Goal: Task Accomplishment & Management: Complete application form

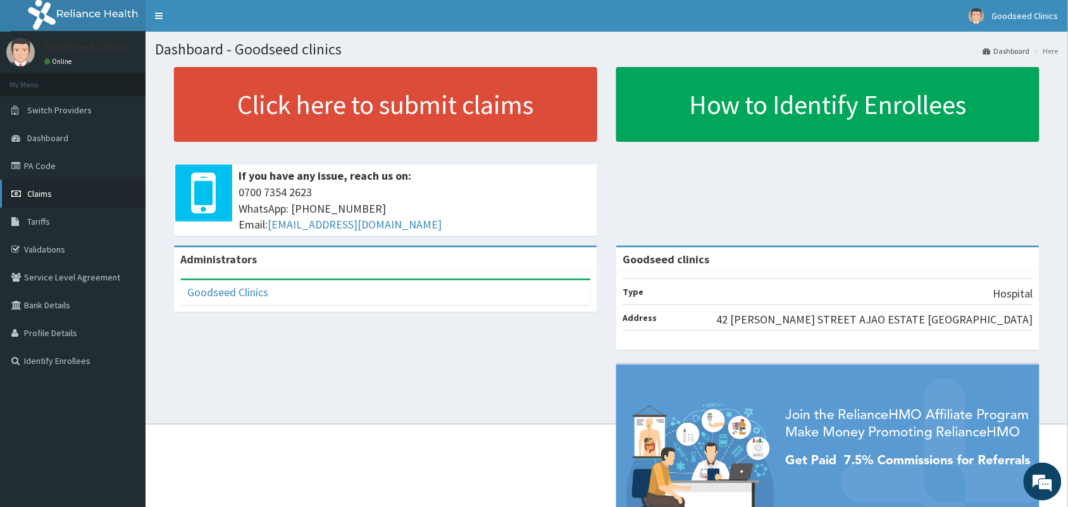
click at [35, 191] on span "Claims" at bounding box center [39, 193] width 25 height 11
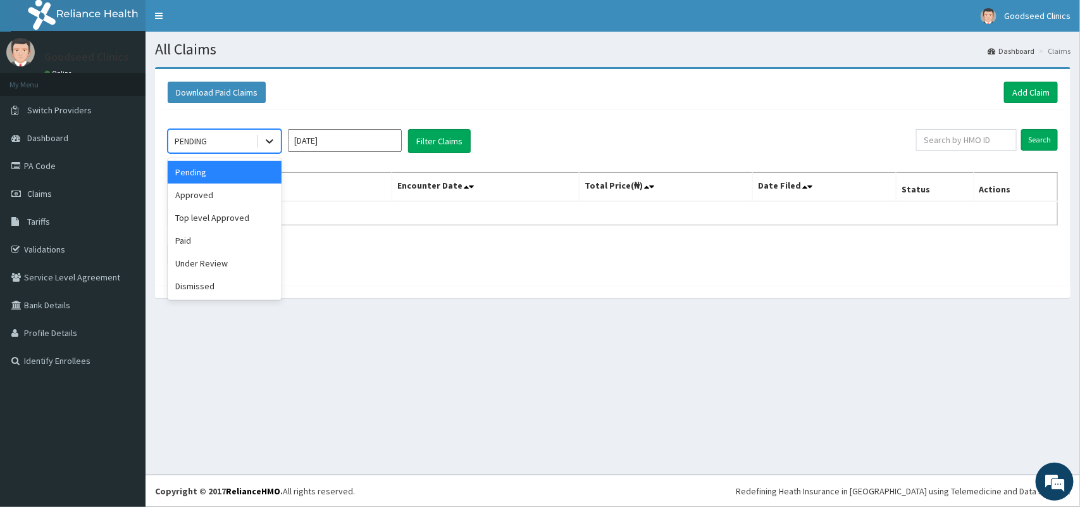
click at [258, 144] on div at bounding box center [269, 141] width 23 height 23
click at [226, 209] on div "Top level Approved" at bounding box center [225, 217] width 114 height 23
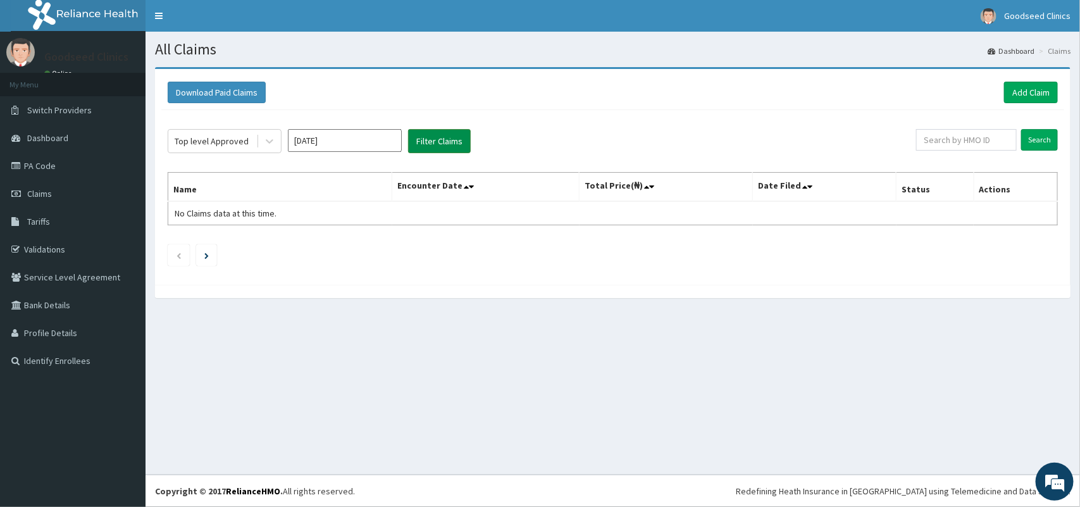
click at [428, 140] on button "Filter Claims" at bounding box center [439, 141] width 63 height 24
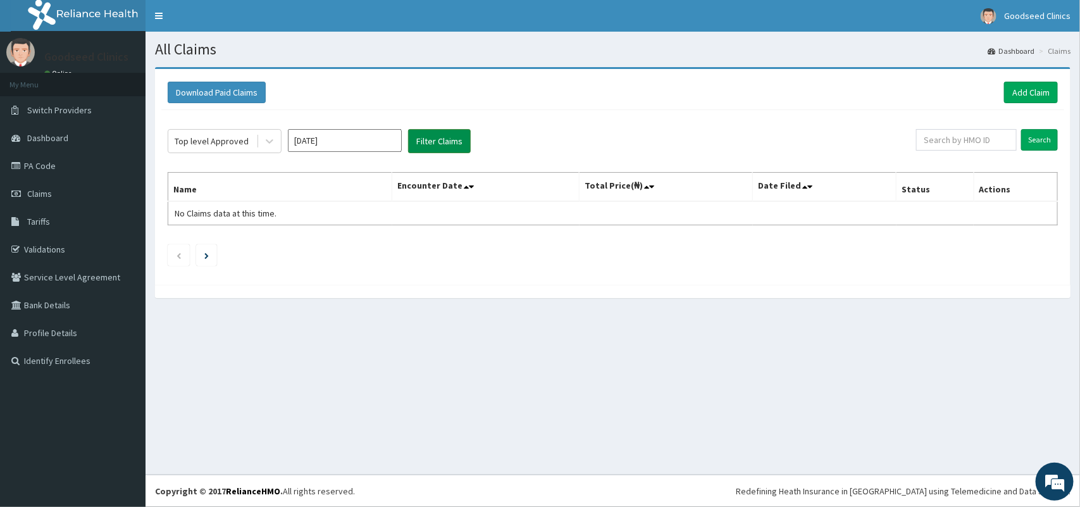
click at [428, 140] on button "Filter Claims" at bounding box center [439, 141] width 63 height 24
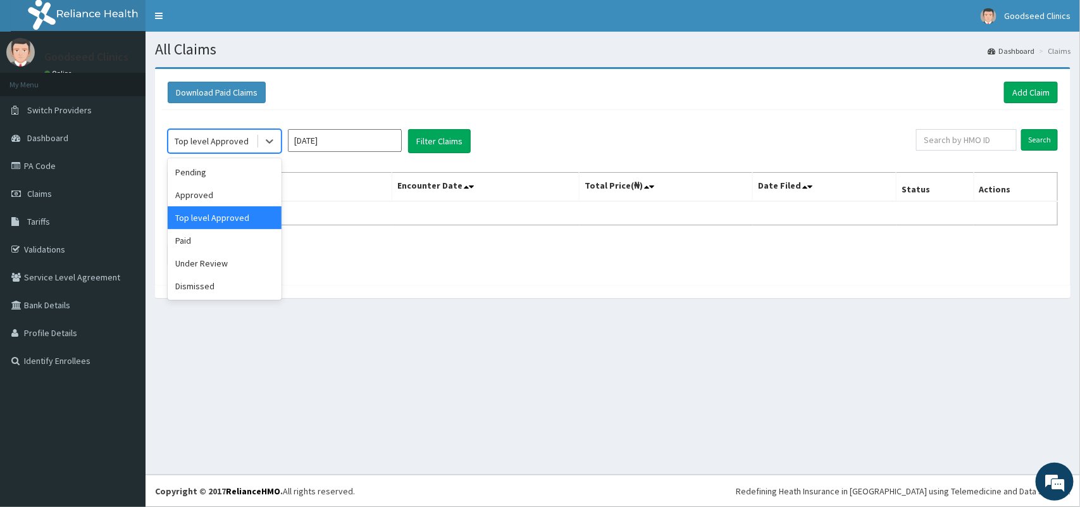
click at [220, 139] on div "Top level Approved" at bounding box center [212, 141] width 74 height 13
click at [211, 203] on div "Approved" at bounding box center [225, 195] width 114 height 23
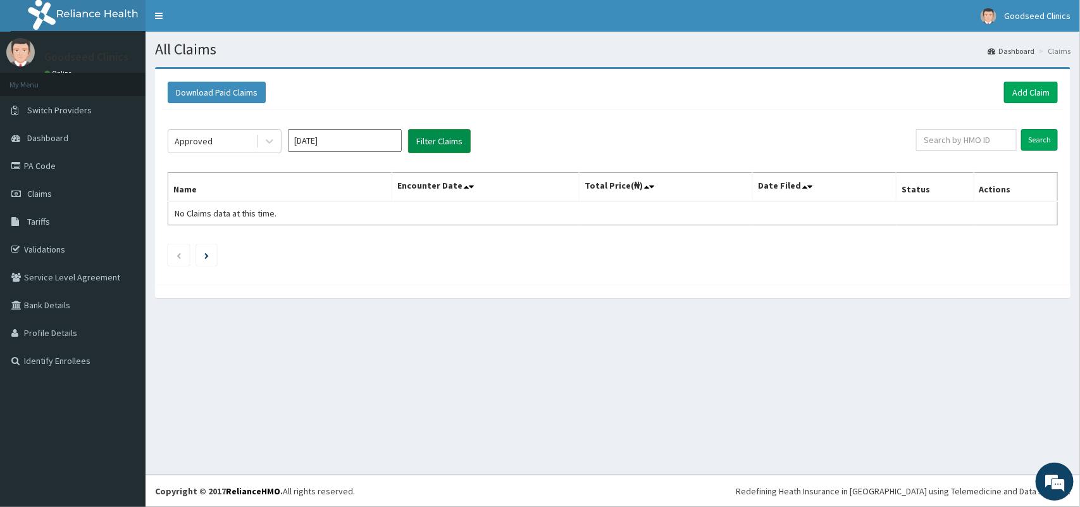
click at [447, 136] on button "Filter Claims" at bounding box center [439, 141] width 63 height 24
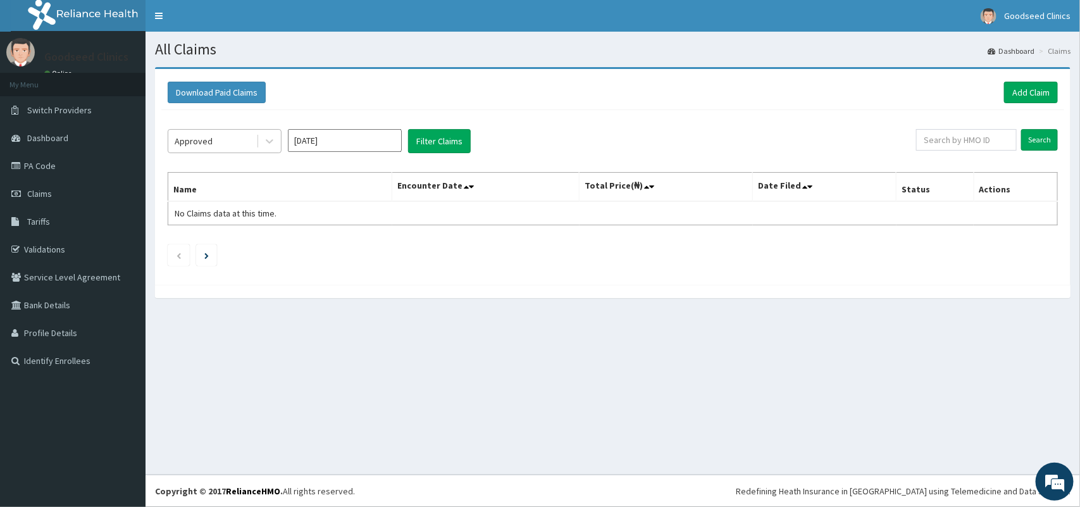
click at [242, 139] on div "Approved" at bounding box center [212, 141] width 88 height 20
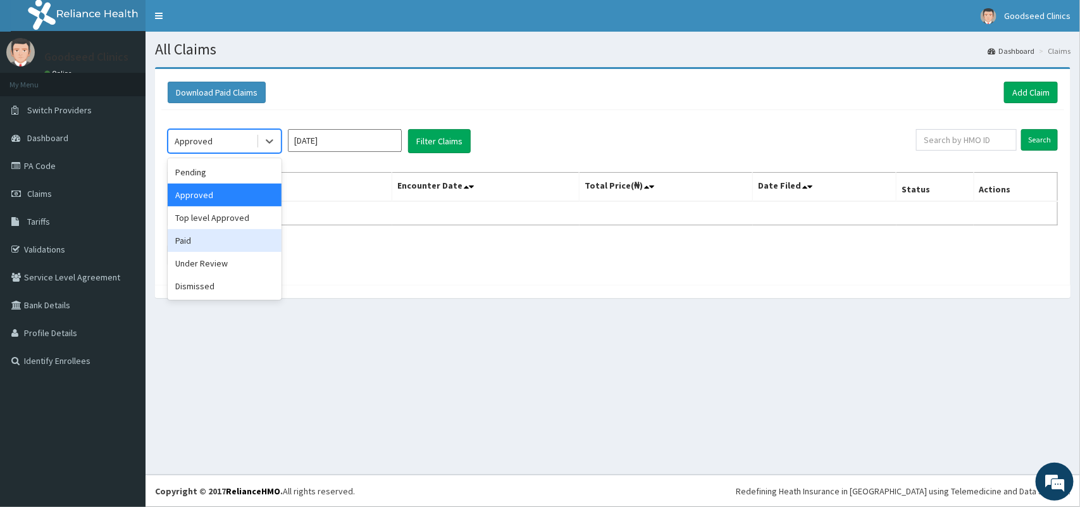
click at [229, 238] on div "Paid" at bounding box center [225, 240] width 114 height 23
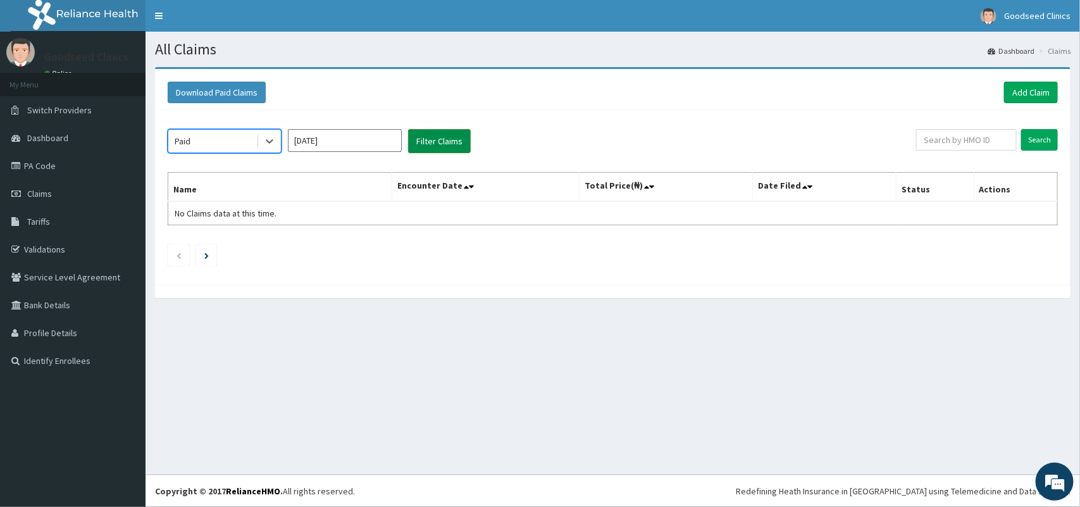
click at [449, 141] on button "Filter Claims" at bounding box center [439, 141] width 63 height 24
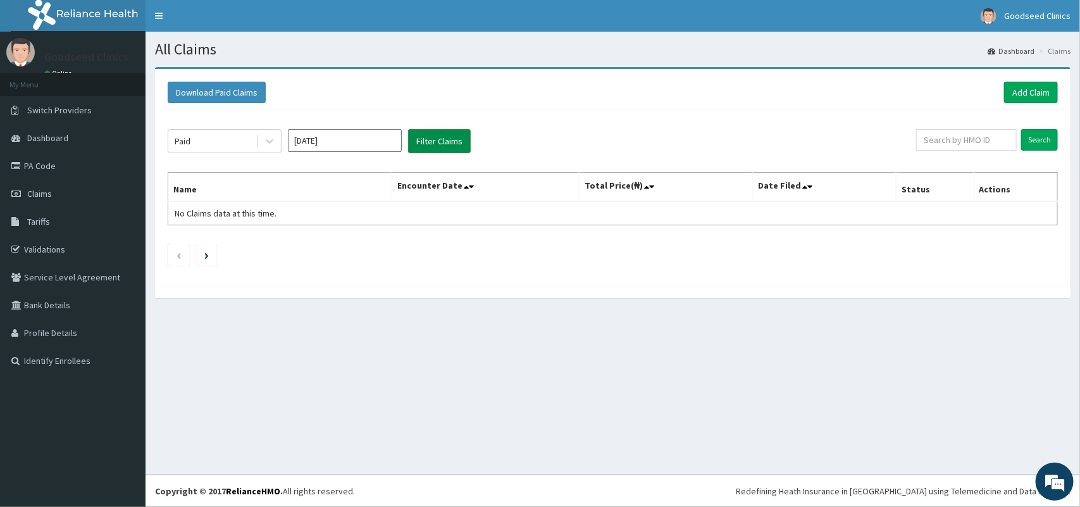
click at [449, 141] on button "Filter Claims" at bounding box center [439, 141] width 63 height 24
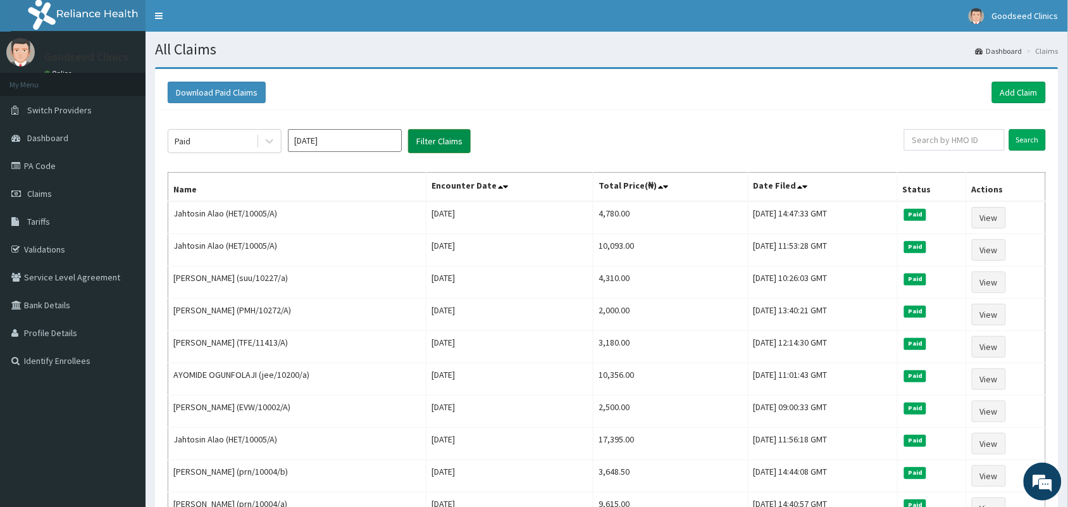
click at [449, 141] on button "Filter Claims" at bounding box center [439, 141] width 63 height 24
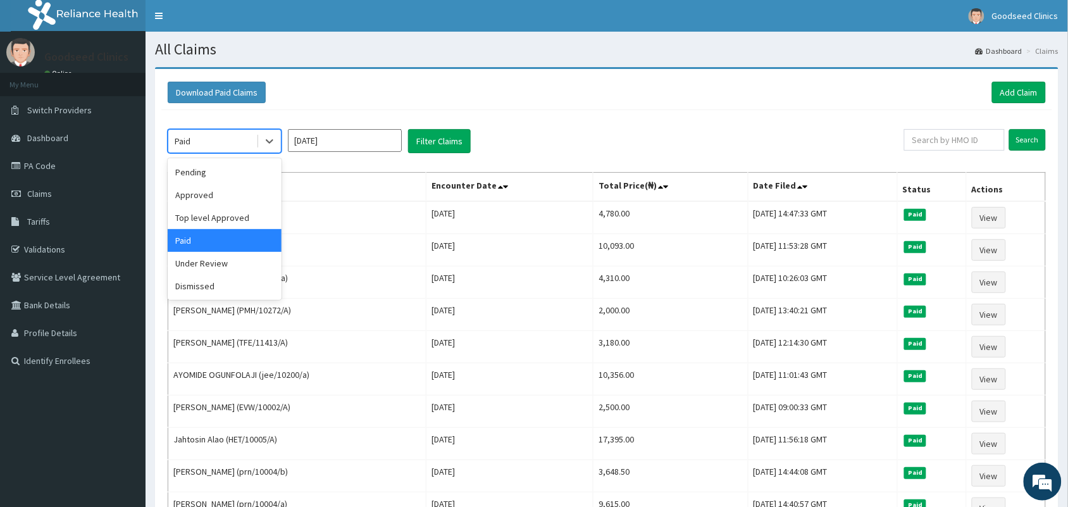
click at [204, 141] on div "Paid" at bounding box center [212, 141] width 88 height 20
click at [213, 217] on div "Top level Approved" at bounding box center [225, 217] width 114 height 23
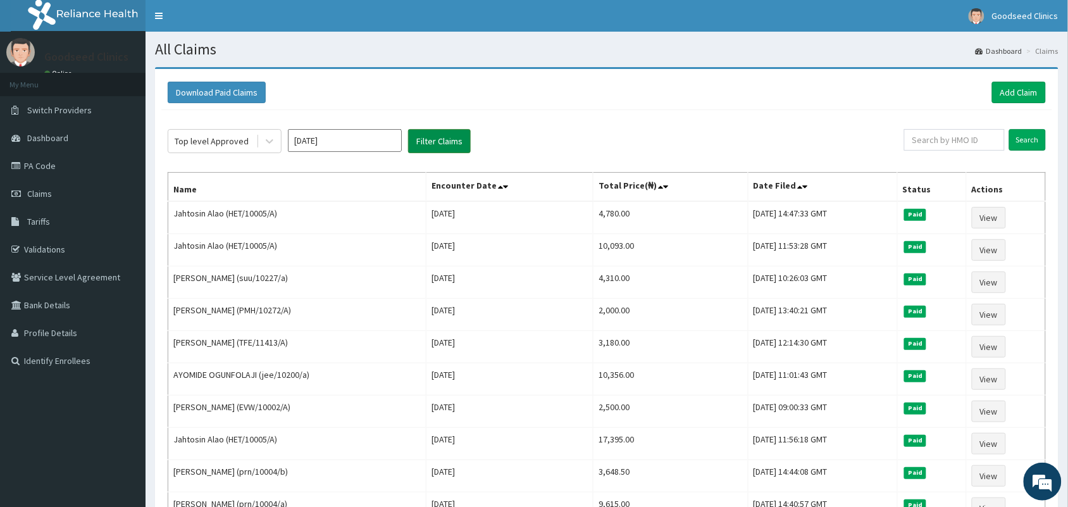
click at [430, 132] on button "Filter Claims" at bounding box center [439, 141] width 63 height 24
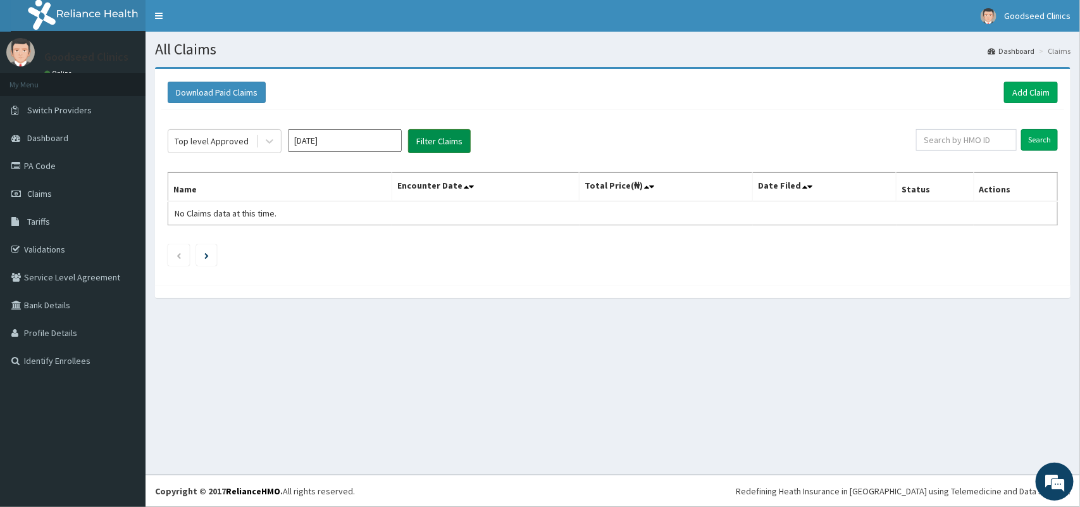
click at [430, 132] on button "Filter Claims" at bounding box center [439, 141] width 63 height 24
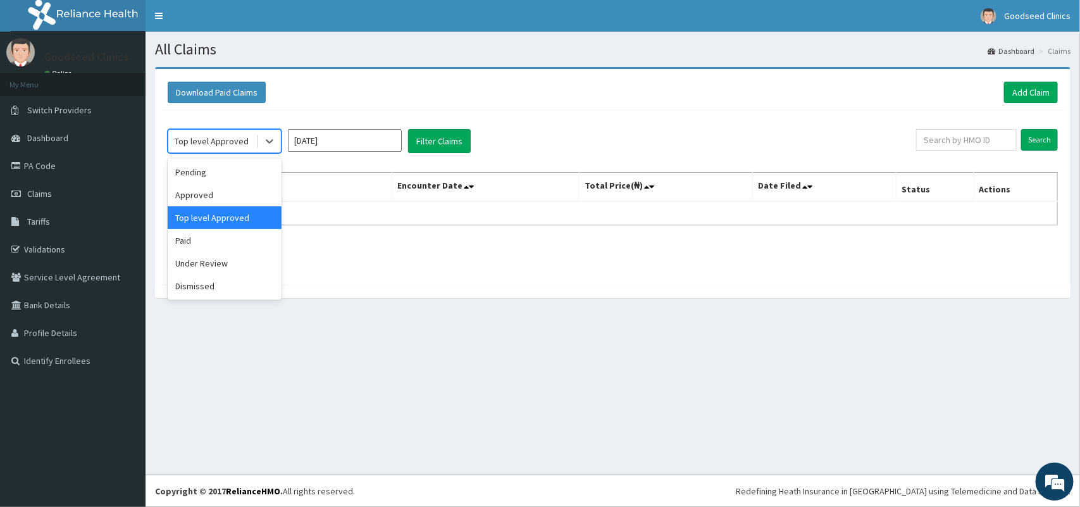
click at [218, 147] on div "Top level Approved" at bounding box center [212, 141] width 74 height 13
click at [204, 197] on div "Approved" at bounding box center [225, 195] width 114 height 23
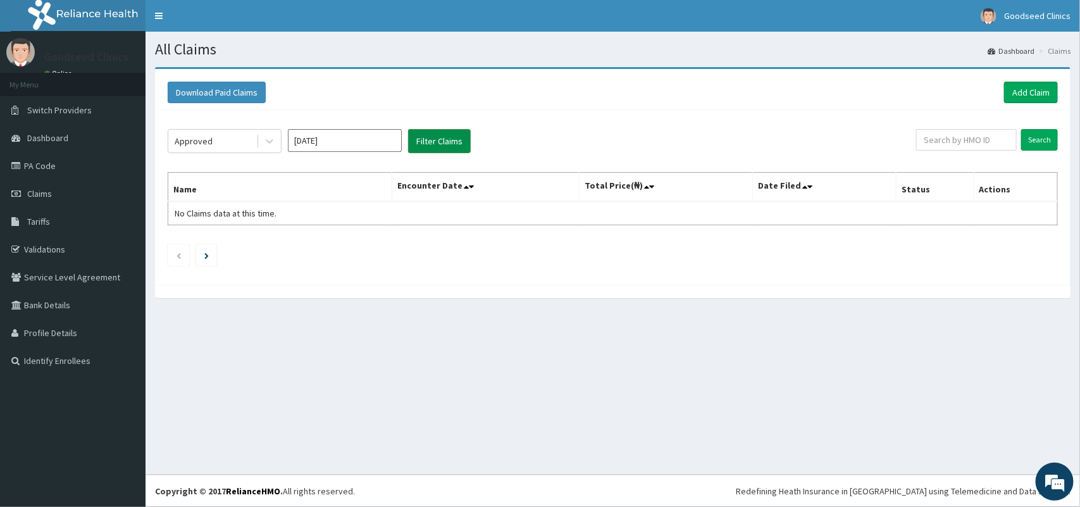
click at [441, 142] on button "Filter Claims" at bounding box center [439, 141] width 63 height 24
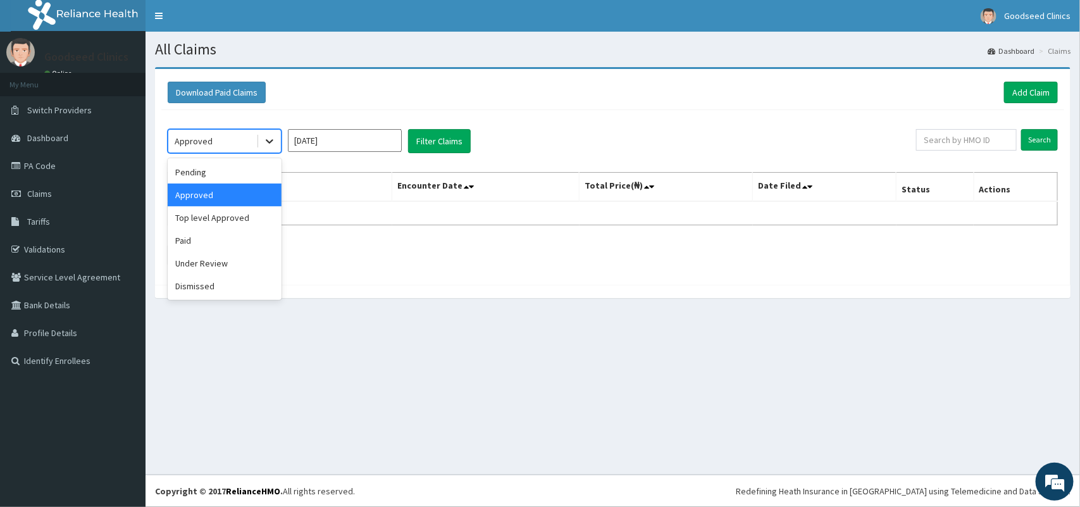
click at [267, 141] on icon at bounding box center [270, 142] width 8 height 4
click at [254, 179] on div "Pending" at bounding box center [225, 172] width 114 height 23
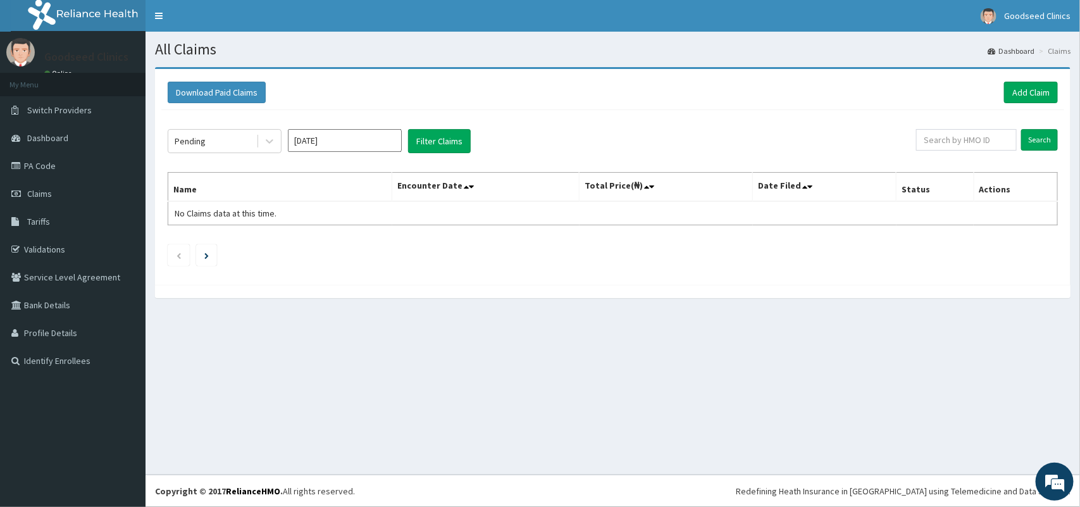
click at [435, 127] on div "Pending Sep 2025 Filter Claims Search Name Encounter Date Total Price(₦) Date F…" at bounding box center [612, 194] width 903 height 168
click at [434, 141] on button "Filter Claims" at bounding box center [439, 141] width 63 height 24
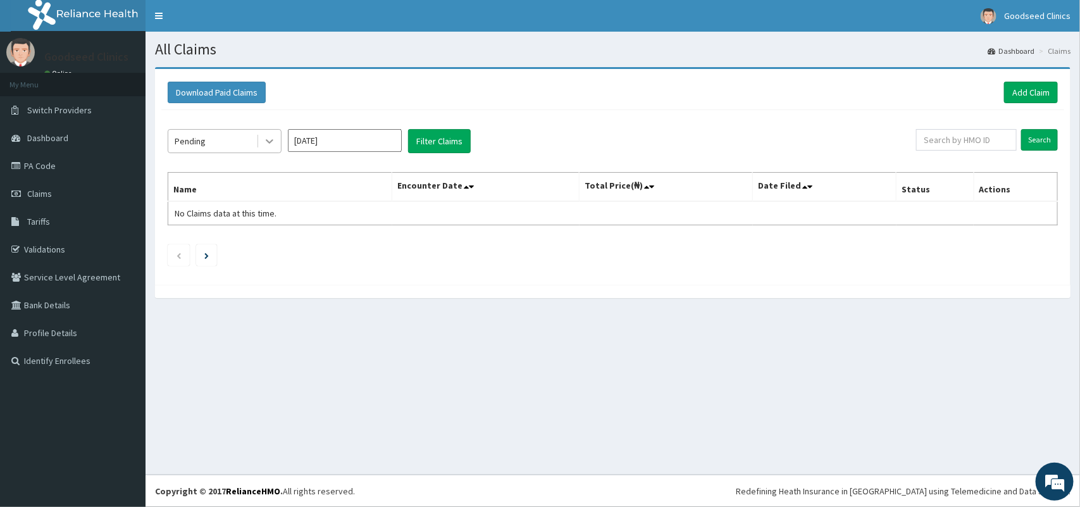
click at [270, 135] on icon at bounding box center [269, 141] width 13 height 13
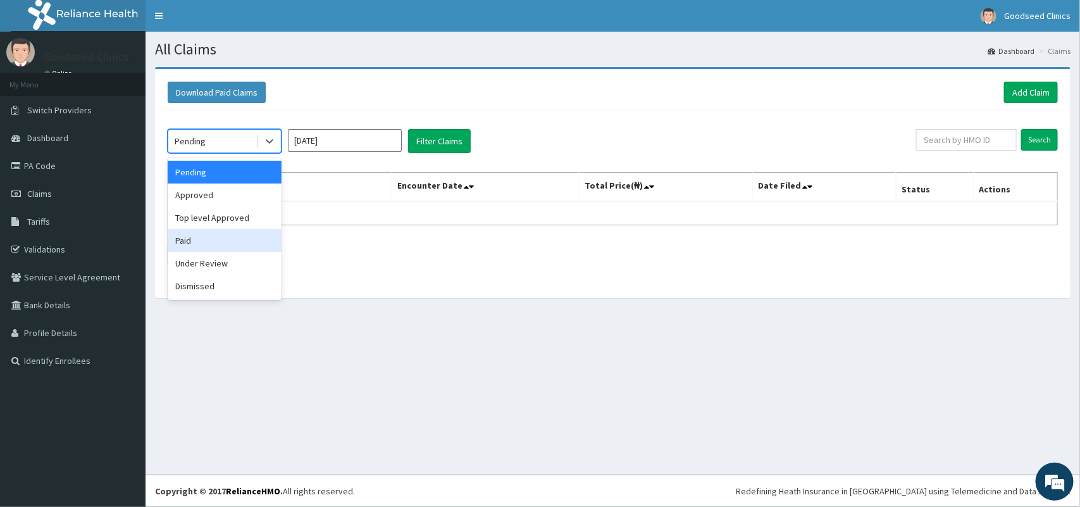
click at [232, 229] on div "Paid" at bounding box center [225, 240] width 114 height 23
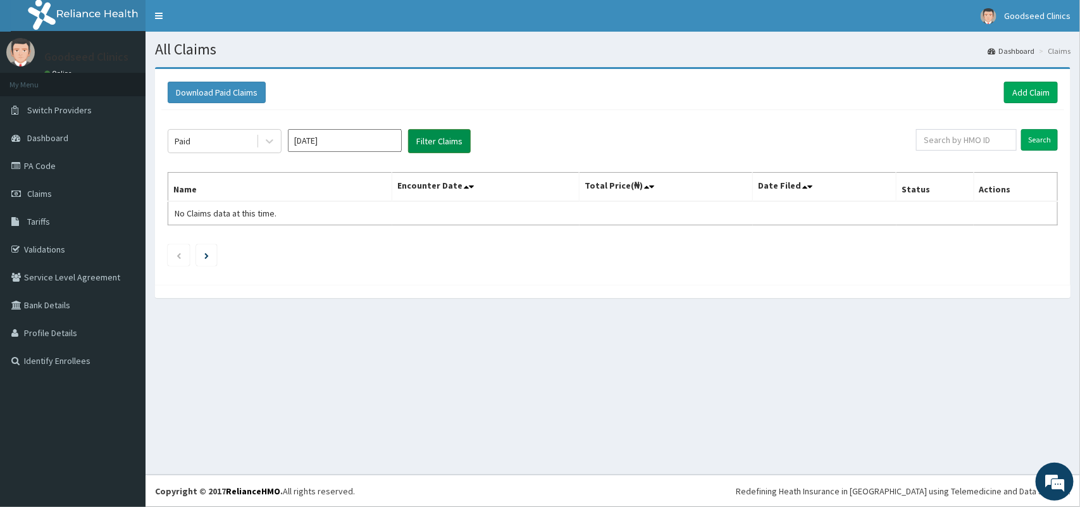
click at [447, 137] on button "Filter Claims" at bounding box center [439, 141] width 63 height 24
click at [451, 137] on button "Filter Claims" at bounding box center [439, 141] width 63 height 24
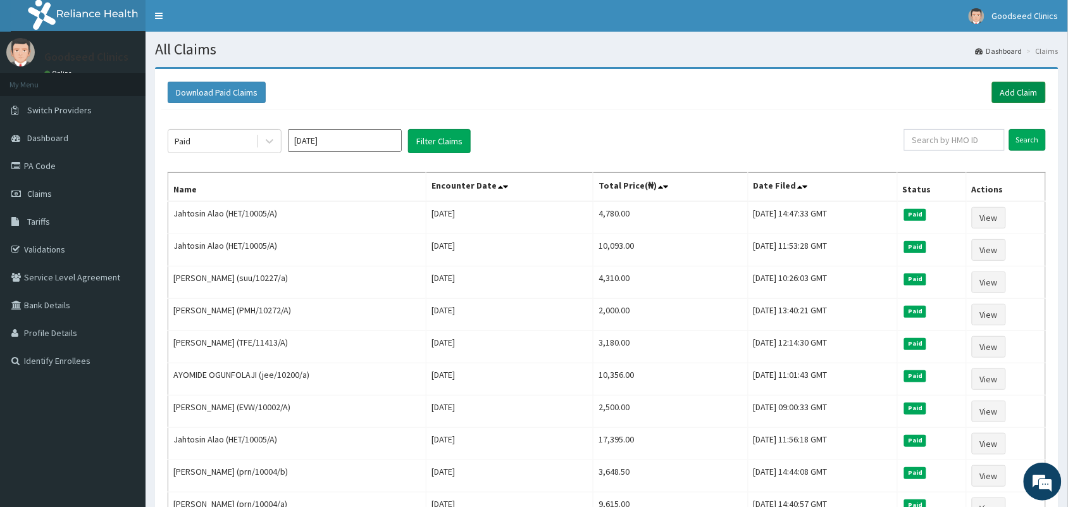
click at [1008, 95] on link "Add Claim" at bounding box center [1019, 93] width 54 height 22
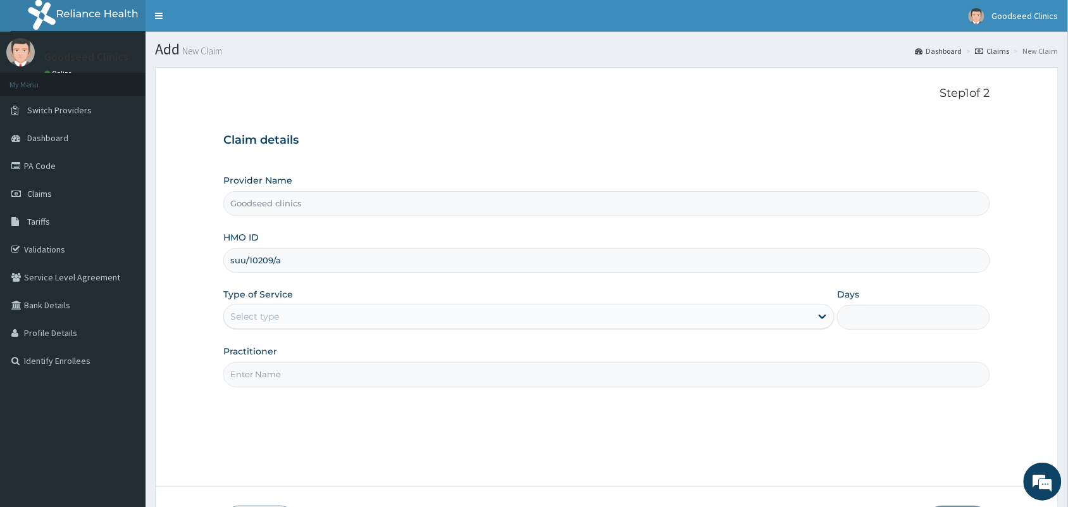
click at [458, 314] on div "Select type" at bounding box center [517, 316] width 587 height 20
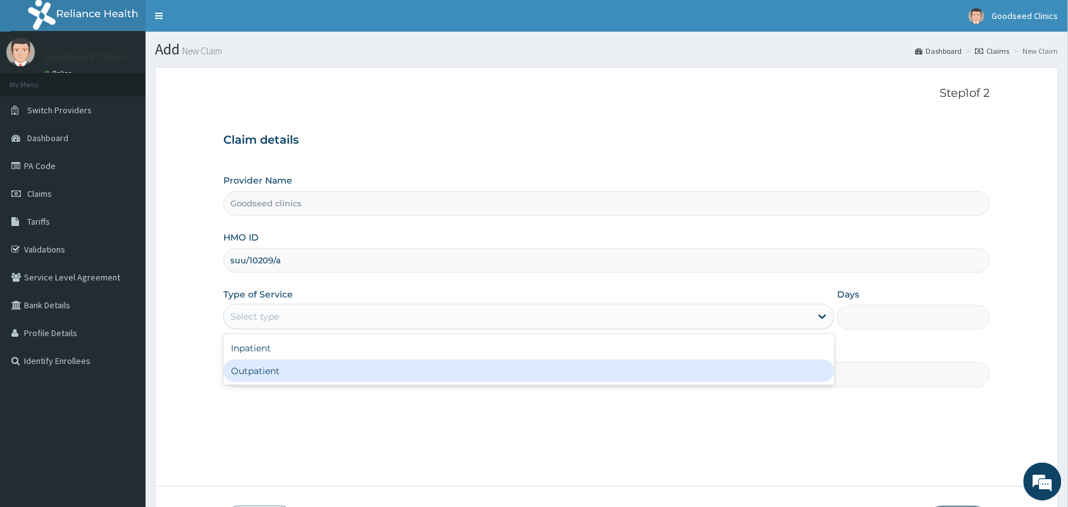
click at [435, 377] on div "Outpatient" at bounding box center [528, 370] width 611 height 23
type input "1"
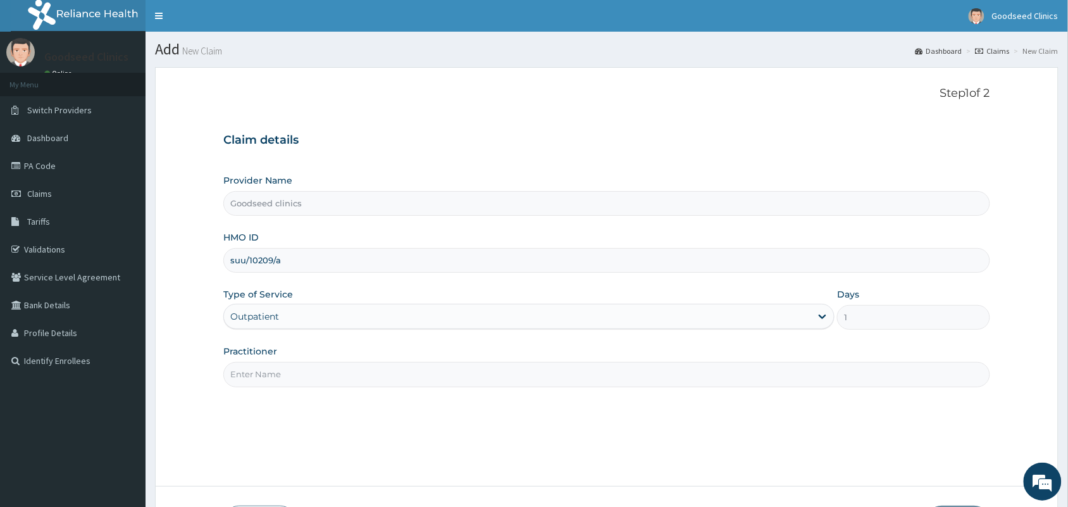
click at [780, 374] on input "Practitioner" at bounding box center [606, 374] width 767 height 25
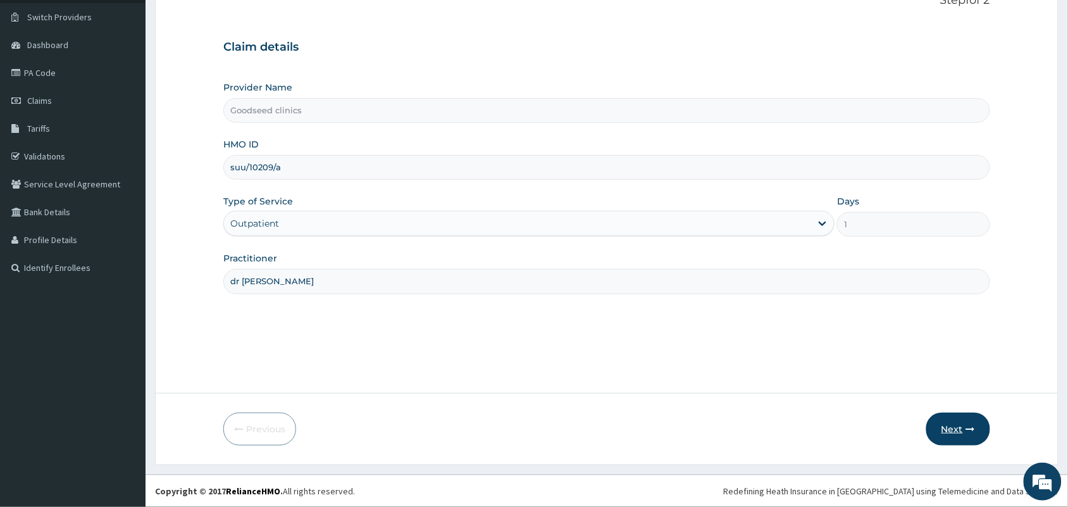
type input "dr derayo"
click at [964, 430] on button "Next" at bounding box center [959, 429] width 64 height 33
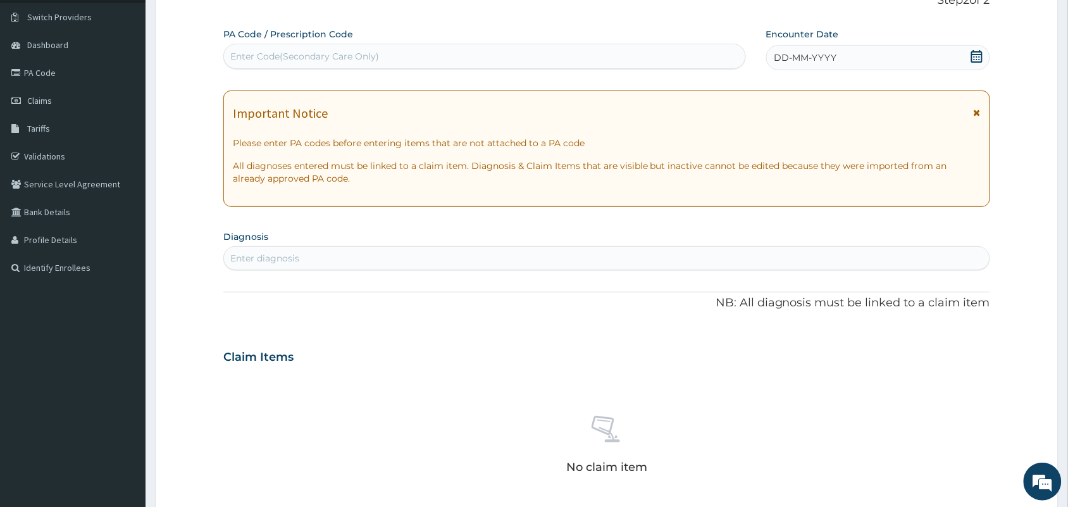
click at [975, 53] on icon at bounding box center [977, 56] width 13 height 13
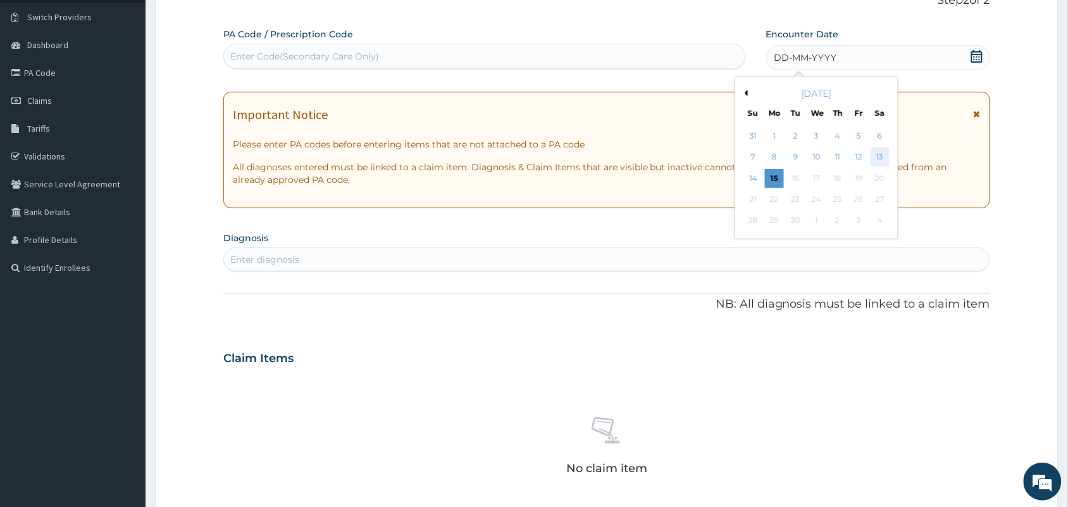
click at [884, 155] on div "13" at bounding box center [880, 157] width 19 height 19
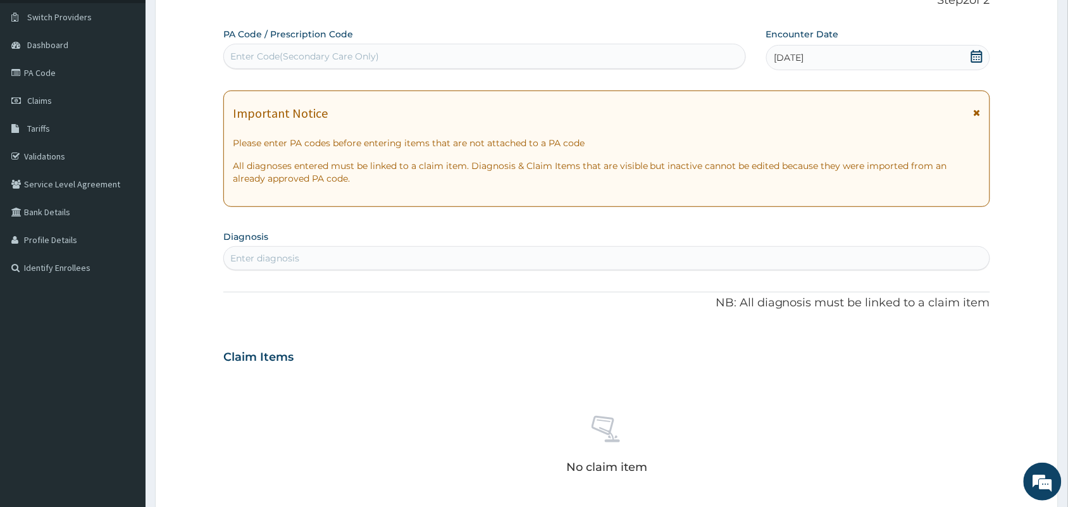
click at [606, 270] on div "Enter diagnosis" at bounding box center [606, 258] width 767 height 24
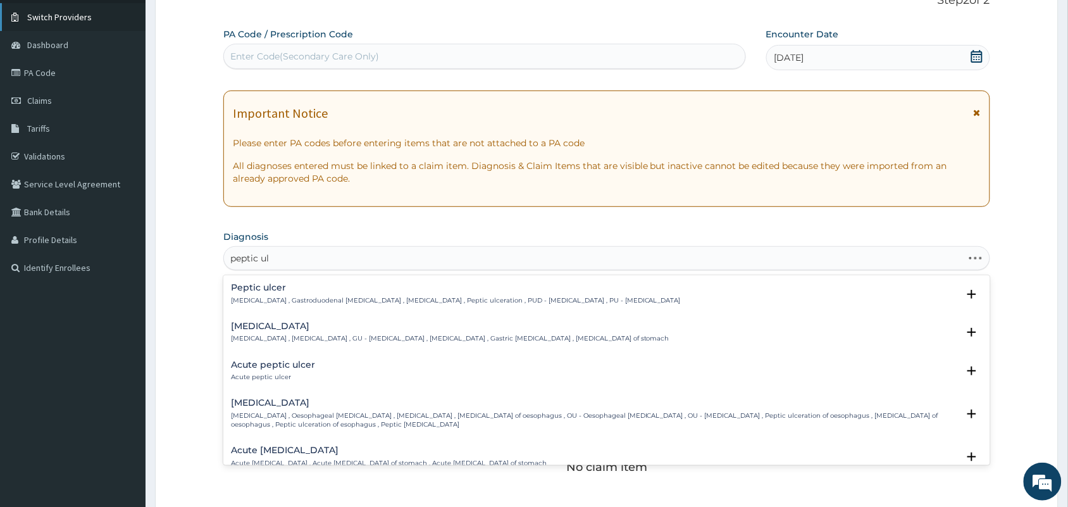
type input "peptic ulc"
click at [390, 301] on p "Peptic ulcer , Gastroduodenal ulcer , Peptic ulcer disease , Peptic ulceration …" at bounding box center [456, 300] width 450 height 9
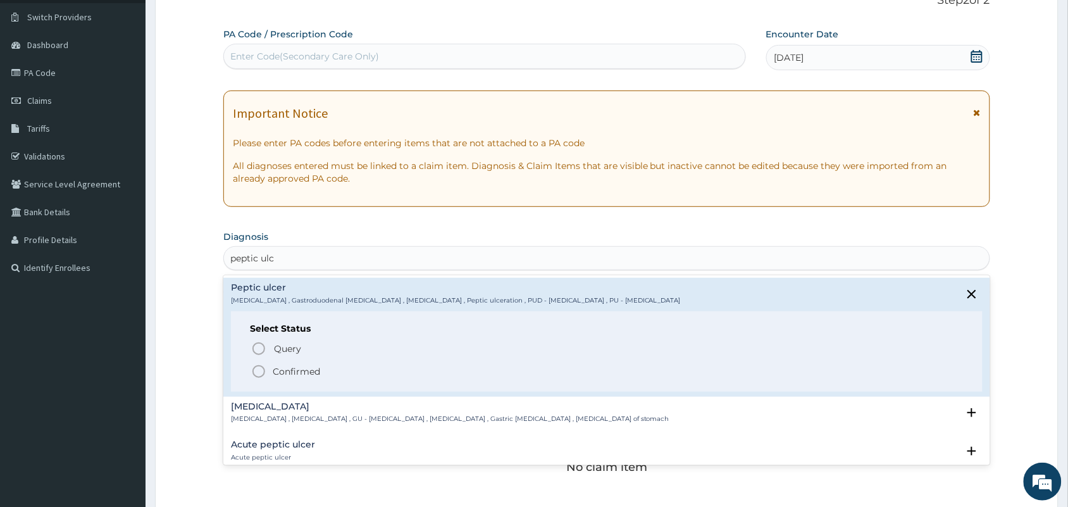
click at [254, 372] on icon "status option filled" at bounding box center [258, 371] width 15 height 15
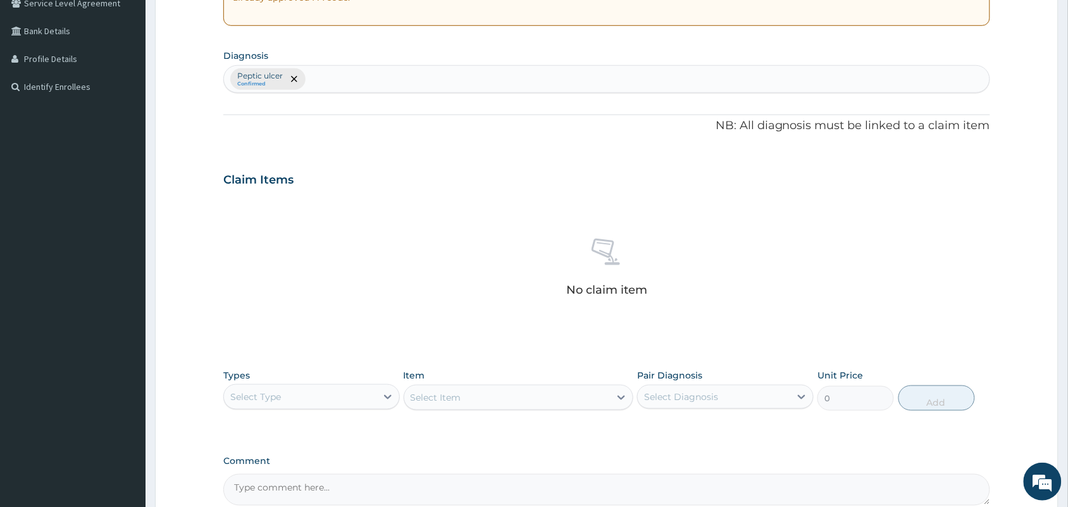
scroll to position [406, 0]
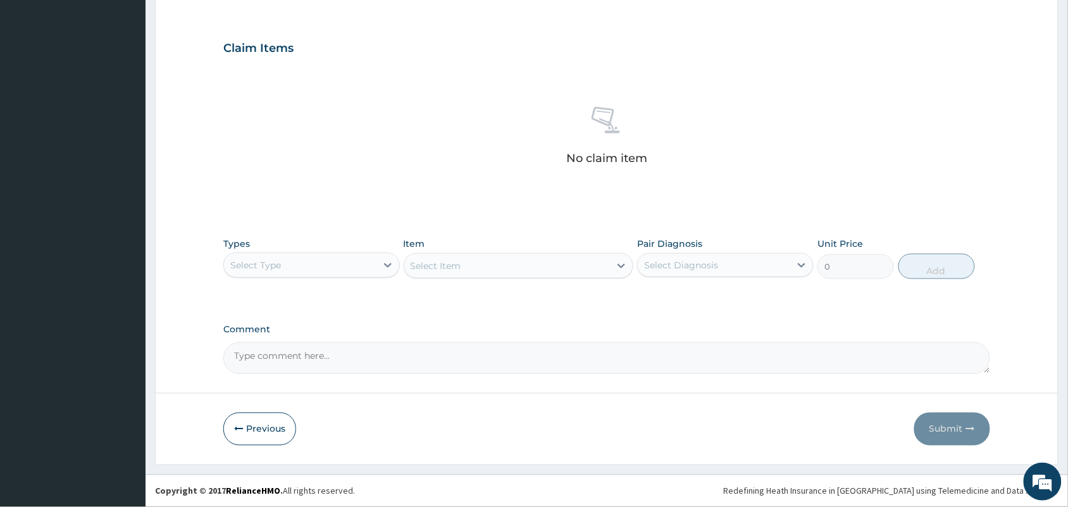
click at [341, 264] on div "Select Type" at bounding box center [300, 265] width 153 height 20
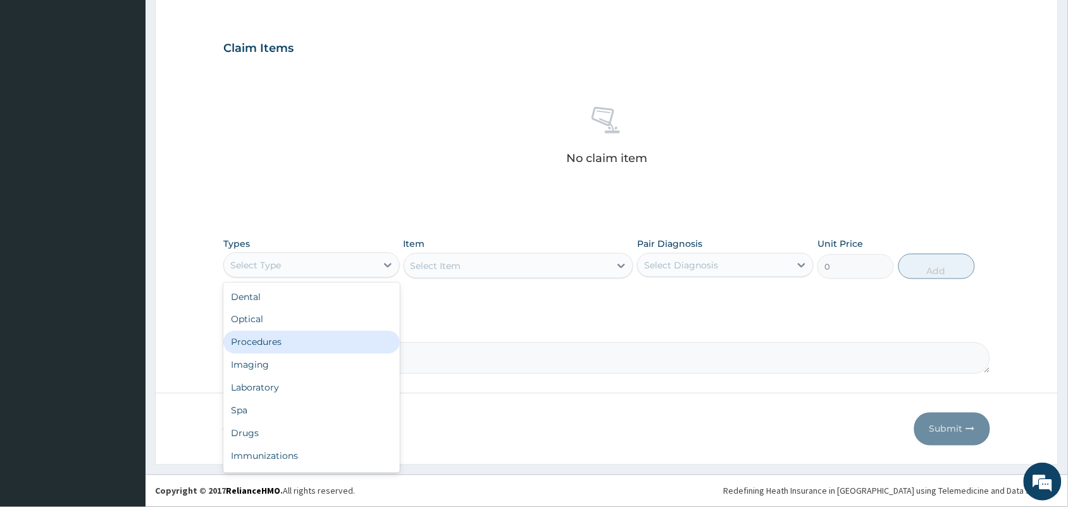
click at [277, 349] on div "Procedures" at bounding box center [311, 342] width 177 height 23
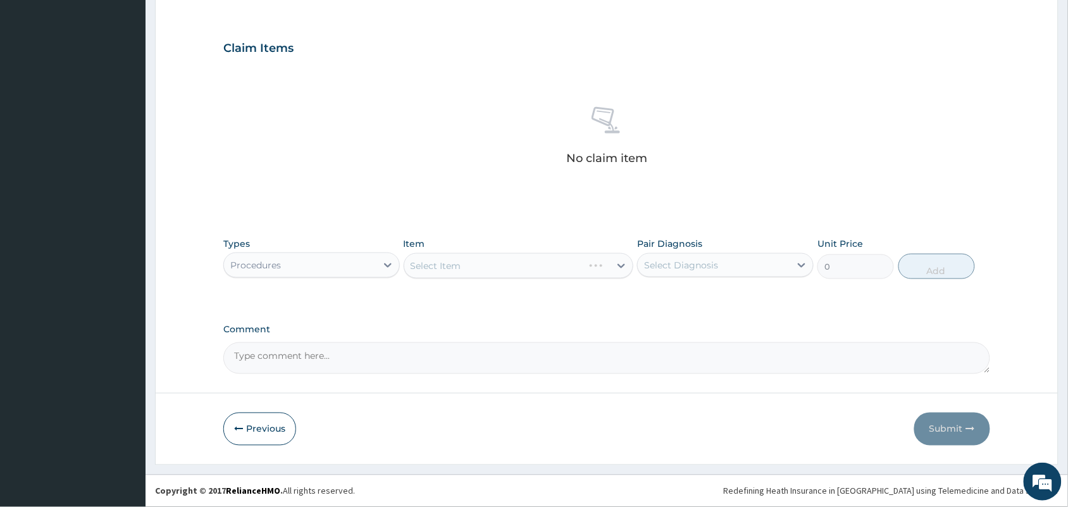
click at [344, 269] on div "Procedures" at bounding box center [300, 265] width 153 height 20
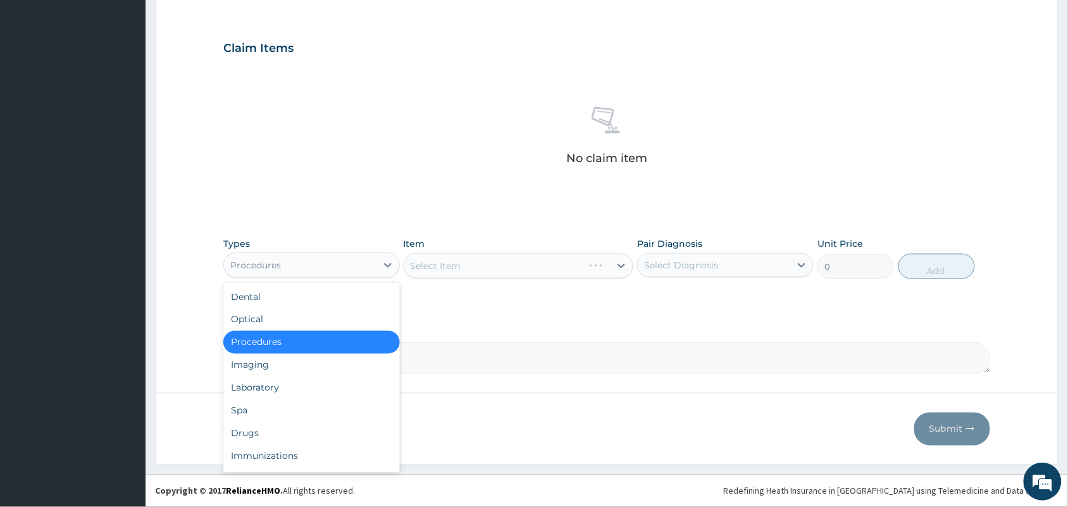
click at [307, 340] on div "Procedures" at bounding box center [311, 342] width 177 height 23
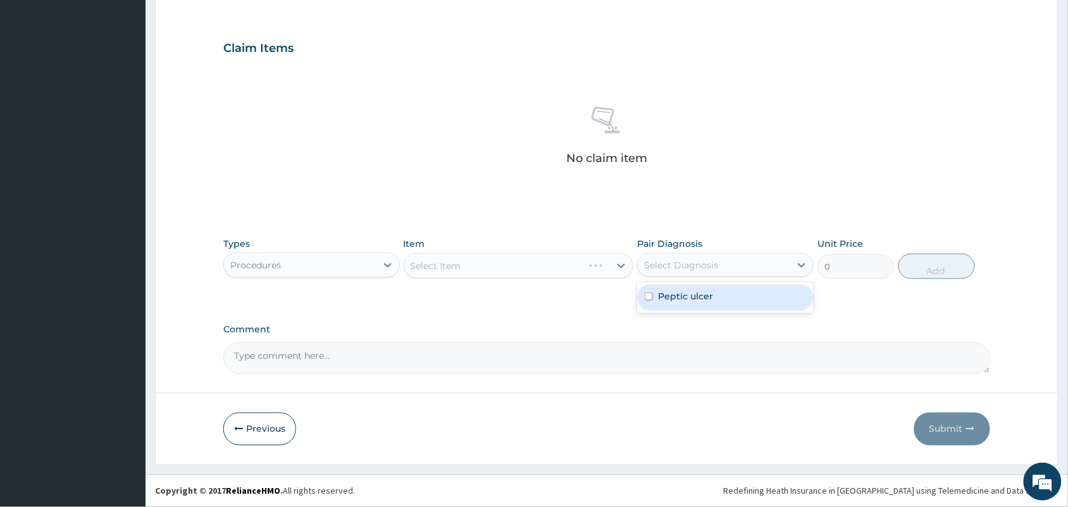
click at [701, 271] on div "Select Diagnosis" at bounding box center [714, 265] width 153 height 20
click at [675, 292] on label "Peptic ulcer" at bounding box center [685, 296] width 55 height 13
checkbox input "true"
click at [615, 272] on div "Select Item" at bounding box center [519, 265] width 230 height 25
click at [568, 267] on div "Select Item" at bounding box center [519, 265] width 230 height 25
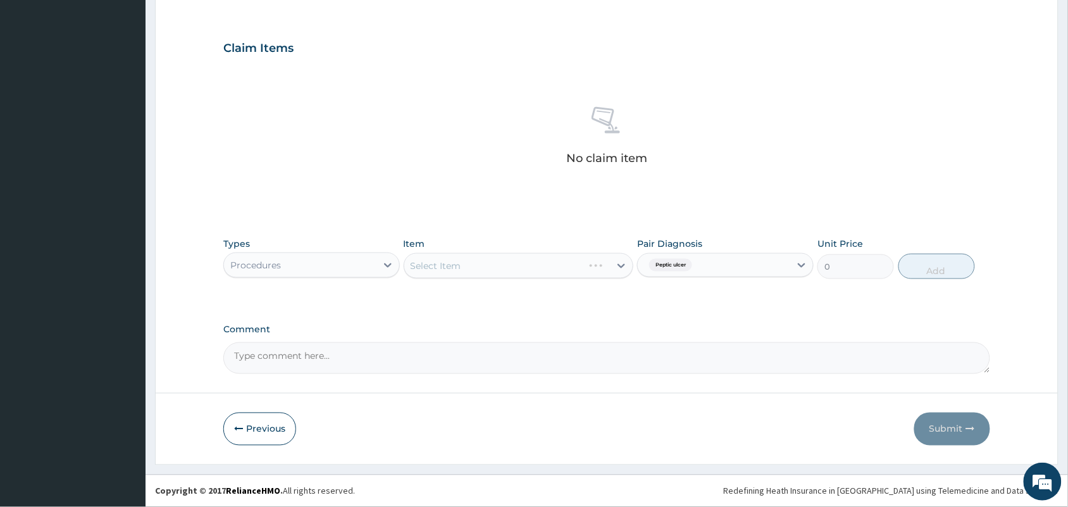
click at [570, 266] on div "Select Item" at bounding box center [519, 265] width 230 height 25
click at [573, 264] on div "Select Item" at bounding box center [519, 265] width 230 height 25
click at [573, 263] on div "Select Item" at bounding box center [519, 265] width 230 height 25
click at [570, 271] on div "Select Item" at bounding box center [519, 265] width 230 height 25
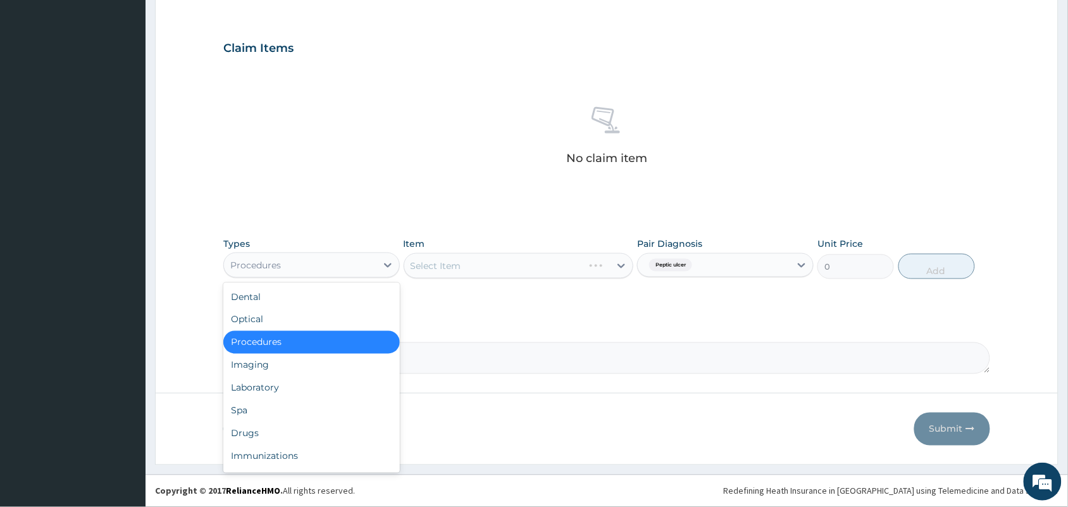
click at [375, 270] on div "Procedures" at bounding box center [300, 265] width 153 height 20
click at [324, 434] on div "Drugs" at bounding box center [311, 433] width 177 height 23
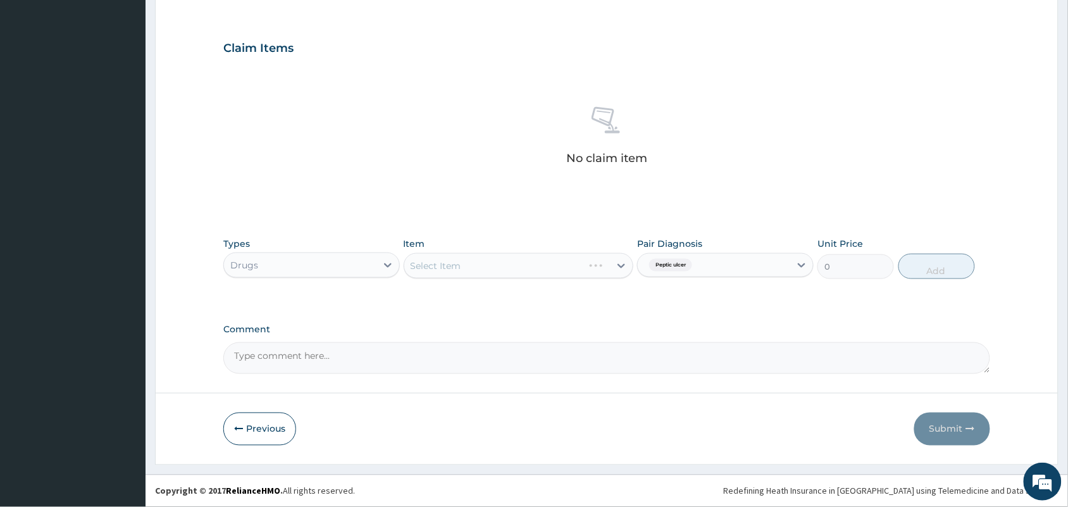
click at [461, 260] on div "Select Item" at bounding box center [519, 265] width 230 height 25
click at [348, 266] on div "Drugs" at bounding box center [300, 265] width 153 height 20
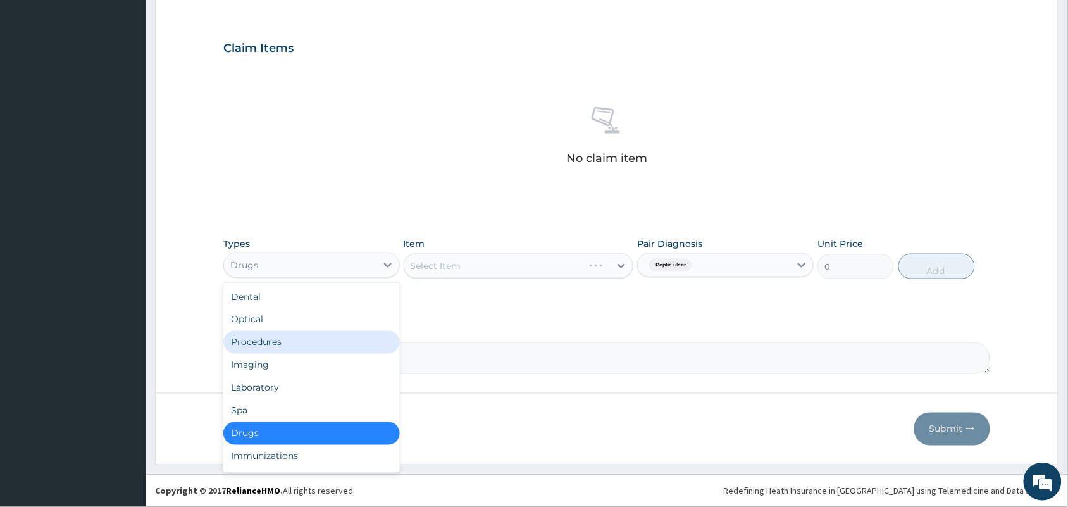
click at [301, 337] on div "Procedures" at bounding box center [311, 342] width 177 height 23
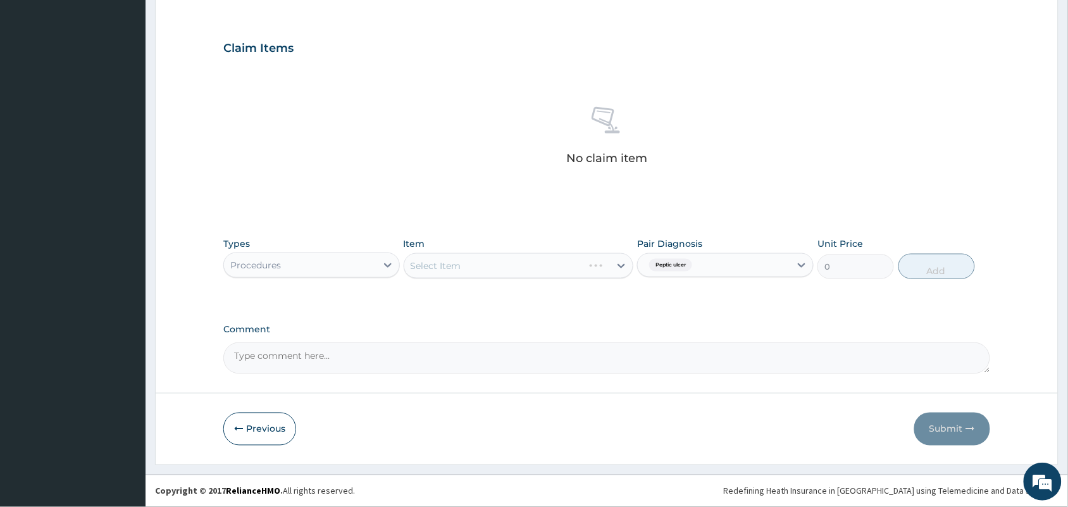
click at [518, 268] on div "Select Item" at bounding box center [519, 265] width 230 height 25
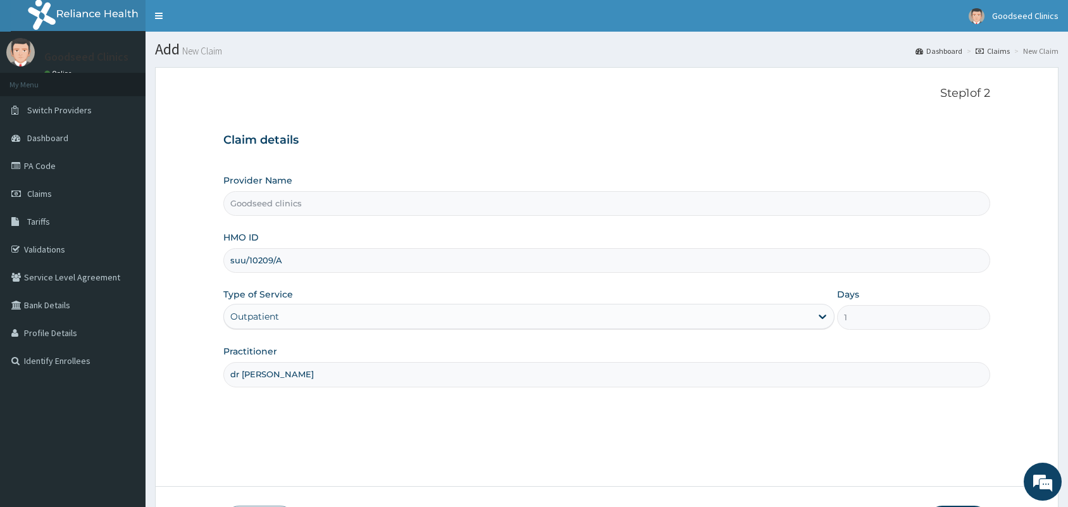
scroll to position [79, 0]
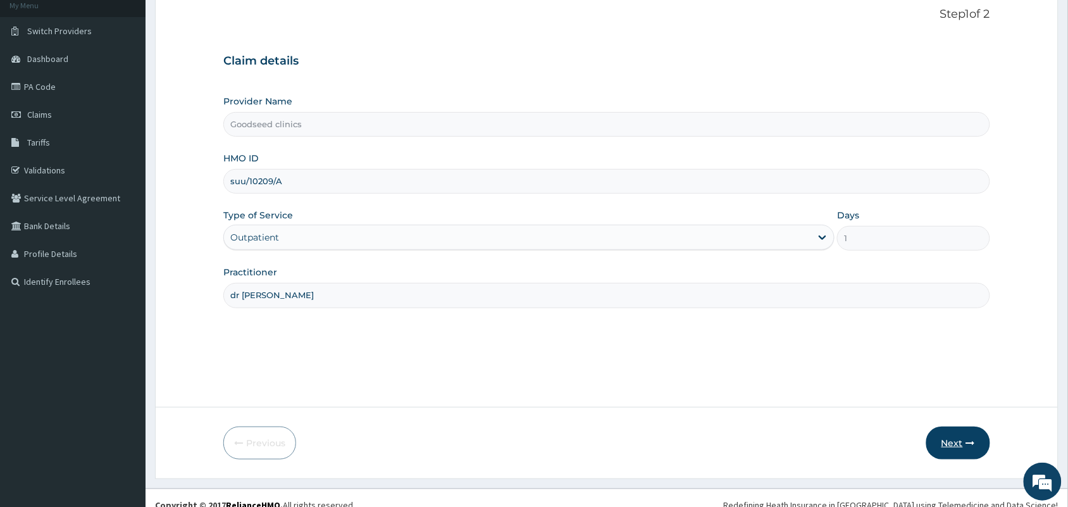
click at [950, 428] on button "Next" at bounding box center [959, 443] width 64 height 33
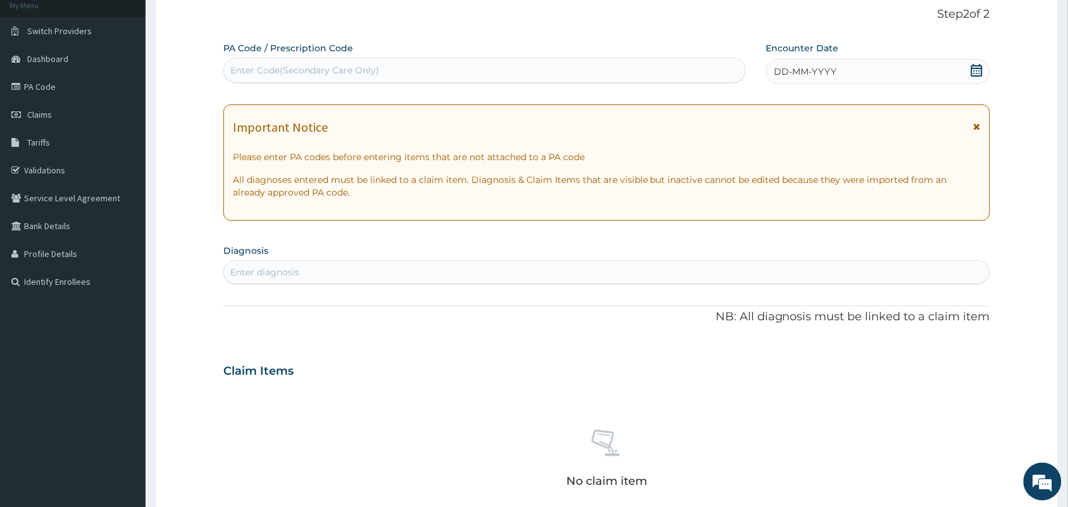
scroll to position [0, 0]
click at [980, 70] on icon at bounding box center [977, 70] width 13 height 13
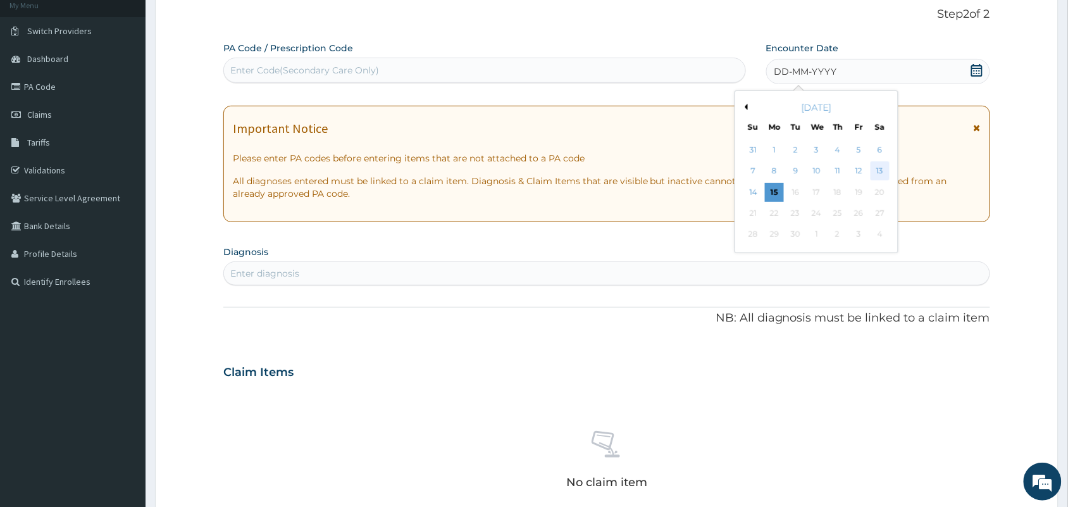
click at [886, 174] on div "13" at bounding box center [880, 171] width 19 height 19
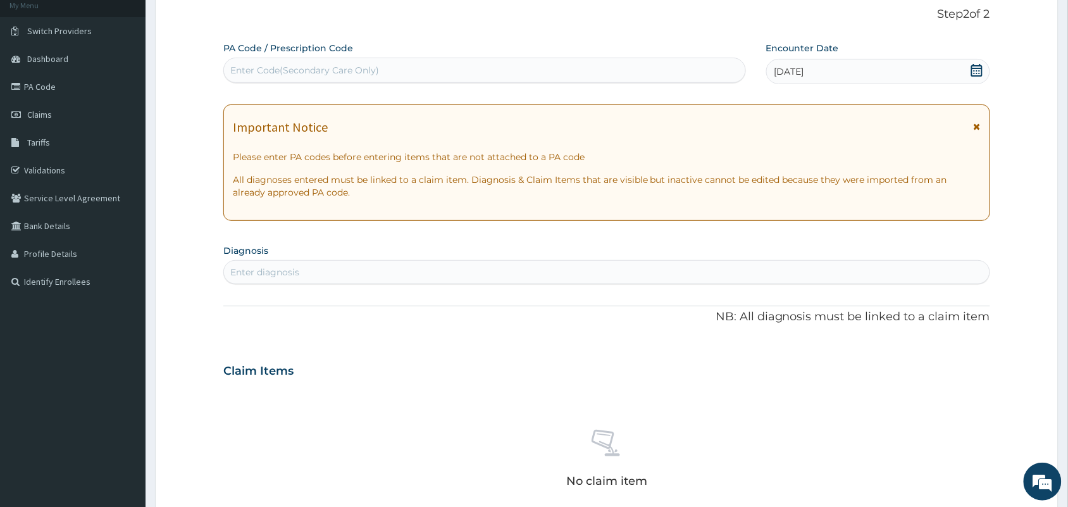
click at [542, 261] on div "Enter diagnosis" at bounding box center [606, 272] width 767 height 24
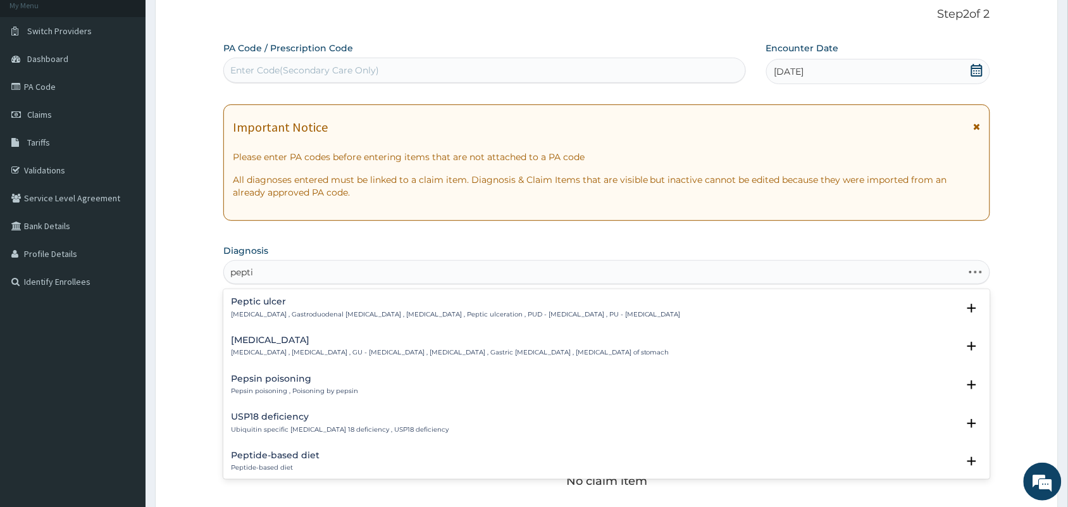
type input "peptic"
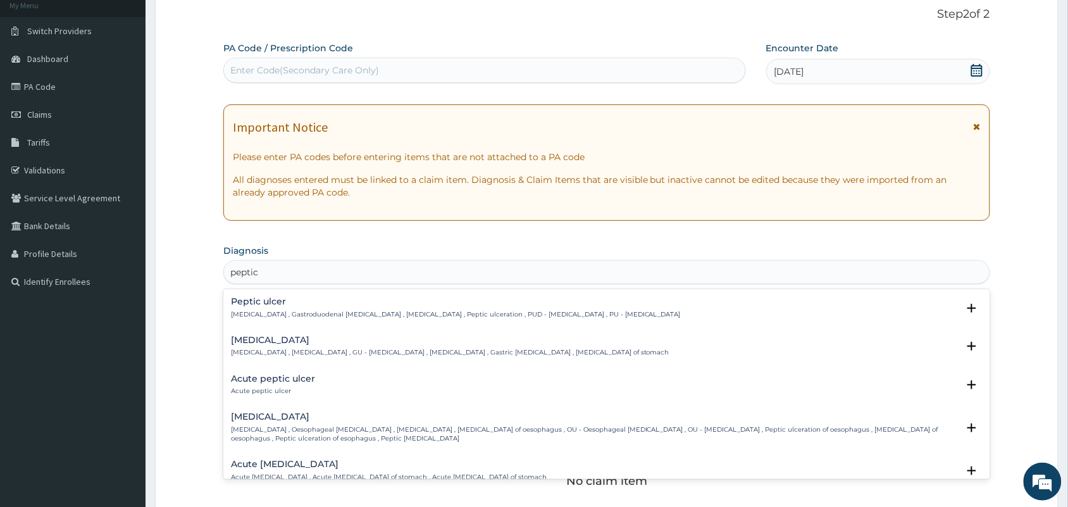
click at [506, 308] on div "Peptic ulcer Peptic ulcer , Gastroduodenal ulcer , Peptic ulcer disease , Pepti…" at bounding box center [456, 308] width 450 height 22
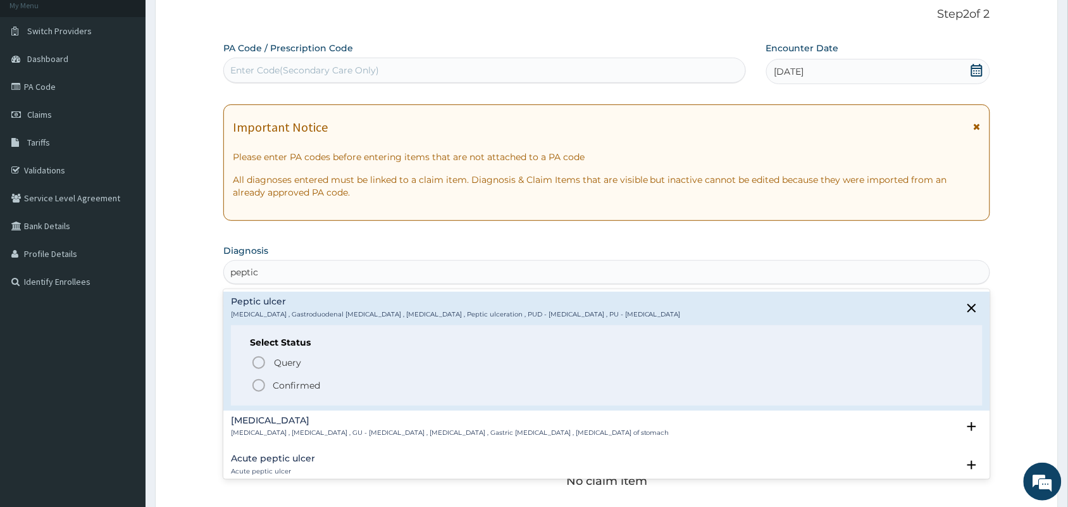
click at [407, 375] on div "Query Query covers suspected (?), Keep in view (kiv), Ruled out (r/o) Confirmed" at bounding box center [607, 373] width 714 height 39
click at [270, 387] on span "Confirmed" at bounding box center [607, 385] width 713 height 15
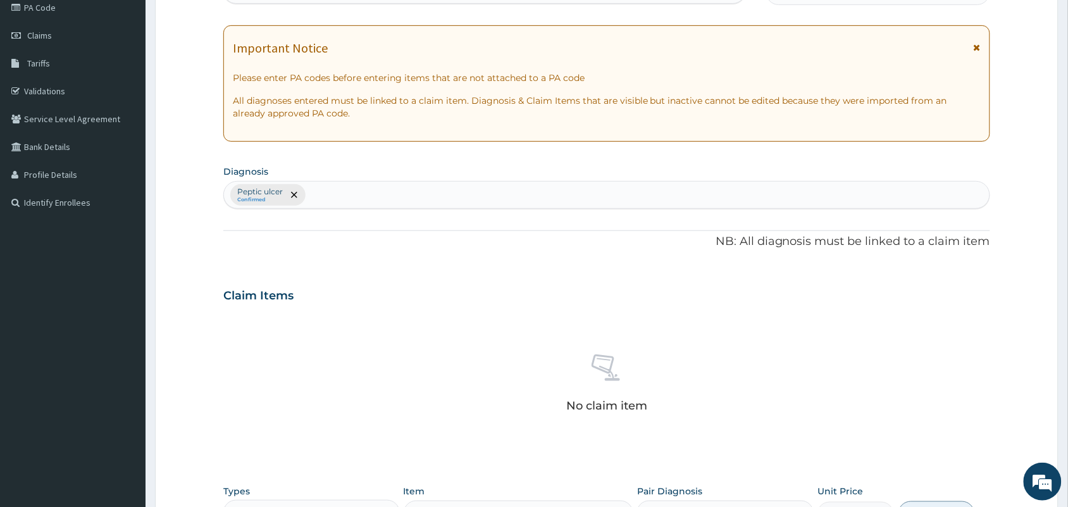
scroll to position [396, 0]
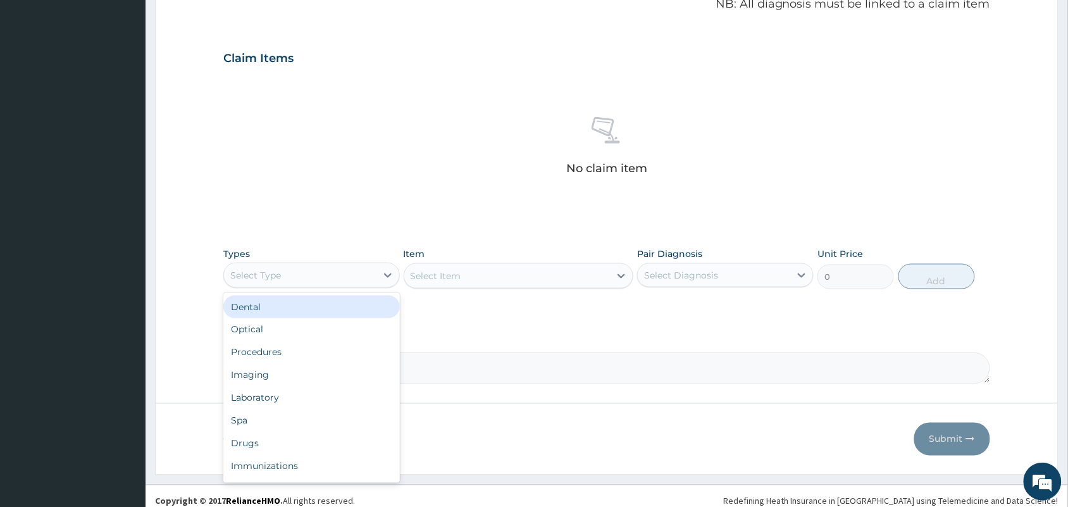
click at [367, 273] on div "Select Type" at bounding box center [300, 275] width 153 height 20
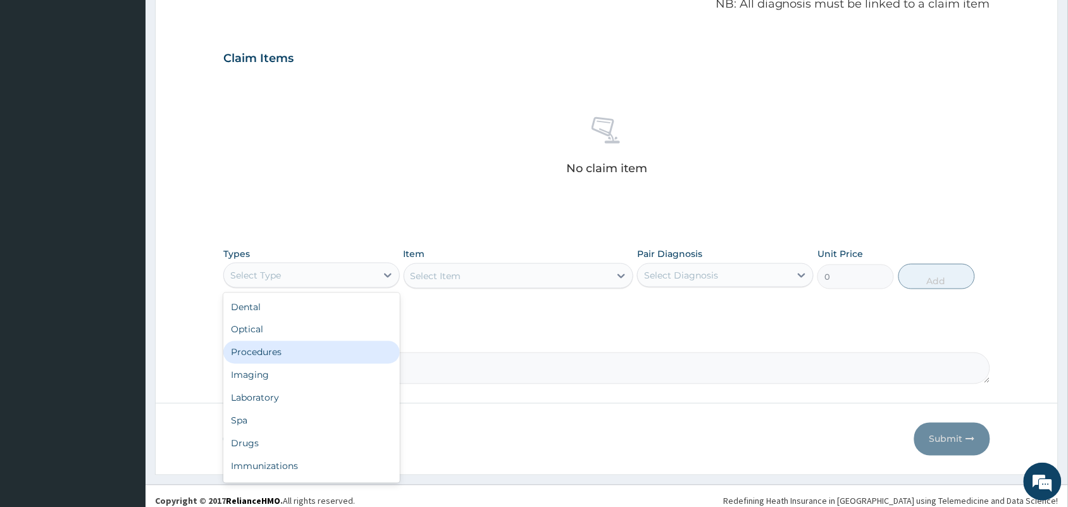
click at [337, 349] on div "Procedures" at bounding box center [311, 352] width 177 height 23
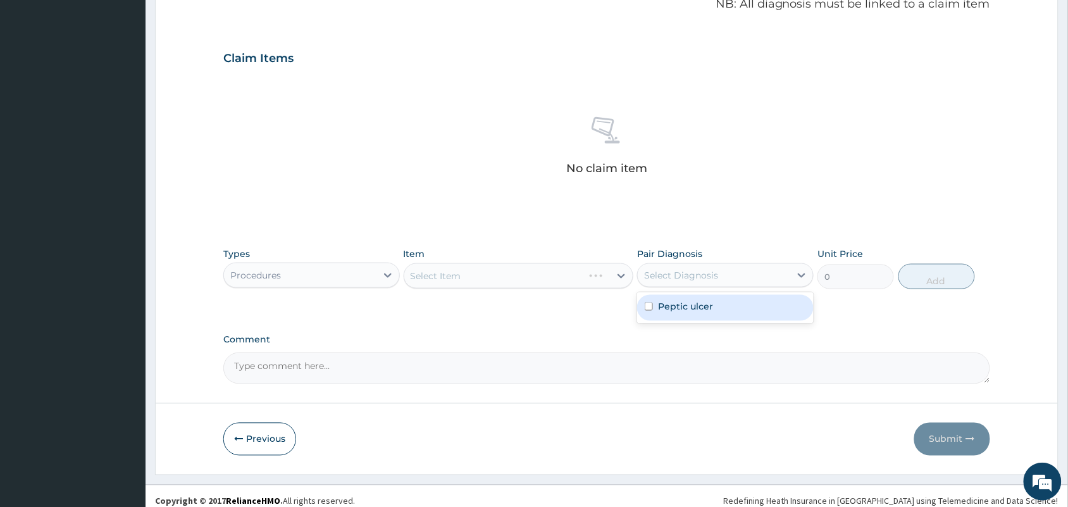
click at [734, 271] on div "Select Diagnosis" at bounding box center [714, 275] width 153 height 20
click at [716, 313] on div "Peptic ulcer" at bounding box center [725, 308] width 177 height 26
checkbox input "true"
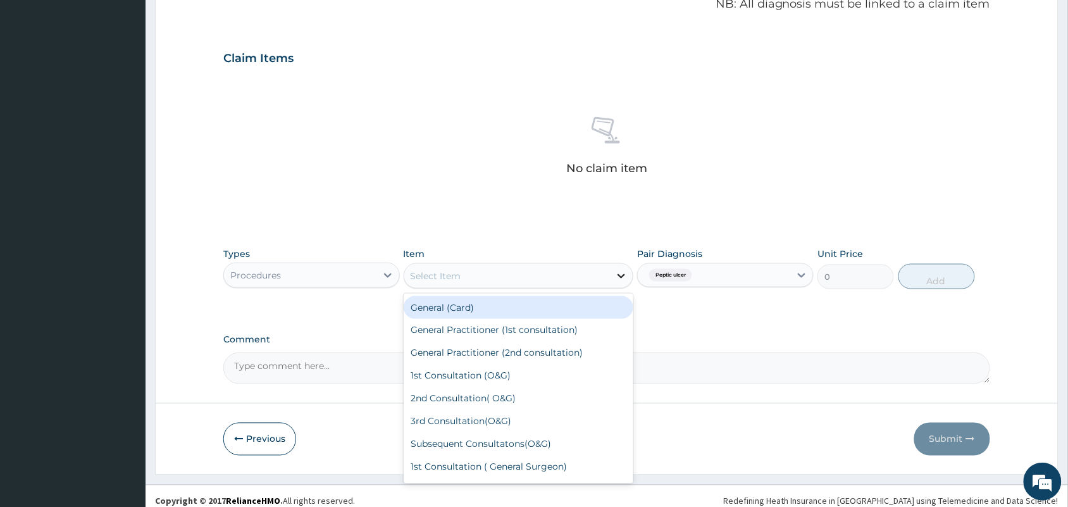
click at [615, 277] on div at bounding box center [621, 276] width 23 height 23
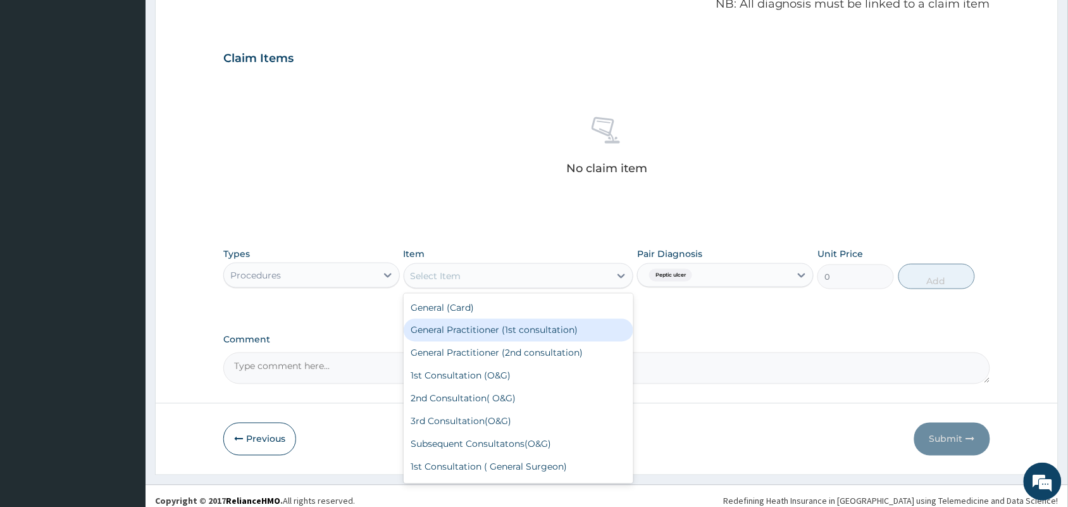
click at [549, 327] on div "General Practitioner (1st consultation)" at bounding box center [519, 330] width 230 height 23
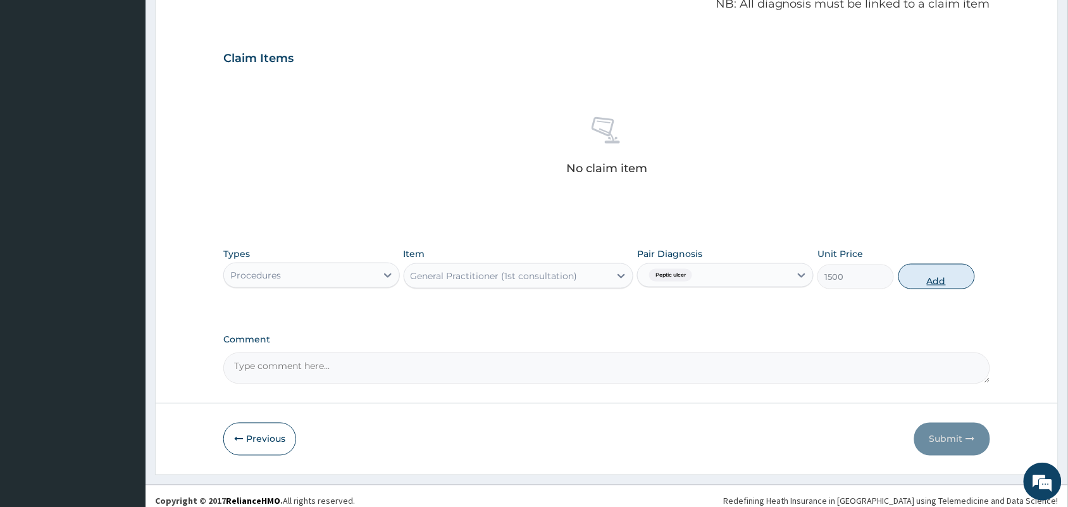
click at [919, 277] on button "Add" at bounding box center [937, 276] width 77 height 25
type input "0"
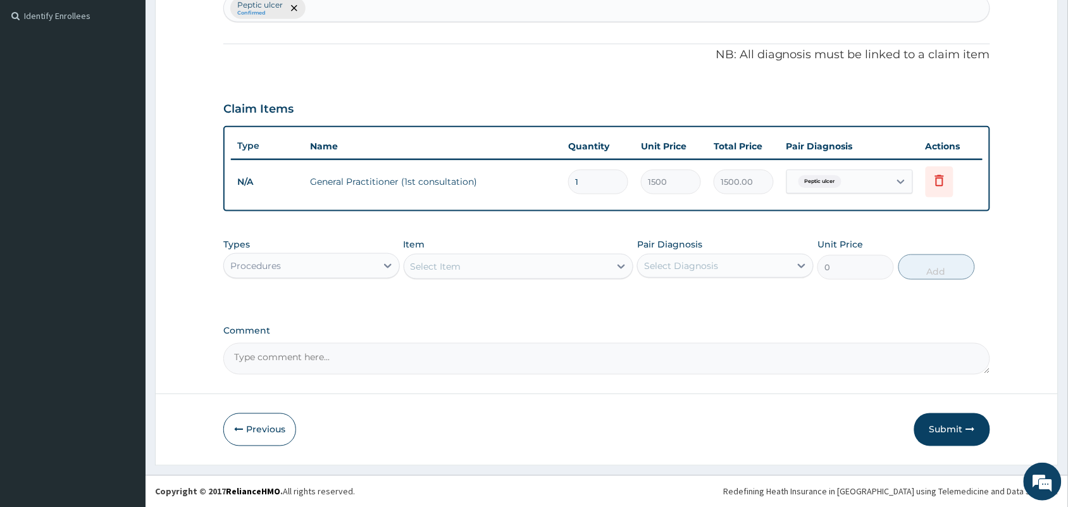
click at [361, 268] on div "Procedures" at bounding box center [300, 266] width 153 height 20
click at [669, 250] on div "Pair Diagnosis Select Diagnosis" at bounding box center [725, 259] width 177 height 42
click at [669, 259] on div "Select Diagnosis" at bounding box center [681, 265] width 74 height 13
click at [659, 293] on label "Peptic ulcer" at bounding box center [685, 297] width 55 height 13
checkbox input "true"
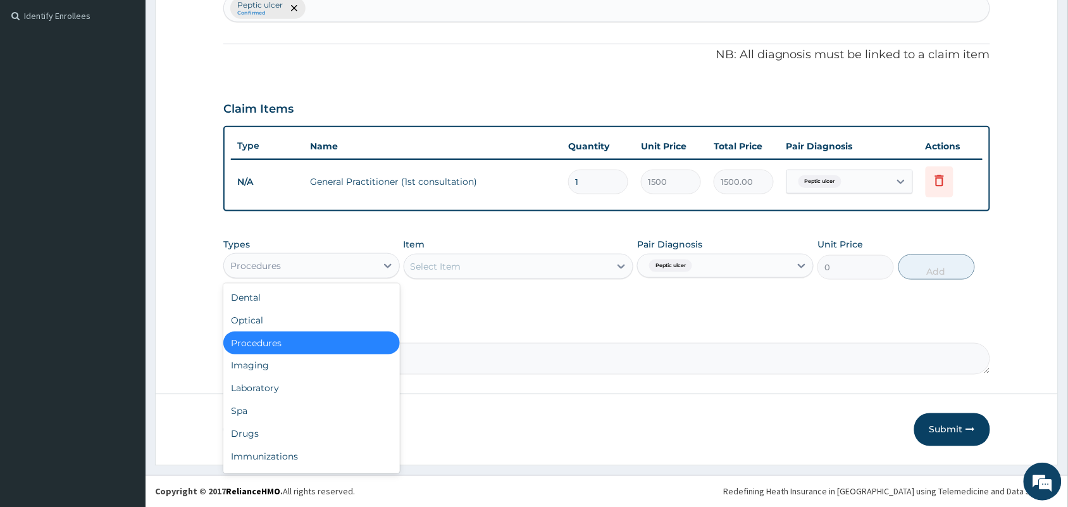
click at [340, 266] on div "Procedures" at bounding box center [300, 266] width 153 height 20
click at [308, 418] on div "Spa" at bounding box center [311, 411] width 177 height 23
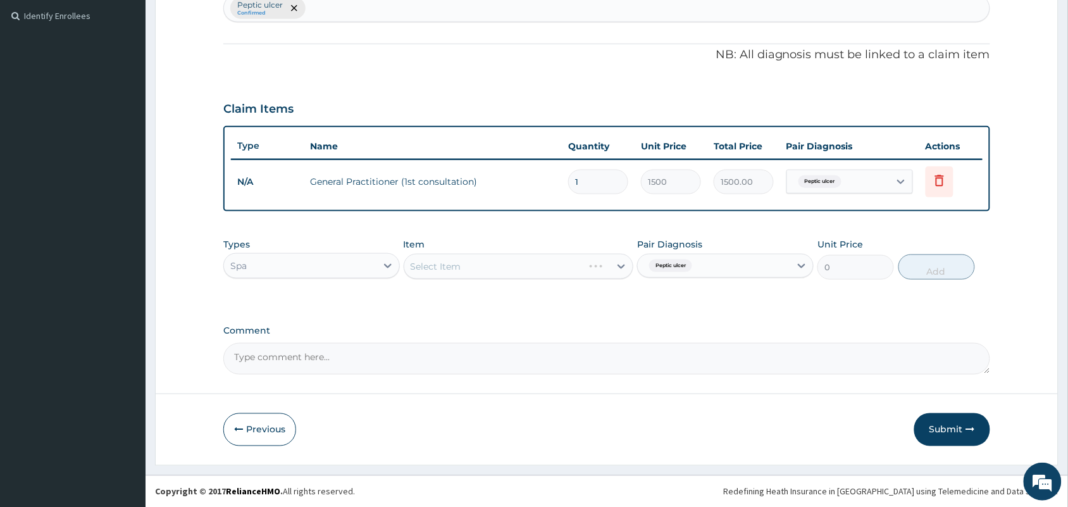
click at [326, 246] on div "Types option Spa, selected. Select is focused ,type to refine list, press Down …" at bounding box center [311, 259] width 177 height 42
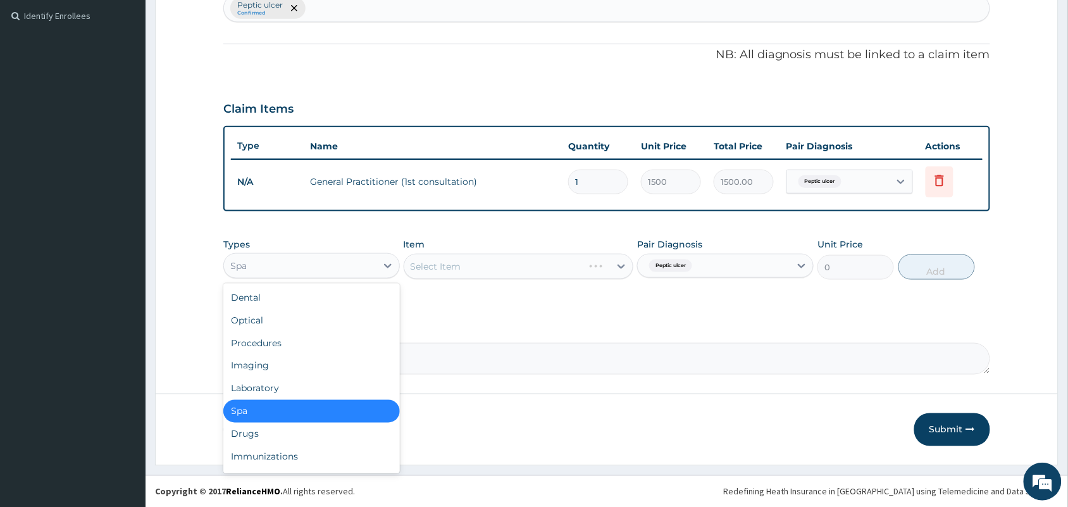
click at [325, 258] on div "Spa" at bounding box center [300, 266] width 153 height 20
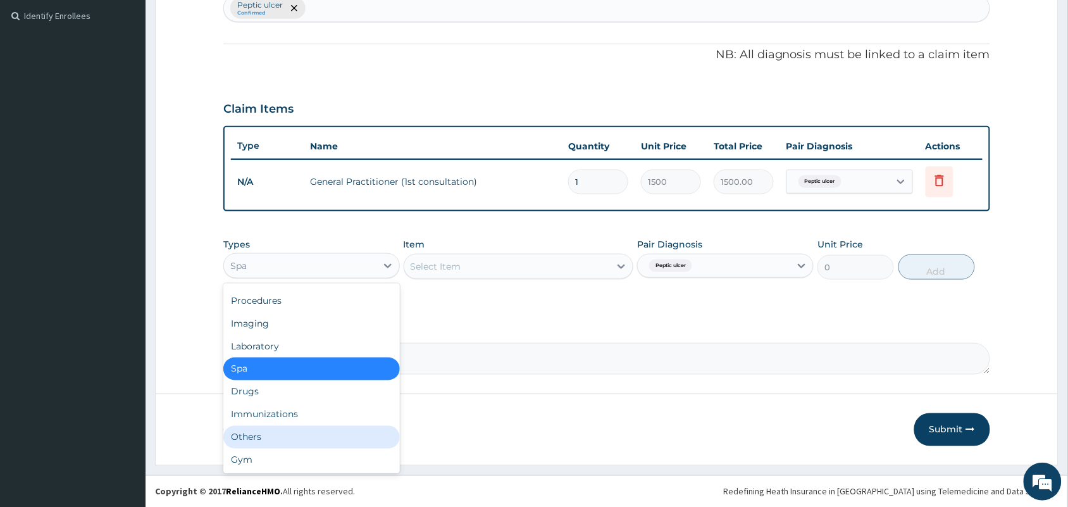
click at [306, 435] on div "Dental Optical Procedures Imaging Laboratory Spa Drugs Immunizations Others Gym" at bounding box center [311, 379] width 177 height 190
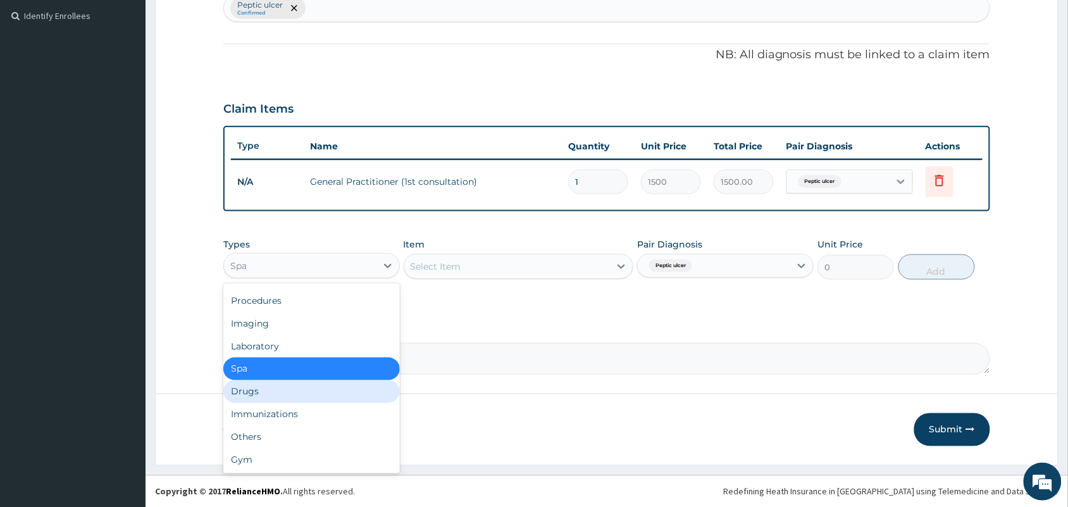
click at [298, 391] on div "Drugs" at bounding box center [311, 391] width 177 height 23
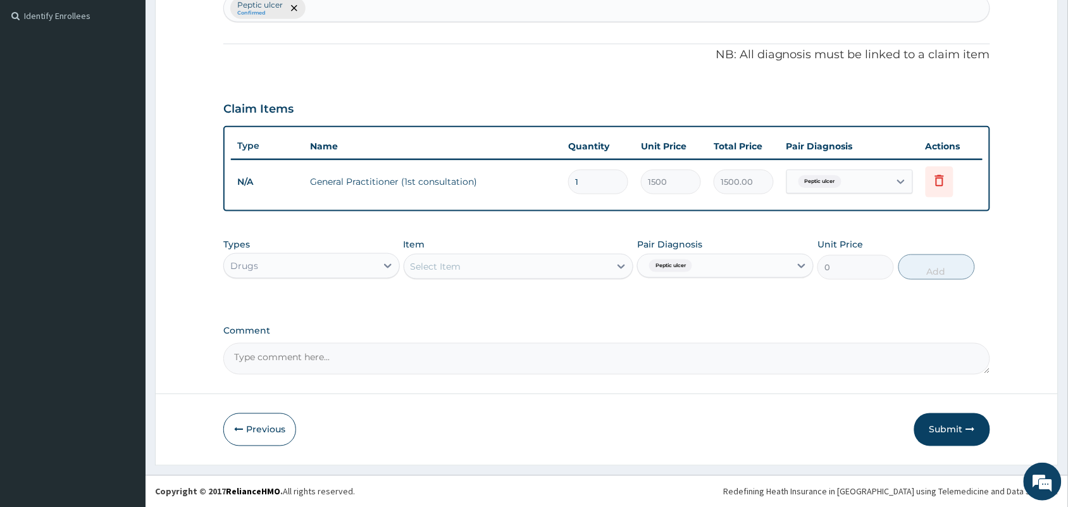
click at [535, 264] on div "Select Item" at bounding box center [507, 266] width 206 height 20
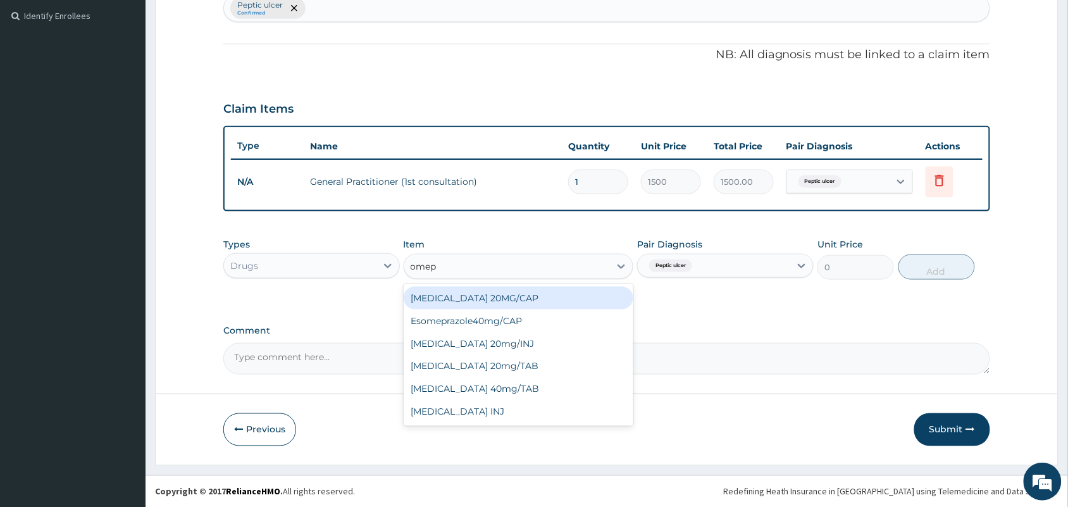
type input "omepr"
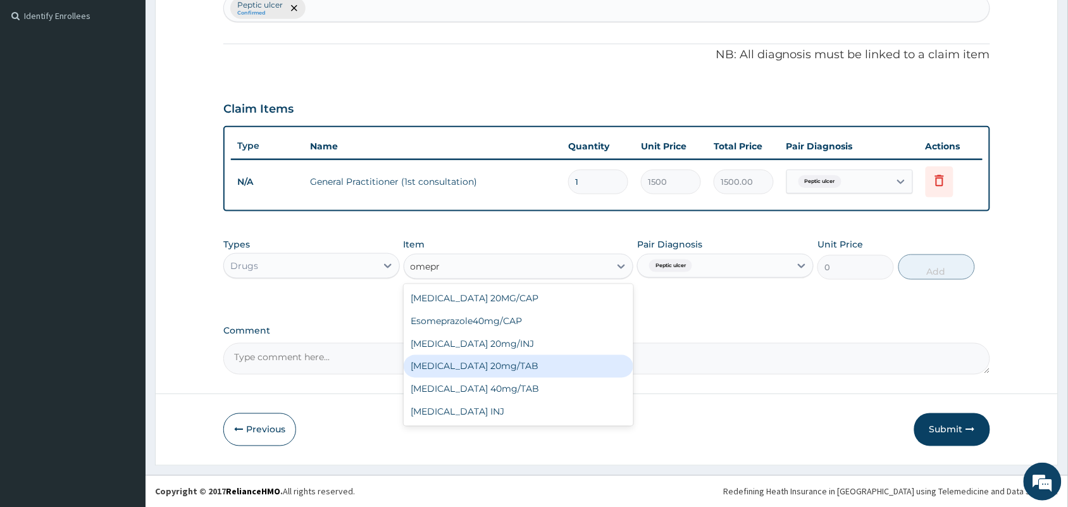
click at [483, 372] on div "OMEPRAZOLE 20mg/TAB" at bounding box center [519, 366] width 230 height 23
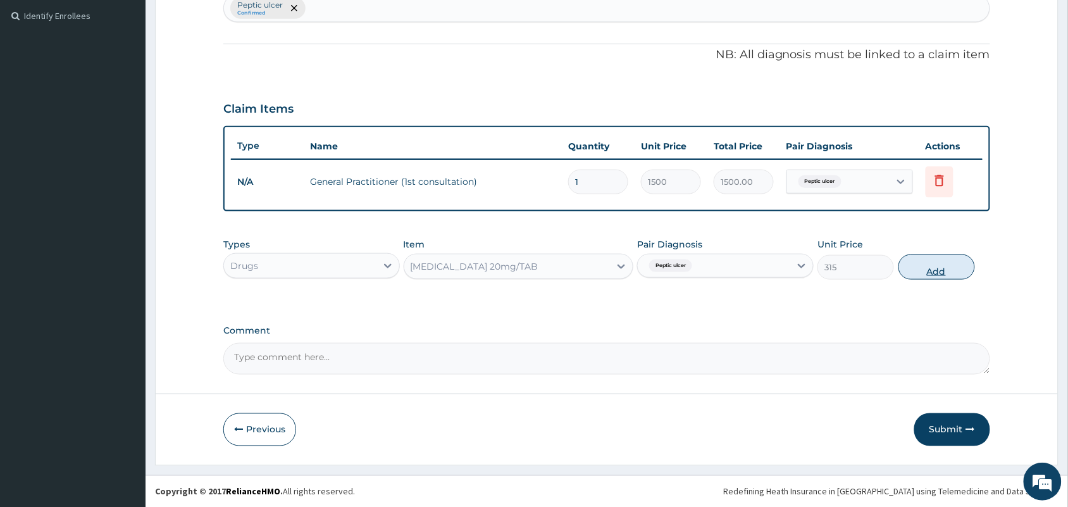
click at [922, 263] on button "Add" at bounding box center [937, 266] width 77 height 25
type input "0"
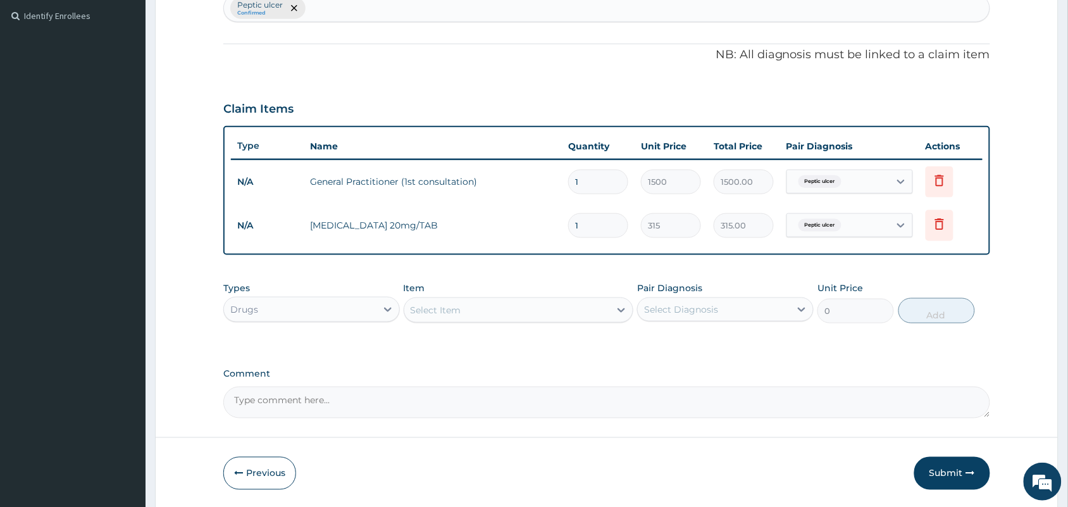
type input "10"
type input "3150.00"
type input "10"
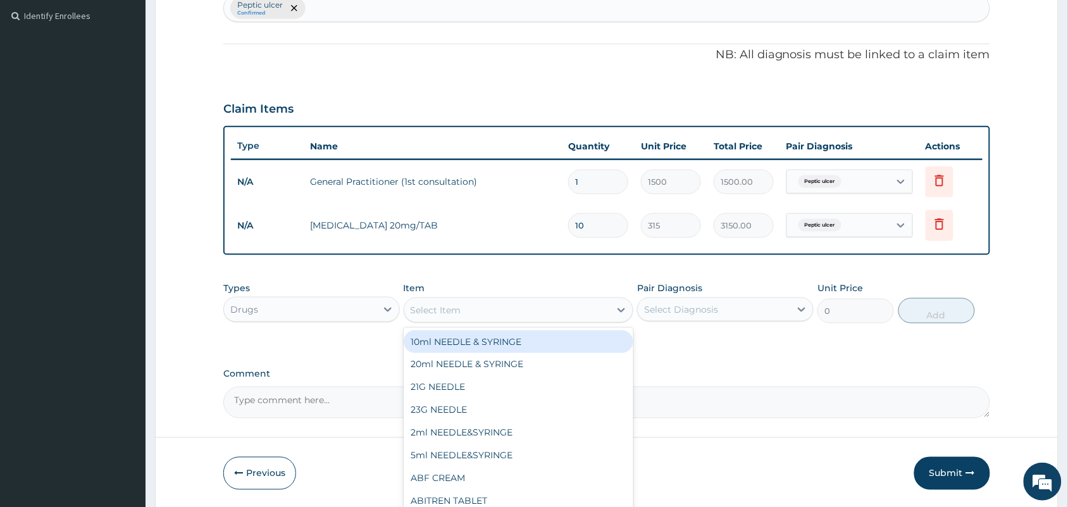
click at [478, 311] on div "Select Item" at bounding box center [507, 310] width 206 height 20
type input "h"
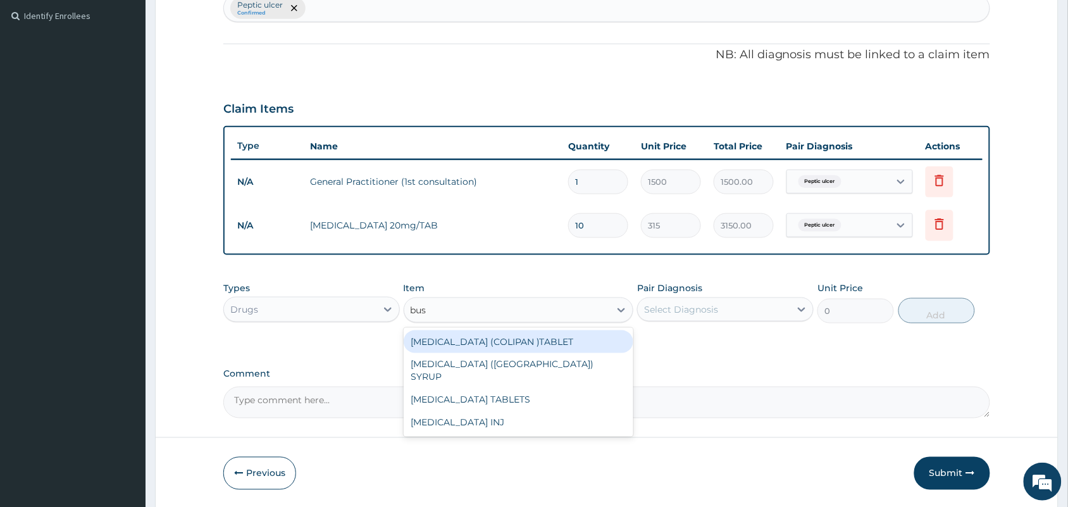
type input "busc"
click at [483, 342] on div "BUSCOPAN (COLIPAN )TABLET" at bounding box center [519, 341] width 230 height 23
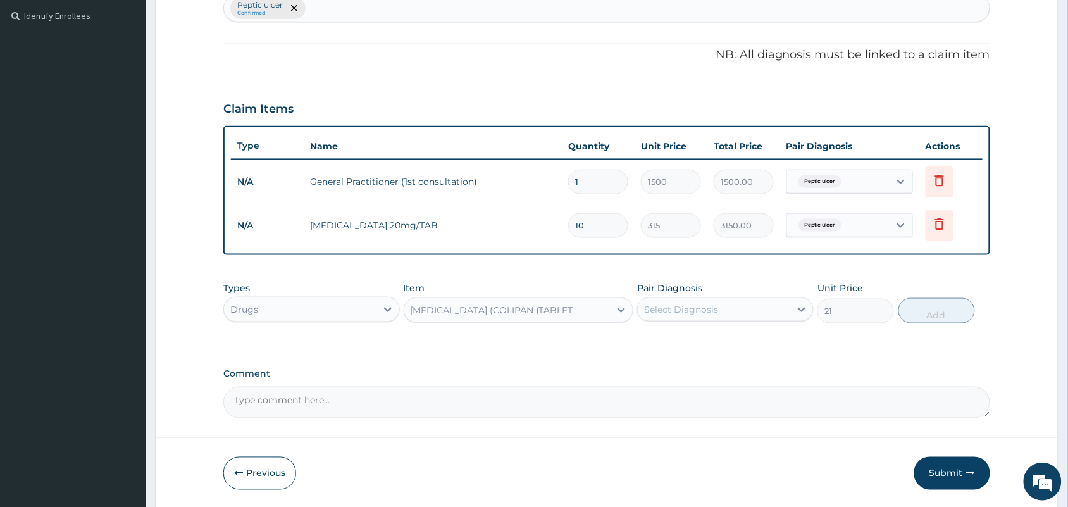
click at [530, 307] on div "BUSCOPAN (COLIPAN )TABLET" at bounding box center [492, 310] width 163 height 13
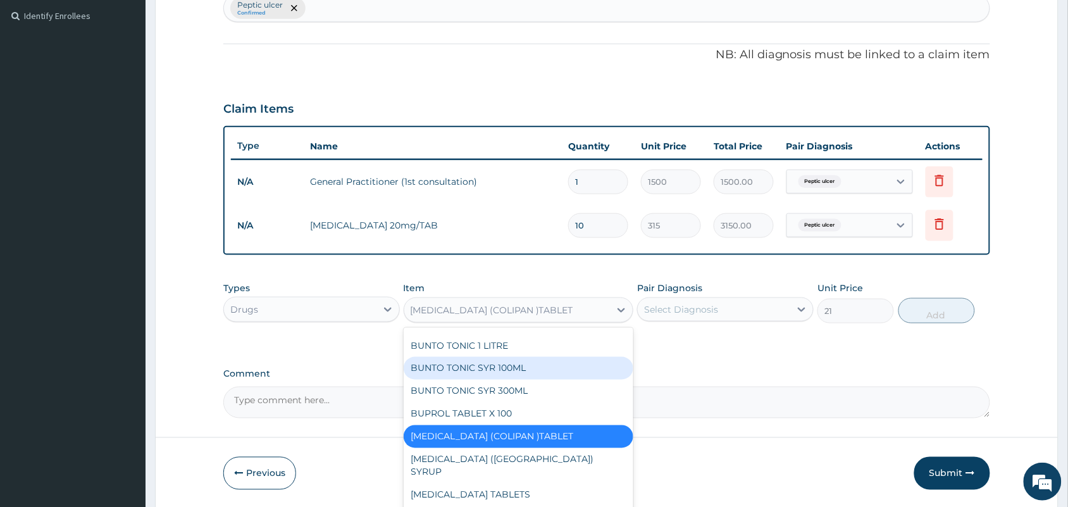
scroll to position [7596, 0]
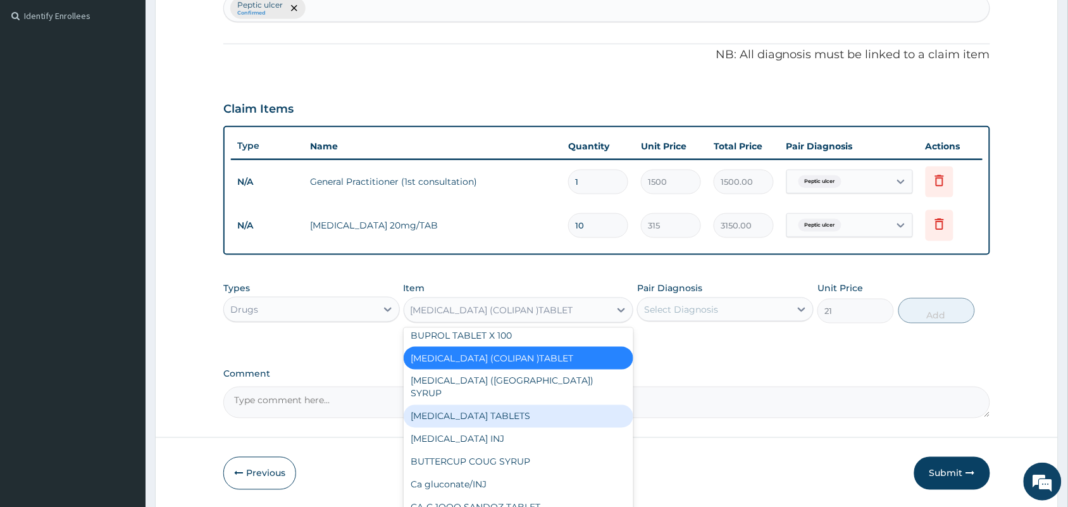
click at [453, 405] on div "BUSCOPAN TABLETS" at bounding box center [519, 416] width 230 height 23
type input "210"
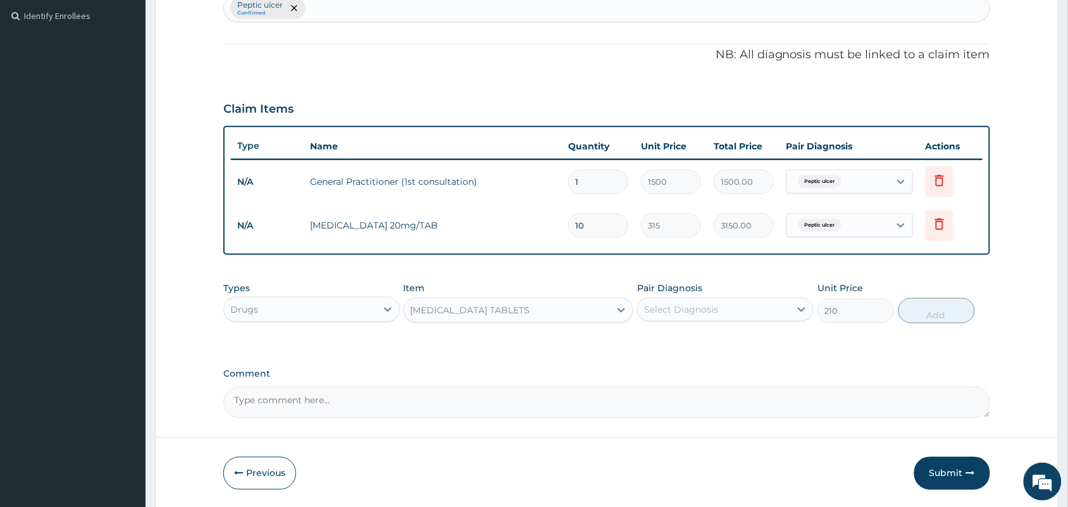
click at [774, 311] on div "Select Diagnosis" at bounding box center [714, 309] width 153 height 20
click at [725, 334] on div "Peptic ulcer" at bounding box center [725, 342] width 177 height 26
checkbox input "true"
click at [918, 314] on button "Add" at bounding box center [937, 310] width 77 height 25
type input "0"
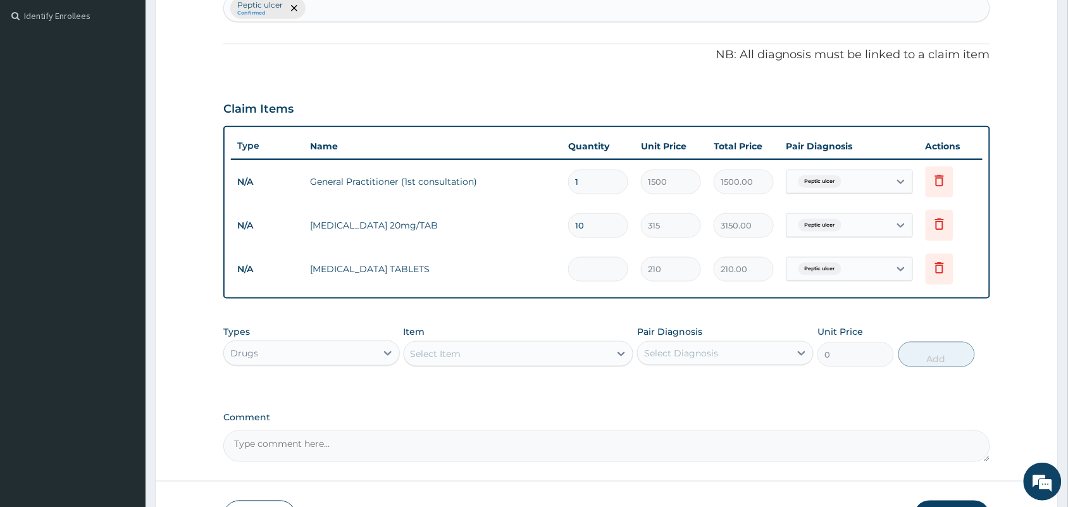
type input "0.00"
type input "6"
type input "1260.00"
type input "6"
type input "0.00"
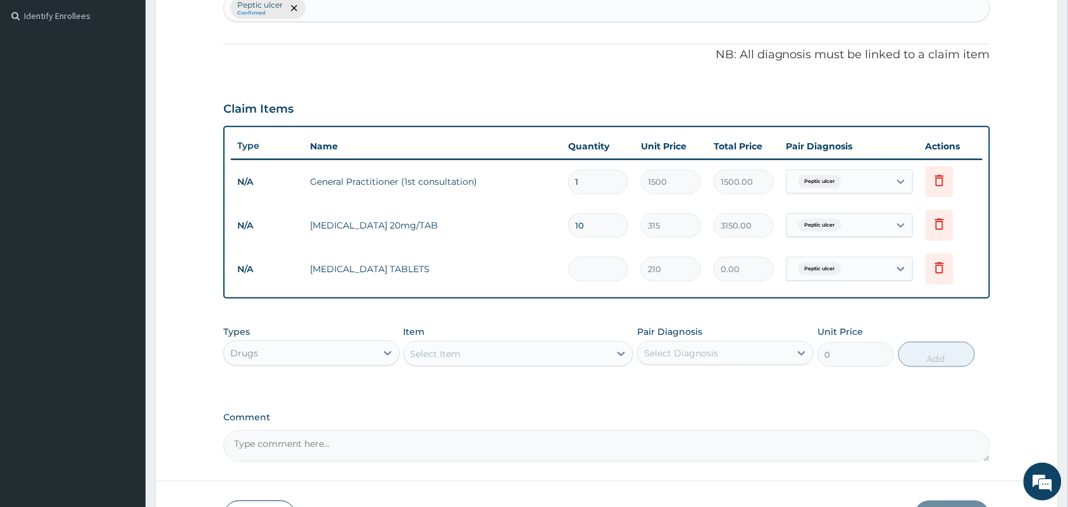
type input "1"
type input "210.00"
type input "12"
type input "2520.00"
type input "12"
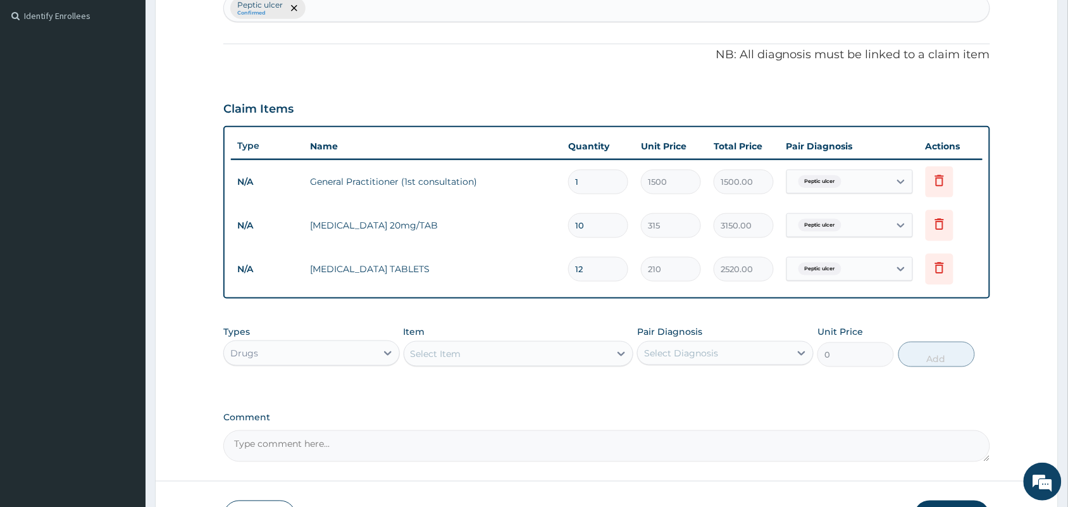
click at [554, 355] on div "Select Item" at bounding box center [507, 354] width 206 height 20
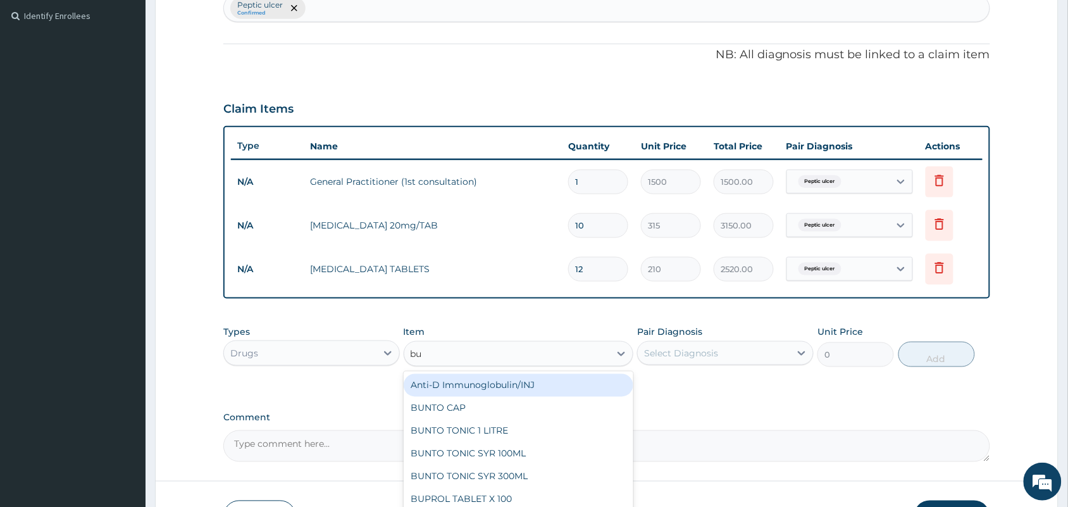
type input "bus"
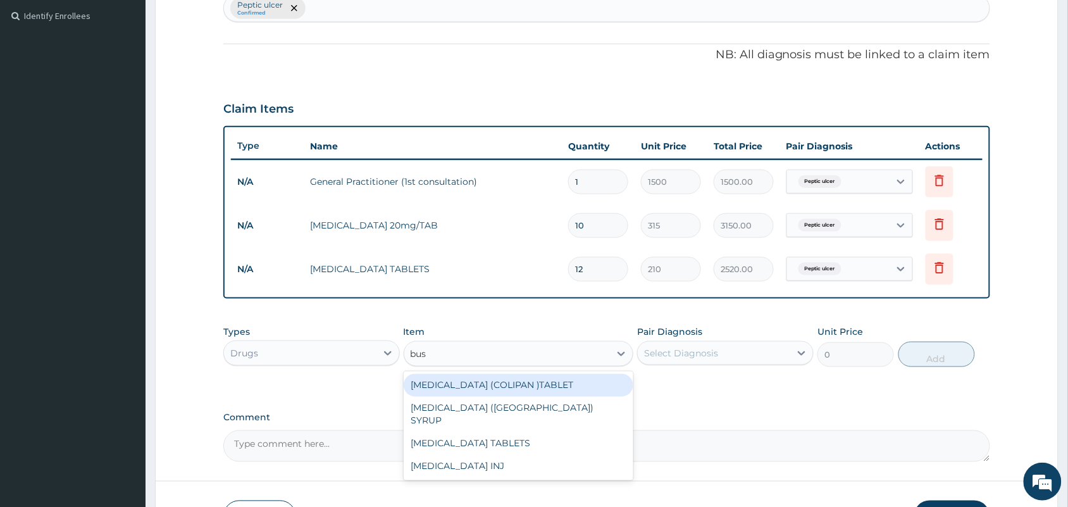
click at [511, 380] on div "BUSCOPAN (COLIPAN )TABLET" at bounding box center [519, 385] width 230 height 23
type input "21"
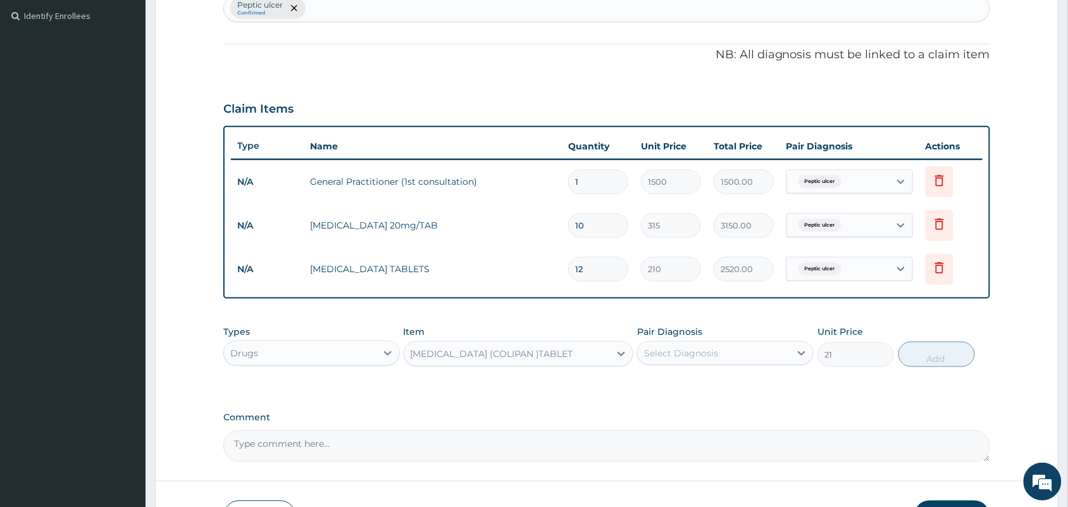
scroll to position [432, 0]
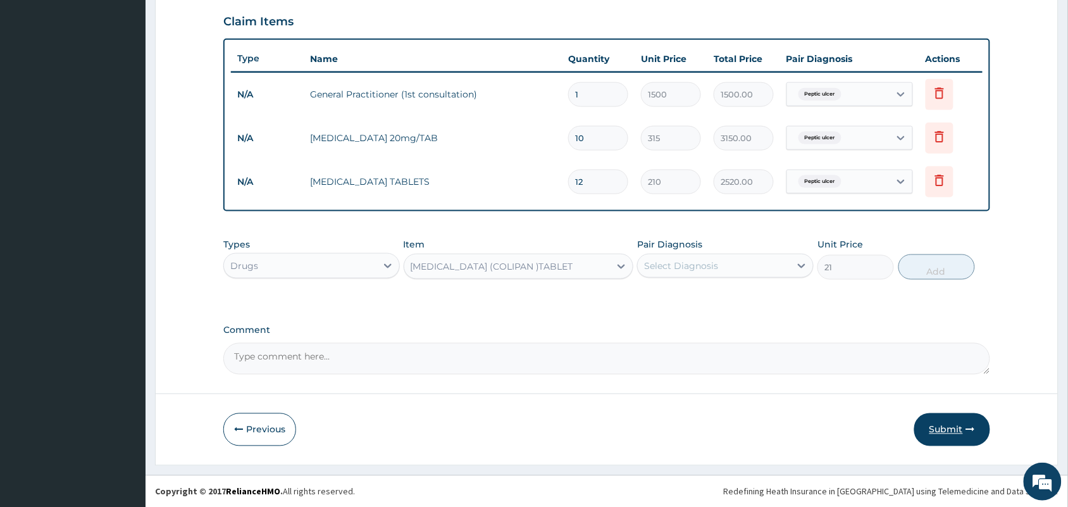
click at [926, 424] on button "Submit" at bounding box center [953, 429] width 76 height 33
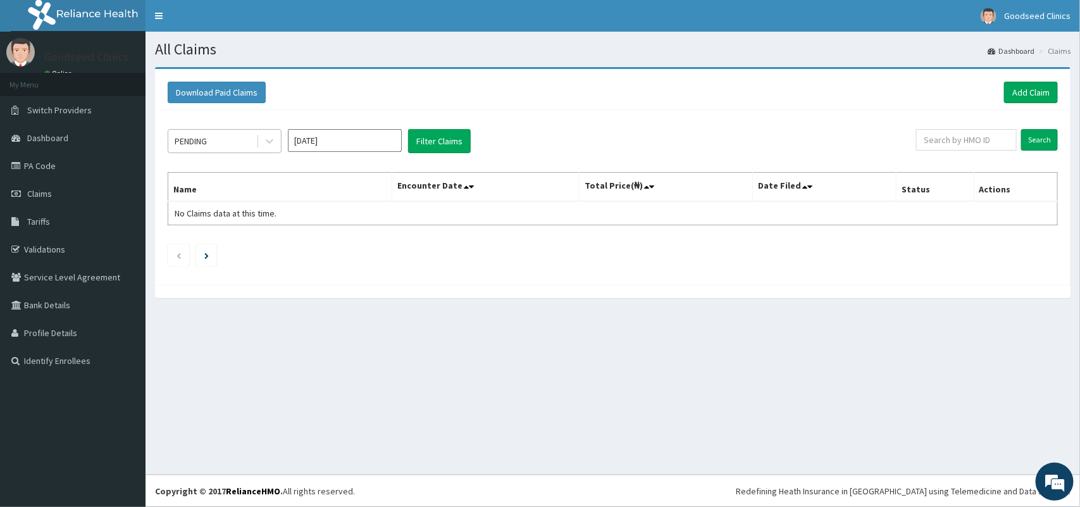
click at [256, 135] on div at bounding box center [268, 141] width 25 height 23
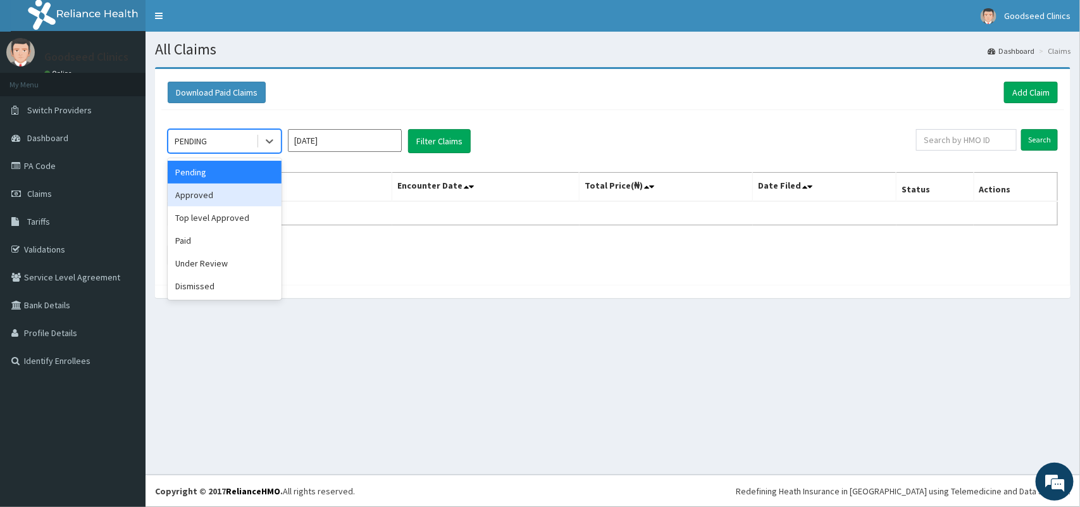
drag, startPoint x: 220, startPoint y: 191, endPoint x: 322, endPoint y: 160, distance: 105.9
click at [220, 192] on div "Approved" at bounding box center [225, 195] width 114 height 23
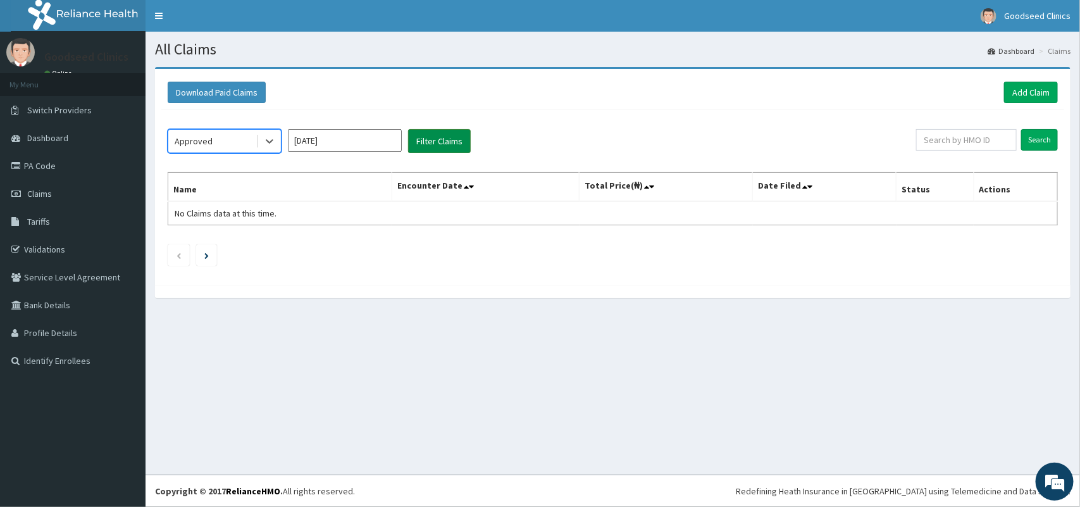
click at [428, 139] on button "Filter Claims" at bounding box center [439, 141] width 63 height 24
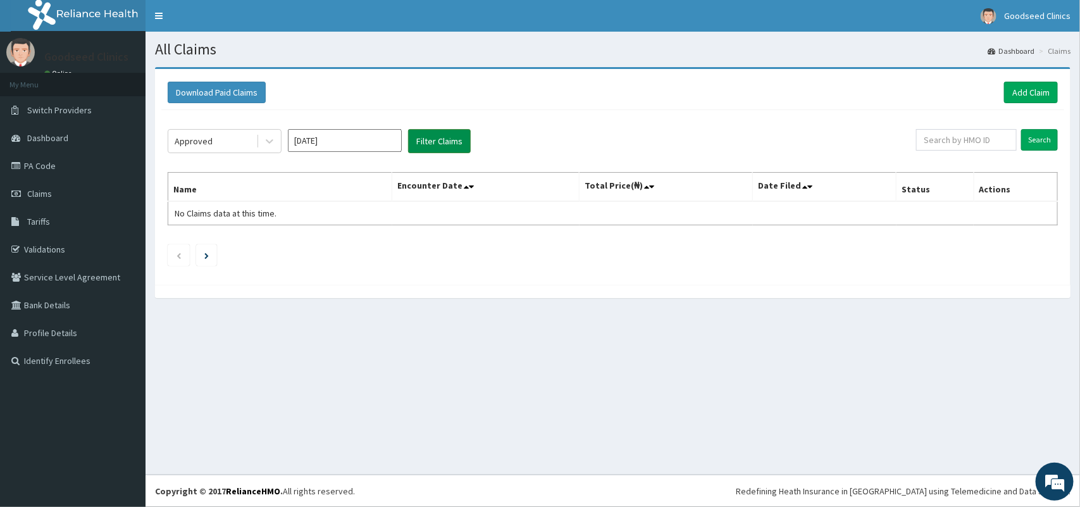
click at [428, 139] on button "Filter Claims" at bounding box center [439, 141] width 63 height 24
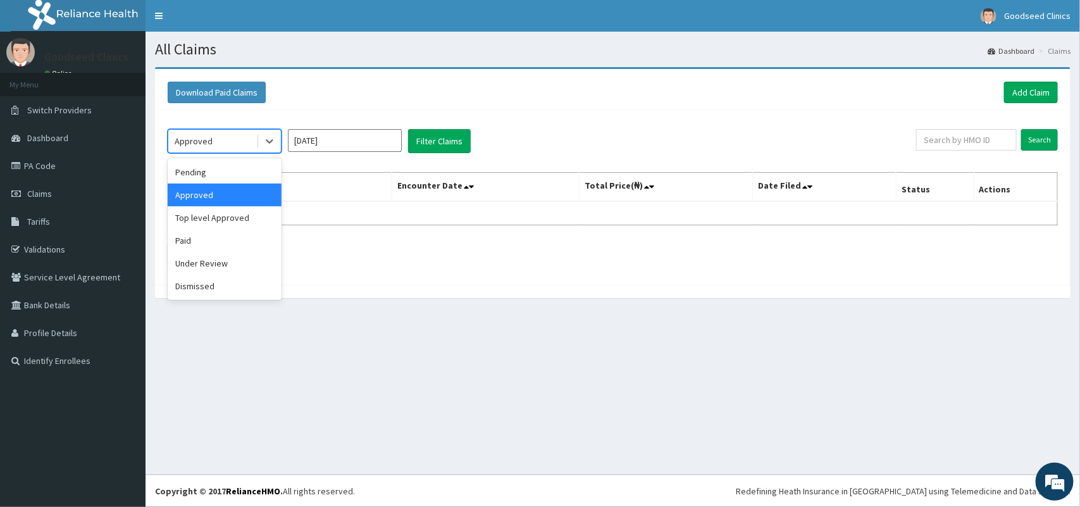
click at [251, 141] on div "Approved" at bounding box center [212, 141] width 88 height 20
click at [219, 222] on div "Top level Approved" at bounding box center [225, 217] width 114 height 23
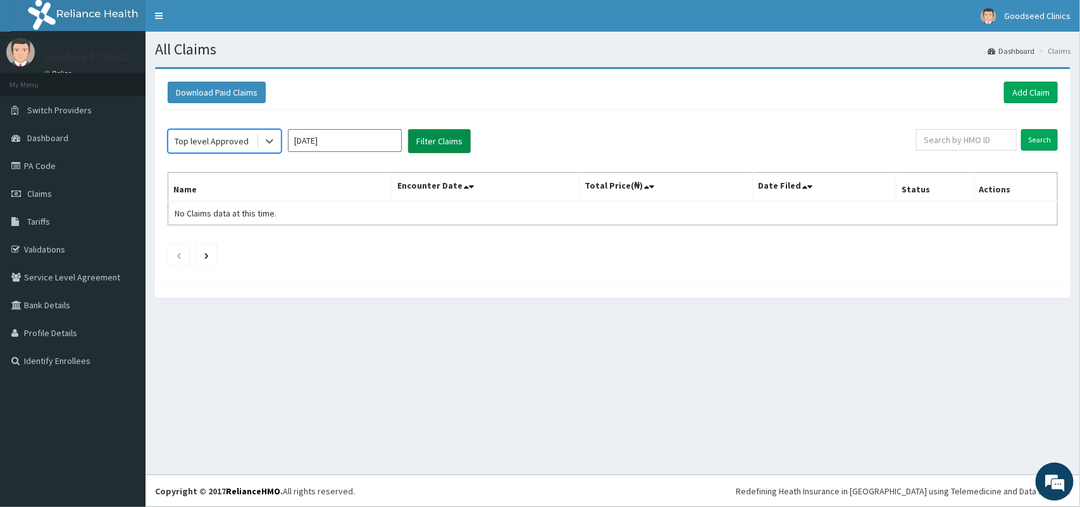
click at [435, 144] on button "Filter Claims" at bounding box center [439, 141] width 63 height 24
click at [435, 139] on button "Filter Claims" at bounding box center [439, 141] width 63 height 24
click at [211, 134] on div "Top level Approved" at bounding box center [212, 141] width 88 height 20
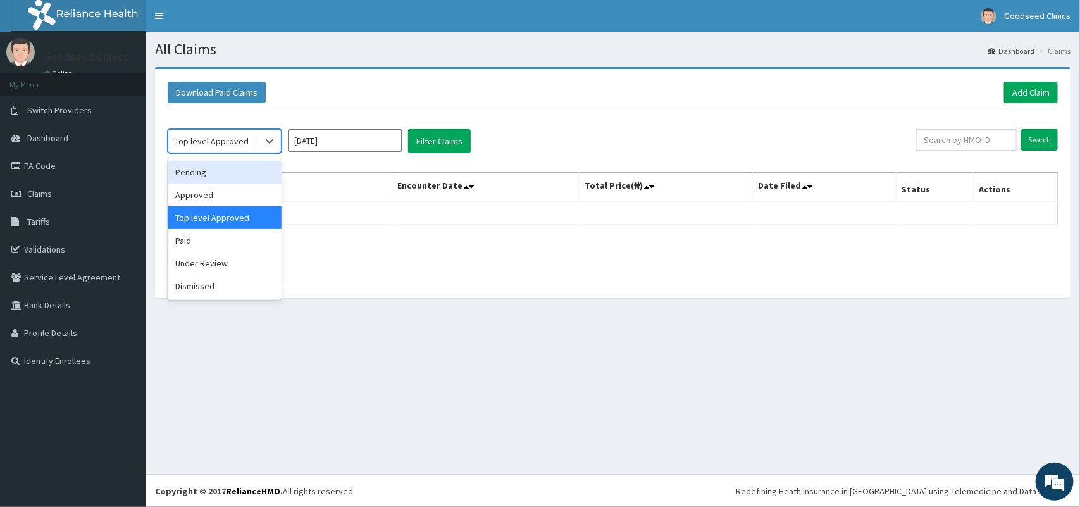
click at [226, 166] on div "Pending" at bounding box center [225, 172] width 114 height 23
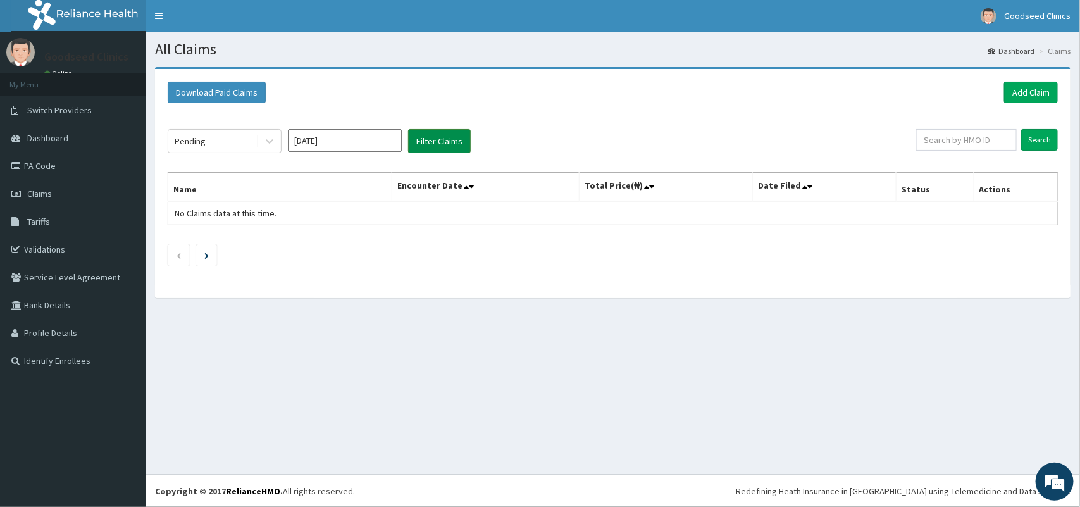
click at [459, 142] on button "Filter Claims" at bounding box center [439, 141] width 63 height 24
click at [461, 142] on button "Filter Claims" at bounding box center [439, 141] width 63 height 24
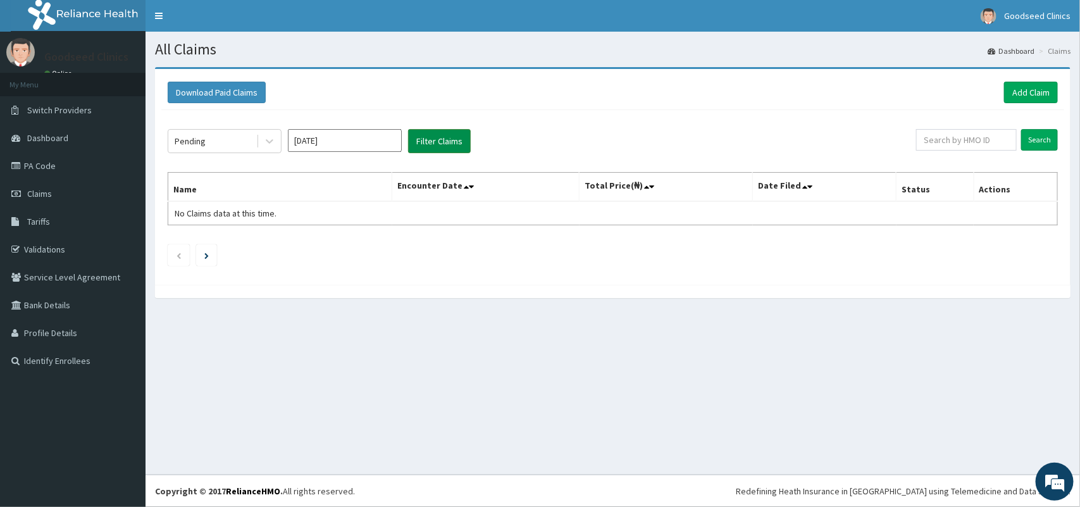
click at [461, 142] on button "Filter Claims" at bounding box center [439, 141] width 63 height 24
click at [453, 149] on button "Filter Claims" at bounding box center [439, 141] width 63 height 24
click at [1039, 87] on link "Add Claim" at bounding box center [1031, 93] width 54 height 22
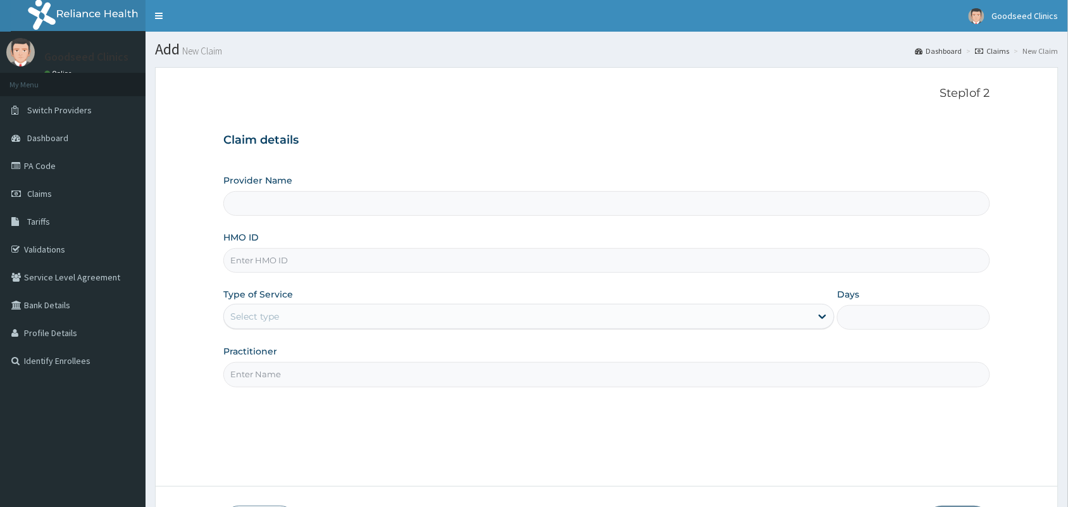
click at [668, 270] on input "HMO ID" at bounding box center [606, 260] width 767 height 25
type input "suu/10209/a"
type input "Goodseed clinics"
click at [351, 315] on div "Type of Service Select type" at bounding box center [528, 309] width 611 height 42
click at [351, 315] on div "Select type" at bounding box center [517, 316] width 587 height 20
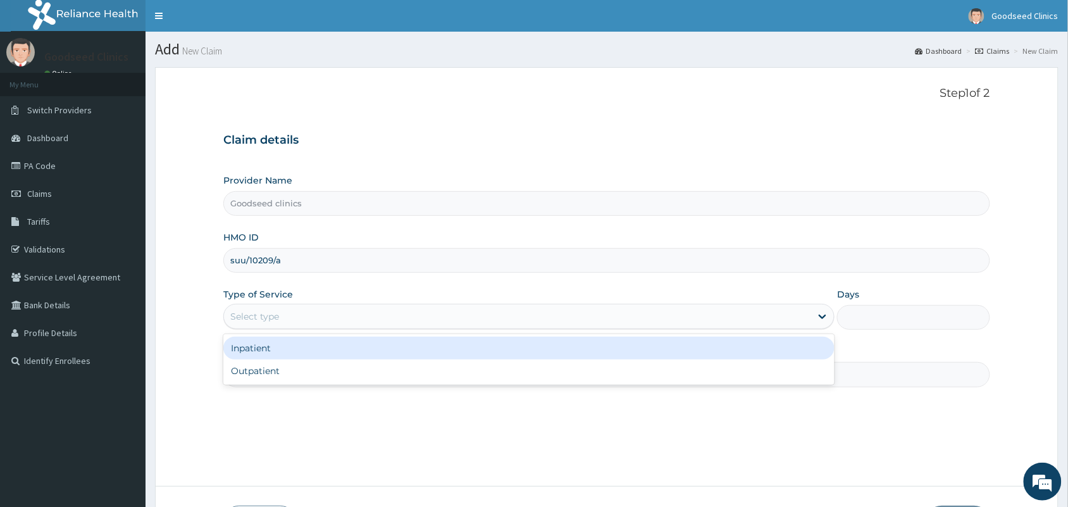
click at [351, 315] on div "Select type" at bounding box center [517, 316] width 587 height 20
click at [356, 320] on div "Select type" at bounding box center [517, 316] width 587 height 20
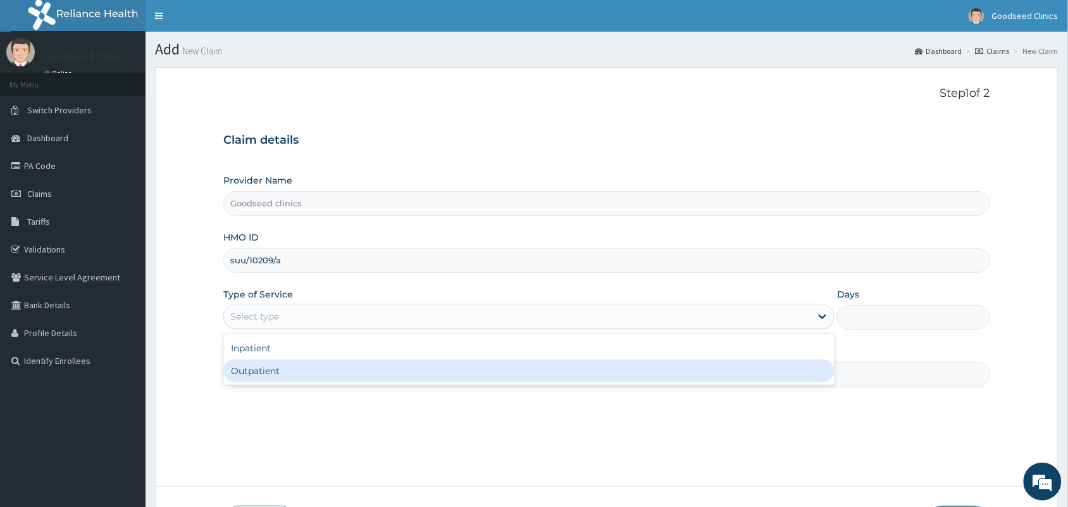
click at [339, 372] on div "Outpatient" at bounding box center [528, 370] width 611 height 23
type input "1"
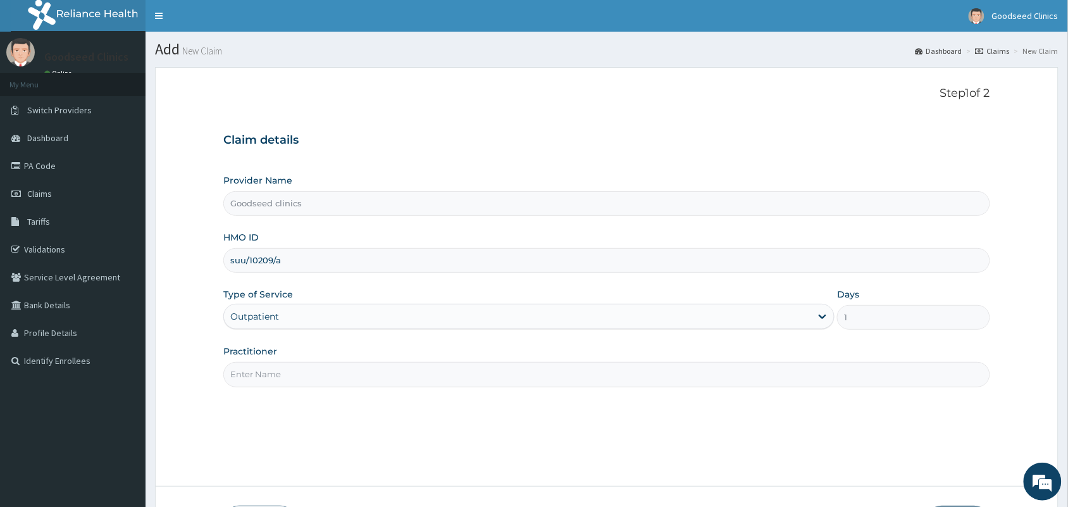
click at [340, 372] on input "Practitioner" at bounding box center [606, 374] width 767 height 25
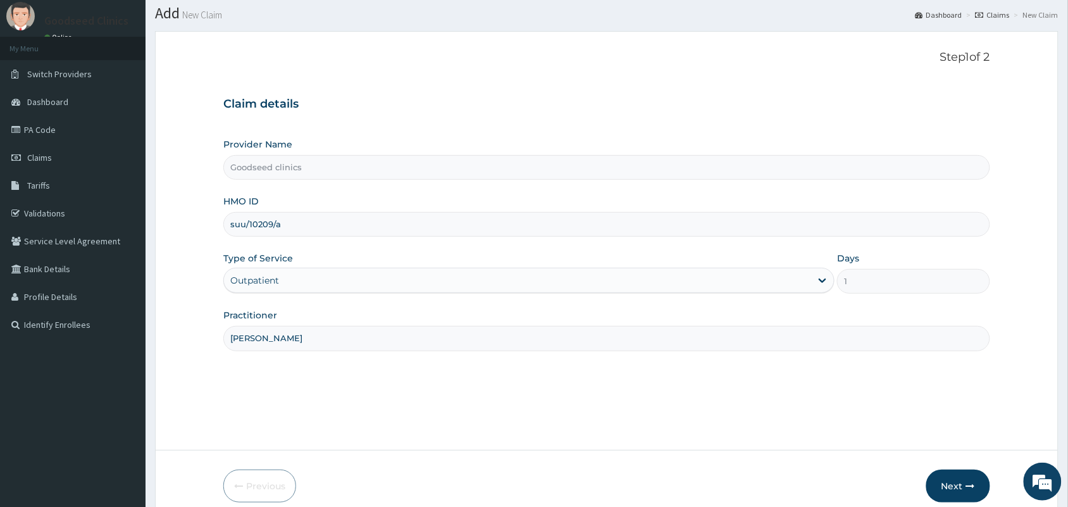
scroll to position [73, 0]
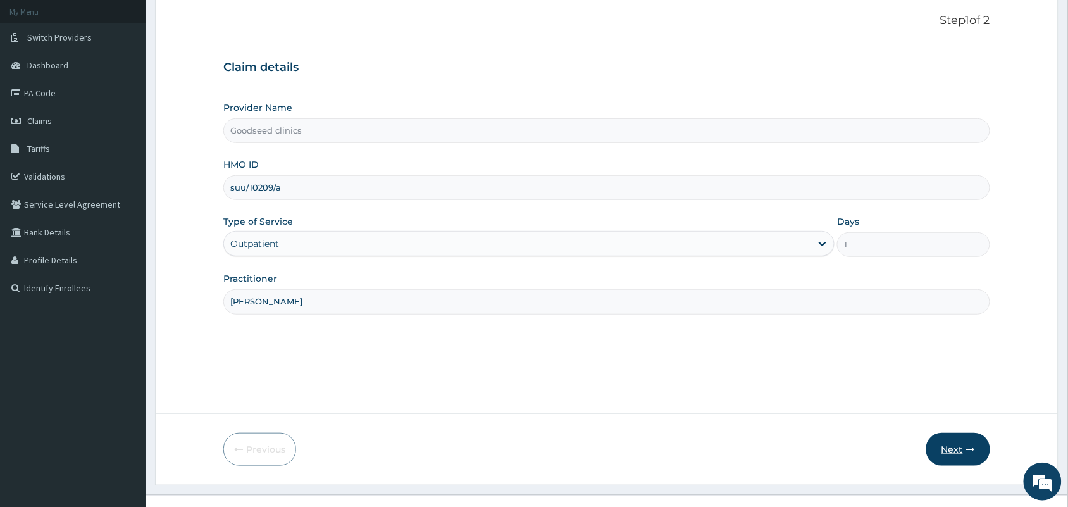
type input "dr deray"
click at [943, 458] on button "Next" at bounding box center [959, 449] width 64 height 33
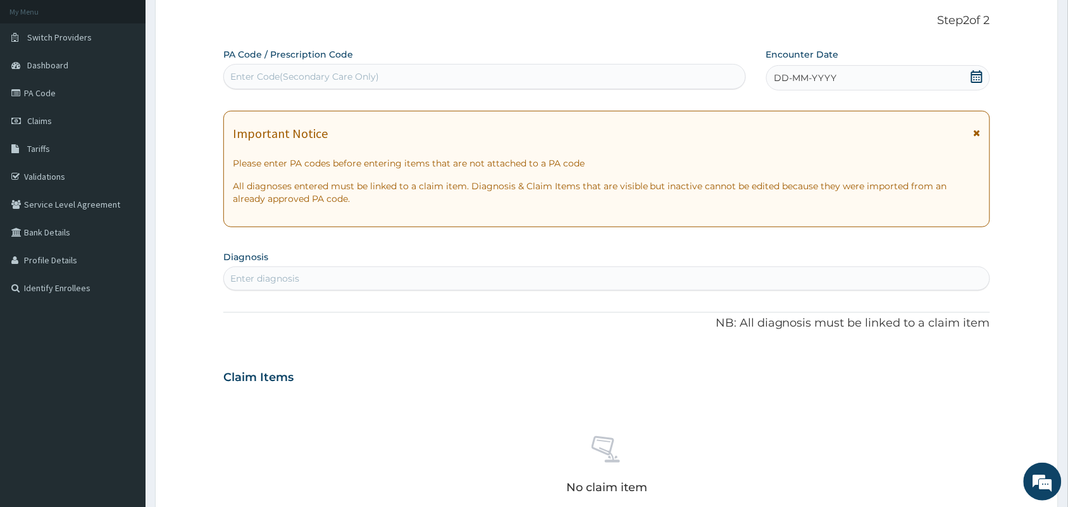
click at [973, 75] on icon at bounding box center [977, 76] width 13 height 13
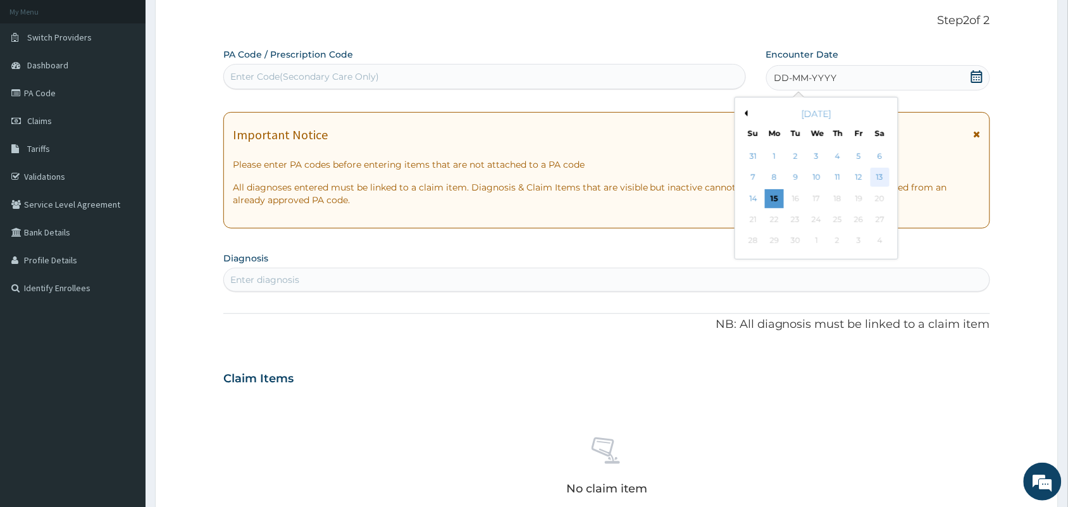
click at [873, 177] on div "13" at bounding box center [880, 177] width 19 height 19
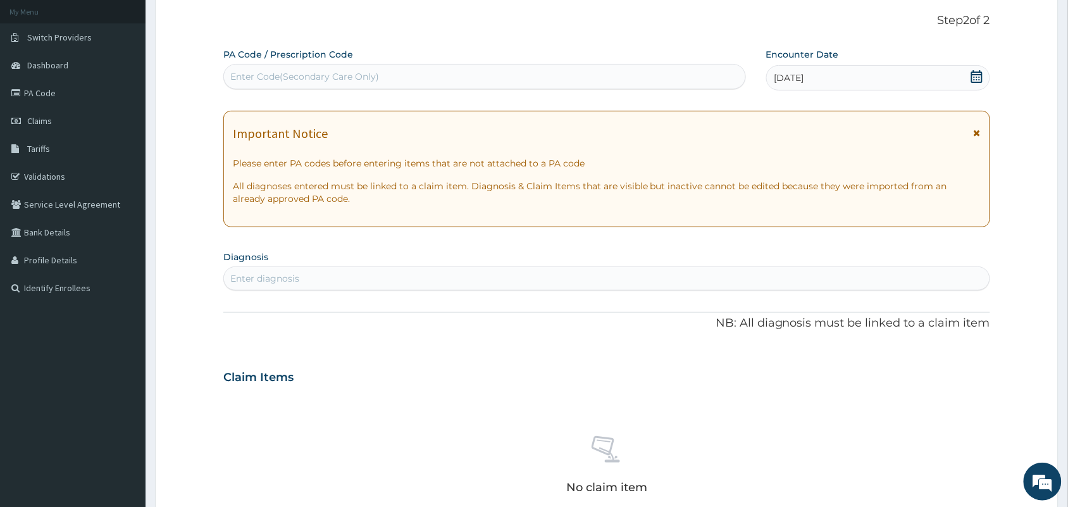
click at [691, 276] on div "Enter diagnosis" at bounding box center [607, 278] width 766 height 20
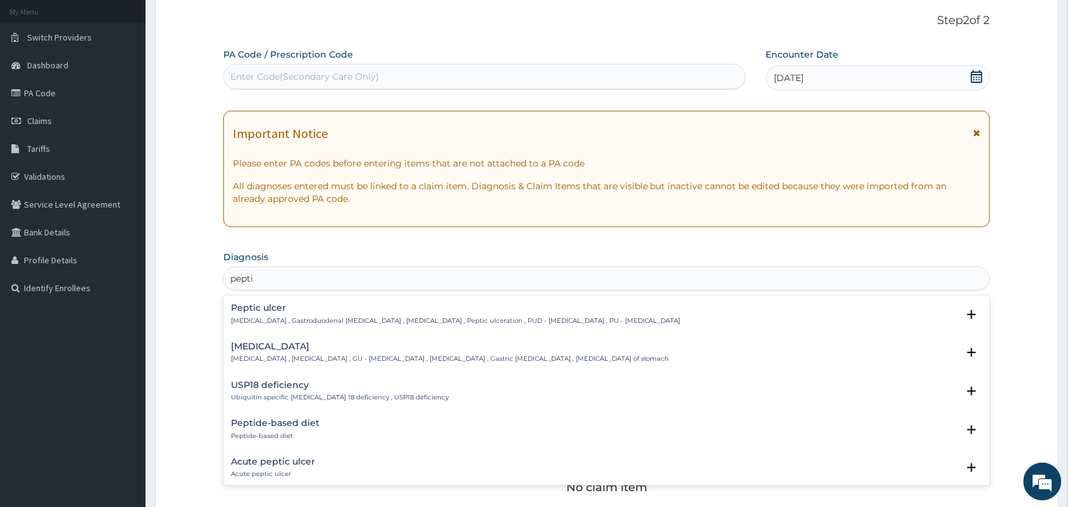
type input "peptic"
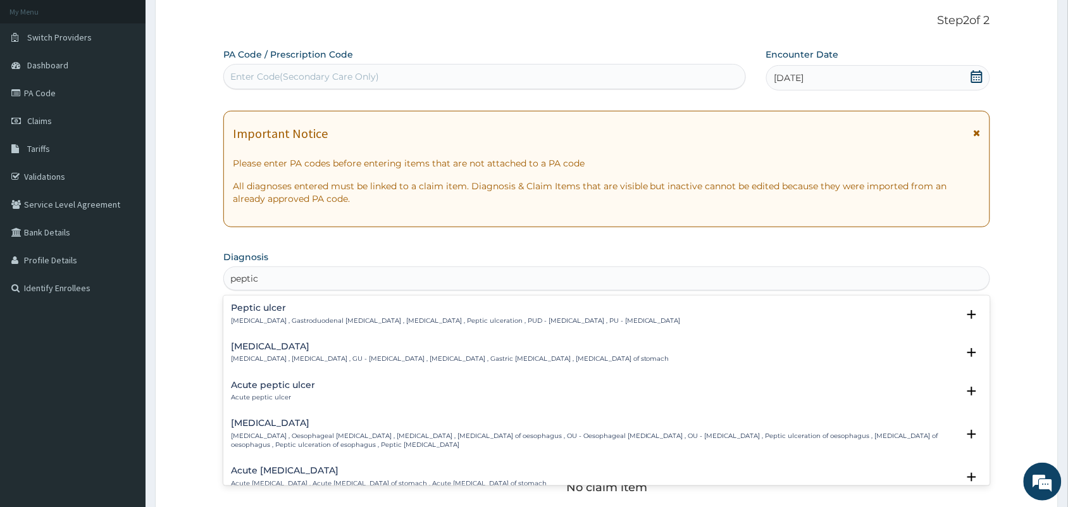
click at [464, 314] on div "Peptic ulcer Peptic ulcer , Gastroduodenal ulcer , Peptic ulcer disease , Pepti…" at bounding box center [456, 314] width 450 height 22
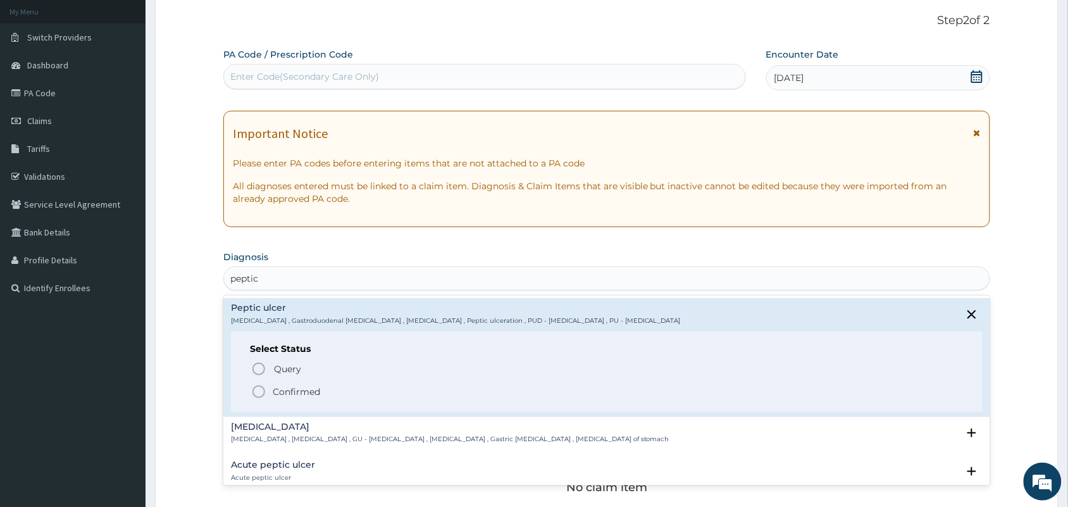
click at [270, 399] on div "Select Status Query Query covers suspected (?), Keep in view (kiv), Ruled out (…" at bounding box center [607, 372] width 752 height 80
click at [261, 396] on icon "status option filled" at bounding box center [258, 391] width 15 height 15
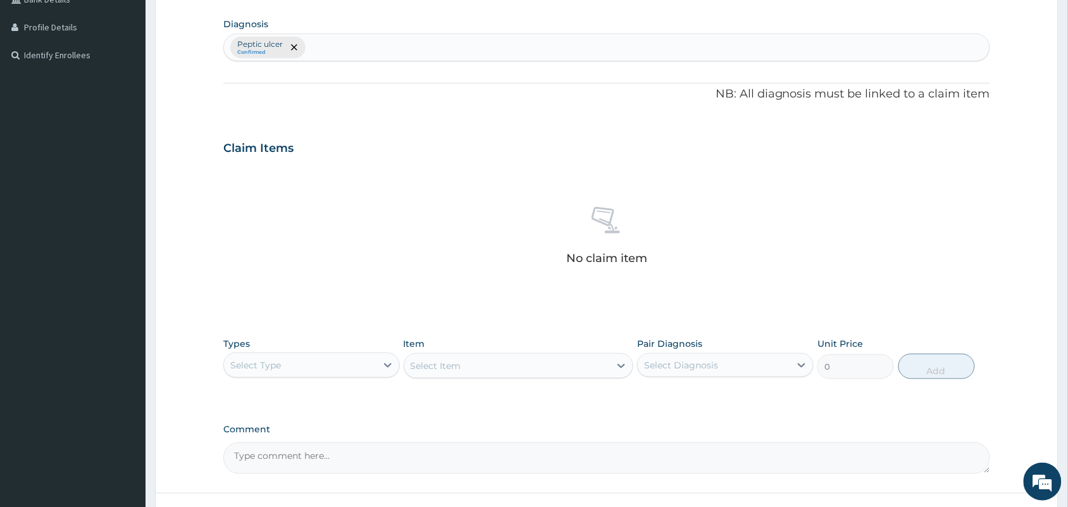
scroll to position [310, 0]
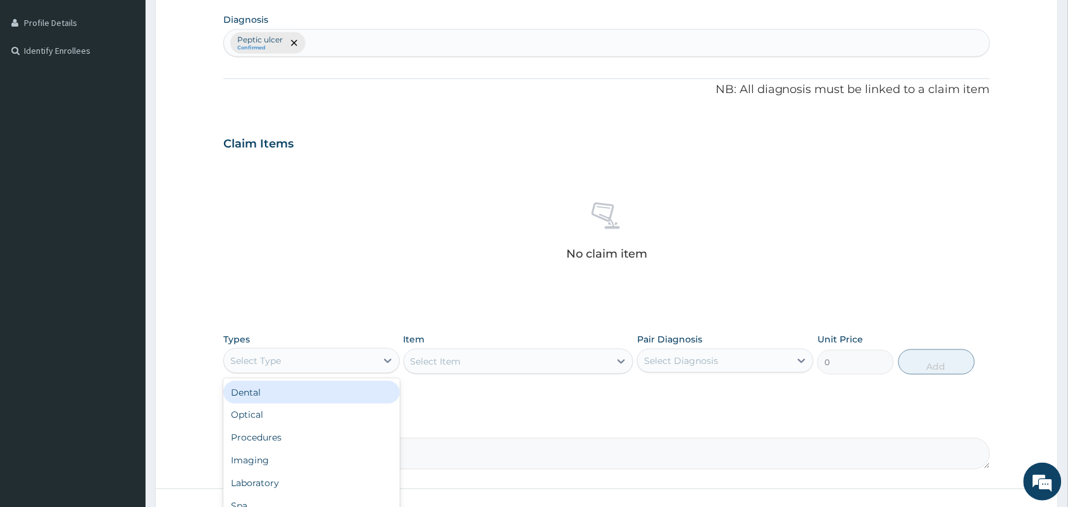
click at [352, 354] on div "Select Type" at bounding box center [300, 361] width 153 height 20
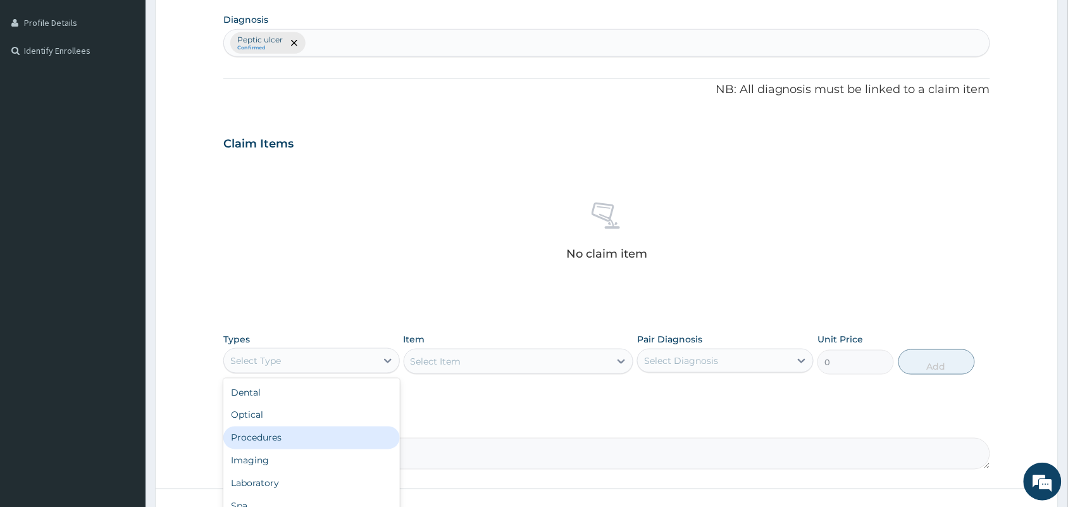
click at [308, 437] on div "Procedures" at bounding box center [311, 438] width 177 height 23
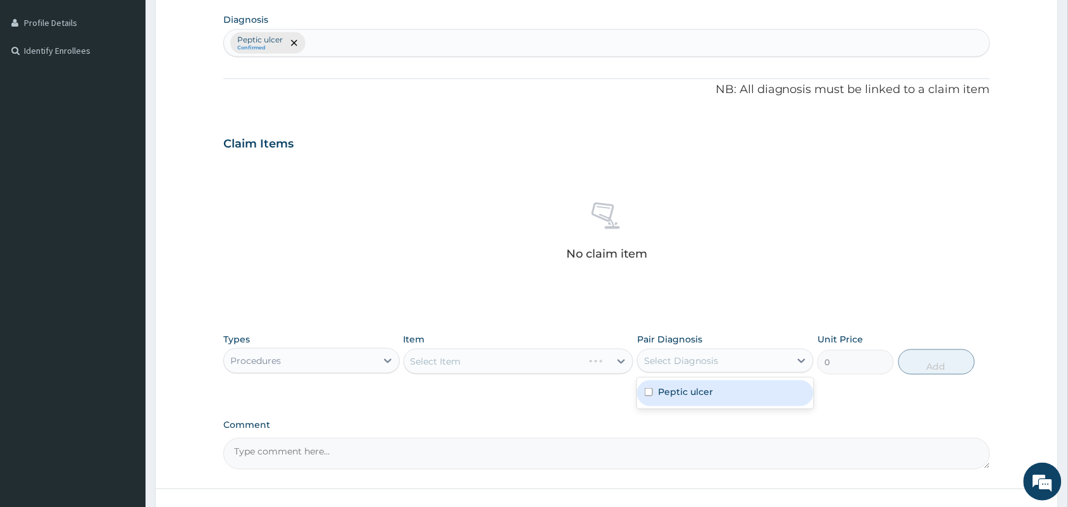
click at [665, 362] on div "Select Diagnosis" at bounding box center [681, 360] width 74 height 13
click at [661, 387] on label "Peptic ulcer" at bounding box center [685, 391] width 55 height 13
checkbox input "true"
click at [598, 365] on div "Select Item" at bounding box center [507, 361] width 206 height 20
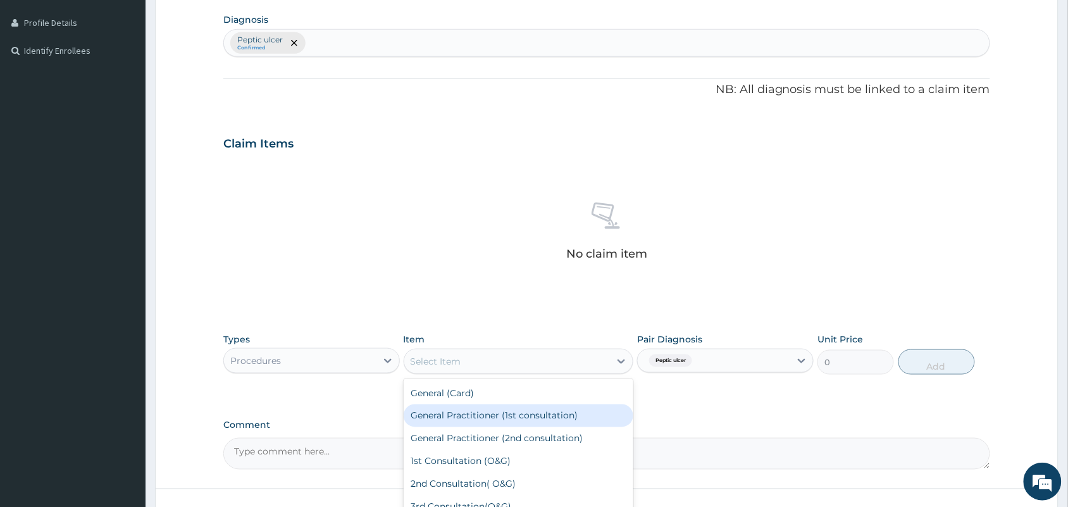
click at [504, 413] on div "General Practitioner (1st consultation)" at bounding box center [519, 415] width 230 height 23
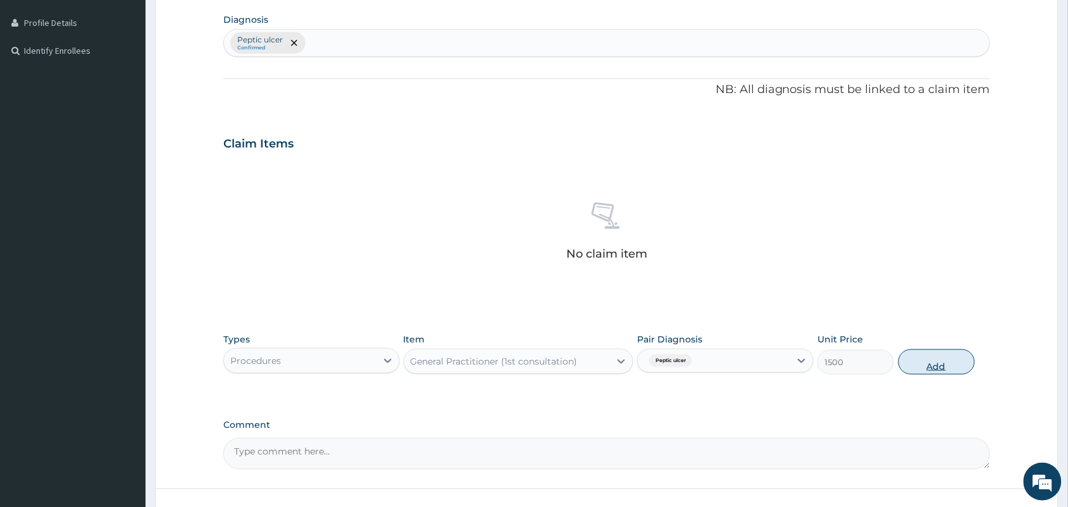
click at [909, 365] on button "Add" at bounding box center [937, 361] width 77 height 25
type input "0"
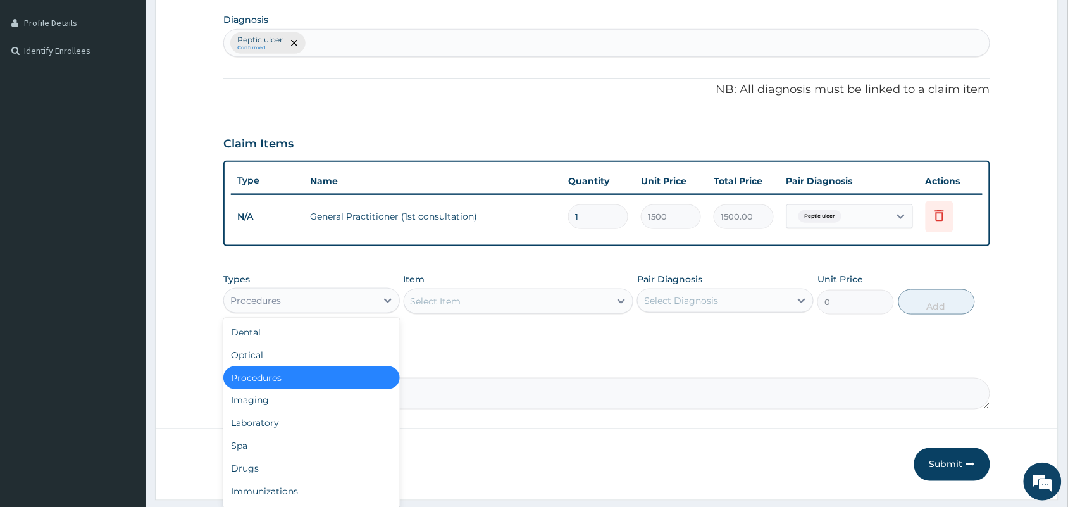
click at [342, 298] on div "Procedures" at bounding box center [300, 301] width 153 height 20
click at [285, 468] on div "Drugs" at bounding box center [311, 469] width 177 height 23
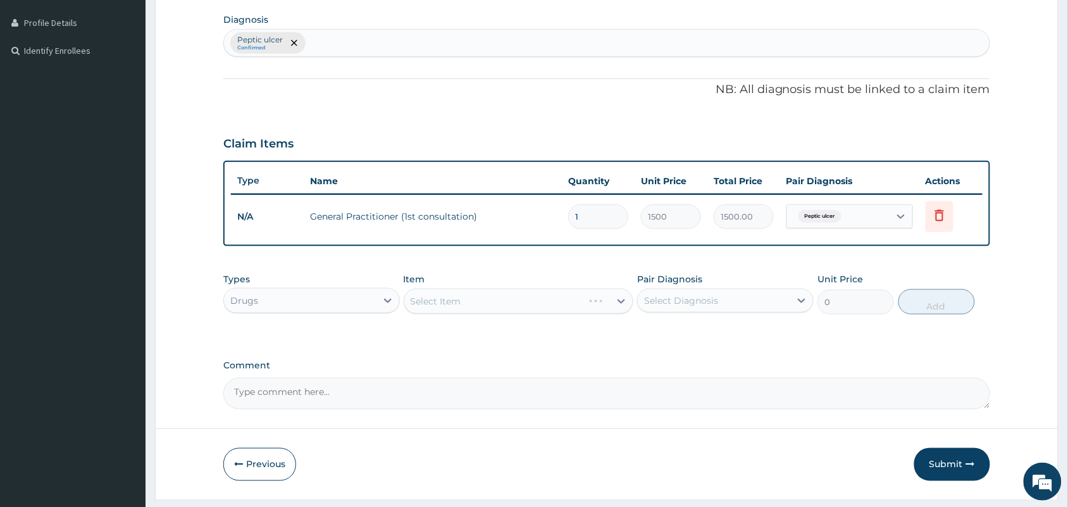
click at [668, 305] on div "Select Diagnosis" at bounding box center [681, 300] width 74 height 13
click at [652, 337] on div "Peptic ulcer" at bounding box center [725, 333] width 177 height 26
checkbox input "true"
click at [584, 306] on div "Select Item" at bounding box center [519, 301] width 230 height 25
click at [620, 291] on div at bounding box center [621, 301] width 23 height 23
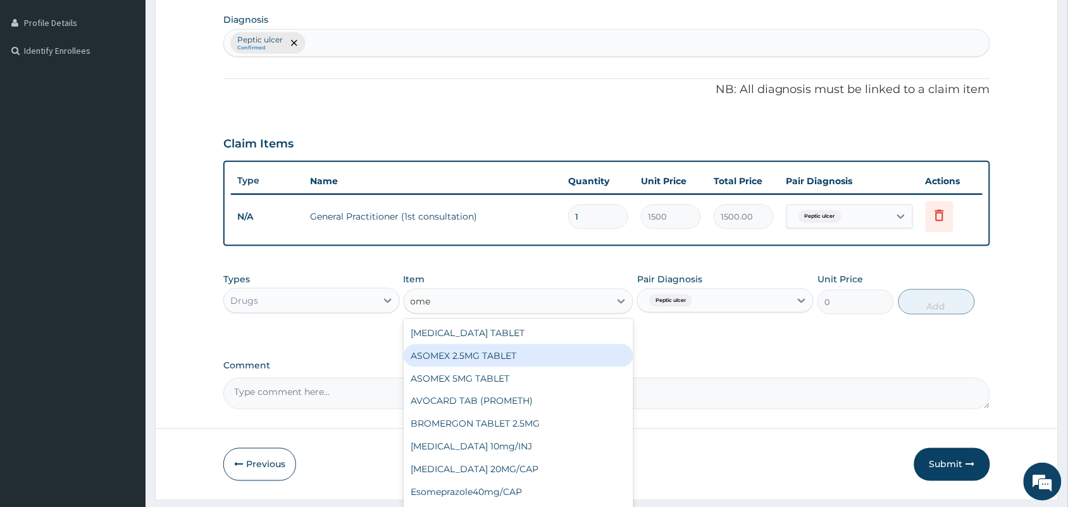
type input "omep"
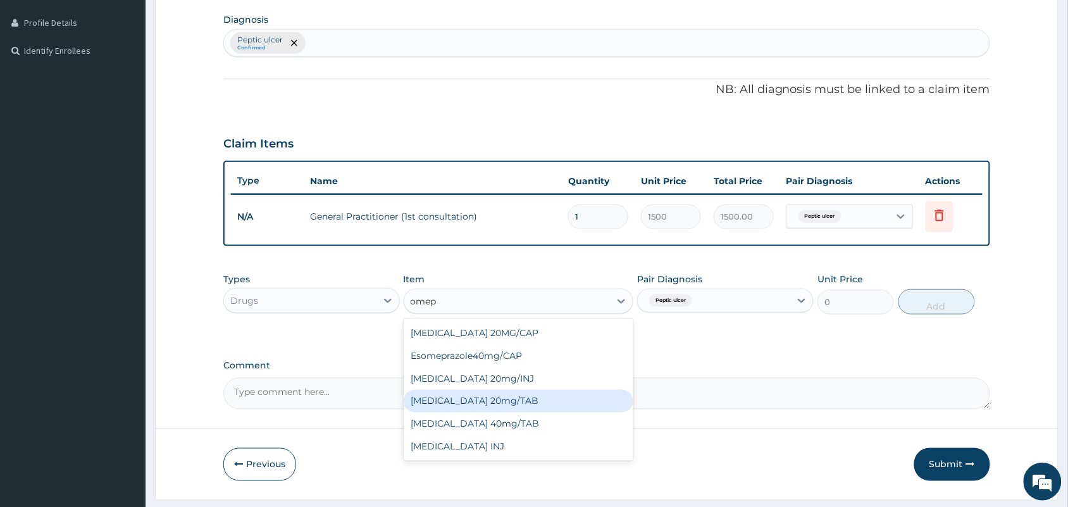
click at [479, 401] on div "OMEPRAZOLE 20mg/TAB" at bounding box center [519, 401] width 230 height 23
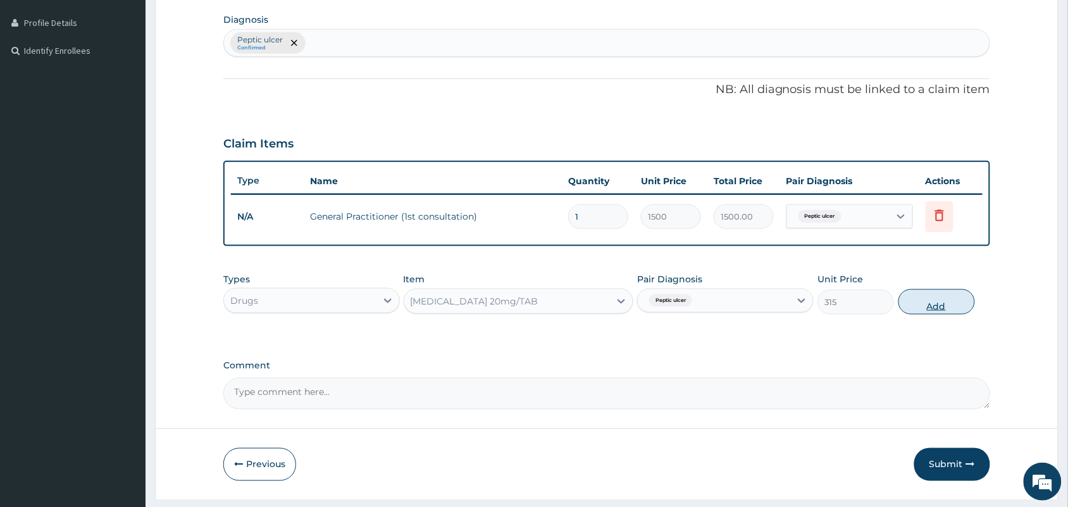
click at [924, 303] on button "Add" at bounding box center [937, 301] width 77 height 25
type input "0"
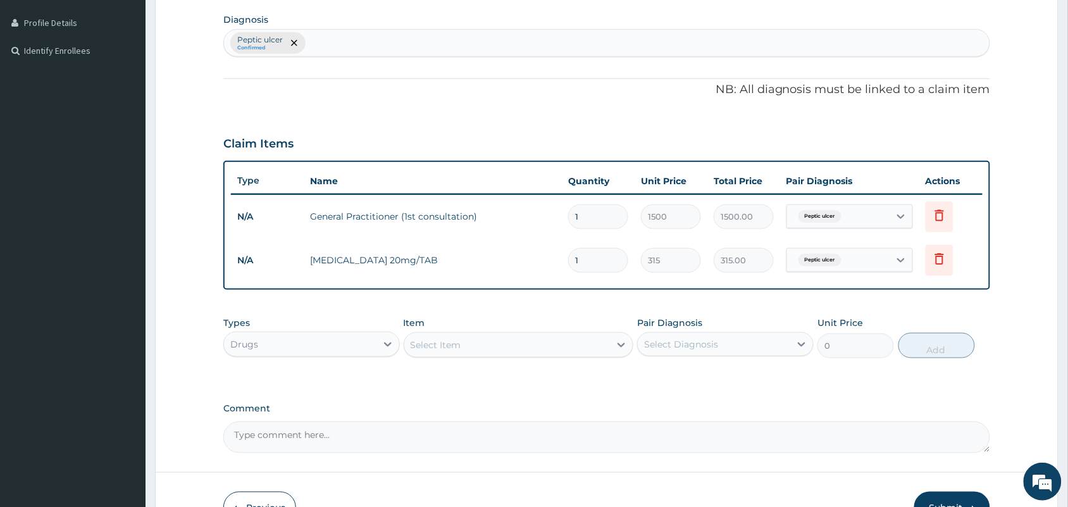
type input "10"
type input "3150.00"
type input "10"
click at [327, 347] on div "Drugs" at bounding box center [300, 344] width 153 height 20
click at [563, 343] on div "Select Item" at bounding box center [507, 345] width 206 height 20
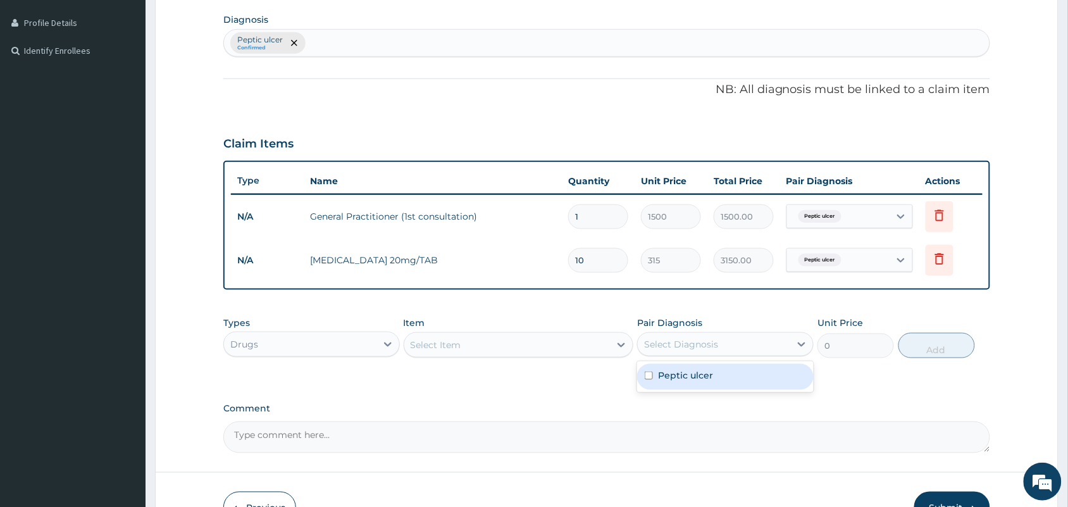
click at [774, 342] on div "Select Diagnosis" at bounding box center [714, 344] width 153 height 20
click at [713, 382] on div "Peptic ulcer" at bounding box center [725, 377] width 177 height 26
checkbox input "true"
click at [598, 350] on div "Select Item" at bounding box center [507, 345] width 206 height 20
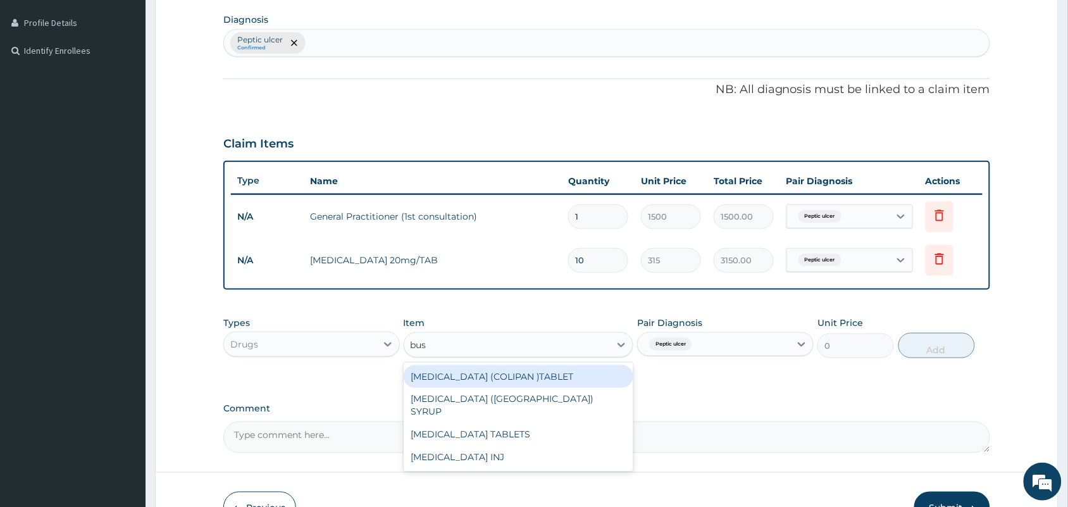
type input "busc"
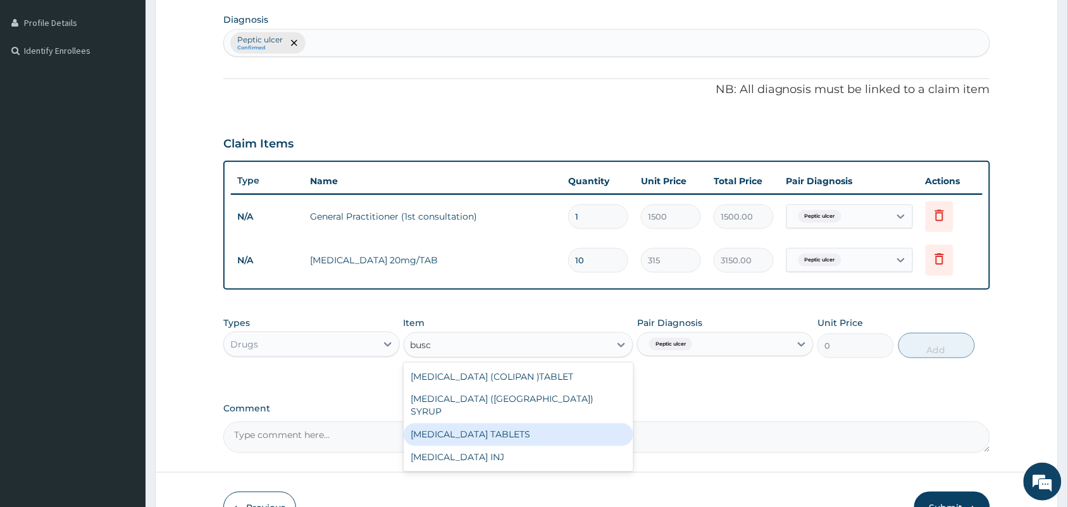
click at [528, 423] on div "BUSCOPAN TABLETS" at bounding box center [519, 434] width 230 height 23
type input "210"
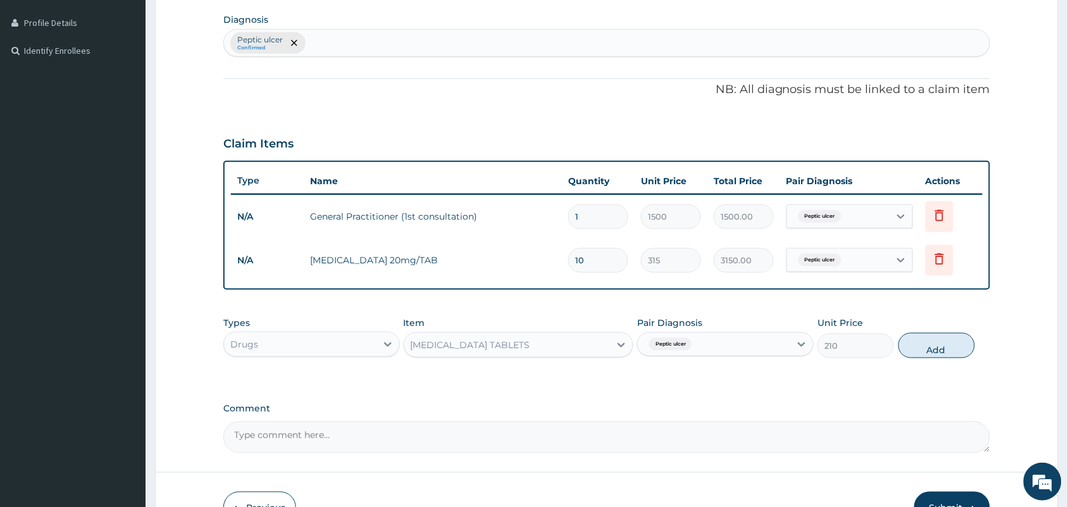
click at [584, 346] on div "BUSCOPAN TABLETS" at bounding box center [507, 345] width 206 height 20
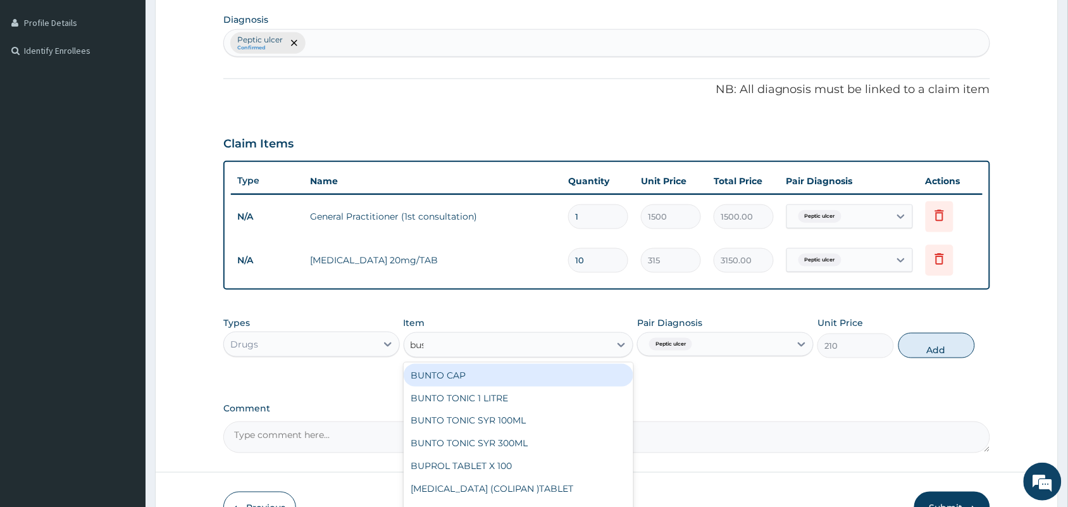
scroll to position [0, 0]
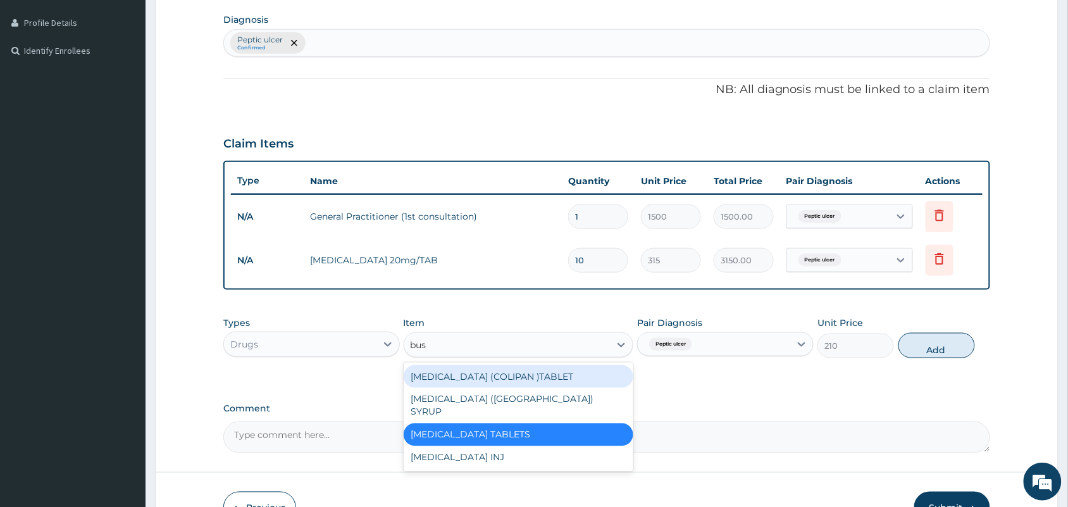
type input "busc"
click at [544, 370] on div "BUSCOPAN (COLIPAN )TABLET" at bounding box center [519, 376] width 230 height 23
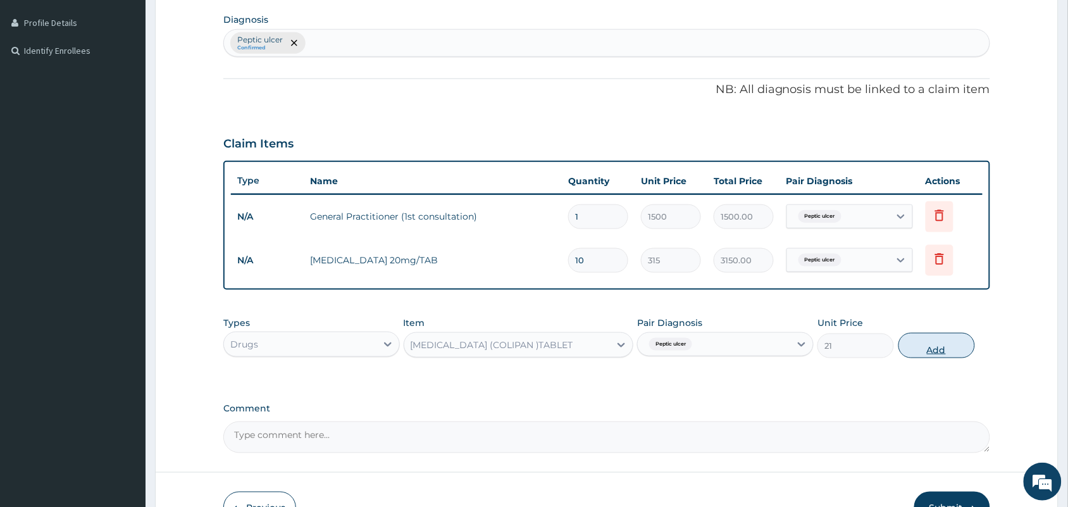
click at [943, 343] on button "Add" at bounding box center [937, 345] width 77 height 25
type input "0"
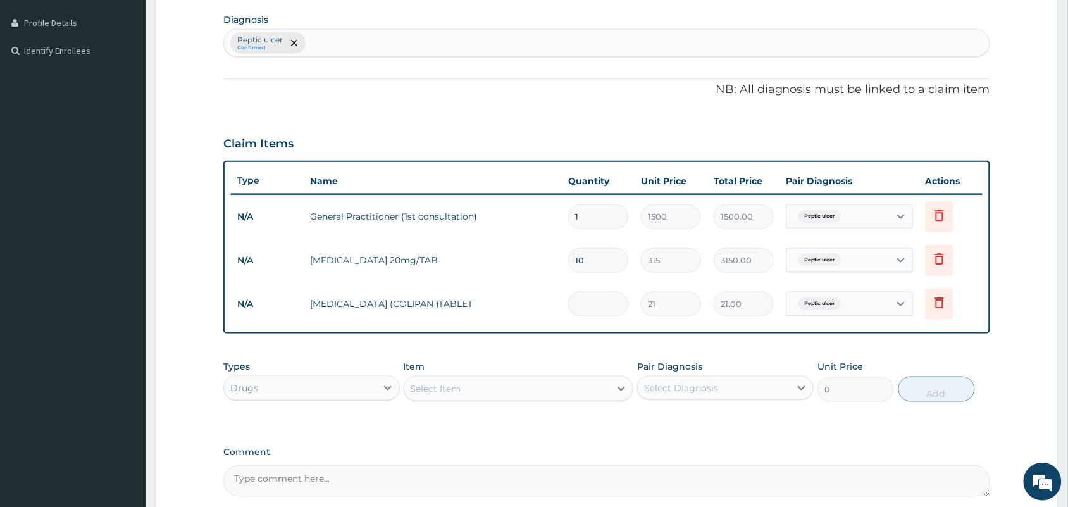
type input "0.00"
type input "1"
type input "21.00"
type input "12"
type input "252.00"
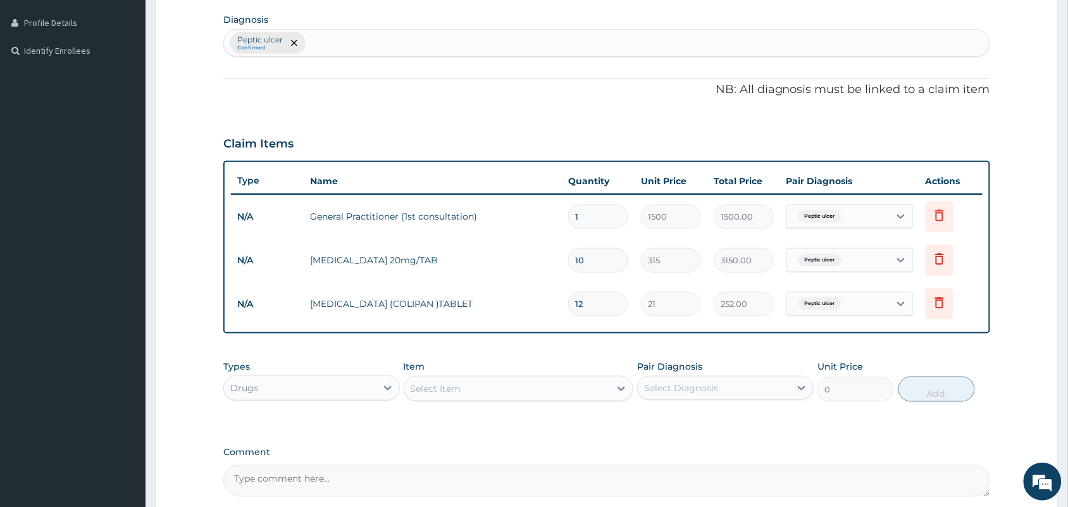
type input "12"
click at [507, 384] on div "Select Item" at bounding box center [507, 388] width 206 height 20
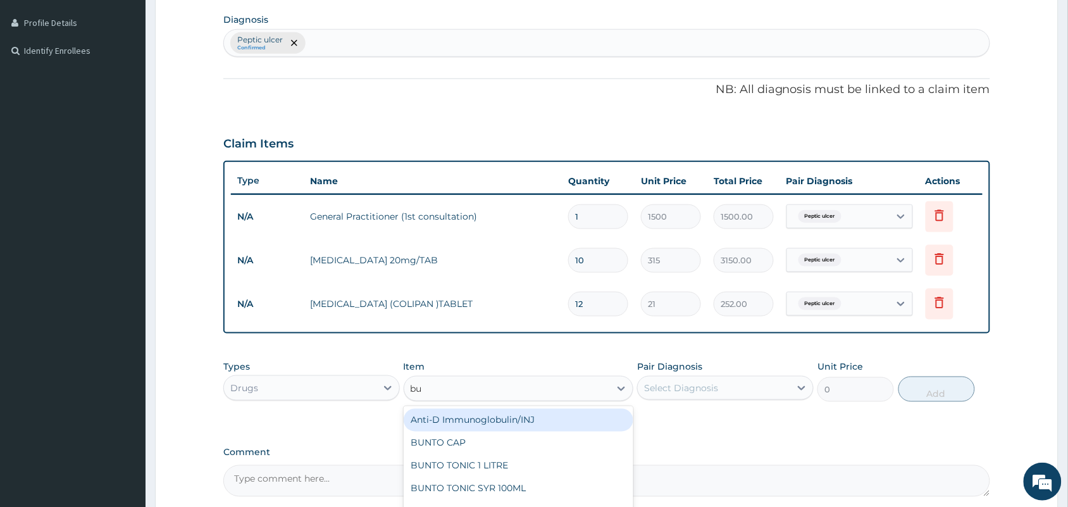
type input "bus"
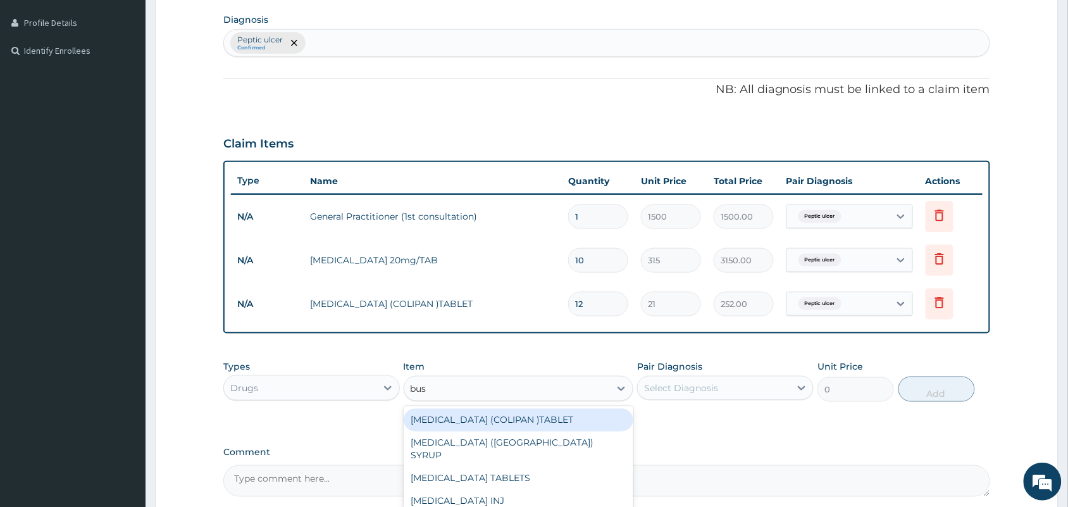
click at [499, 419] on div "BUSCOPAN (COLIPAN )TABLET" at bounding box center [519, 420] width 230 height 23
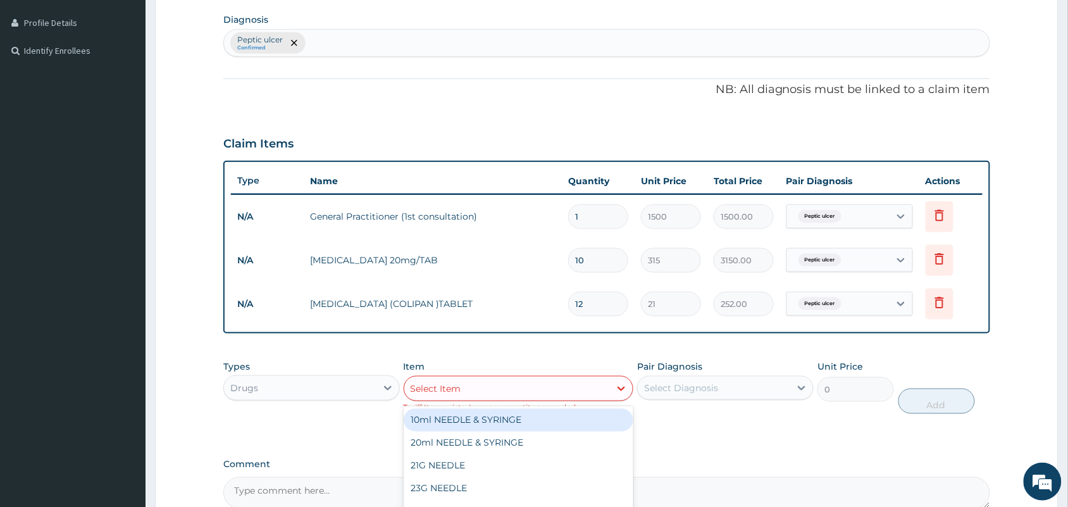
click at [582, 390] on div "Select Item" at bounding box center [507, 388] width 206 height 20
type input "bus"
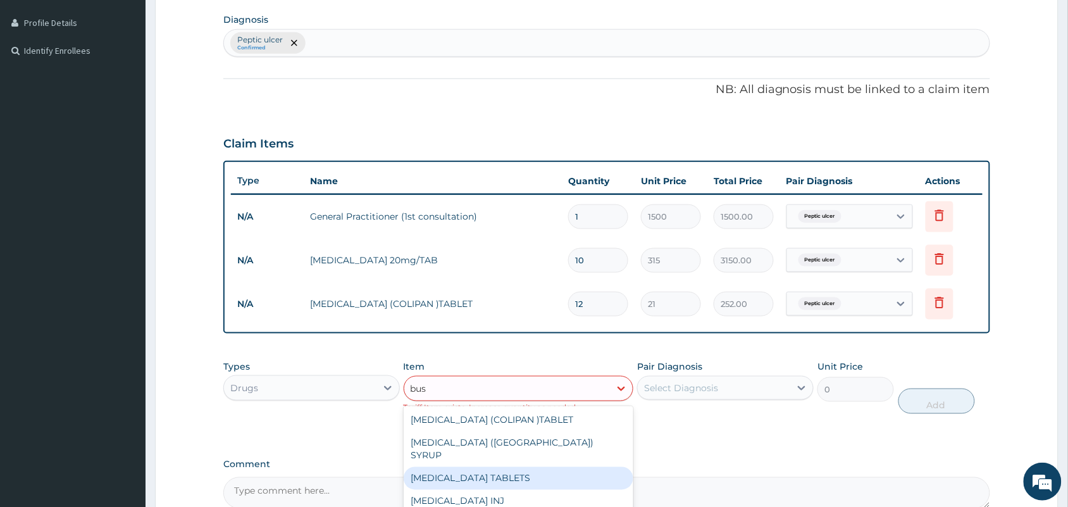
click at [561, 468] on div "BUSCOPAN TABLETS" at bounding box center [519, 478] width 230 height 23
type input "210"
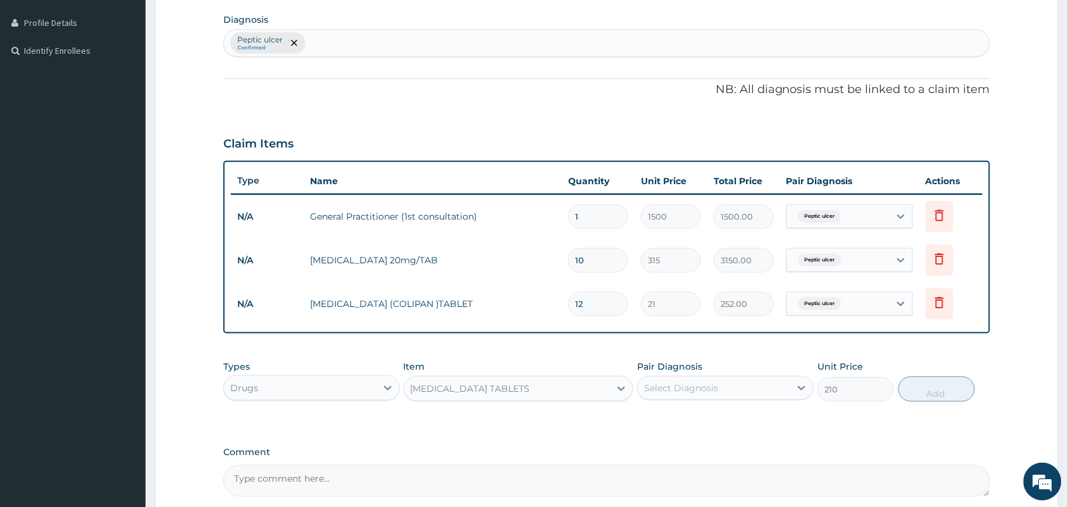
click at [747, 387] on div "Select Diagnosis" at bounding box center [714, 388] width 153 height 20
click at [716, 425] on div "Peptic ulcer" at bounding box center [725, 421] width 177 height 26
checkbox input "true"
click at [938, 394] on button "Add" at bounding box center [937, 389] width 77 height 25
type input "0"
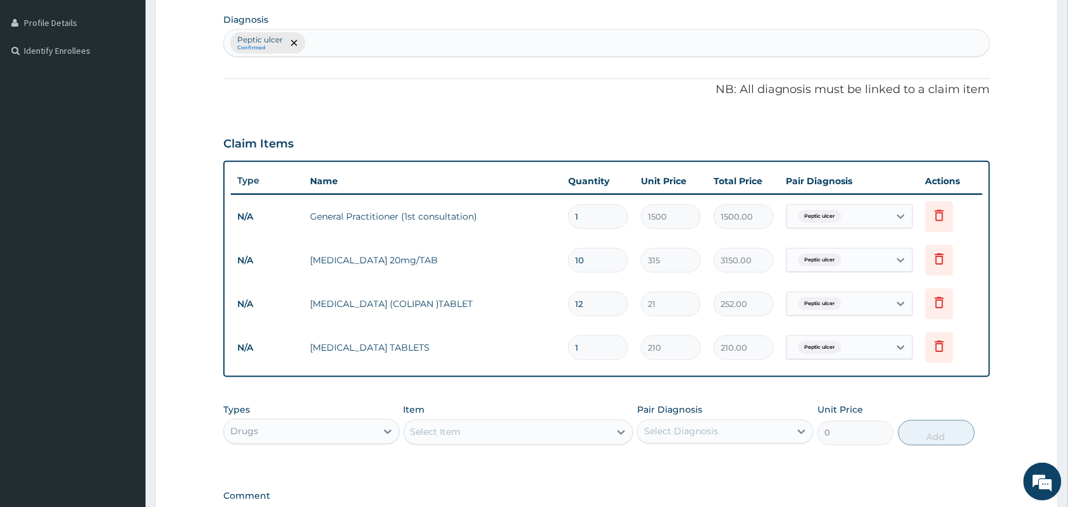
type input "12"
type input "2520.00"
type input "12"
click at [940, 348] on icon at bounding box center [939, 346] width 15 height 15
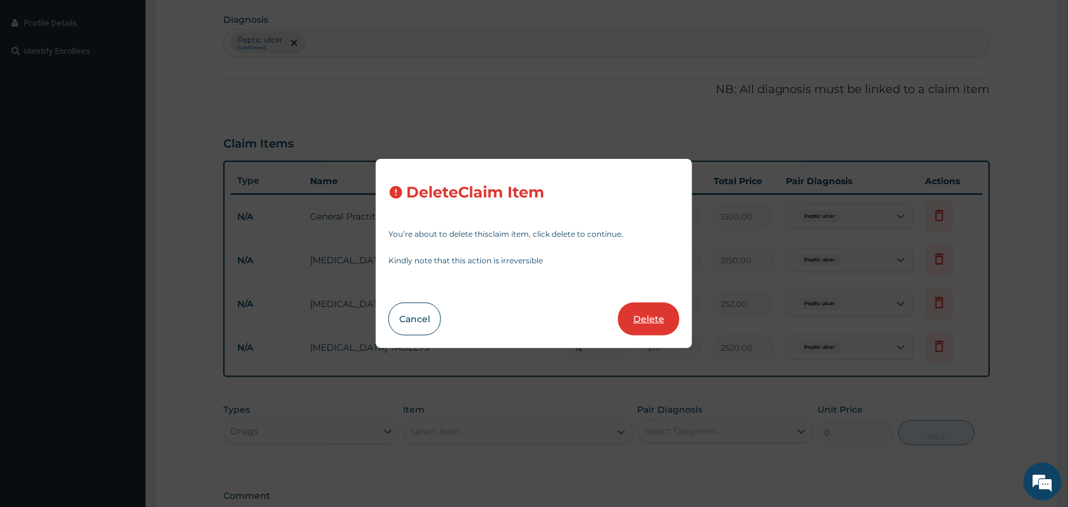
click at [628, 311] on button "Delete" at bounding box center [648, 319] width 61 height 33
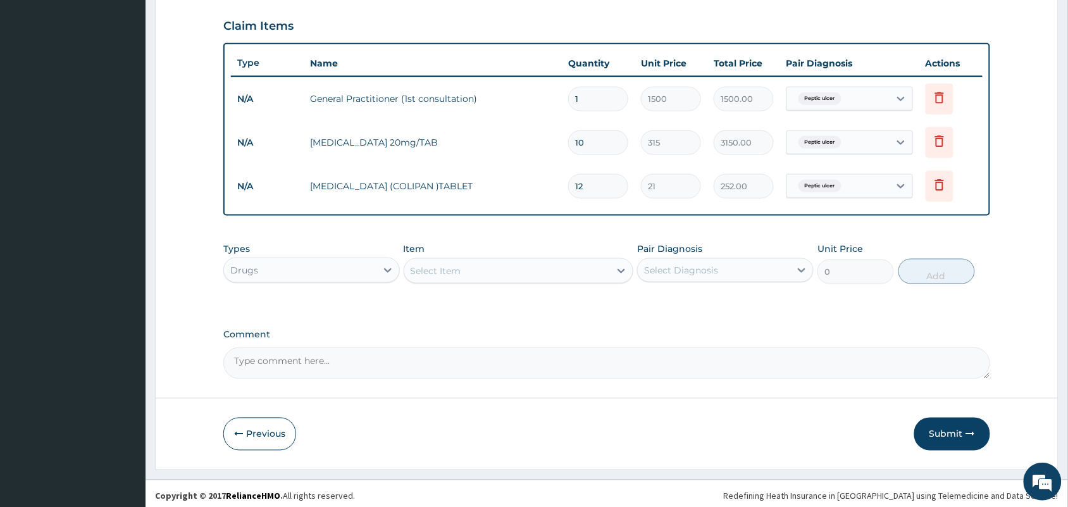
scroll to position [432, 0]
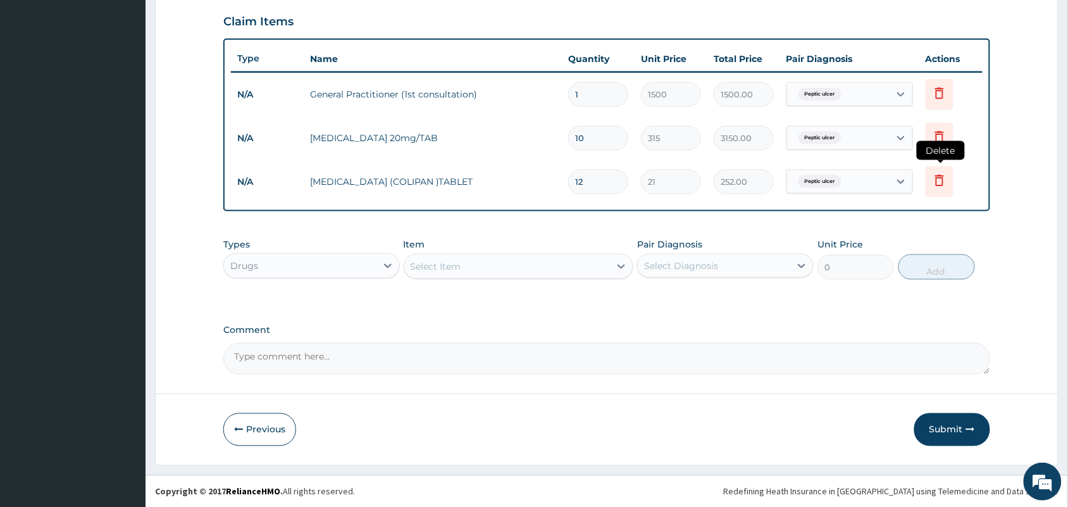
click at [945, 185] on icon at bounding box center [939, 180] width 15 height 15
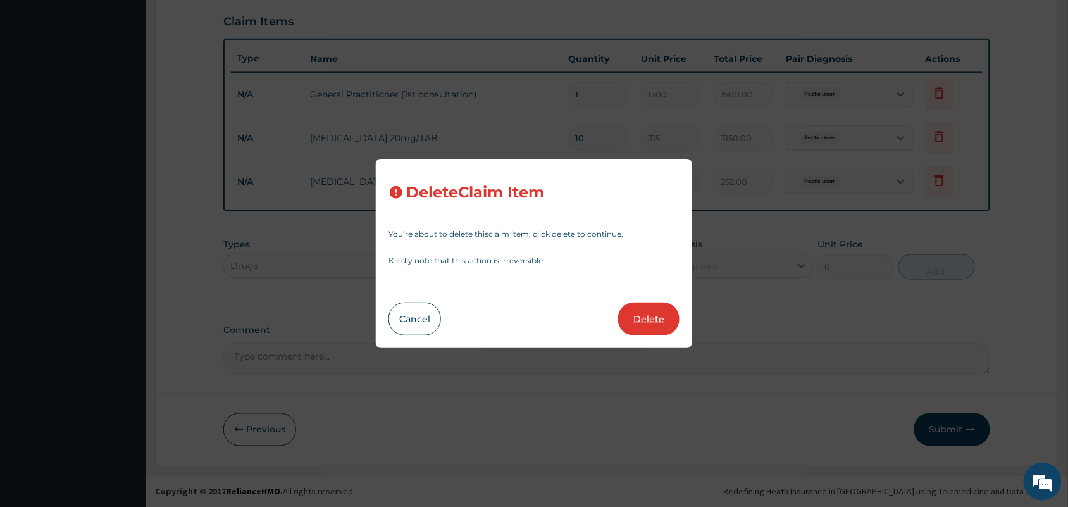
click at [656, 322] on button "Delete" at bounding box center [648, 319] width 61 height 33
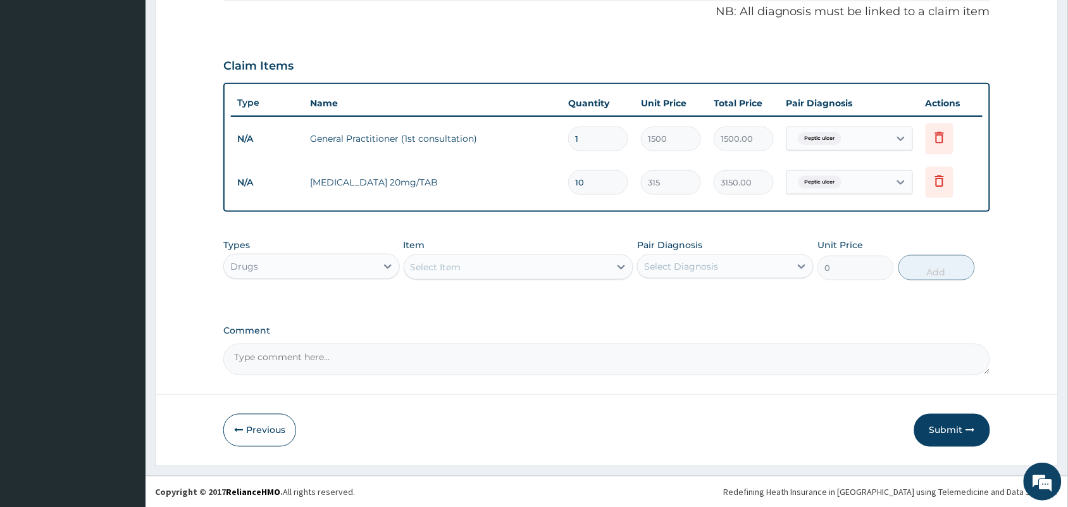
click at [488, 267] on div "Select Item" at bounding box center [507, 267] width 206 height 20
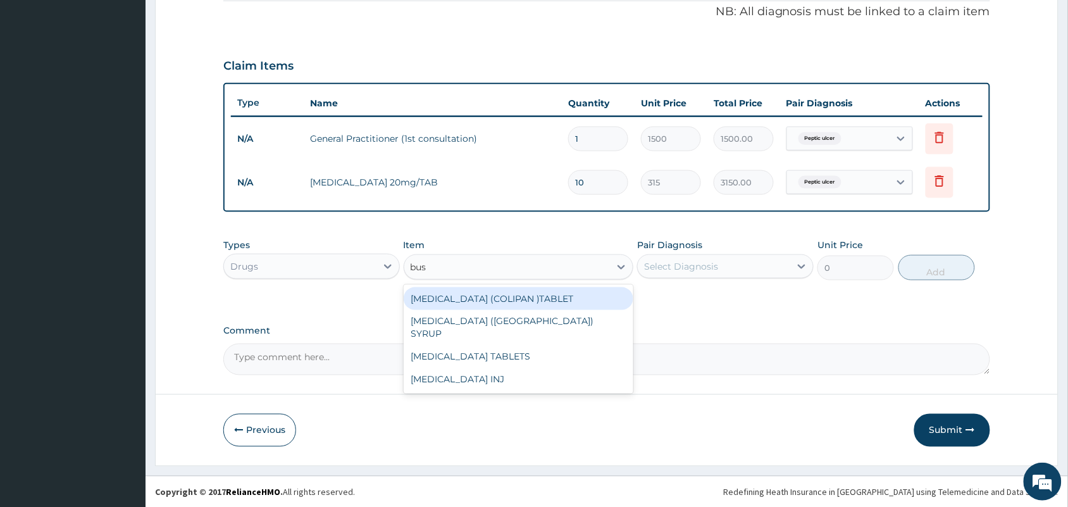
type input "busc"
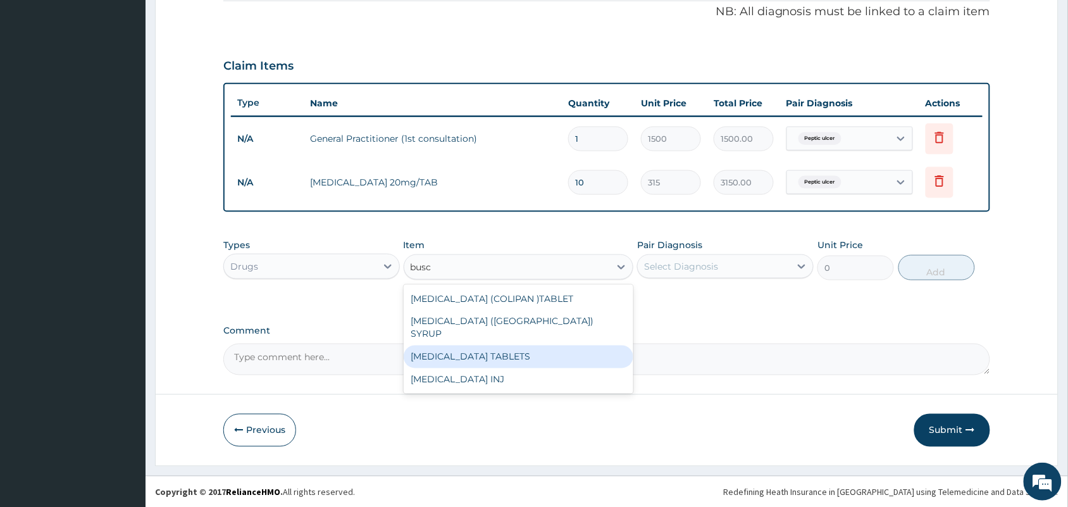
click at [489, 346] on div "BUSCOPAN TABLETS" at bounding box center [519, 357] width 230 height 23
type input "210"
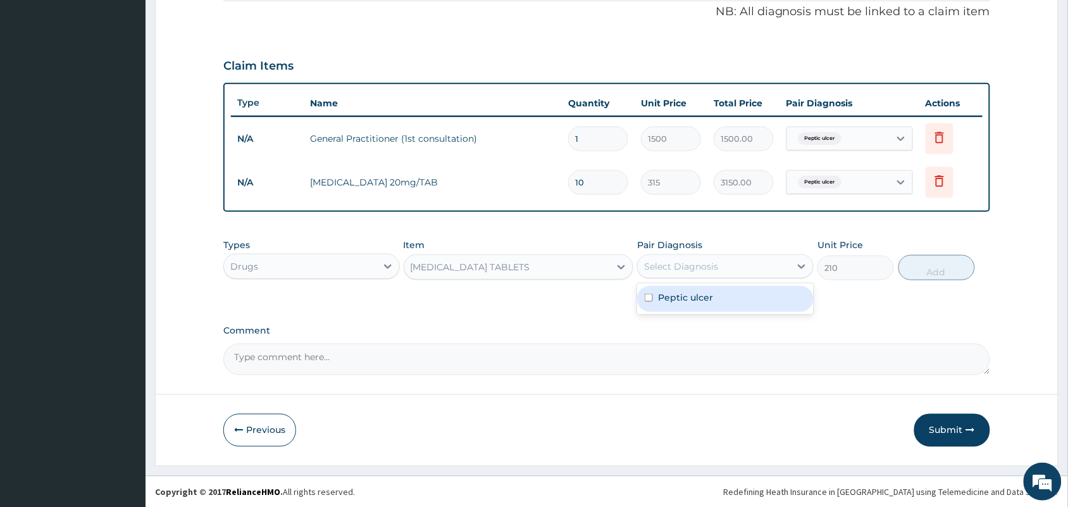
click at [760, 269] on div "Select Diagnosis" at bounding box center [714, 266] width 153 height 20
click at [739, 295] on div "Peptic ulcer" at bounding box center [725, 299] width 177 height 26
checkbox input "true"
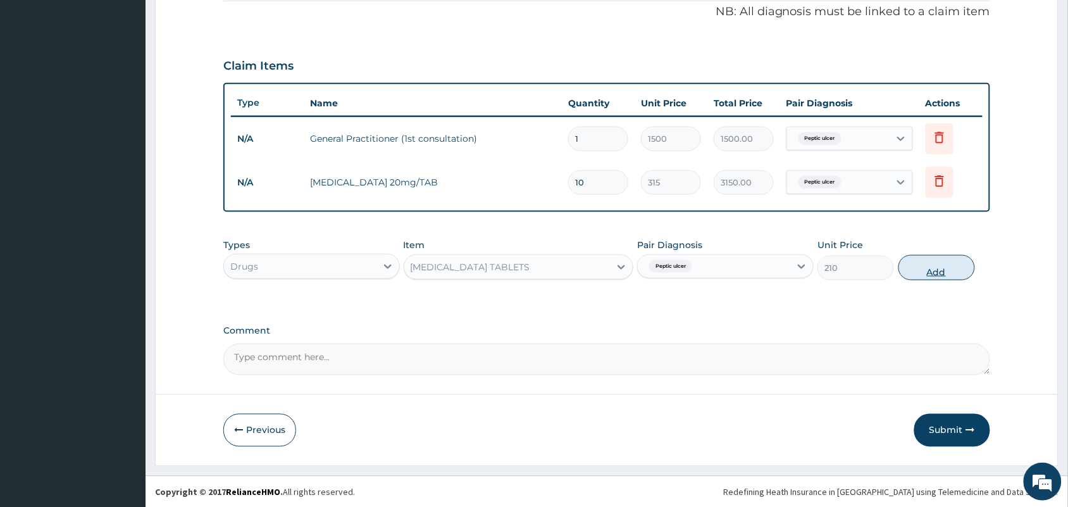
click at [940, 257] on button "Add" at bounding box center [937, 267] width 77 height 25
type input "0"
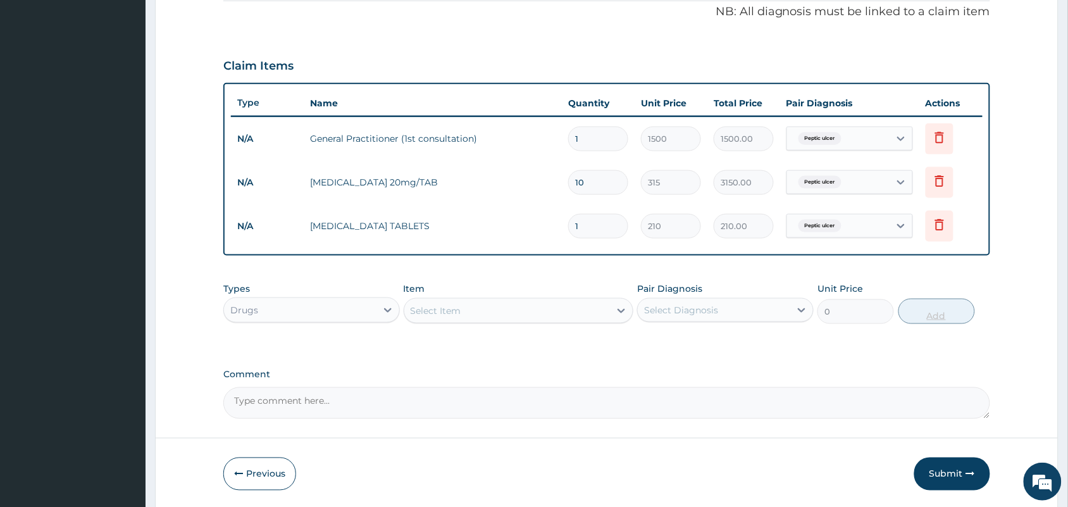
type input "12"
type input "2520.00"
type input "12"
click at [932, 461] on button "Submit" at bounding box center [953, 474] width 76 height 33
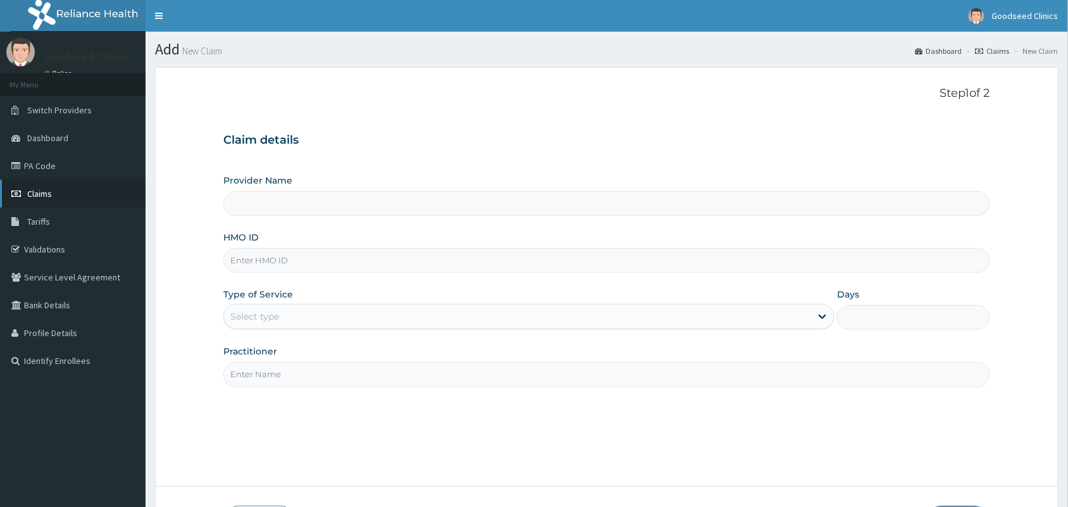
click at [39, 188] on span "Claims" at bounding box center [39, 193] width 25 height 11
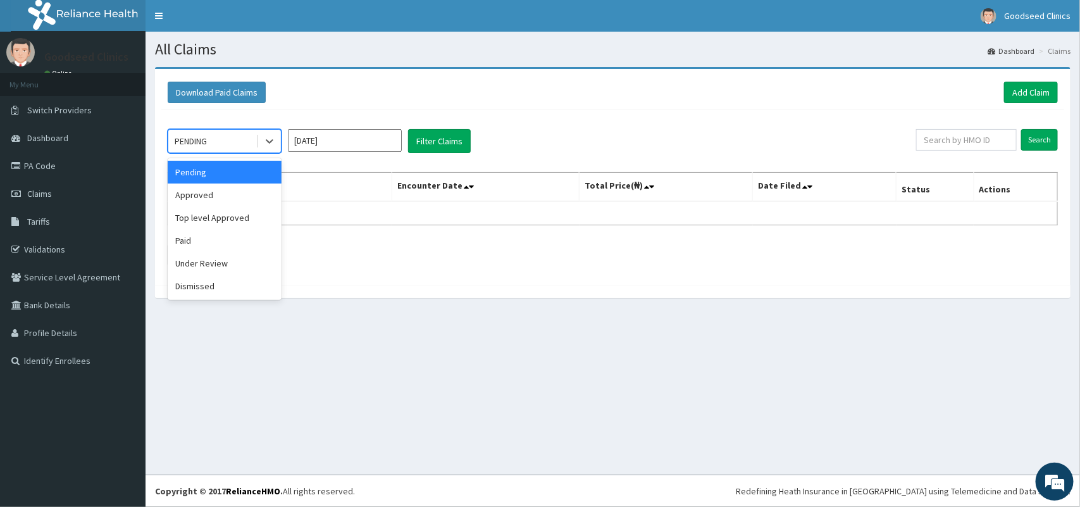
click at [225, 133] on div "PENDING" at bounding box center [212, 141] width 88 height 20
click at [216, 189] on div "Approved" at bounding box center [225, 195] width 114 height 23
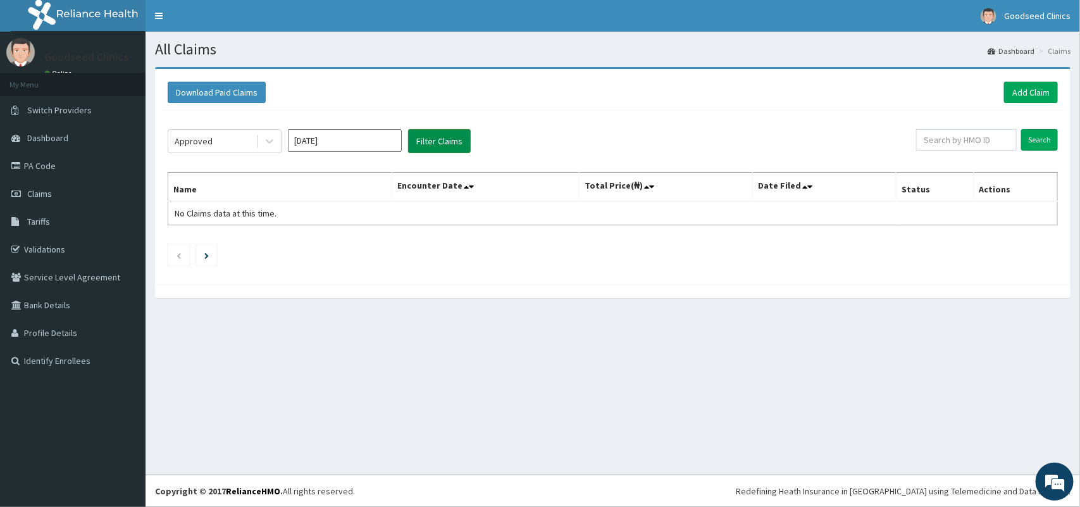
click at [447, 146] on button "Filter Claims" at bounding box center [439, 141] width 63 height 24
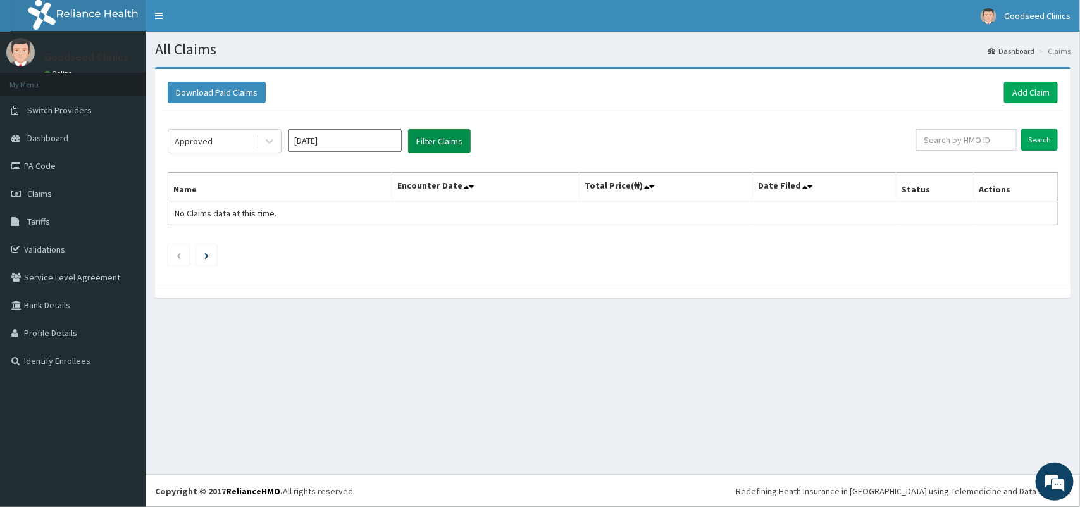
click at [447, 146] on button "Filter Claims" at bounding box center [439, 141] width 63 height 24
click at [222, 141] on div "PENDING" at bounding box center [212, 141] width 88 height 20
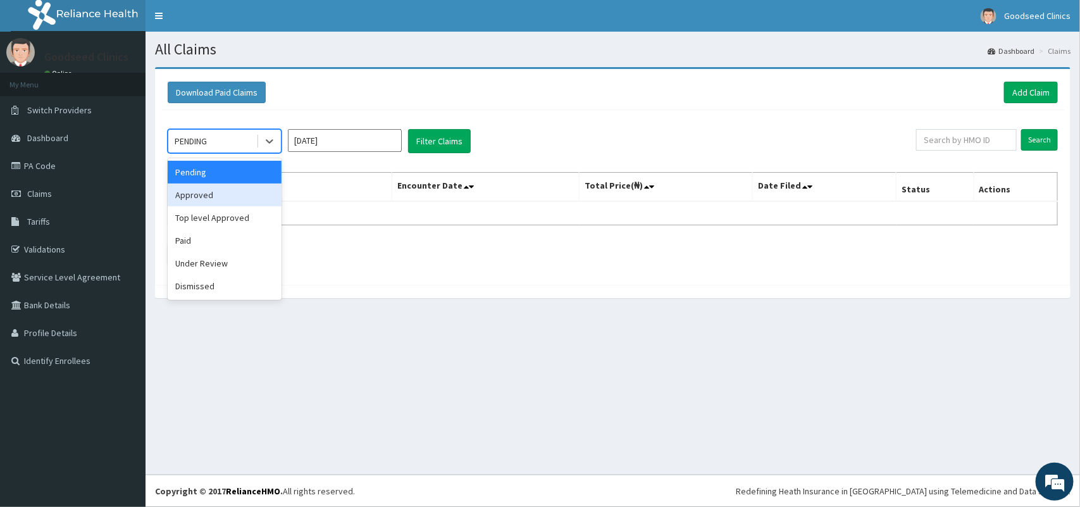
click at [214, 191] on div "Approved" at bounding box center [225, 195] width 114 height 23
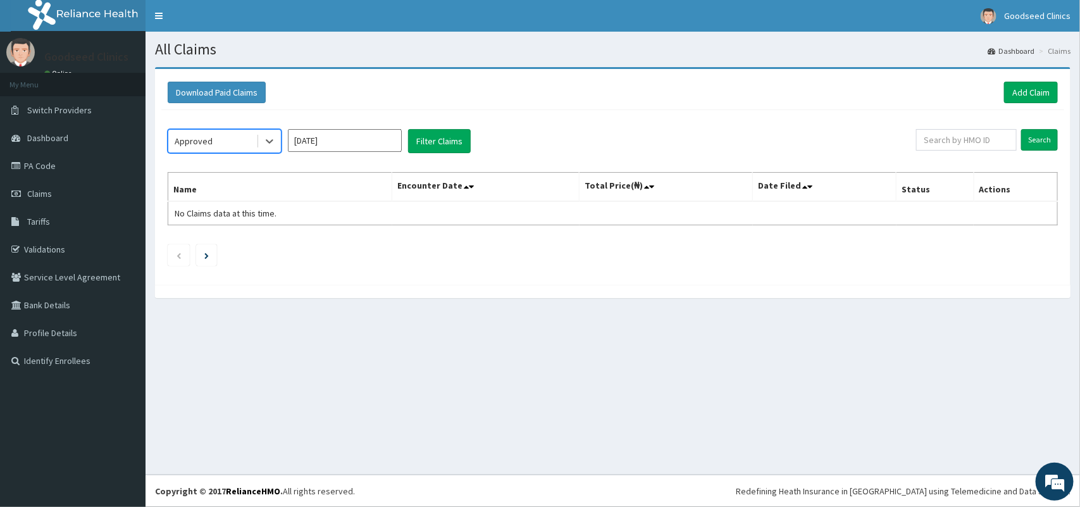
click at [404, 137] on div "option Approved, selected. Select is focused ,type to refine list, press Down t…" at bounding box center [542, 141] width 749 height 24
click at [428, 134] on button "Filter Claims" at bounding box center [439, 141] width 63 height 24
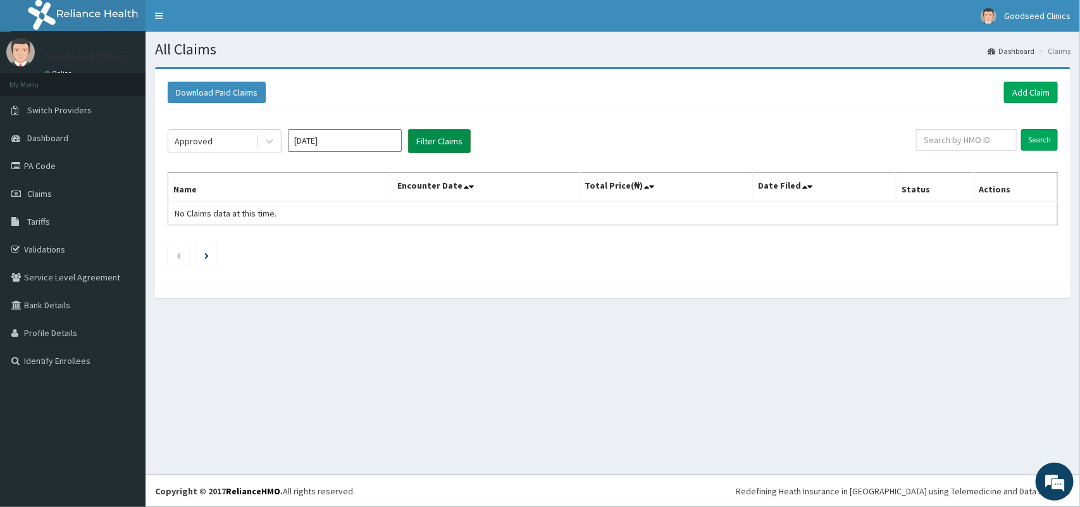
click at [428, 134] on button "Filter Claims" at bounding box center [439, 141] width 63 height 24
click at [254, 142] on div "PENDING" at bounding box center [212, 141] width 88 height 20
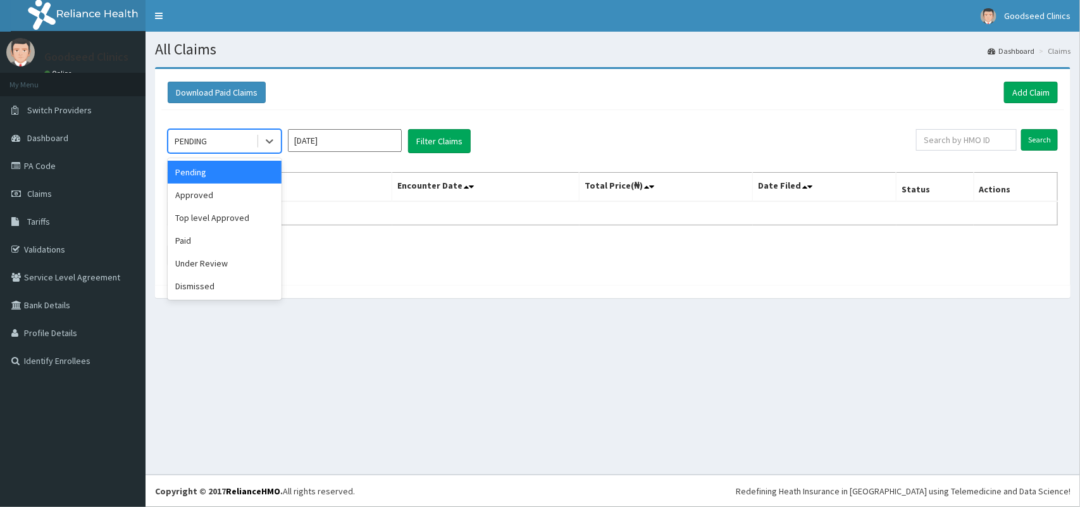
click at [230, 197] on div "Approved" at bounding box center [225, 195] width 114 height 23
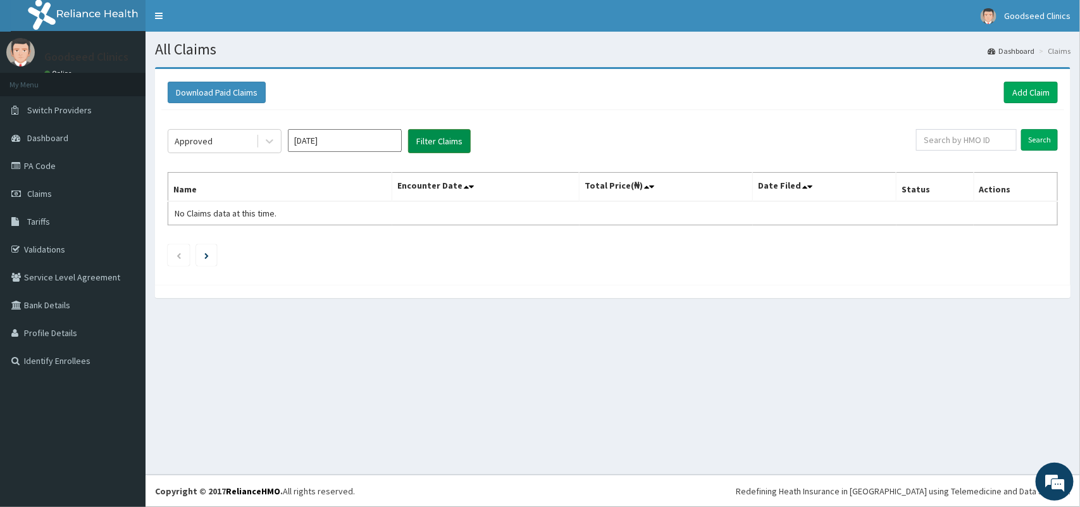
click at [440, 129] on button "Filter Claims" at bounding box center [439, 141] width 63 height 24
click at [437, 144] on button "Filter Claims" at bounding box center [439, 141] width 63 height 24
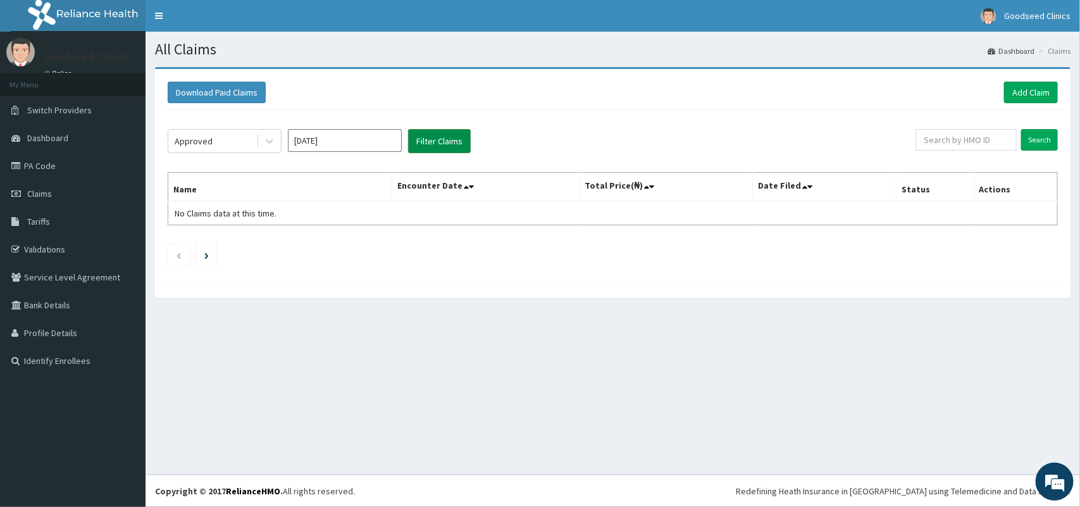
click at [437, 144] on button "Filter Claims" at bounding box center [439, 141] width 63 height 24
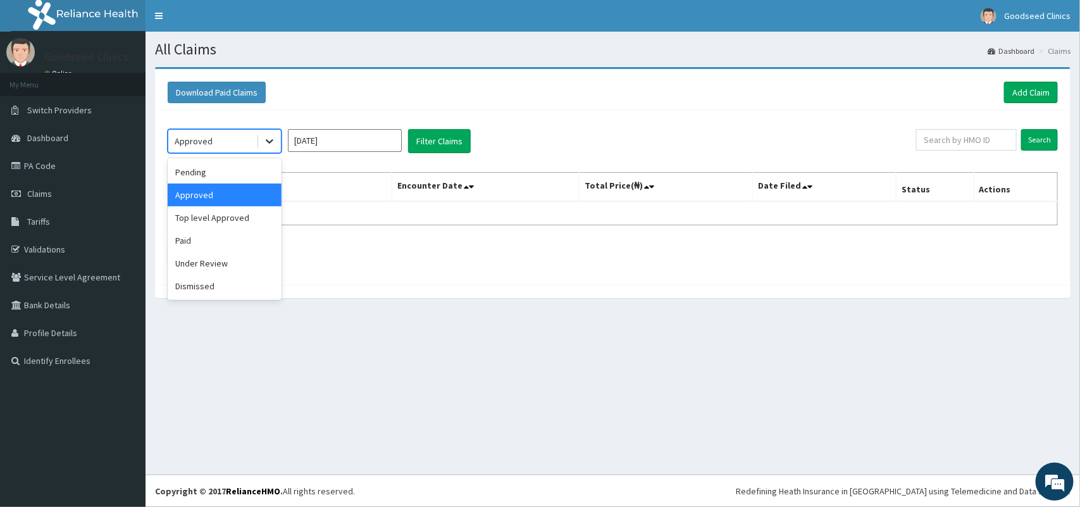
click at [261, 138] on div at bounding box center [269, 141] width 23 height 23
click at [239, 214] on div "Top level Approved" at bounding box center [225, 217] width 114 height 23
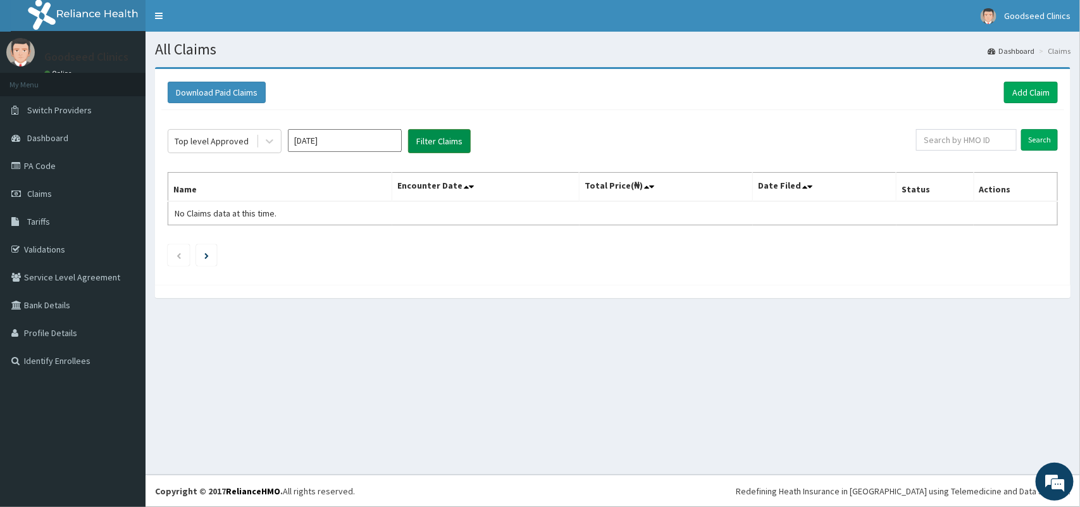
click at [424, 129] on button "Filter Claims" at bounding box center [439, 141] width 63 height 24
click at [421, 139] on button "Filter Claims" at bounding box center [439, 141] width 63 height 24
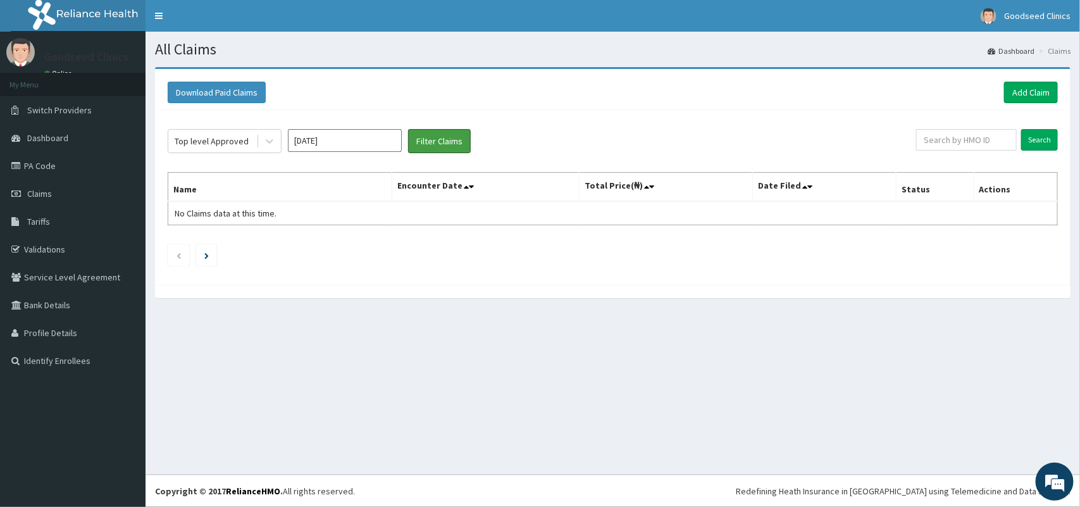
drag, startPoint x: 421, startPoint y: 139, endPoint x: 382, endPoint y: 150, distance: 40.7
click at [413, 143] on button "Filter Claims" at bounding box center [439, 141] width 63 height 24
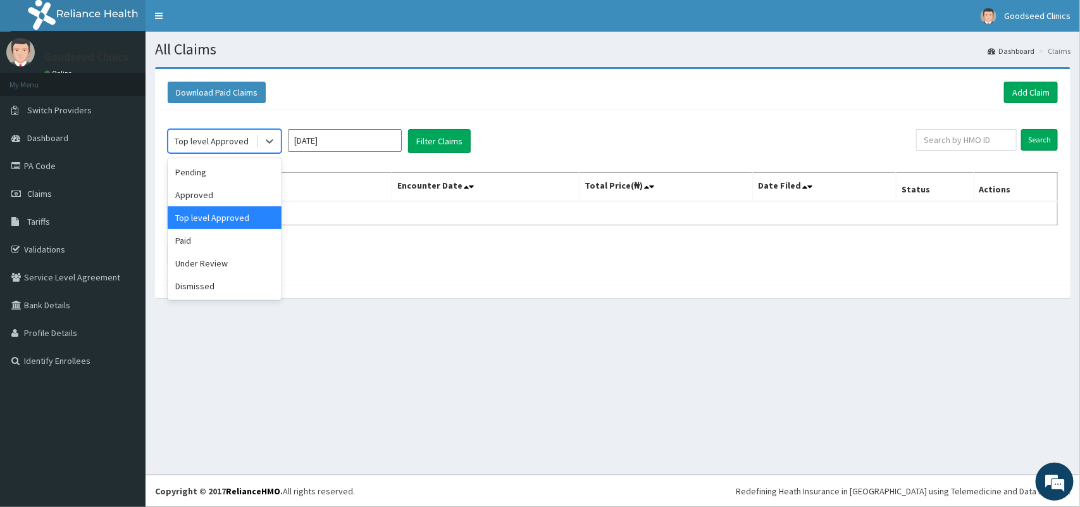
click at [232, 151] on div "Top level Approved" at bounding box center [212, 141] width 88 height 20
click at [218, 232] on div "Paid" at bounding box center [225, 240] width 114 height 23
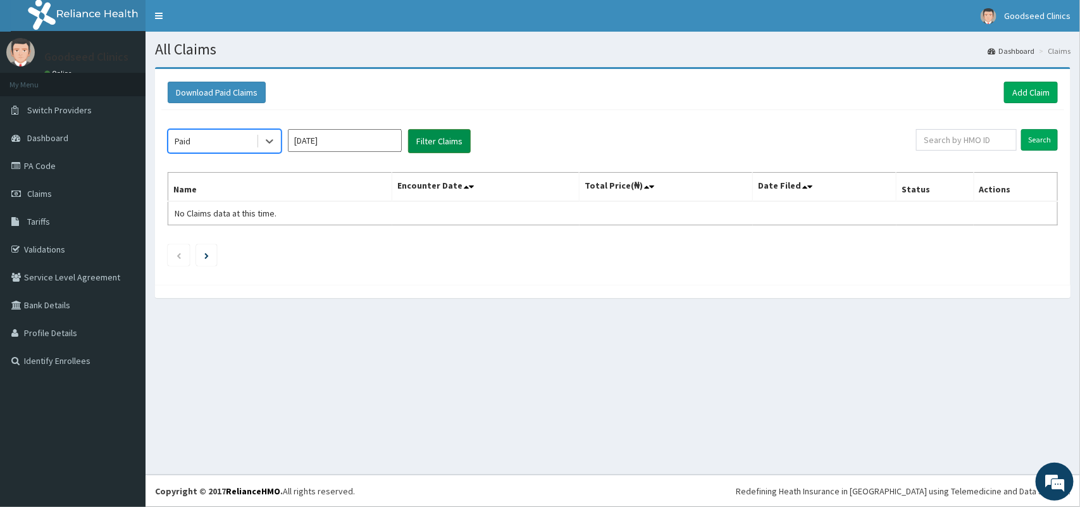
click at [415, 144] on button "Filter Claims" at bounding box center [439, 141] width 63 height 24
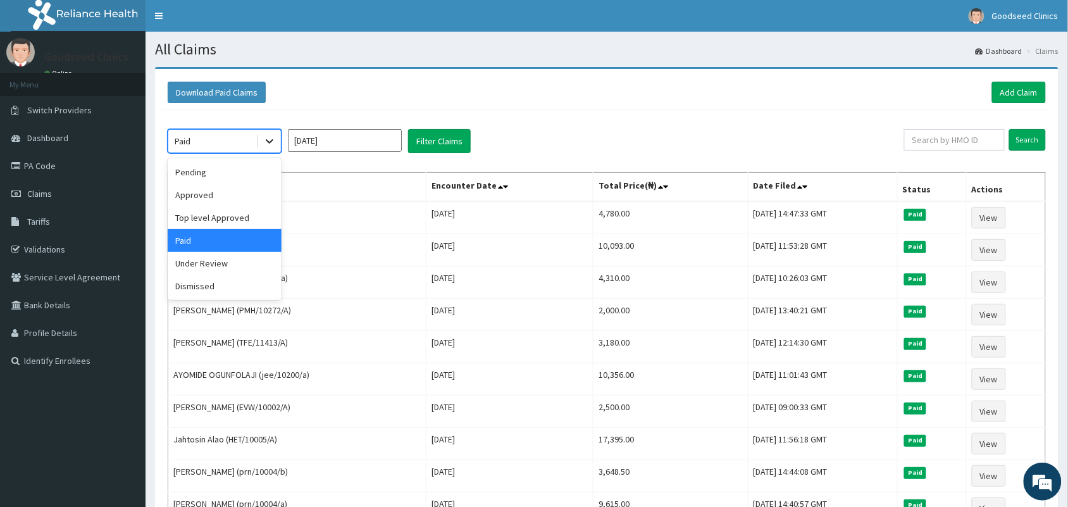
click at [268, 147] on icon at bounding box center [269, 141] width 13 height 13
click at [239, 220] on div "Top level Approved" at bounding box center [225, 217] width 114 height 23
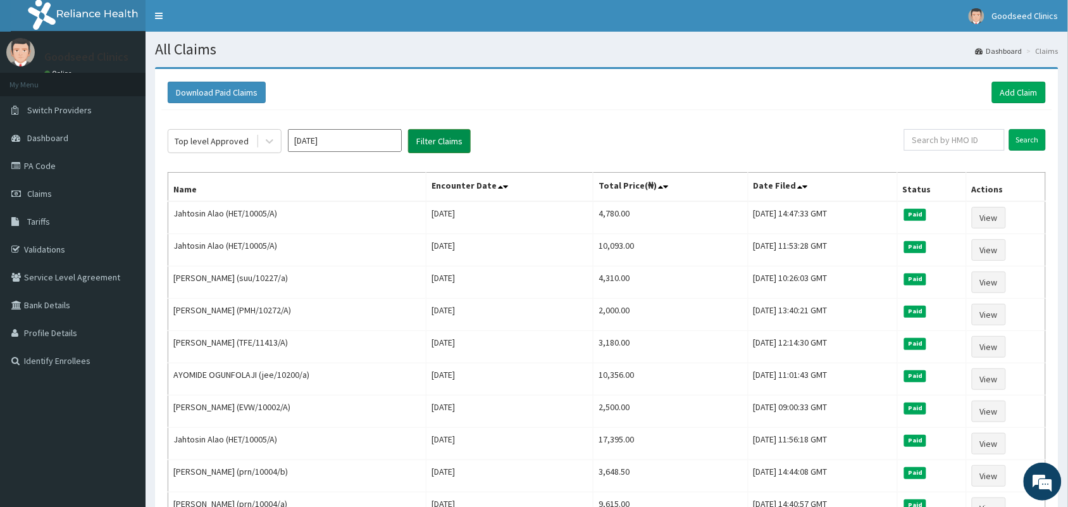
click at [428, 144] on button "Filter Claims" at bounding box center [439, 141] width 63 height 24
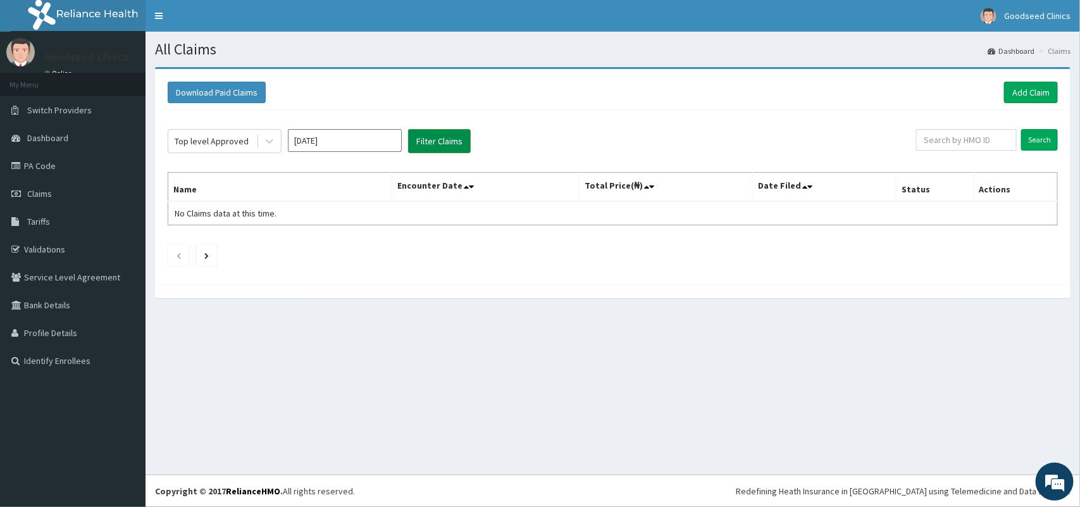
click at [430, 142] on button "Filter Claims" at bounding box center [439, 141] width 63 height 24
click at [255, 149] on div "Top level Approved" at bounding box center [212, 141] width 88 height 20
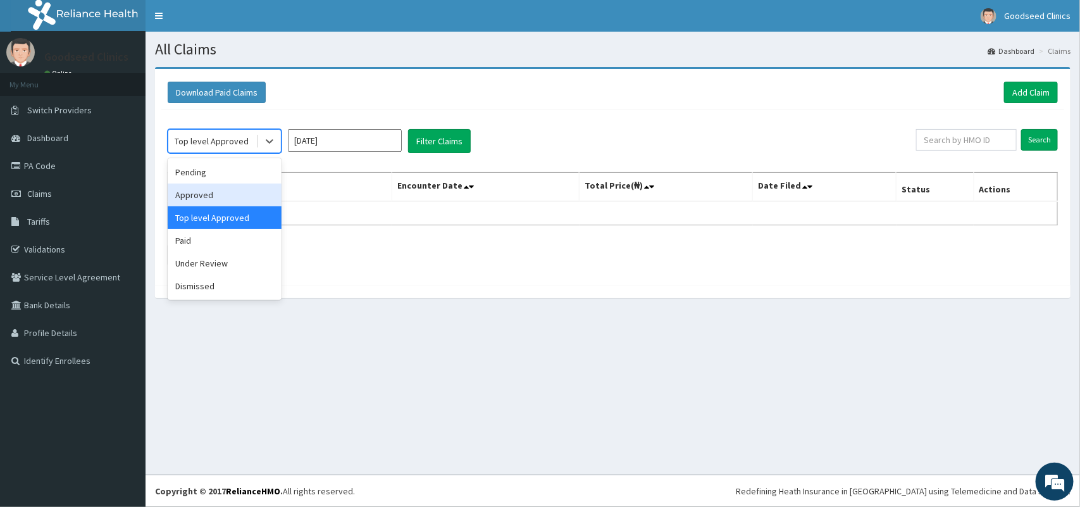
click at [231, 198] on div "Approved" at bounding box center [225, 195] width 114 height 23
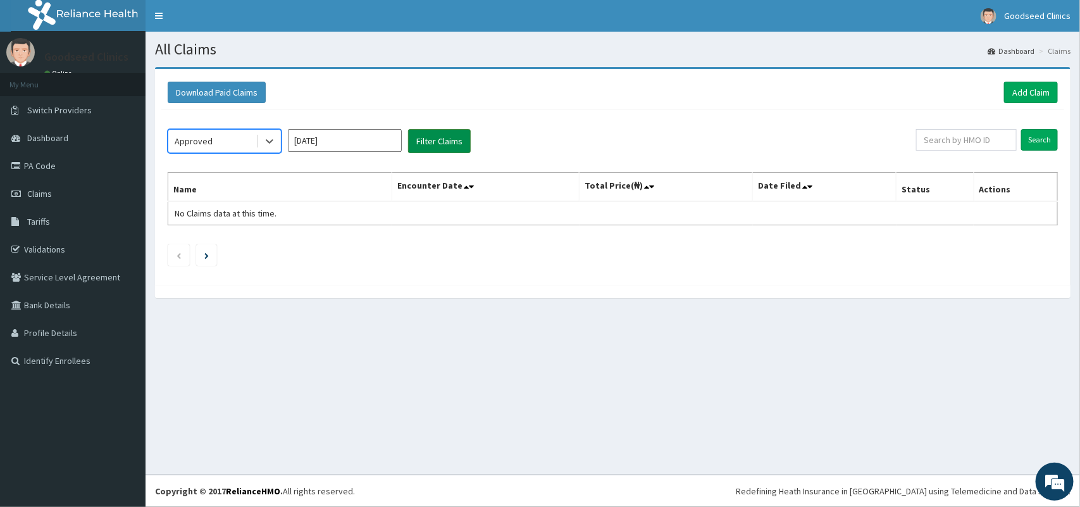
click at [437, 144] on button "Filter Claims" at bounding box center [439, 141] width 63 height 24
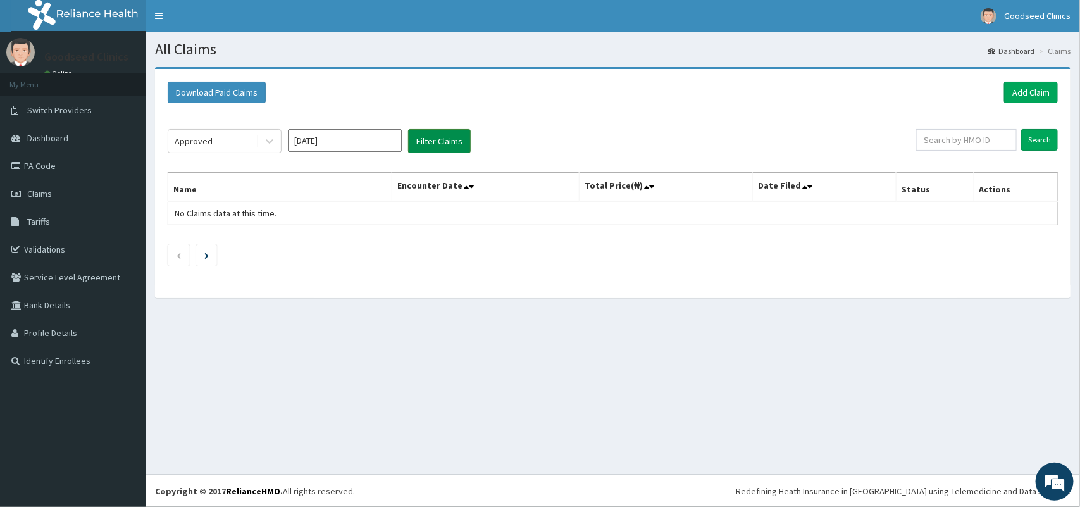
click at [437, 144] on button "Filter Claims" at bounding box center [439, 141] width 63 height 24
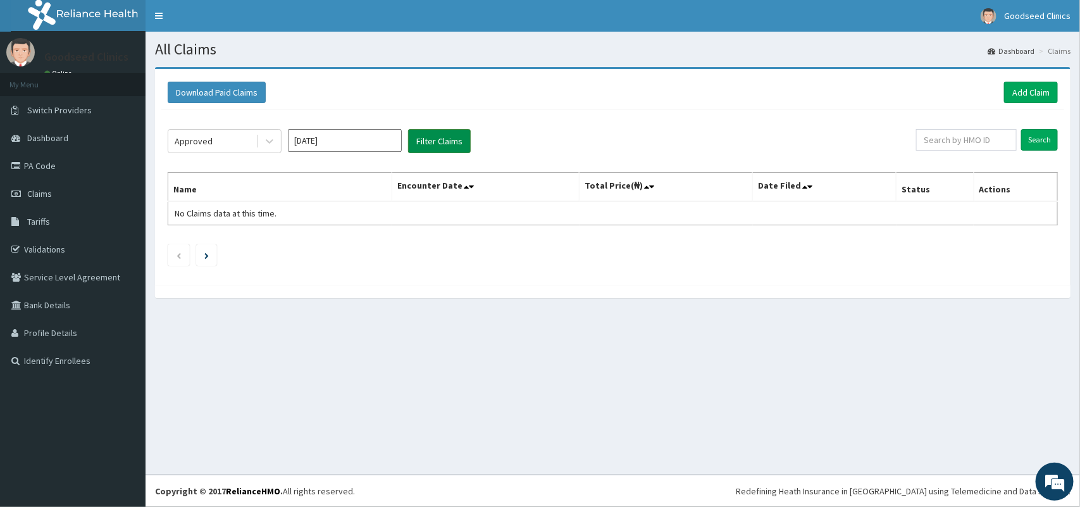
click at [437, 144] on button "Filter Claims" at bounding box center [439, 141] width 63 height 24
click at [435, 146] on button "Filter Claims" at bounding box center [439, 141] width 63 height 24
click at [237, 146] on div "Approved" at bounding box center [212, 141] width 88 height 20
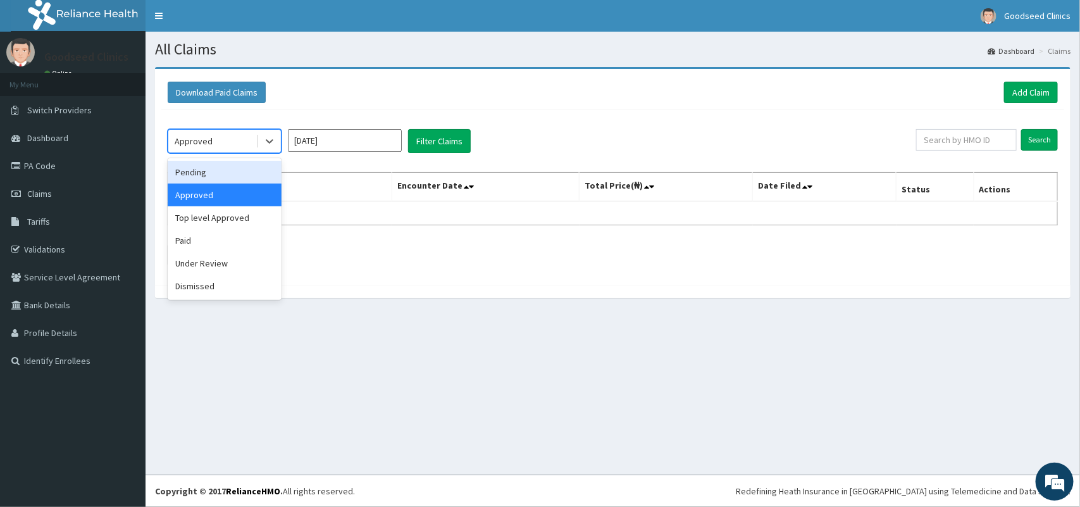
click at [222, 172] on div "Pending" at bounding box center [225, 172] width 114 height 23
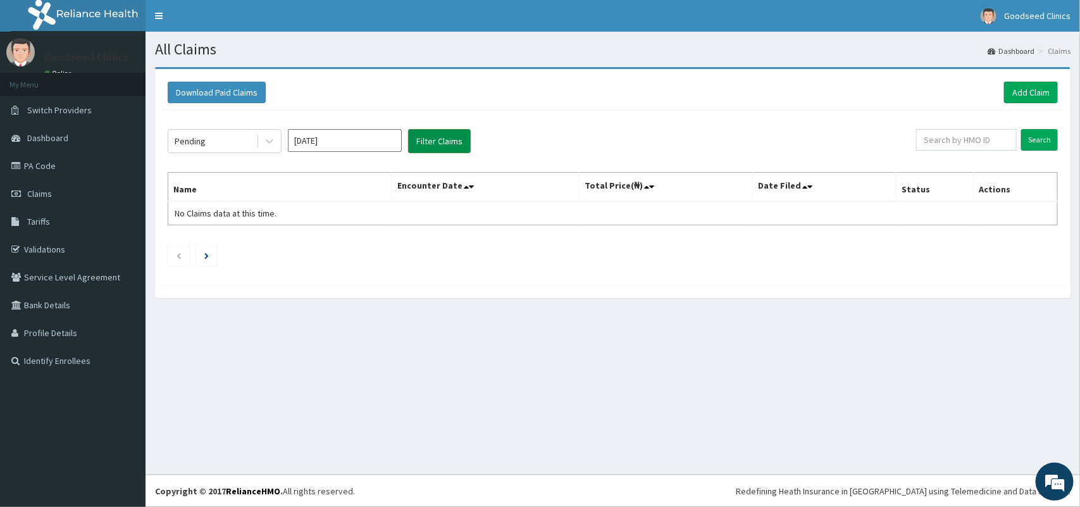
click at [425, 140] on button "Filter Claims" at bounding box center [439, 141] width 63 height 24
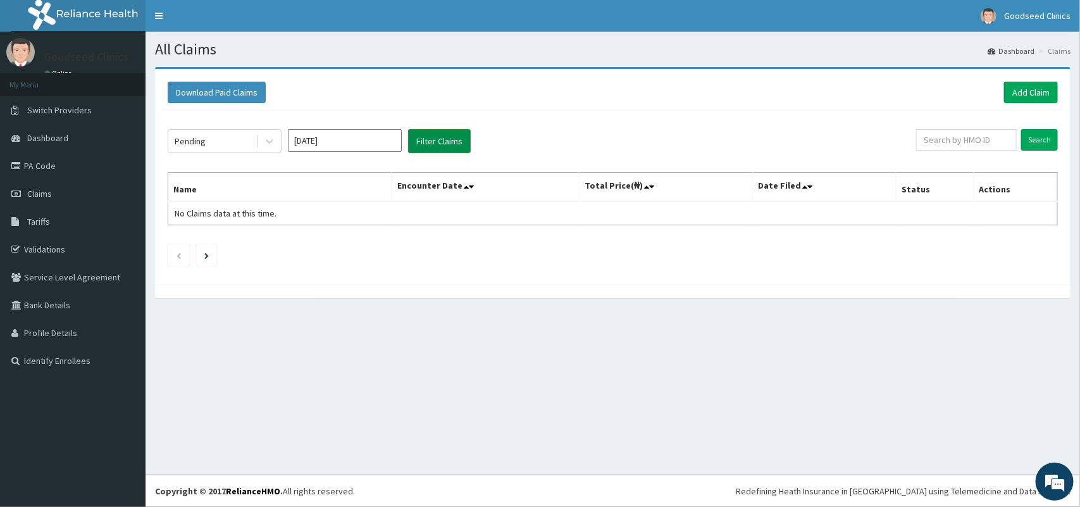
click at [425, 140] on button "Filter Claims" at bounding box center [439, 141] width 63 height 24
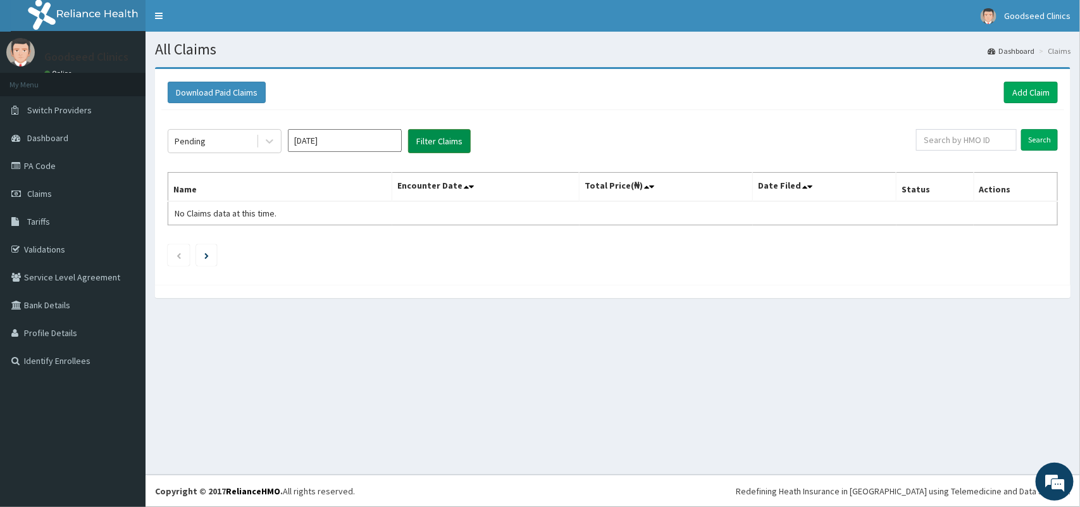
click at [425, 140] on button "Filter Claims" at bounding box center [439, 141] width 63 height 24
click at [1015, 91] on link "Add Claim" at bounding box center [1031, 93] width 54 height 22
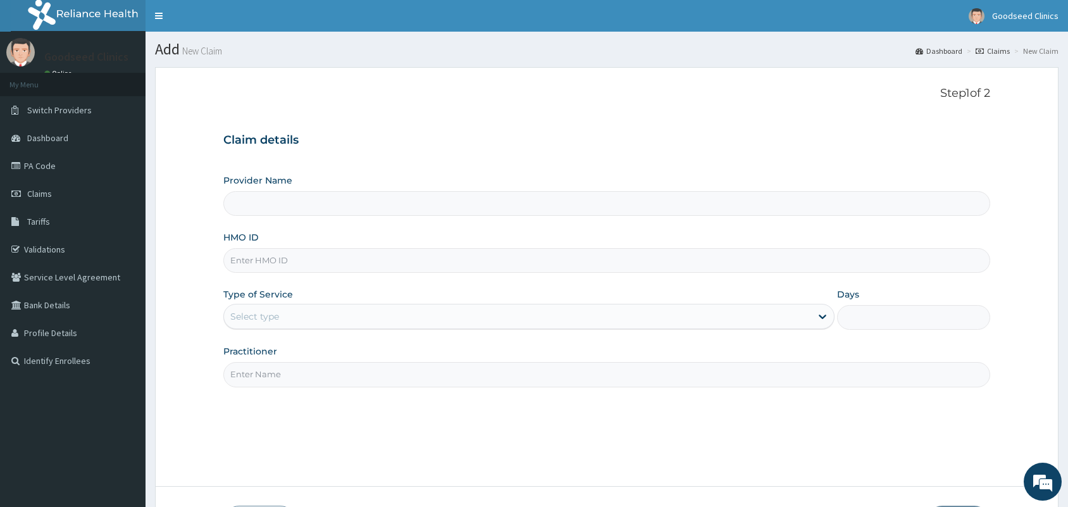
type input "Goodseed clinics"
click at [316, 259] on input "HMO ID" at bounding box center [606, 260] width 767 height 25
paste input "DAL/11052/A"
type input "DAL/11052/A"
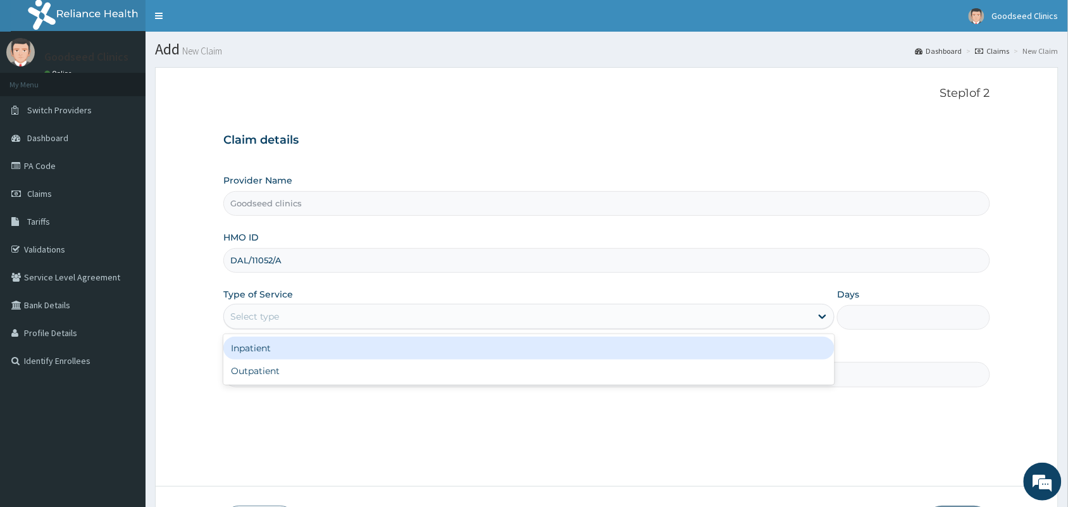
click at [294, 311] on div "Select type" at bounding box center [517, 316] width 587 height 20
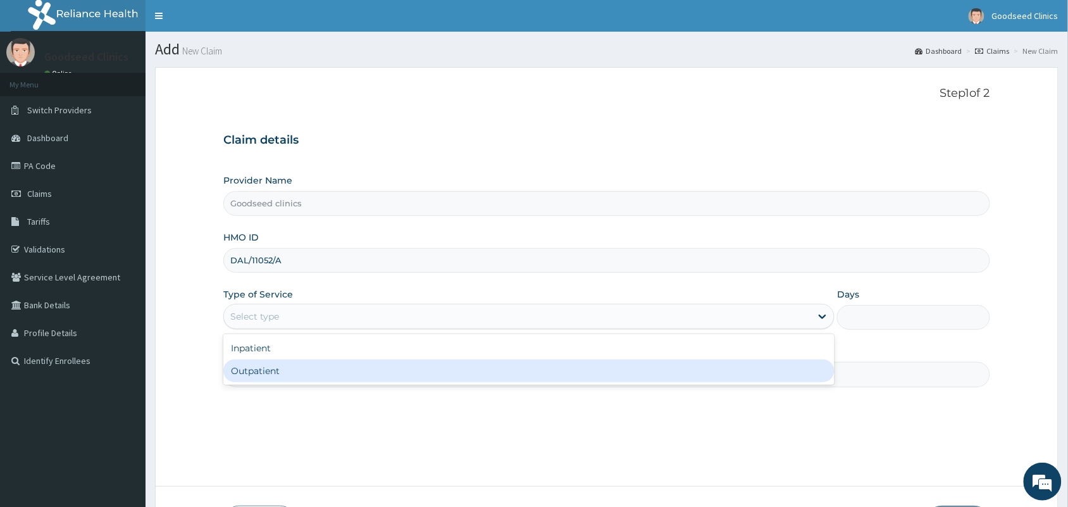
click at [272, 368] on div "Outpatient" at bounding box center [528, 370] width 611 height 23
type input "1"
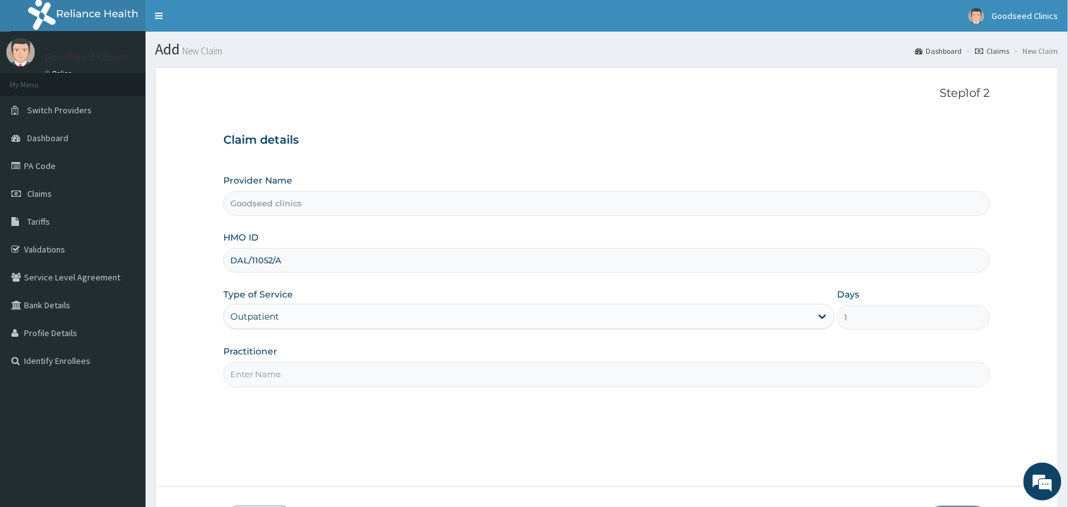
click at [270, 375] on input "Practitioner" at bounding box center [606, 374] width 767 height 25
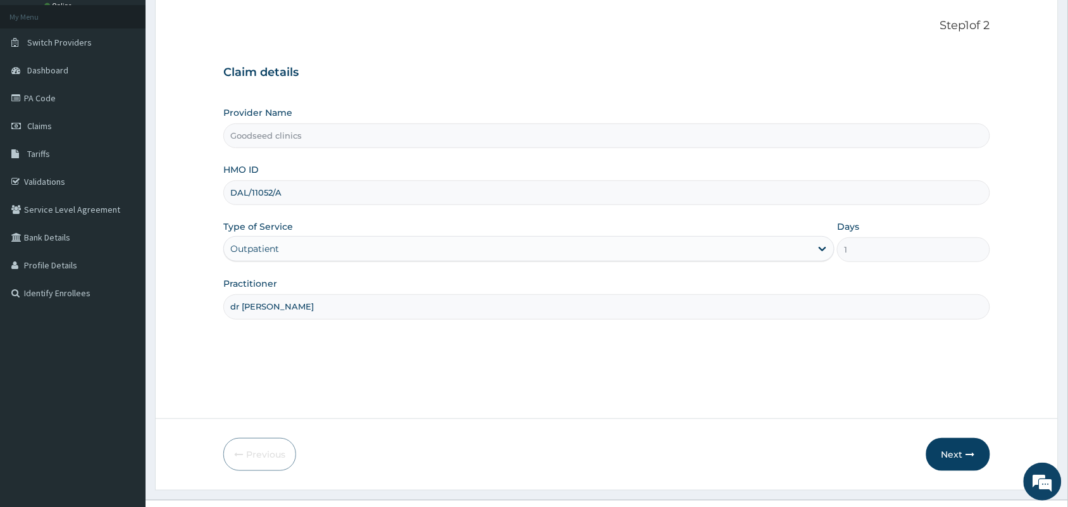
scroll to position [93, 0]
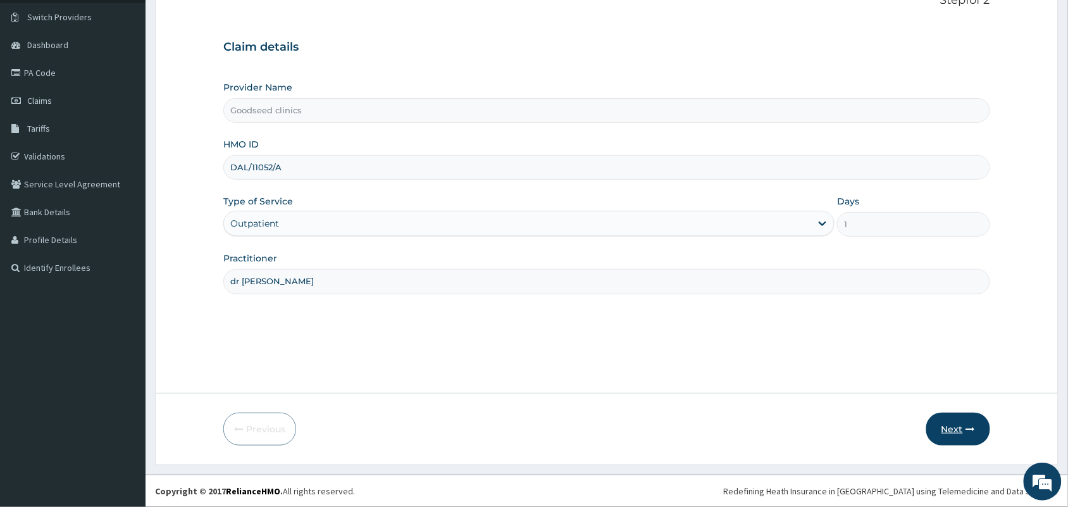
type input "dr derayo"
click at [950, 437] on button "Next" at bounding box center [959, 429] width 64 height 33
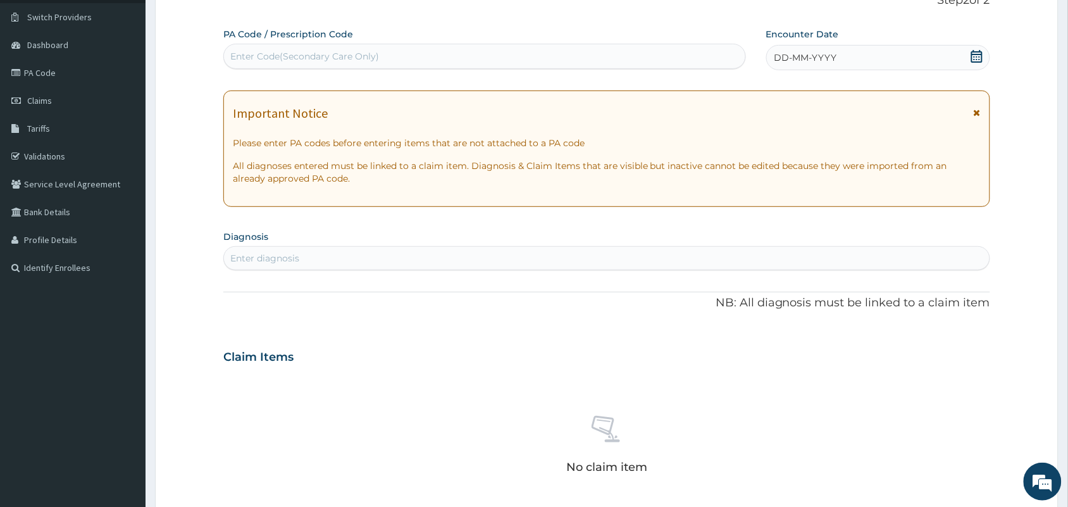
click at [975, 51] on icon at bounding box center [977, 56] width 11 height 13
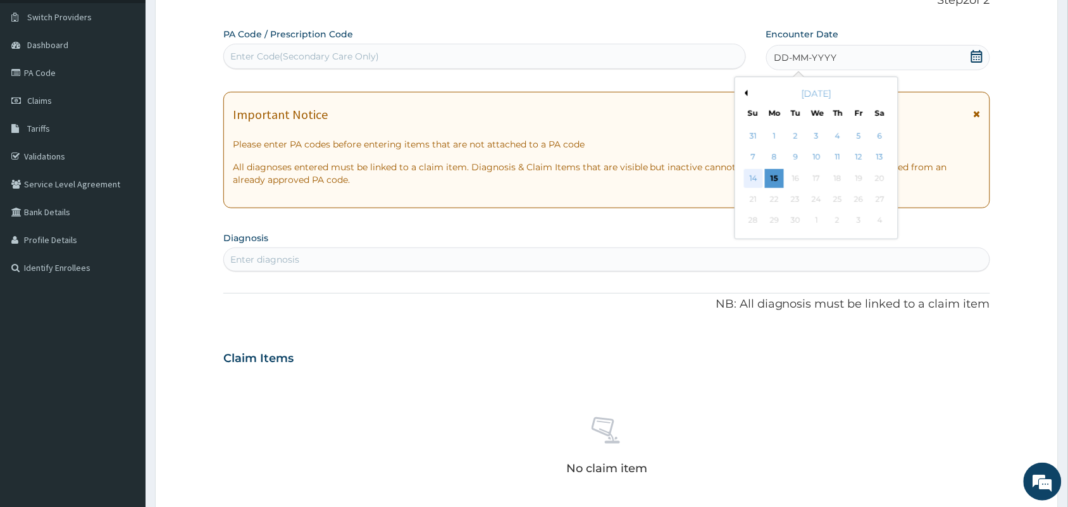
click at [748, 178] on div "14" at bounding box center [753, 178] width 19 height 19
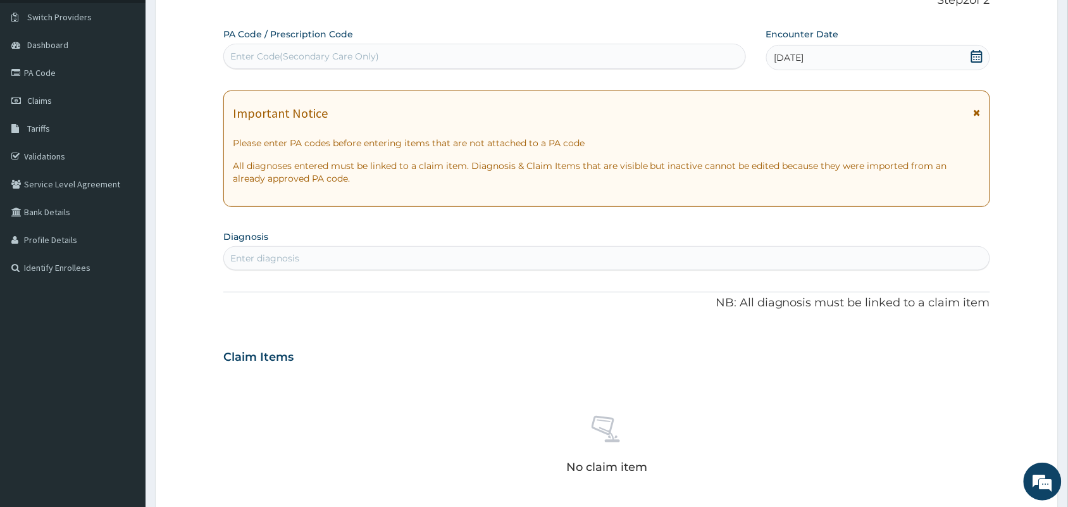
click at [392, 263] on div "Enter diagnosis" at bounding box center [607, 258] width 766 height 20
type input "wound"
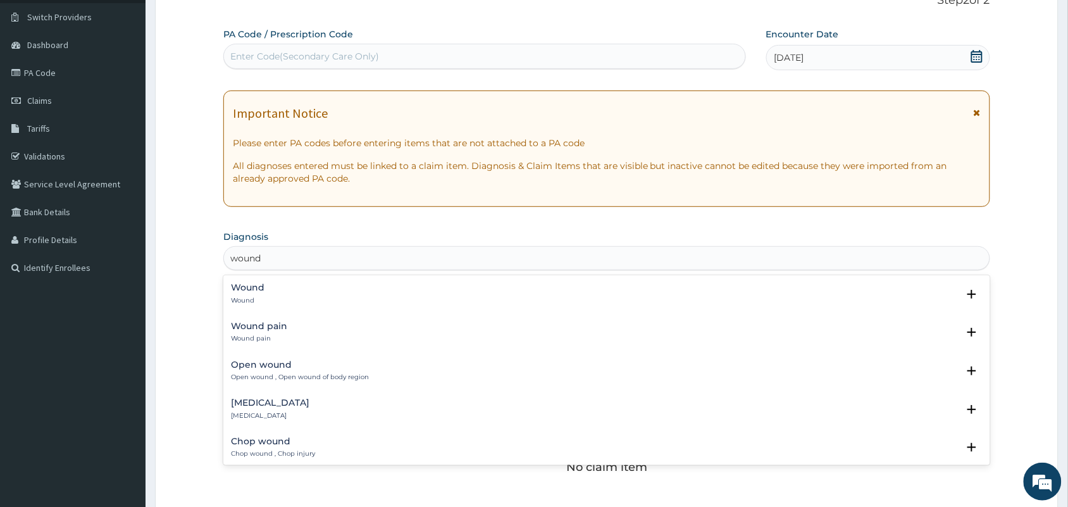
click at [339, 377] on p "Open wound , Open wound of body region" at bounding box center [300, 377] width 138 height 9
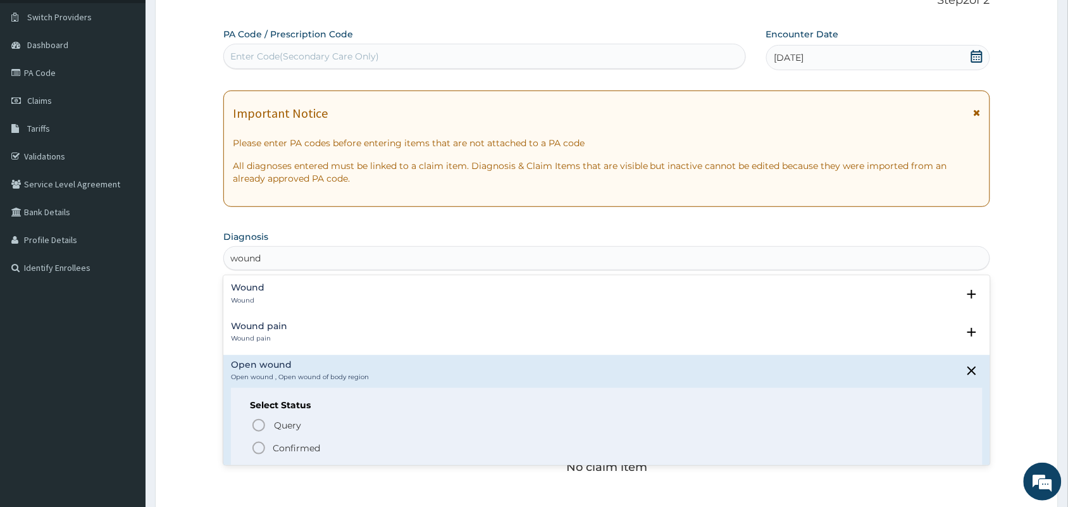
click at [274, 443] on p "Confirmed" at bounding box center [296, 448] width 47 height 13
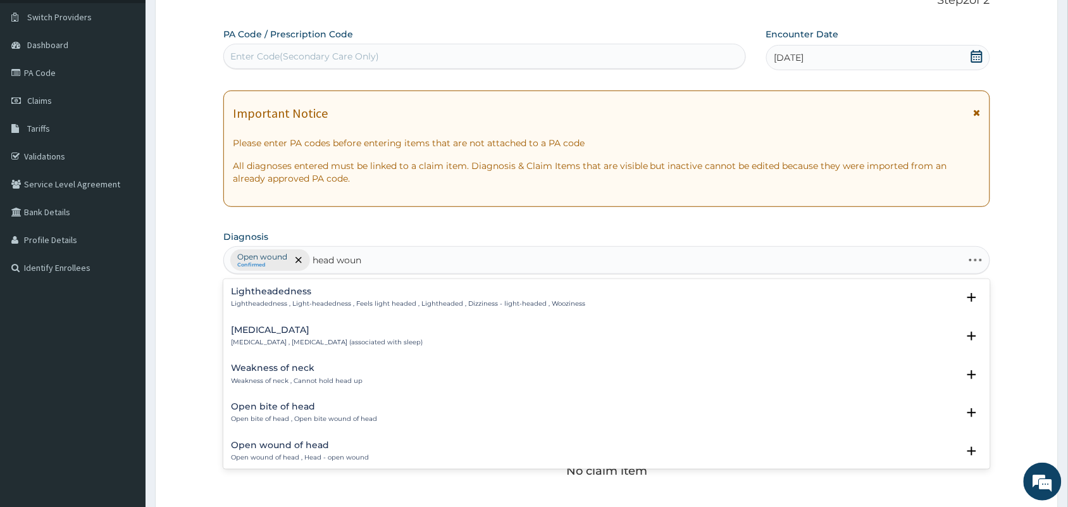
type input "head wound"
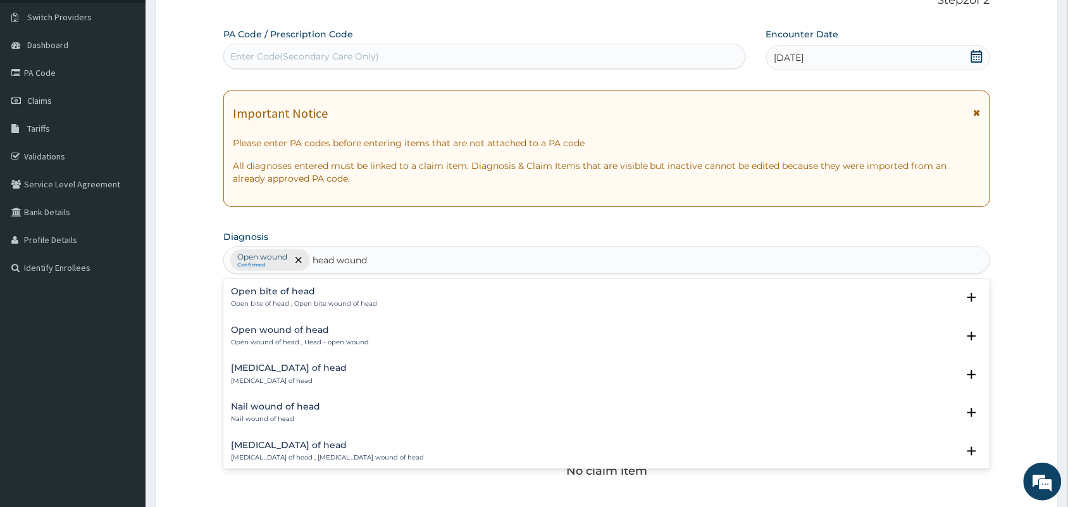
click at [305, 344] on p "Open wound of head , Head - open wound" at bounding box center [300, 342] width 138 height 9
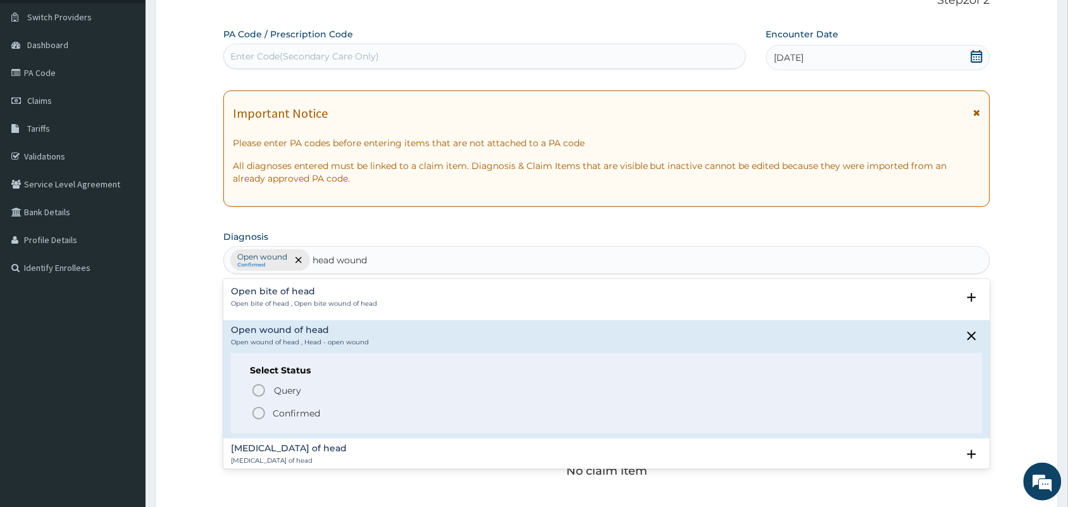
click at [261, 409] on icon "status option filled" at bounding box center [258, 413] width 15 height 15
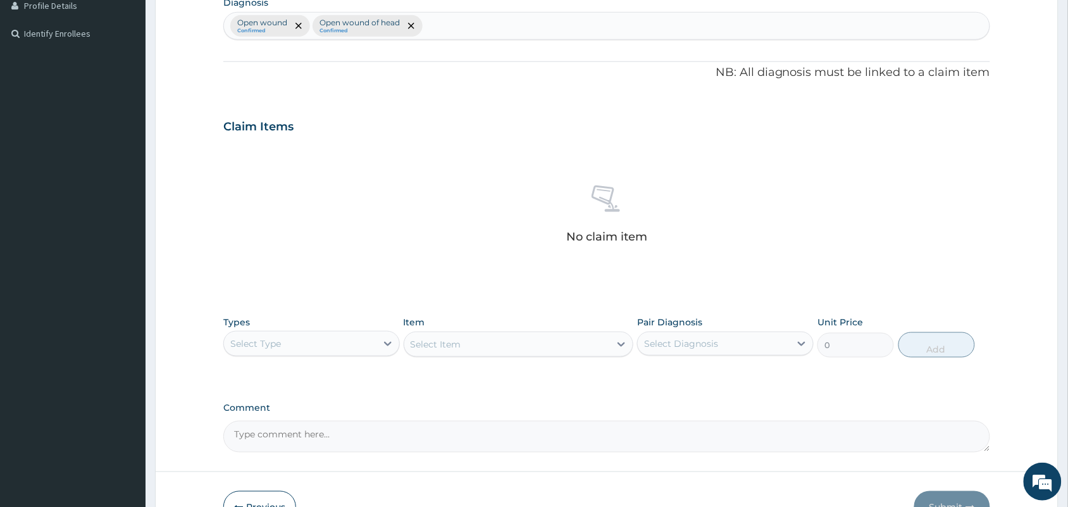
scroll to position [330, 0]
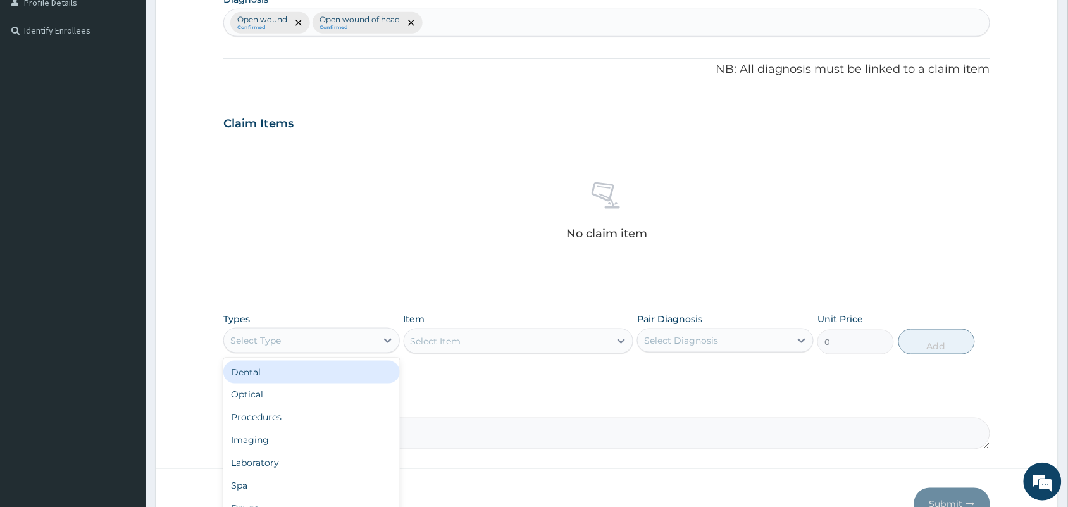
click at [308, 333] on div "Select Type" at bounding box center [300, 340] width 153 height 20
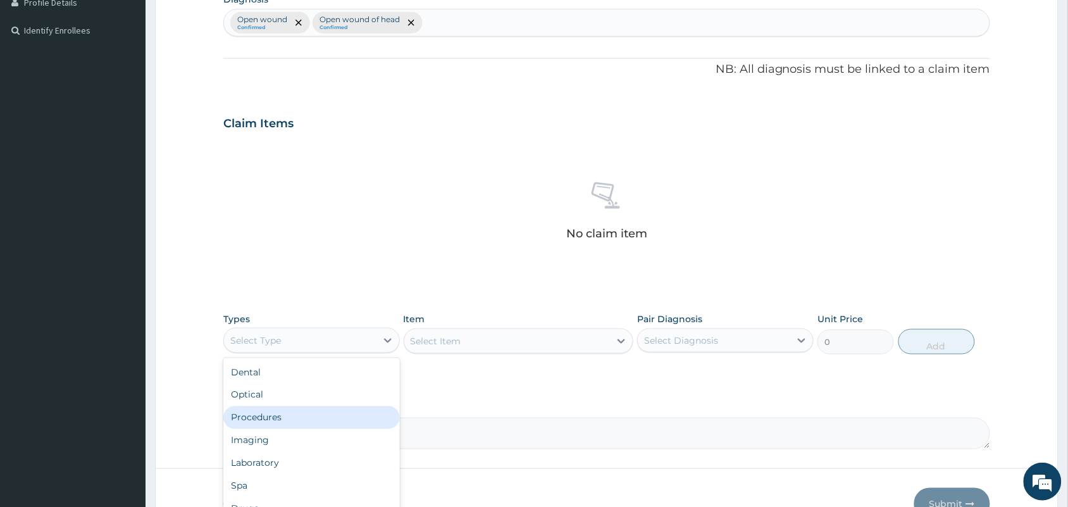
click at [284, 425] on div "Procedures" at bounding box center [311, 417] width 177 height 23
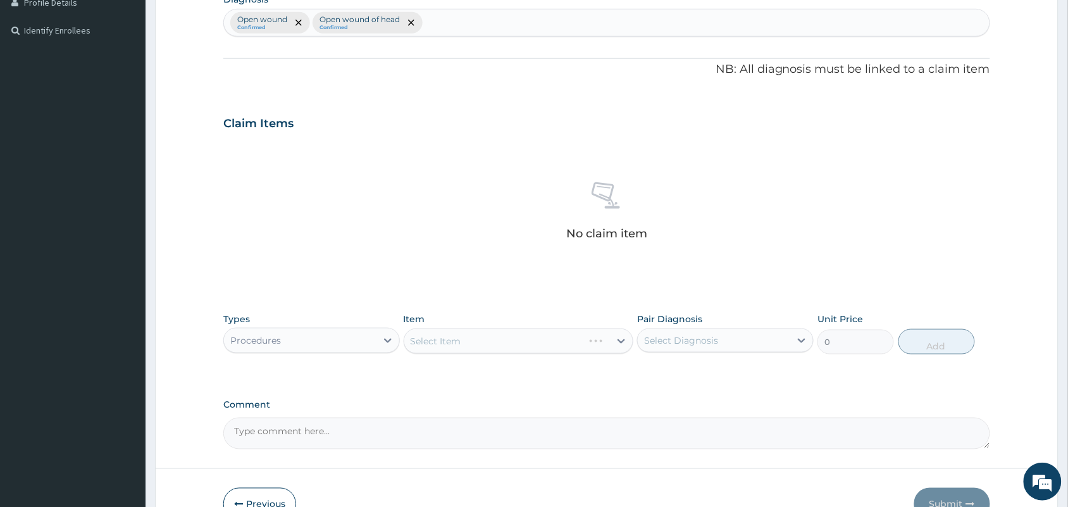
click at [677, 333] on div "Select Diagnosis" at bounding box center [714, 340] width 153 height 20
click at [652, 394] on input "checkbox" at bounding box center [649, 398] width 8 height 8
checkbox input "true"
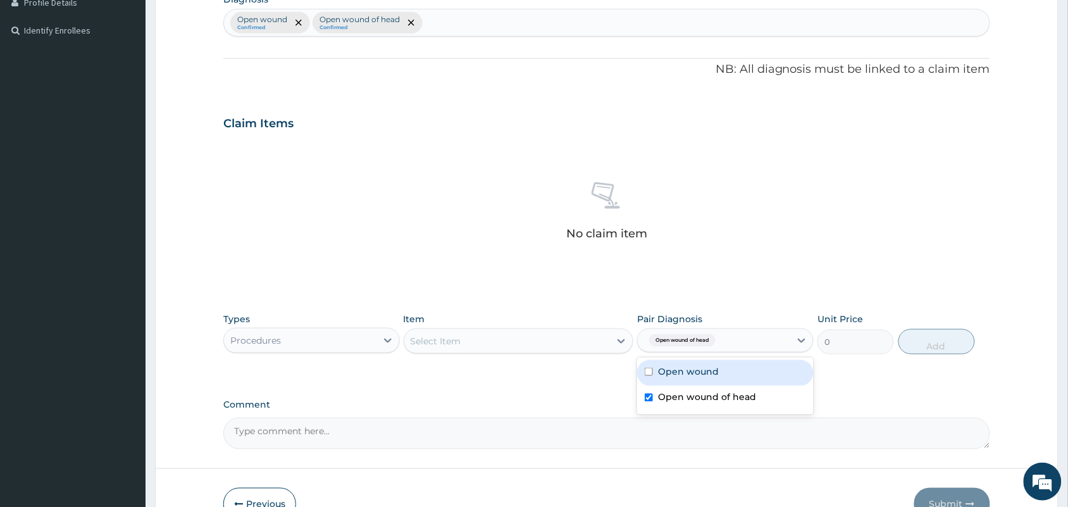
click at [653, 363] on div "Open wound" at bounding box center [725, 373] width 177 height 26
checkbox input "true"
click at [496, 339] on div "Select Item" at bounding box center [507, 341] width 206 height 20
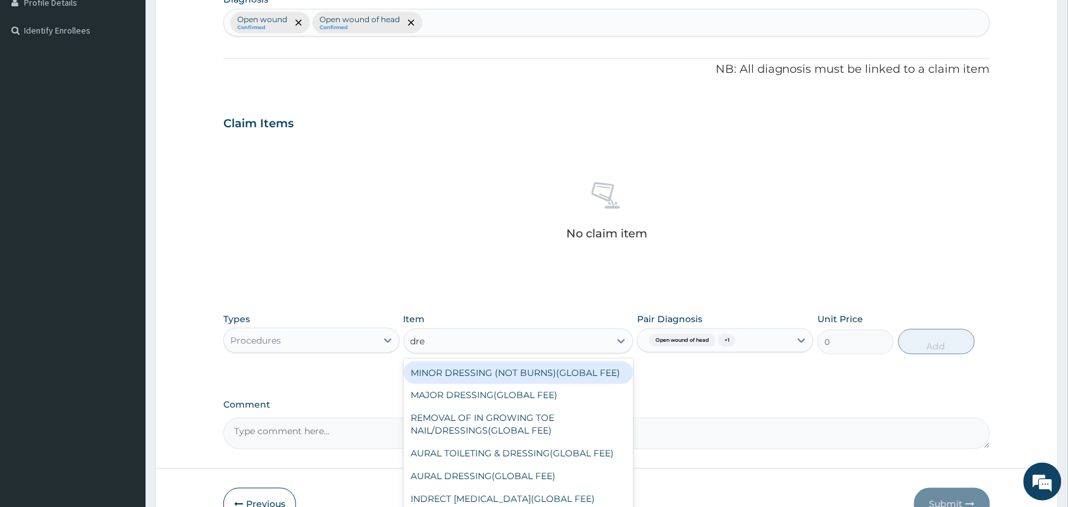
type input "dres"
click at [580, 382] on div "MINOR DRESSING (NOT BURNS)(GLOBAL FEE)" at bounding box center [519, 372] width 230 height 23
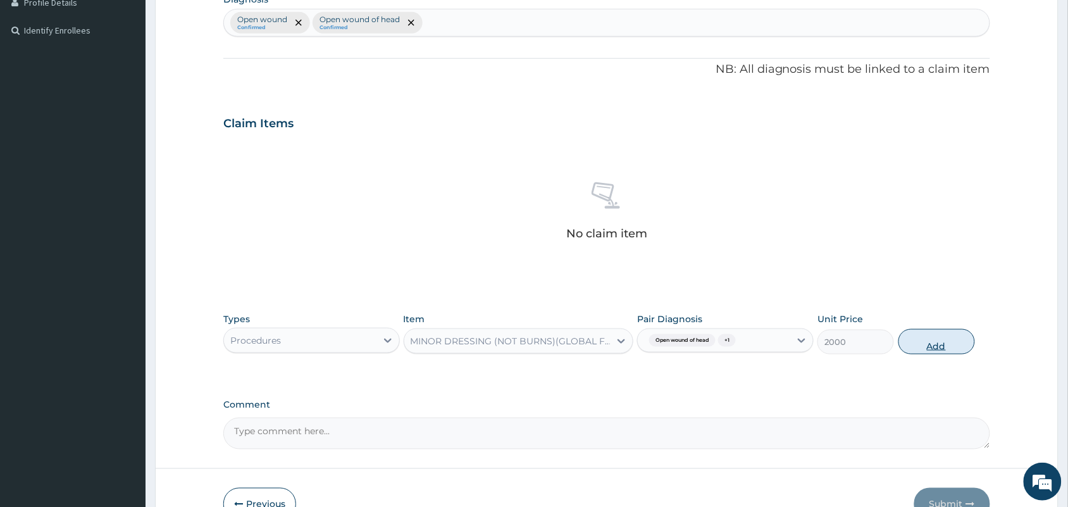
click at [935, 349] on button "Add" at bounding box center [937, 341] width 77 height 25
type input "0"
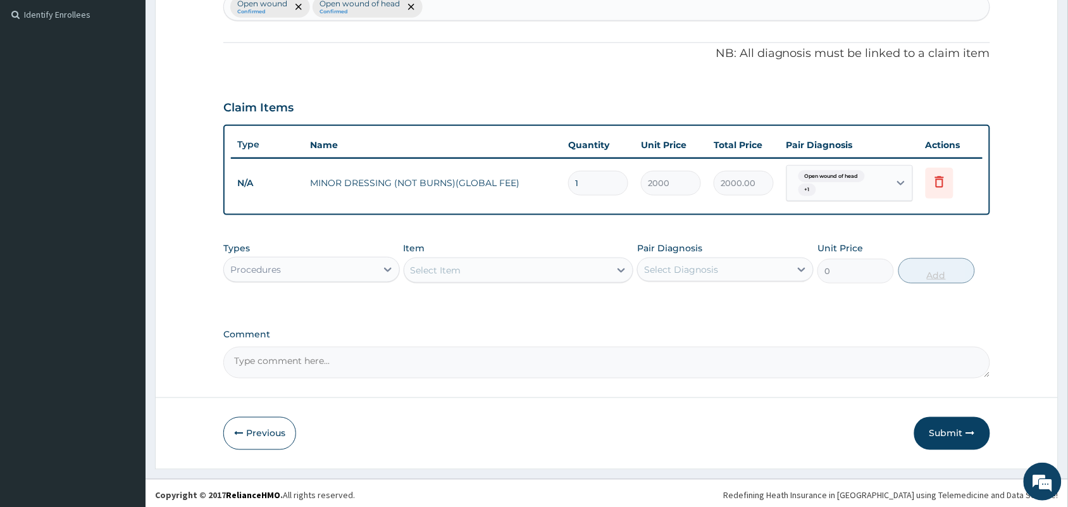
scroll to position [350, 0]
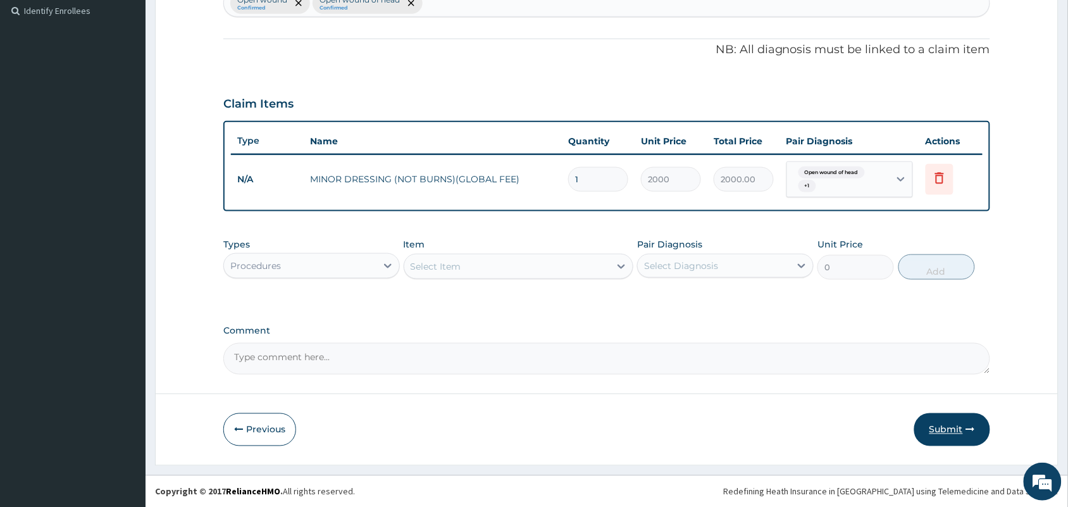
click at [944, 420] on button "Submit" at bounding box center [953, 429] width 76 height 33
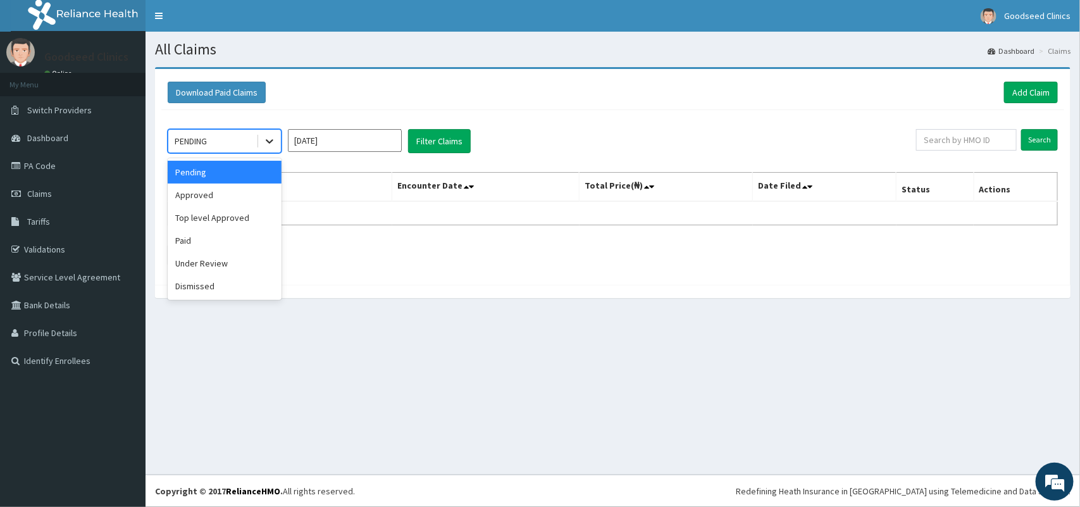
click at [273, 137] on icon at bounding box center [269, 141] width 13 height 13
click at [242, 189] on div "Approved" at bounding box center [225, 195] width 114 height 23
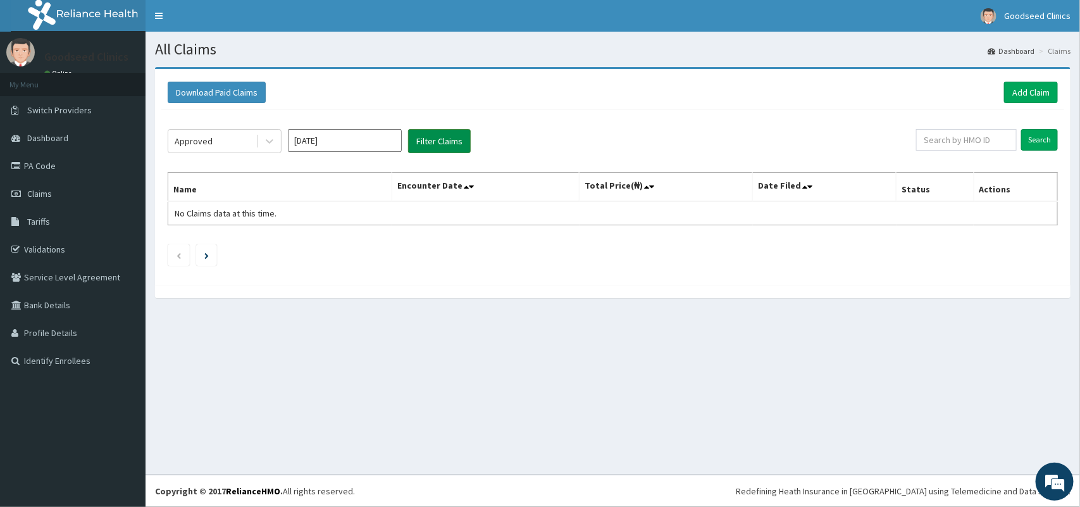
click at [435, 141] on button "Filter Claims" at bounding box center [439, 141] width 63 height 24
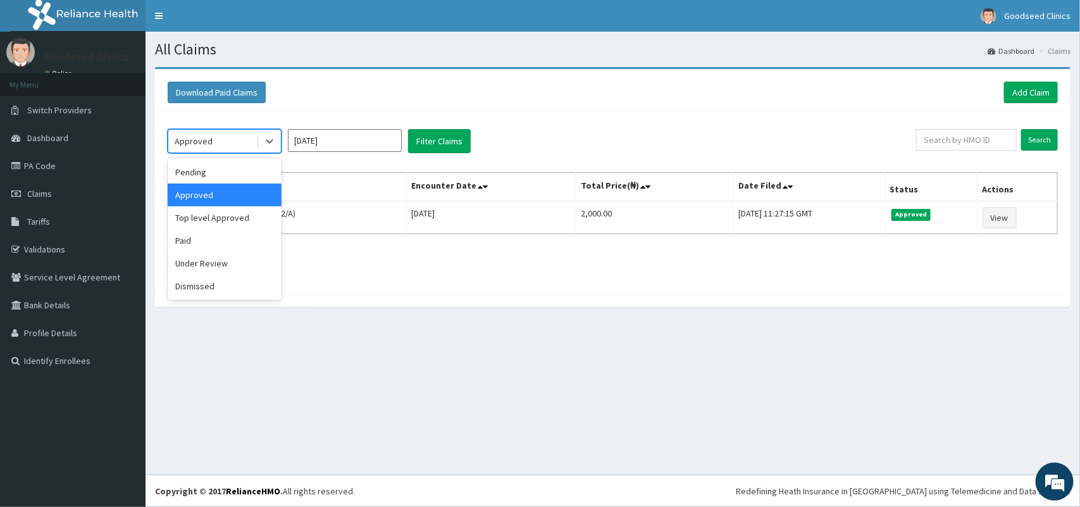
click at [231, 144] on div "Approved" at bounding box center [212, 141] width 88 height 20
click at [241, 171] on div "Pending" at bounding box center [225, 172] width 114 height 23
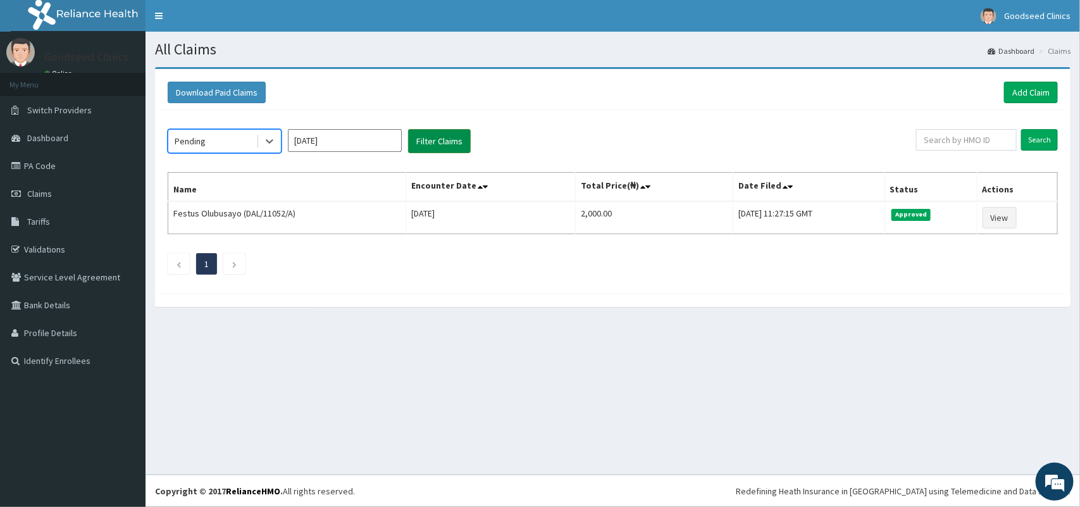
click at [443, 144] on button "Filter Claims" at bounding box center [439, 141] width 63 height 24
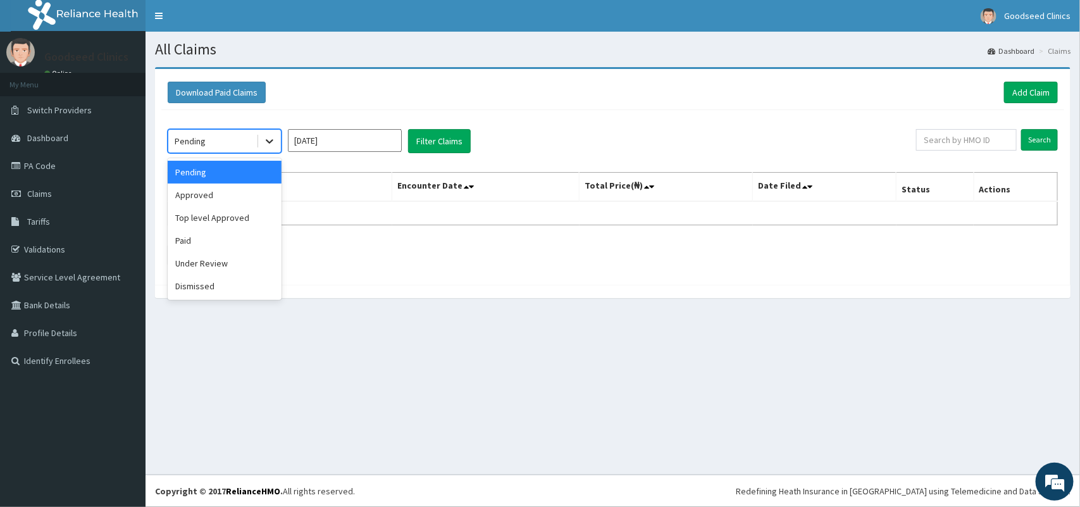
click at [268, 141] on icon at bounding box center [270, 142] width 8 height 4
click at [219, 217] on div "Top level Approved" at bounding box center [225, 217] width 114 height 23
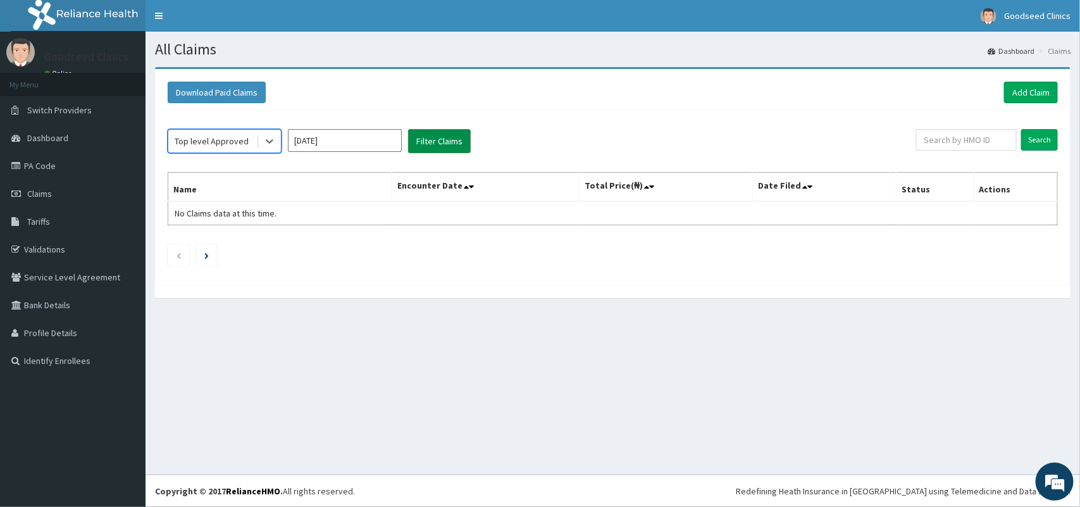
click at [432, 143] on button "Filter Claims" at bounding box center [439, 141] width 63 height 24
click at [252, 138] on div "Top level Approved" at bounding box center [212, 141] width 88 height 20
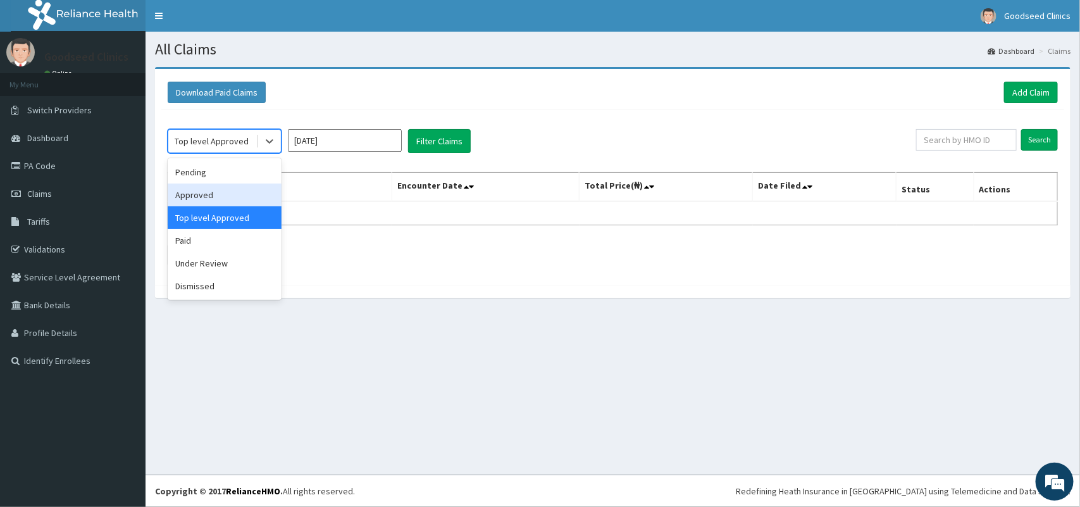
click at [244, 195] on div "Approved" at bounding box center [225, 195] width 114 height 23
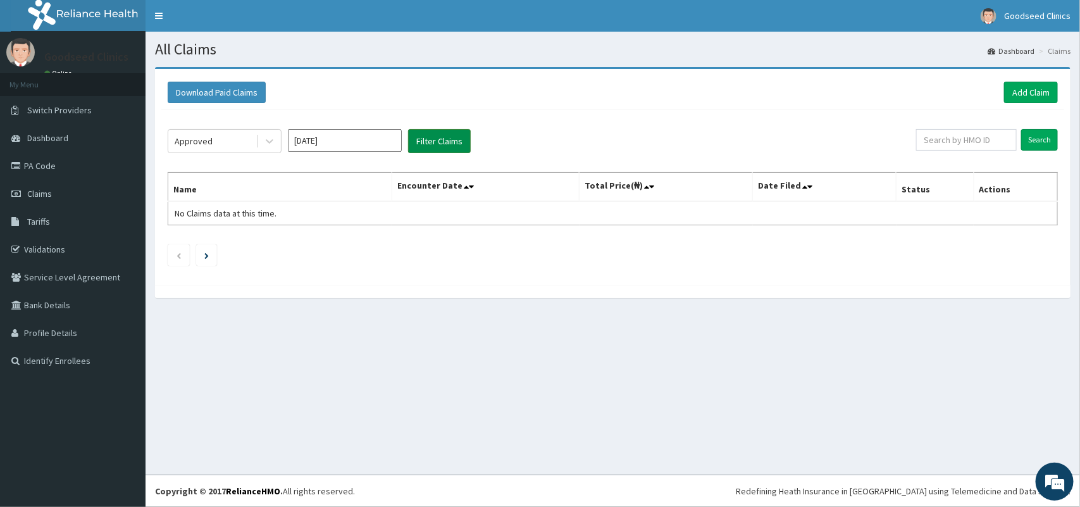
click at [444, 138] on button "Filter Claims" at bounding box center [439, 141] width 63 height 24
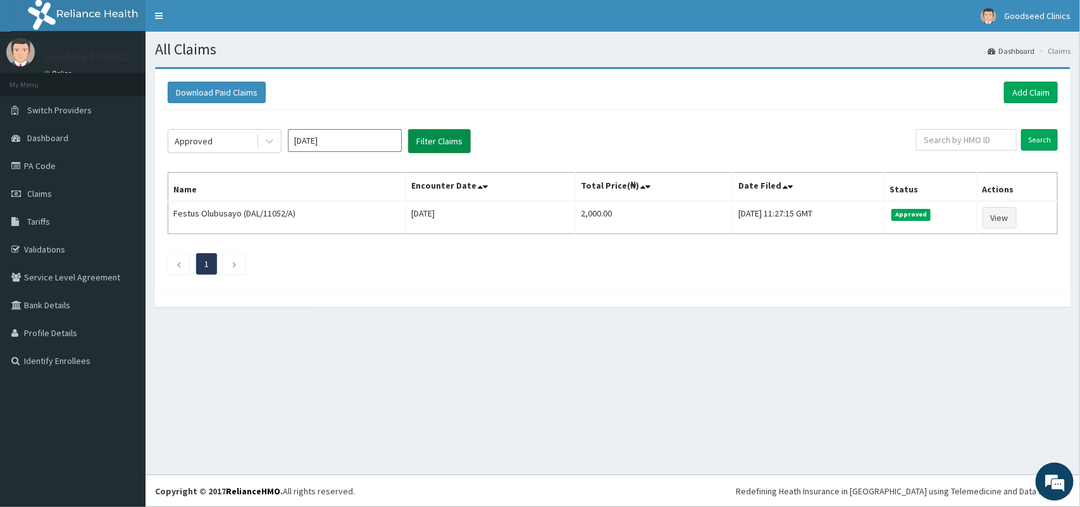
click at [444, 138] on button "Filter Claims" at bounding box center [439, 141] width 63 height 24
click at [248, 141] on div "Approved" at bounding box center [212, 141] width 88 height 20
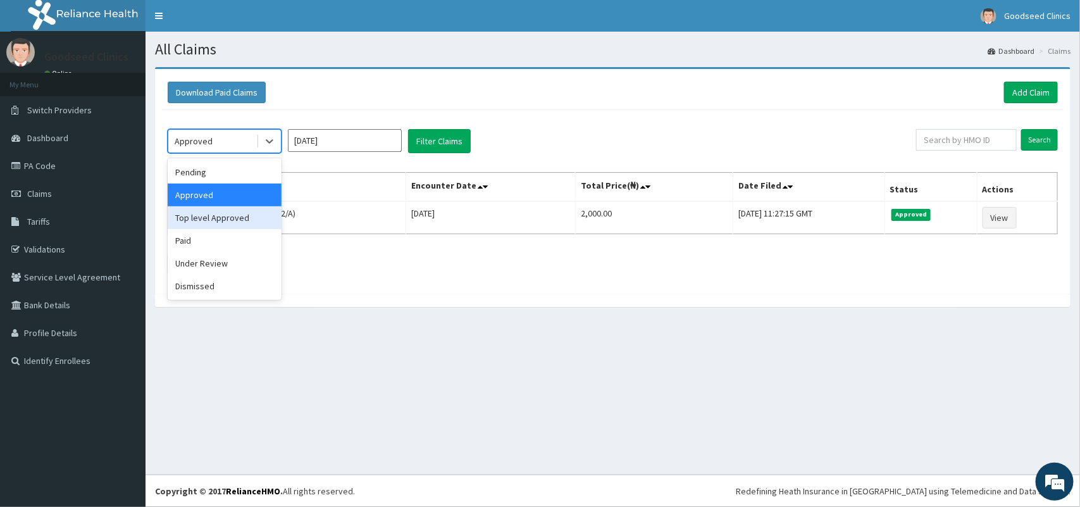
click at [236, 218] on div "Top level Approved" at bounding box center [225, 217] width 114 height 23
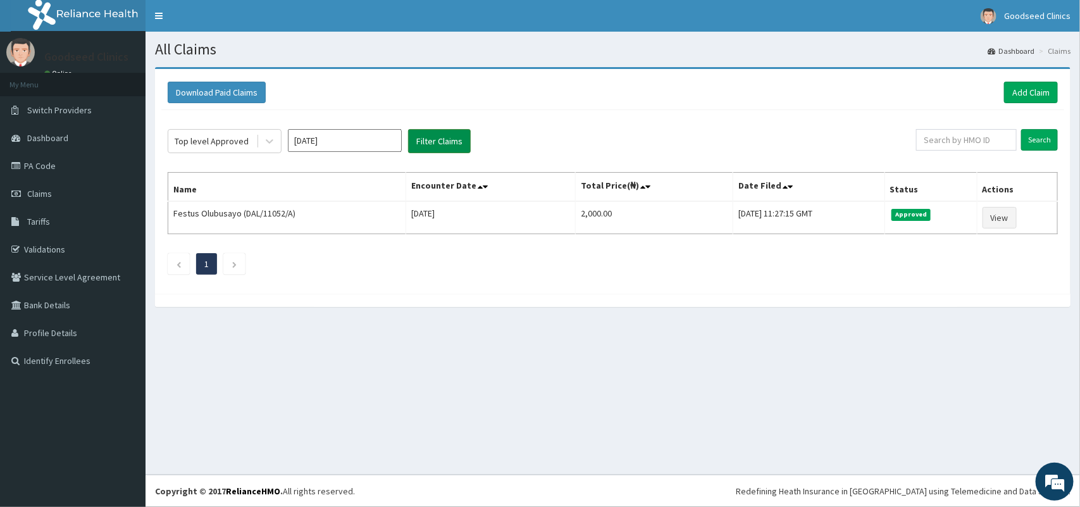
click at [441, 149] on button "Filter Claims" at bounding box center [439, 141] width 63 height 24
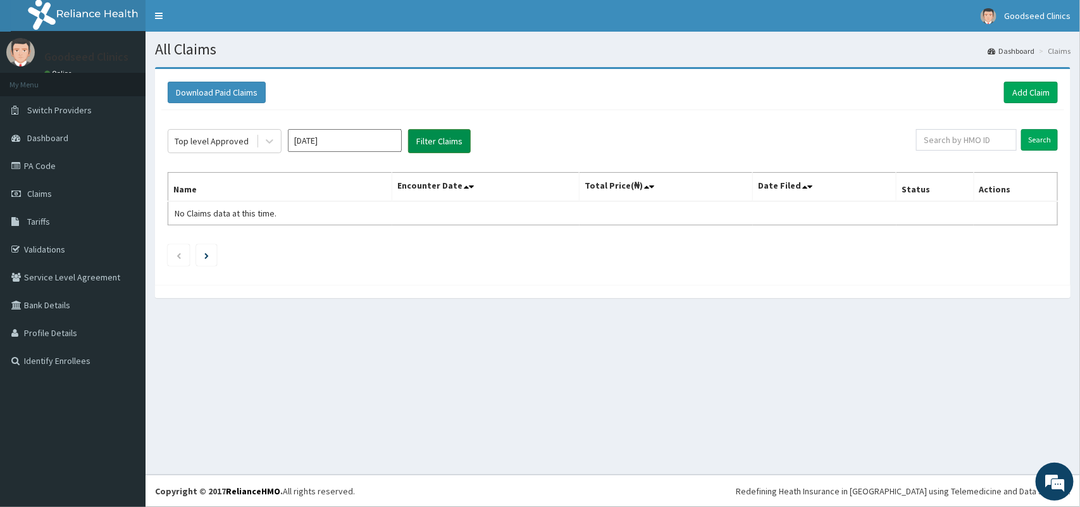
click at [441, 149] on button "Filter Claims" at bounding box center [439, 141] width 63 height 24
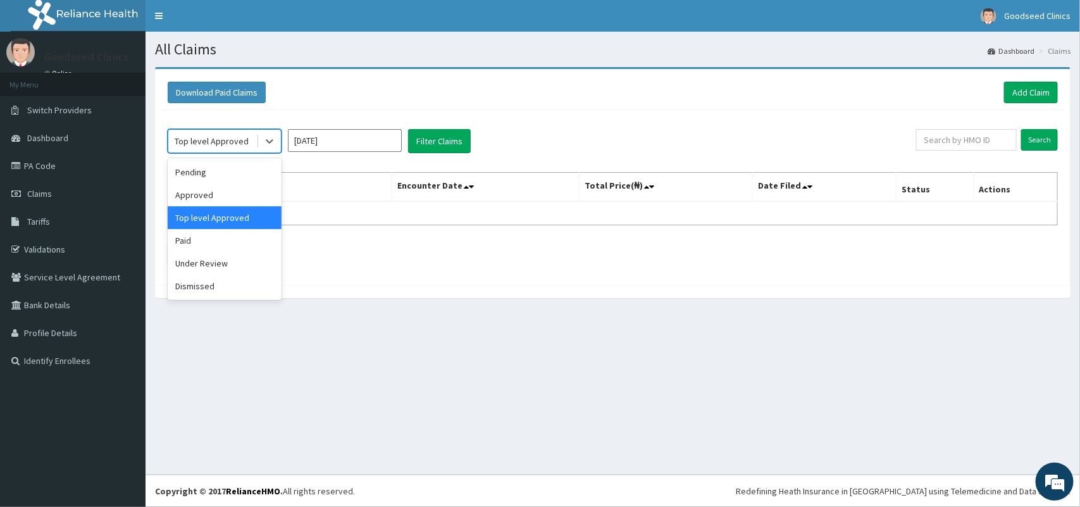
click at [222, 131] on div "Top level Approved" at bounding box center [212, 141] width 88 height 20
click at [217, 177] on div "Pending" at bounding box center [225, 172] width 114 height 23
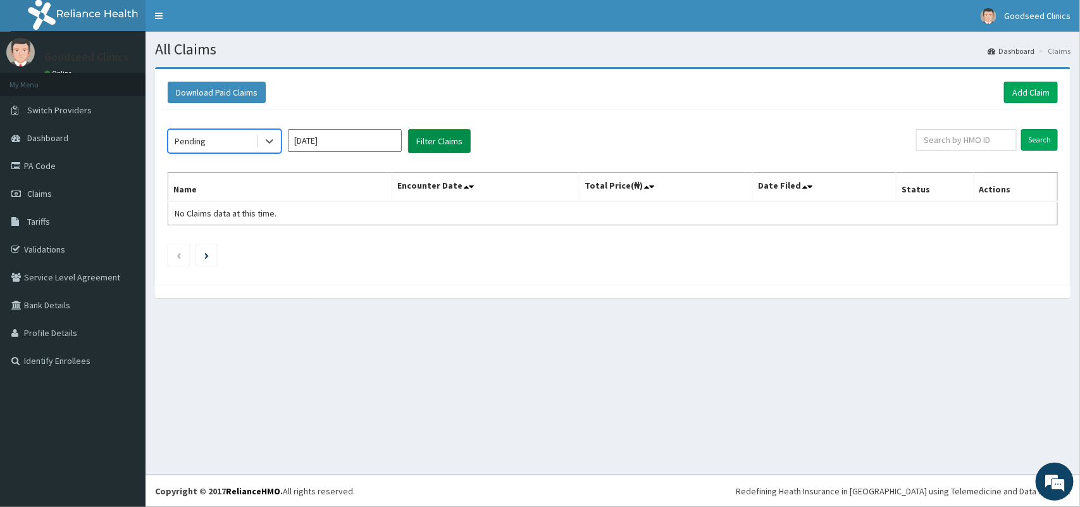
click at [425, 147] on button "Filter Claims" at bounding box center [439, 141] width 63 height 24
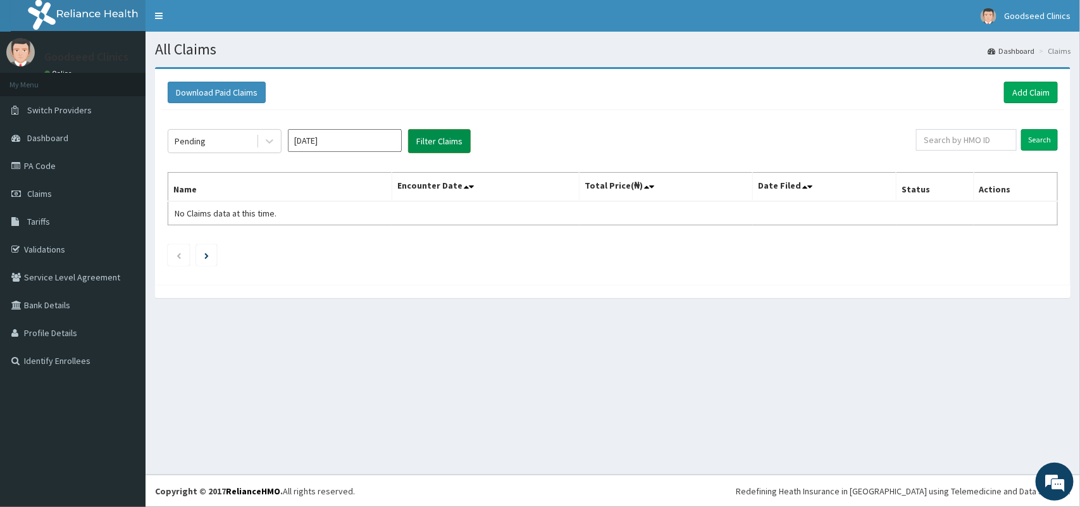
click at [425, 147] on button "Filter Claims" at bounding box center [439, 141] width 63 height 24
click at [1020, 92] on link "Add Claim" at bounding box center [1031, 93] width 54 height 22
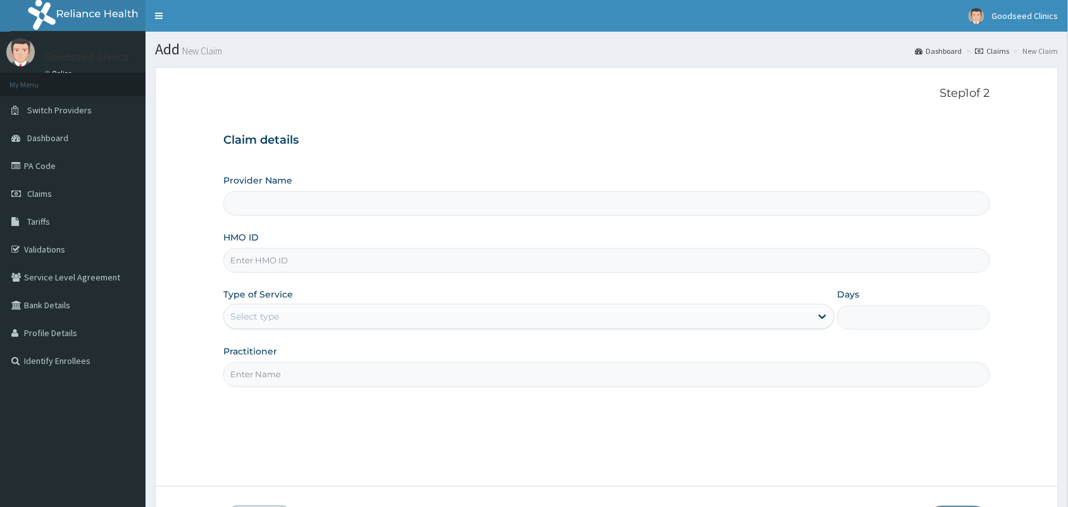
click at [485, 263] on input "HMO ID" at bounding box center [606, 260] width 767 height 25
paste input "suu/10209/A"
type input "suu/10209/A"
type input "Goodseed clinics"
type input "suu/10209/a"
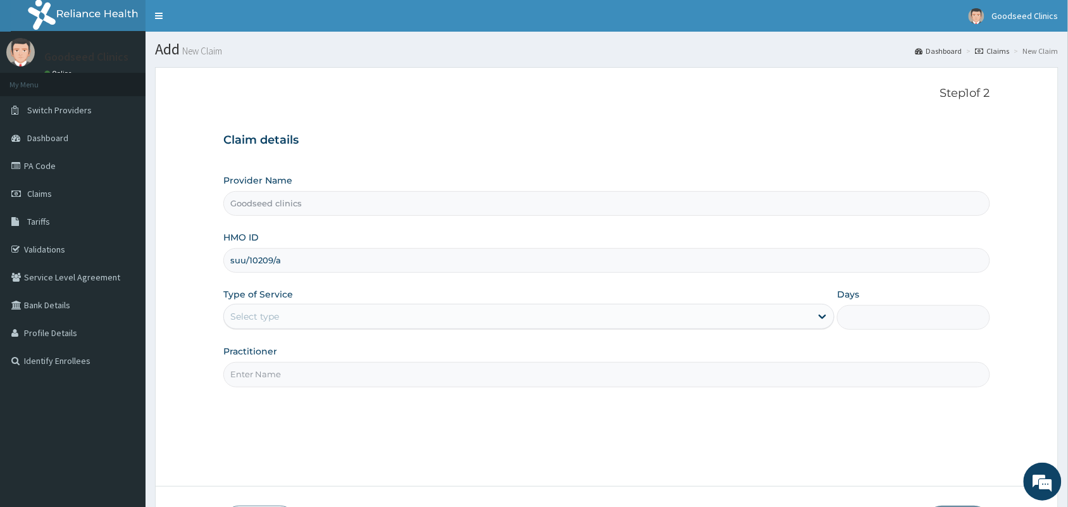
click at [382, 330] on div "Type of Service Select type" at bounding box center [528, 309] width 611 height 42
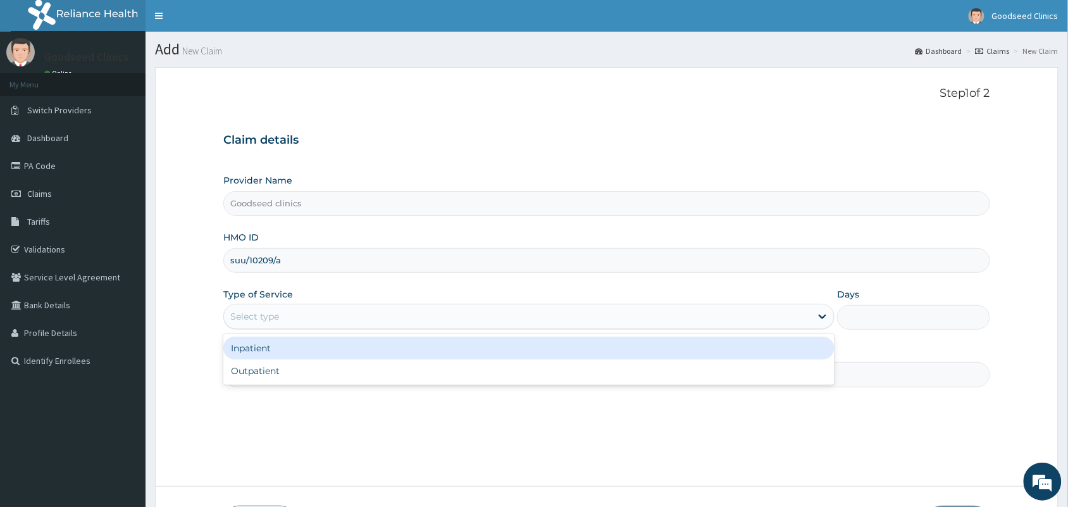
click at [387, 328] on div "Select type" at bounding box center [528, 316] width 611 height 25
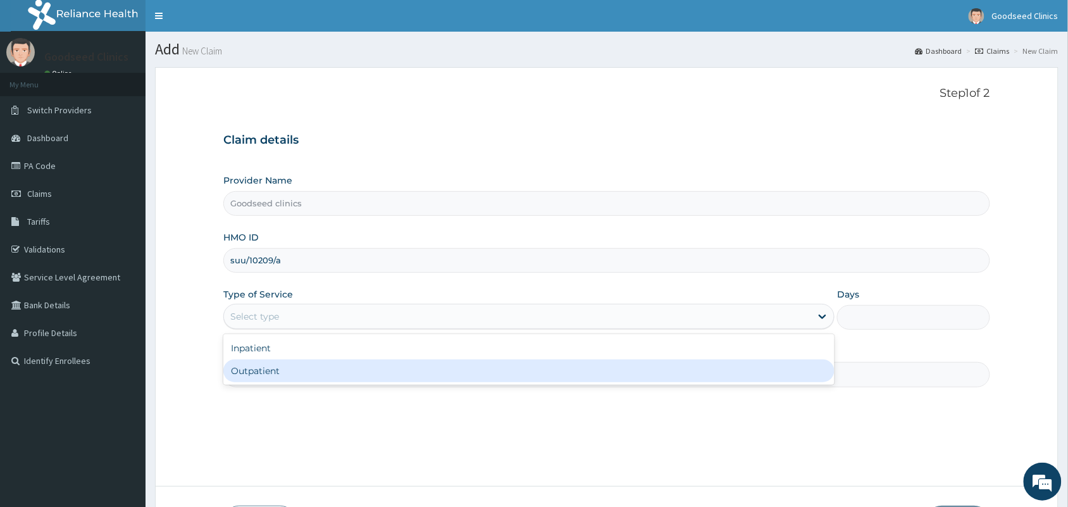
click at [375, 368] on div "Outpatient" at bounding box center [528, 370] width 611 height 23
type input "1"
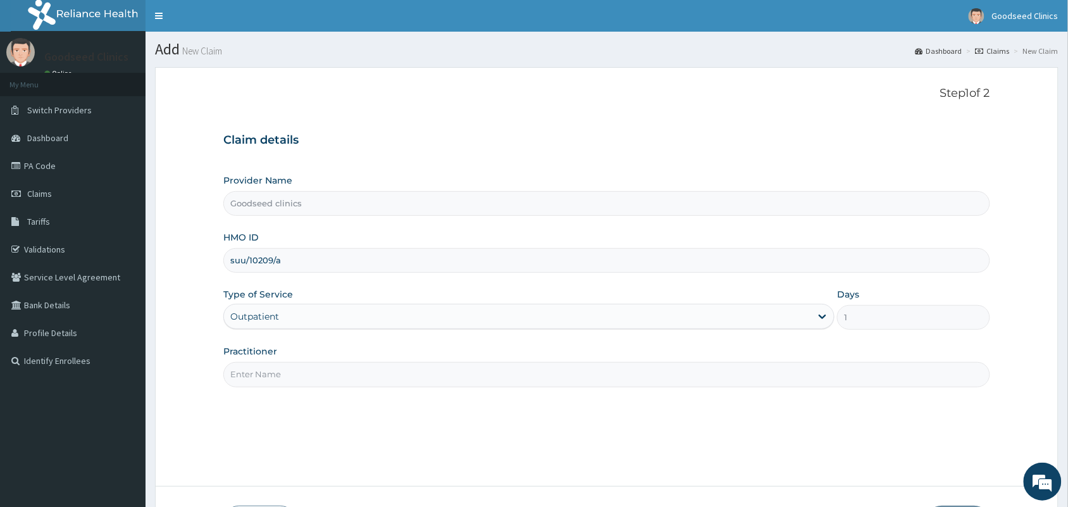
click at [375, 368] on input "Practitioner" at bounding box center [606, 374] width 767 height 25
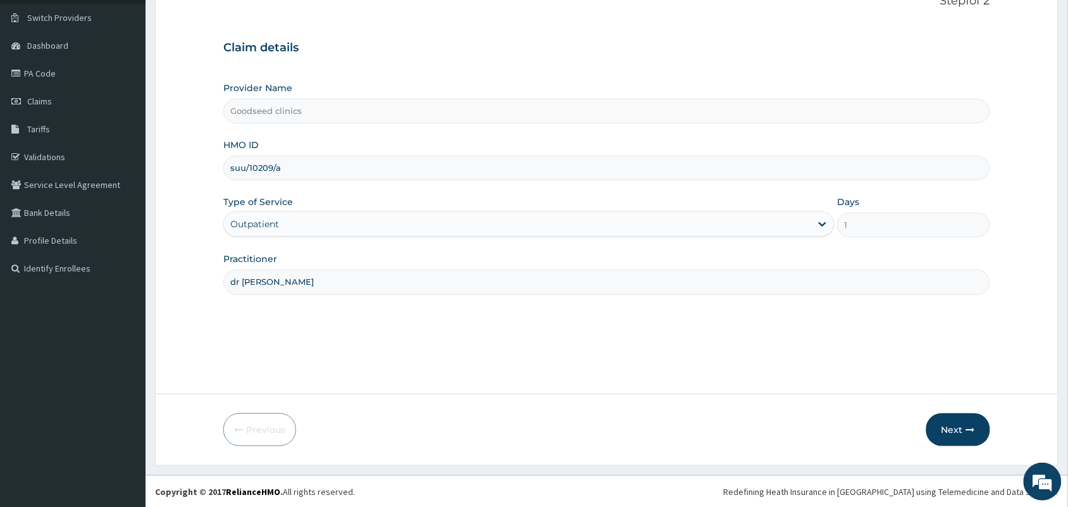
scroll to position [93, 0]
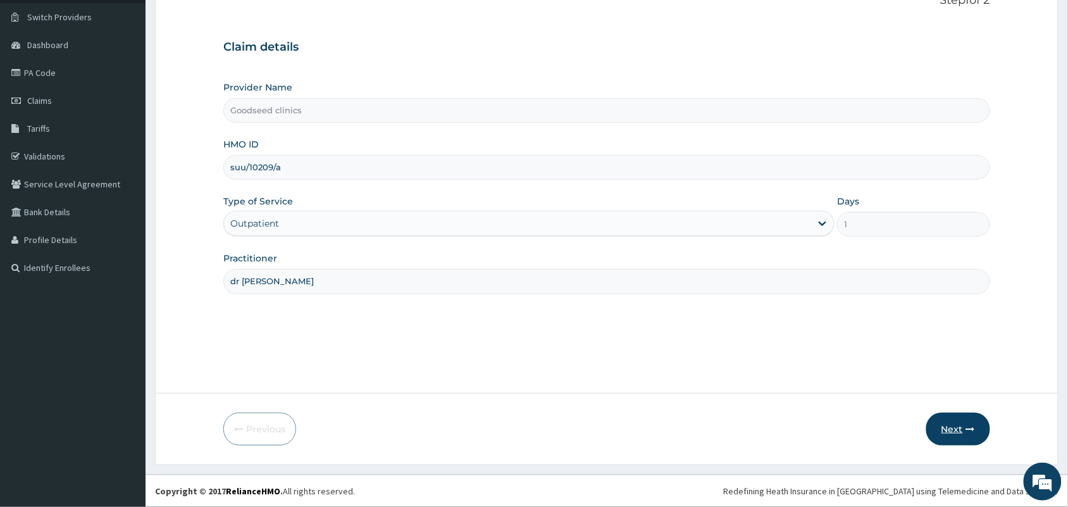
type input "dr derayo"
click at [954, 421] on button "Next" at bounding box center [959, 429] width 64 height 33
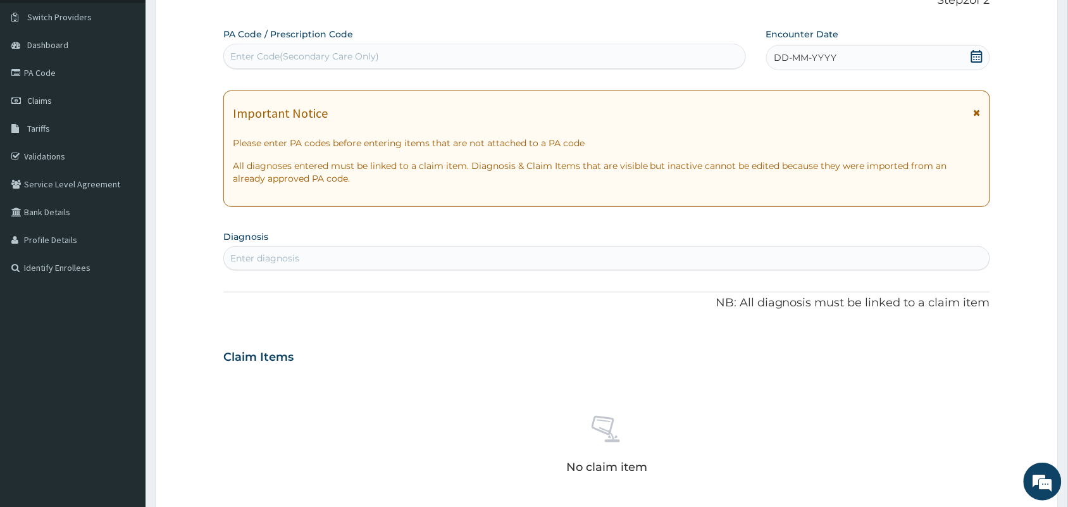
click at [976, 55] on icon at bounding box center [977, 56] width 13 height 13
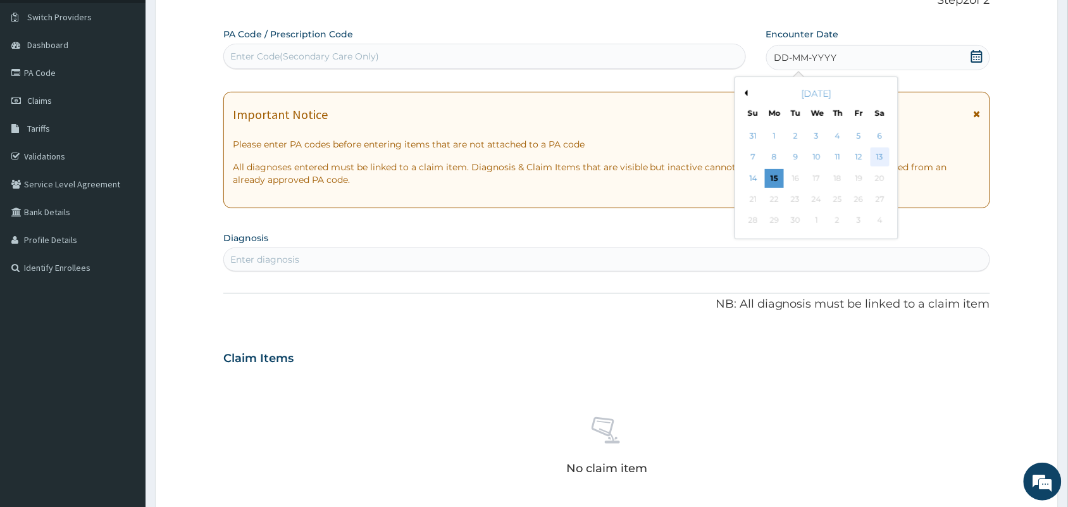
click at [887, 159] on div "13" at bounding box center [880, 157] width 19 height 19
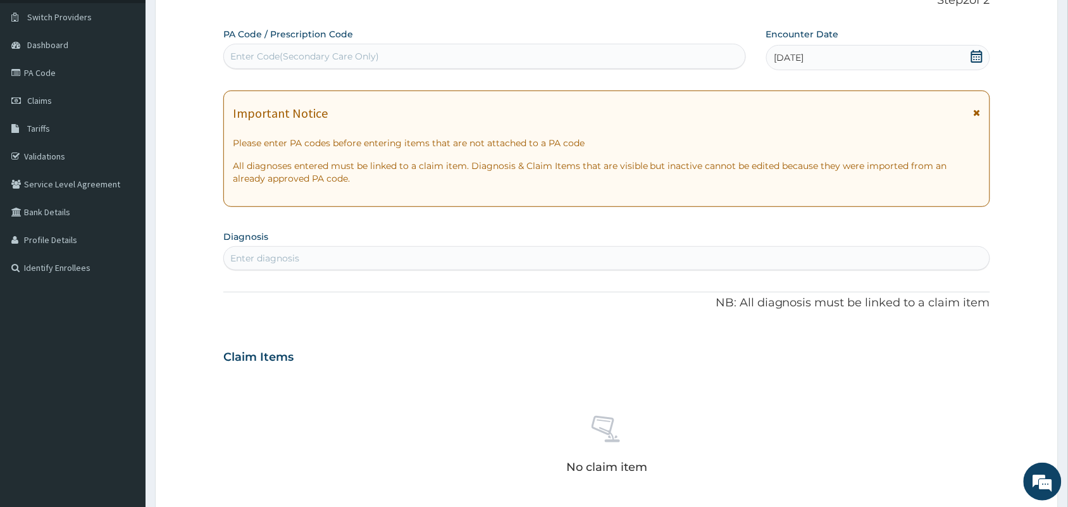
click at [551, 270] on div "PA Code / Prescription Code Enter Code(Secondary Care Only) Encounter Date 13-0…" at bounding box center [606, 355] width 767 height 655
click at [554, 265] on div "Enter diagnosis" at bounding box center [607, 258] width 766 height 20
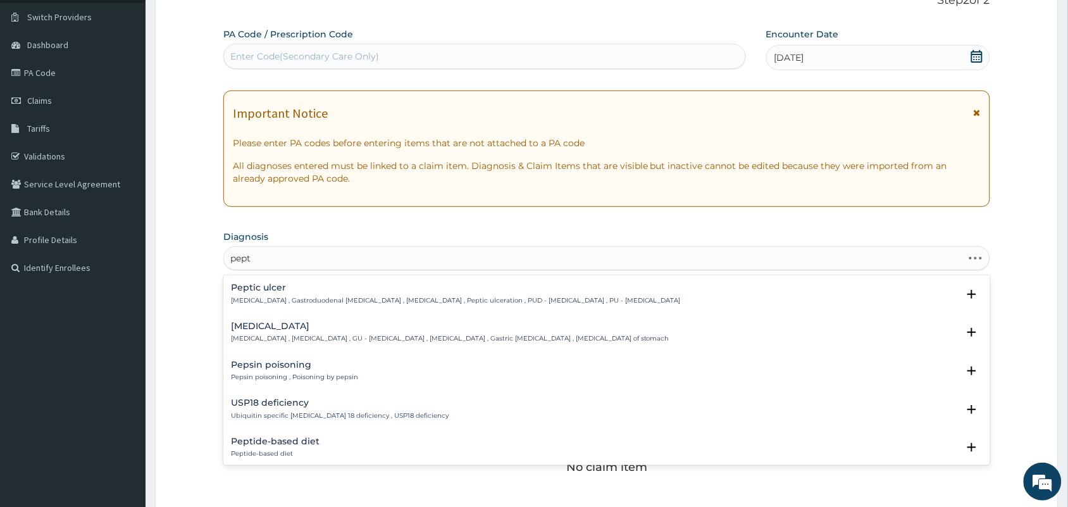
type input "pepti"
click at [402, 301] on p "Peptic ulcer , Gastroduodenal ulcer , Peptic ulcer disease , Peptic ulceration …" at bounding box center [456, 300] width 450 height 9
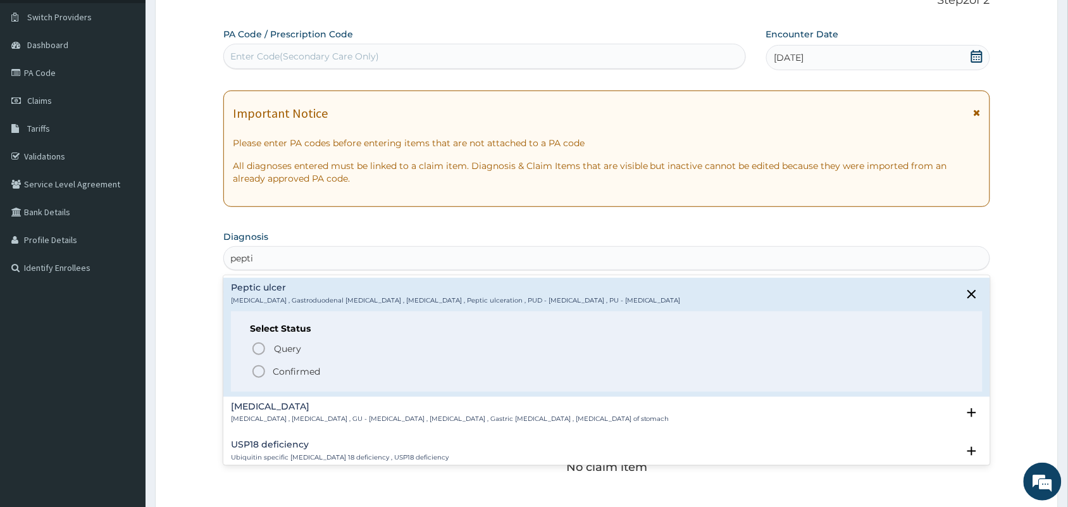
click at [273, 371] on p "Confirmed" at bounding box center [296, 371] width 47 height 13
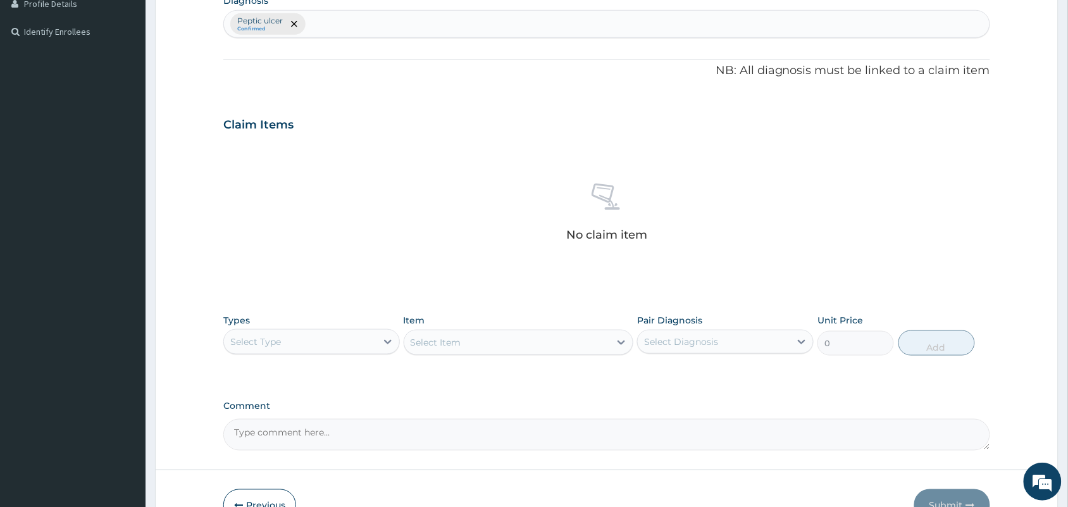
scroll to position [330, 0]
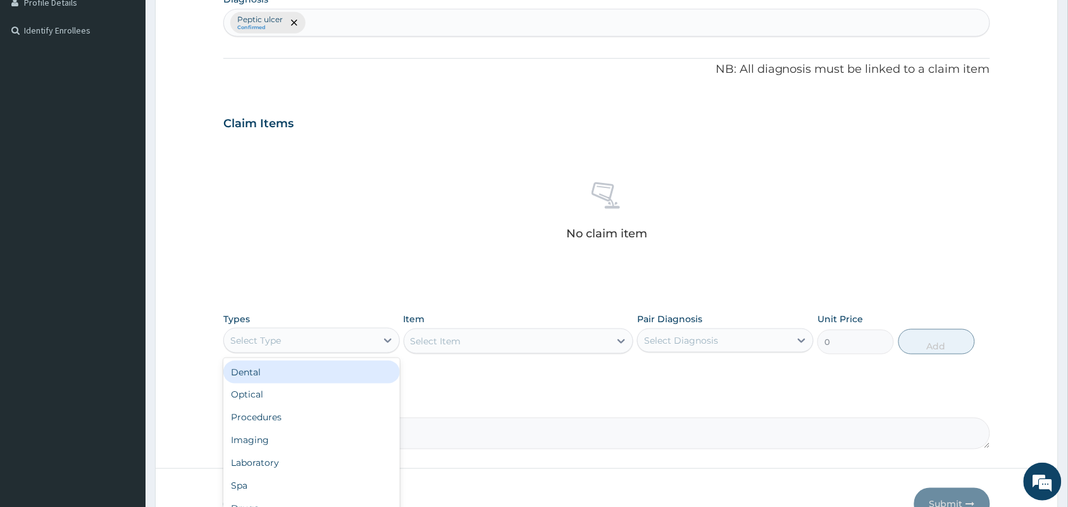
click at [361, 340] on div "Select Type" at bounding box center [300, 340] width 153 height 20
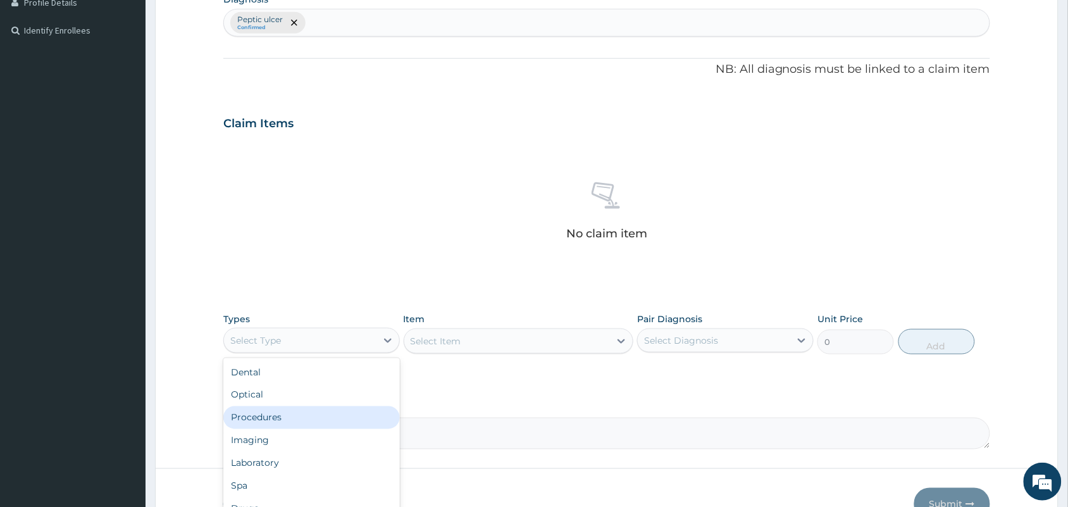
click at [285, 420] on div "Procedures" at bounding box center [311, 417] width 177 height 23
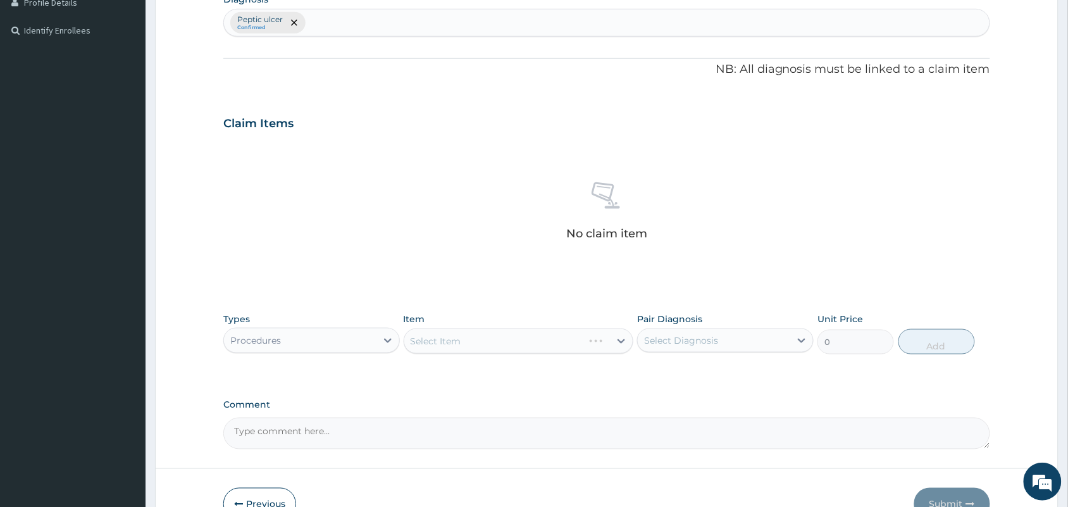
click at [499, 345] on div "Select Item" at bounding box center [519, 340] width 230 height 25
click at [757, 334] on div "Select Diagnosis" at bounding box center [714, 340] width 153 height 20
click at [719, 378] on div "Peptic ulcer" at bounding box center [725, 373] width 177 height 26
checkbox input "true"
click at [526, 345] on div "Select Item" at bounding box center [507, 341] width 206 height 20
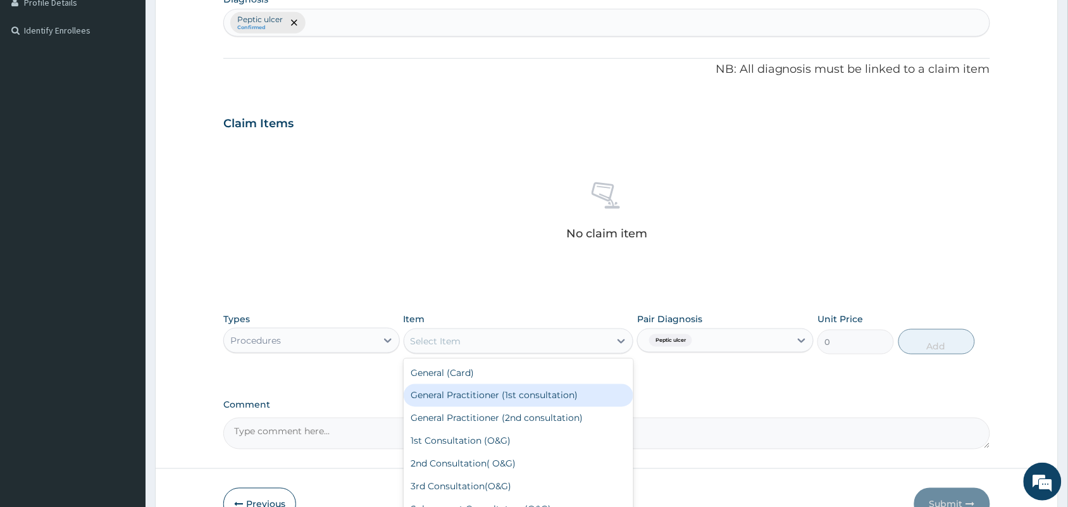
click at [513, 400] on div "General Practitioner (1st consultation)" at bounding box center [519, 395] width 230 height 23
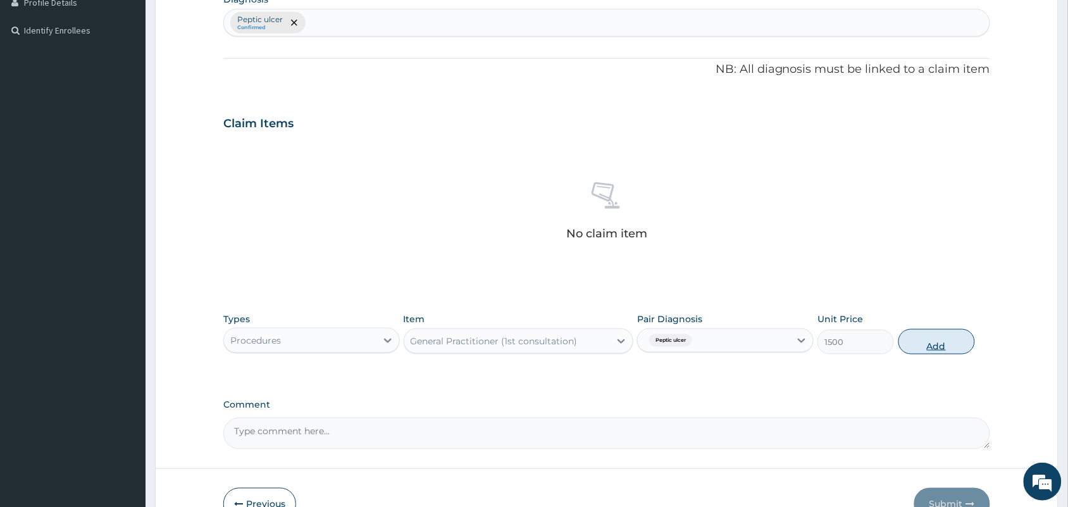
click at [935, 346] on button "Add" at bounding box center [937, 341] width 77 height 25
type input "0"
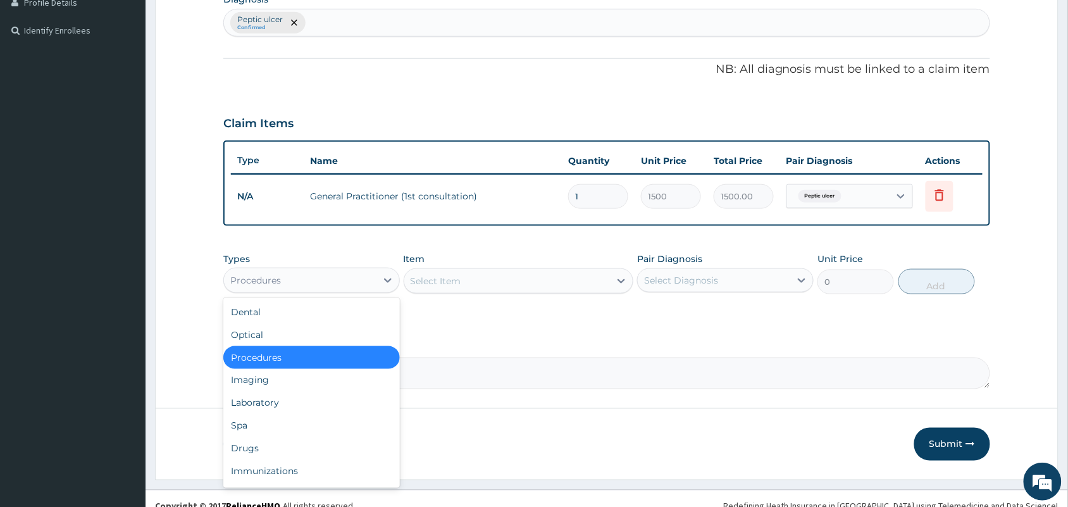
click at [374, 285] on div "Procedures" at bounding box center [300, 280] width 153 height 20
click at [299, 449] on div "Drugs" at bounding box center [311, 448] width 177 height 23
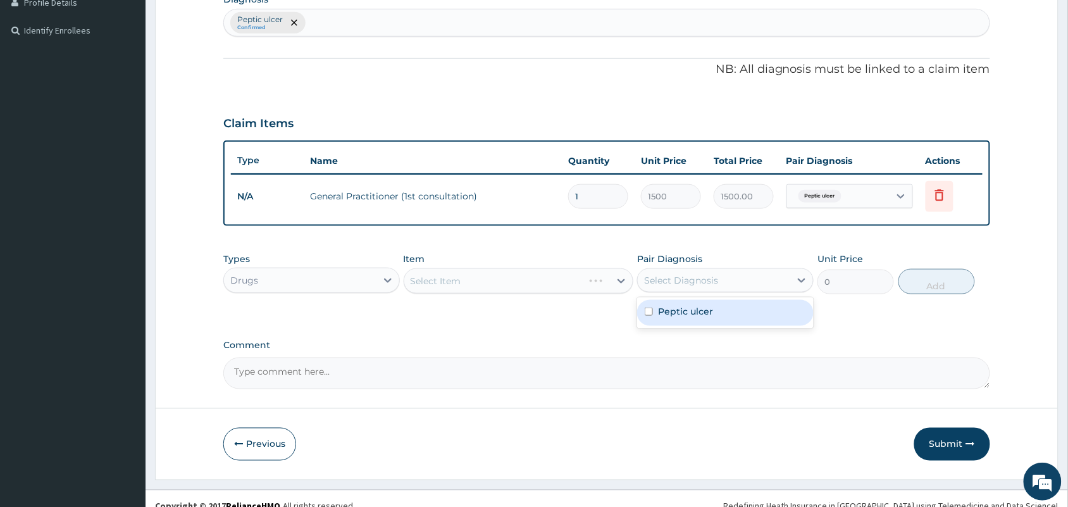
click at [687, 277] on div "Select Diagnosis" at bounding box center [681, 280] width 74 height 13
click at [649, 315] on input "checkbox" at bounding box center [649, 312] width 8 height 8
checkbox input "true"
click at [576, 286] on div "Select Item" at bounding box center [507, 281] width 206 height 20
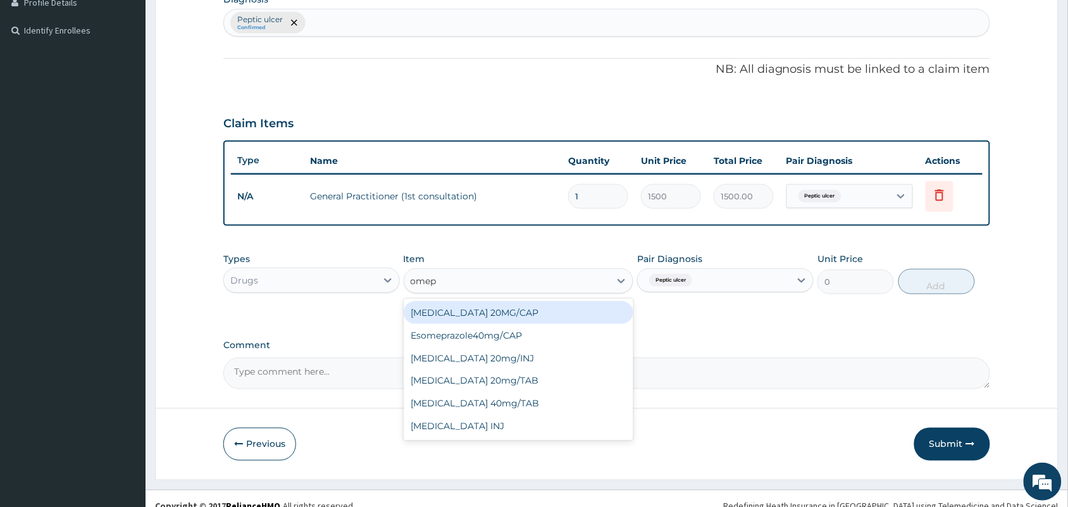
type input "omepr"
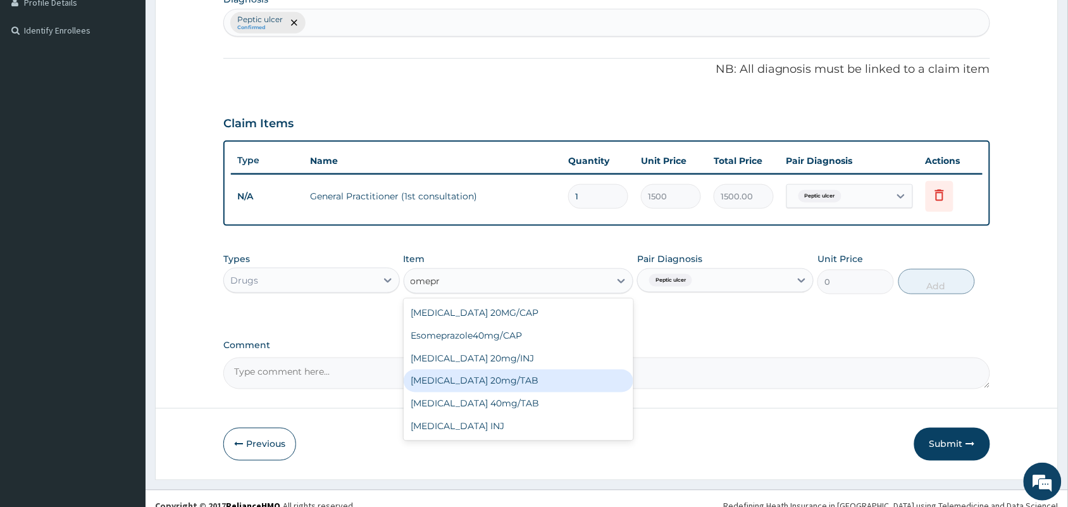
click at [482, 375] on div "OMEPRAZOLE 20mg/TAB" at bounding box center [519, 381] width 230 height 23
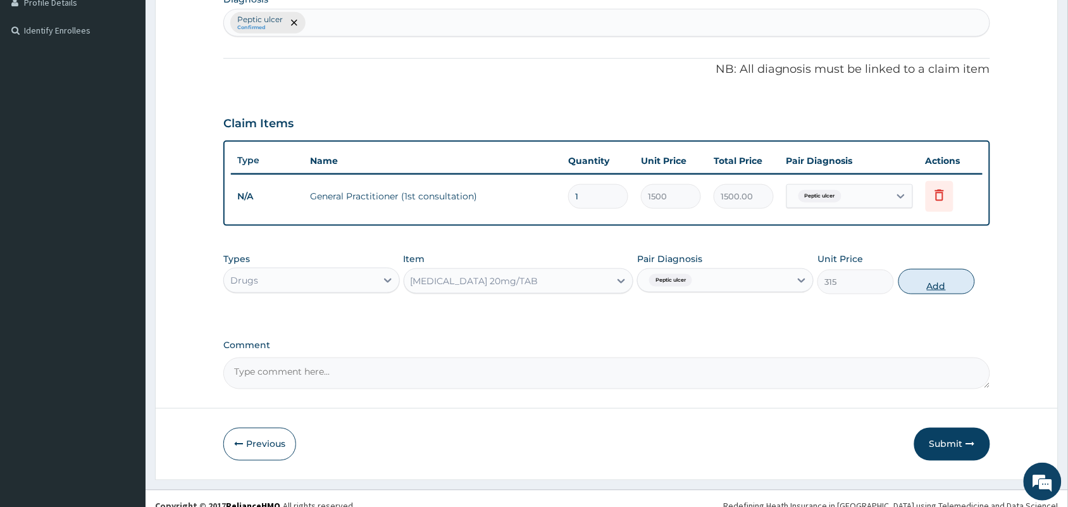
click at [929, 274] on button "Add" at bounding box center [937, 281] width 77 height 25
type input "0"
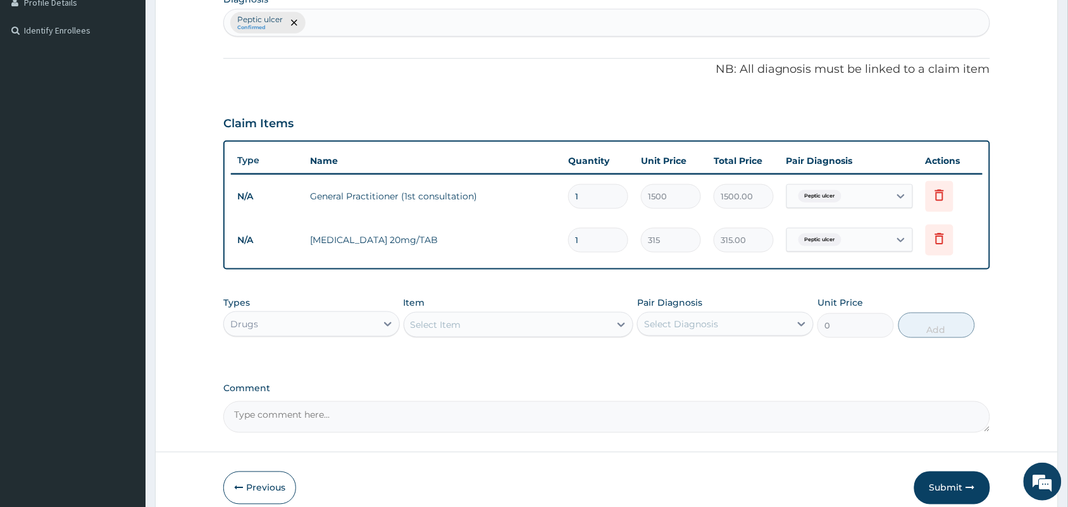
type input "10"
type input "3150.00"
type input "10"
click at [537, 329] on div "Select Item" at bounding box center [507, 325] width 206 height 20
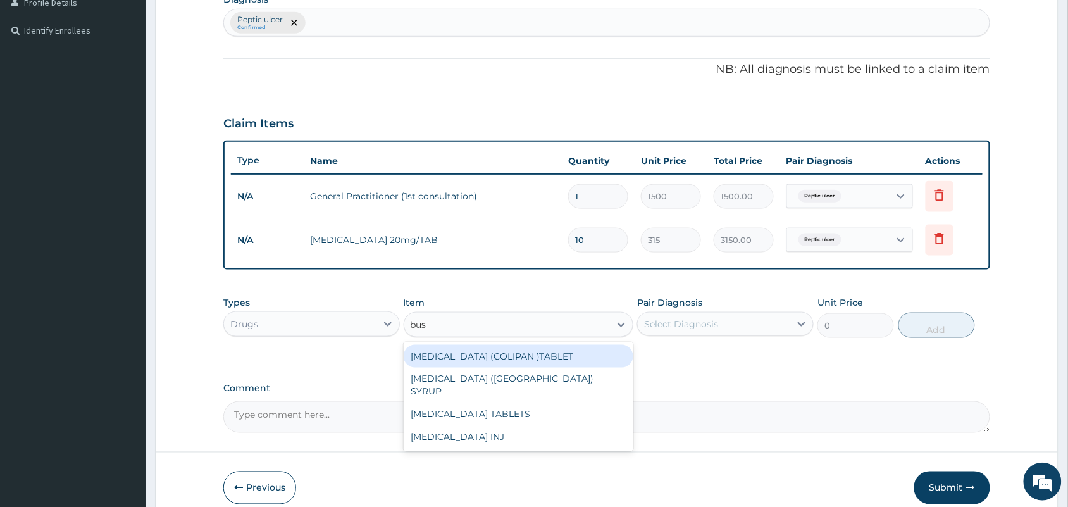
type input "busc"
click at [532, 359] on div "BUSCOPAN (COLIPAN )TABLET" at bounding box center [519, 356] width 230 height 23
type input "21"
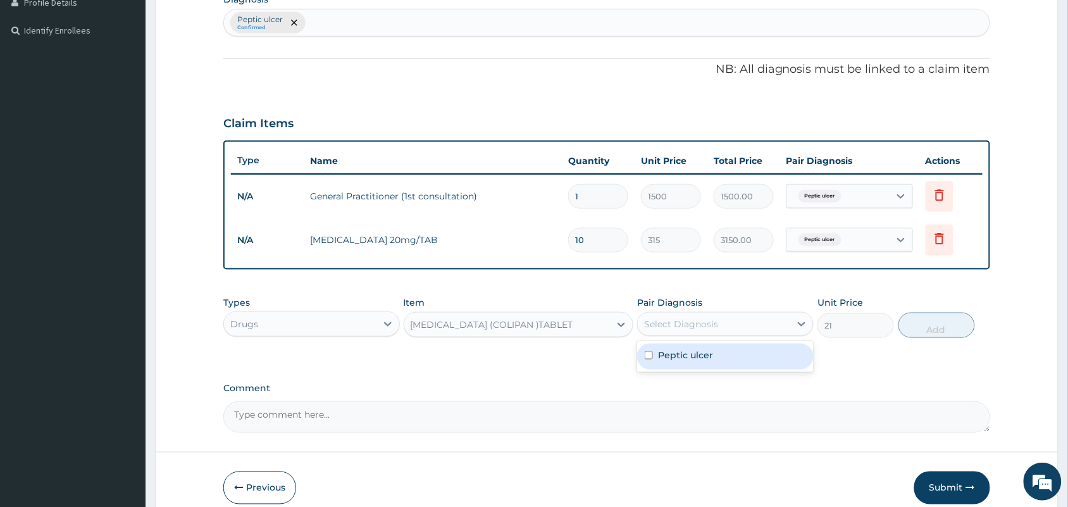
click at [742, 315] on div "Select Diagnosis" at bounding box center [714, 324] width 153 height 20
click at [681, 361] on div "Peptic ulcer" at bounding box center [725, 357] width 177 height 26
checkbox input "true"
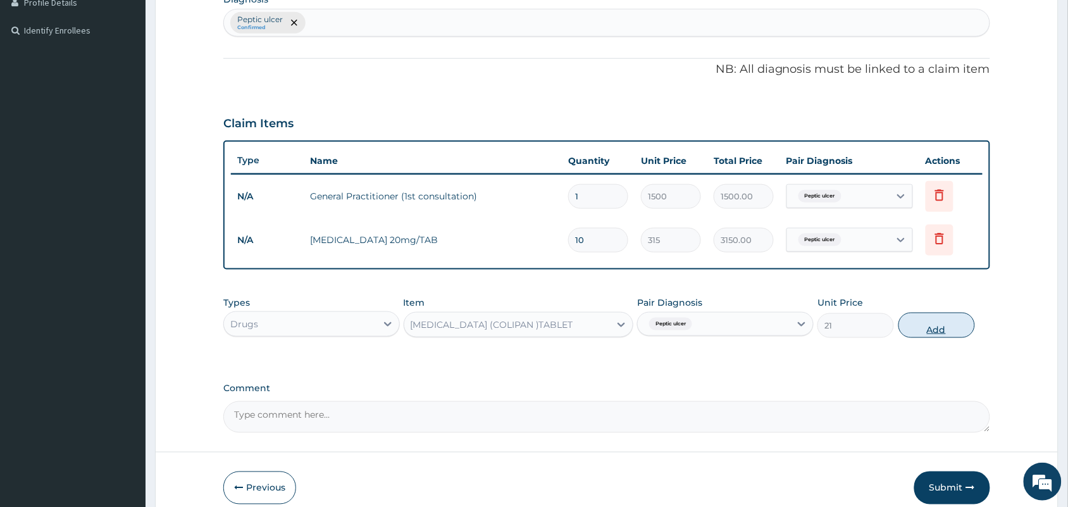
click at [948, 328] on button "Add" at bounding box center [937, 325] width 77 height 25
type input "0"
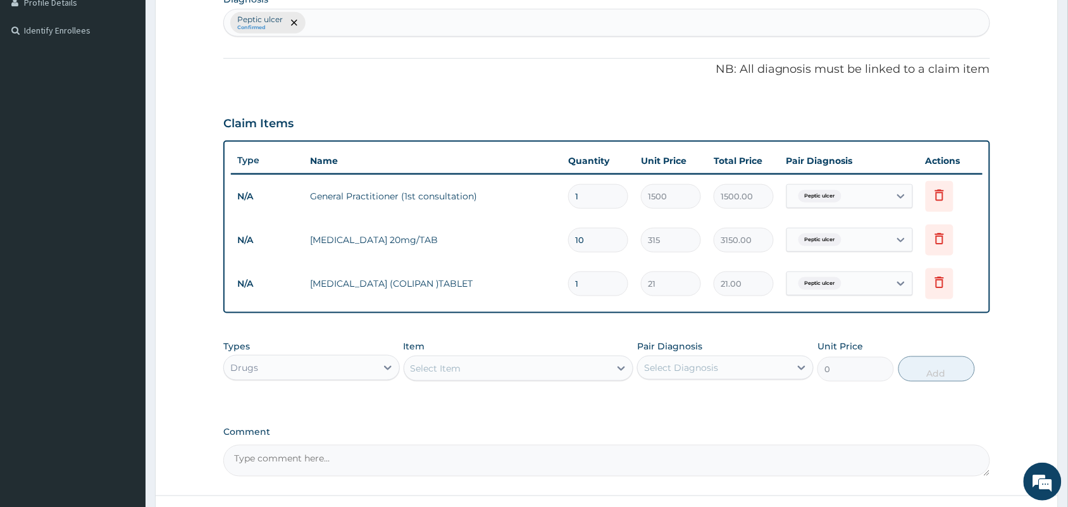
type input "12"
type input "252.00"
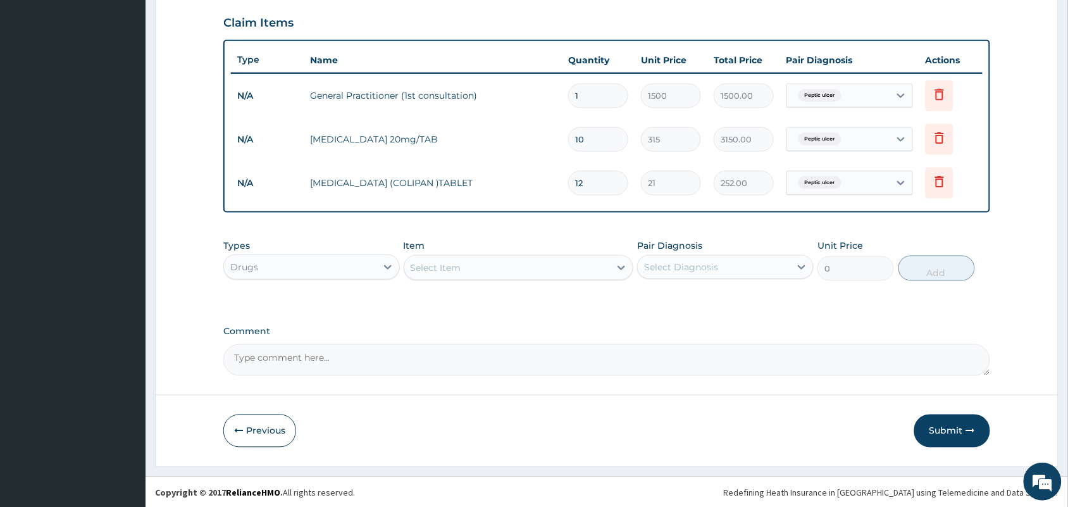
scroll to position [432, 0]
type input "12"
click at [951, 409] on form "Step 2 of 2 PA Code / Prescription Code Enter Code(Secondary Care Only) Encount…" at bounding box center [607, 50] width 904 height 830
click at [951, 418] on button "Submit" at bounding box center [953, 429] width 76 height 33
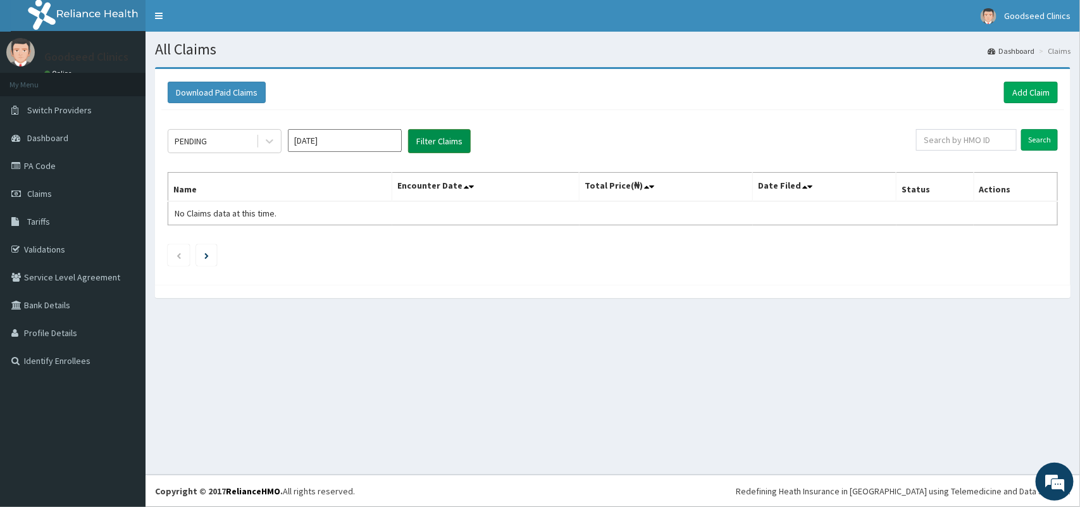
click at [409, 130] on button "Filter Claims" at bounding box center [439, 141] width 63 height 24
click at [418, 139] on button "Filter Claims" at bounding box center [439, 141] width 63 height 24
click at [418, 137] on button "Filter Claims" at bounding box center [439, 141] width 63 height 24
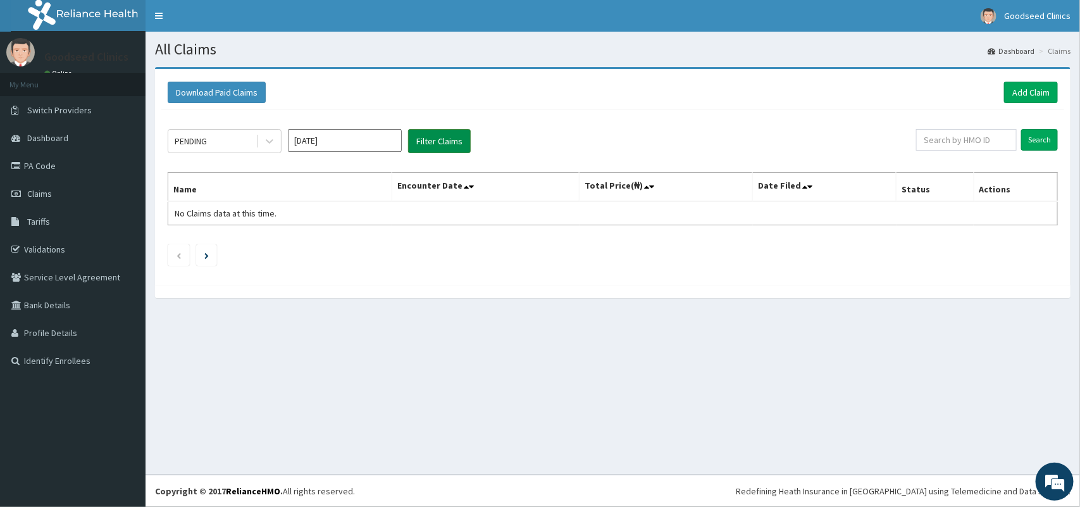
click at [418, 137] on button "Filter Claims" at bounding box center [439, 141] width 63 height 24
click at [255, 144] on div "PENDING" at bounding box center [212, 141] width 88 height 20
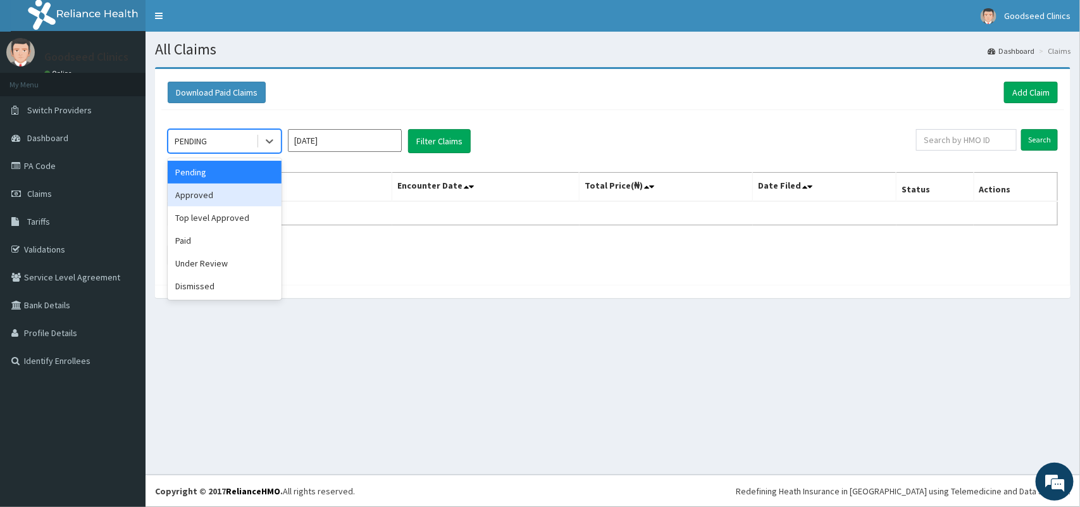
click at [242, 193] on div "Approved" at bounding box center [225, 195] width 114 height 23
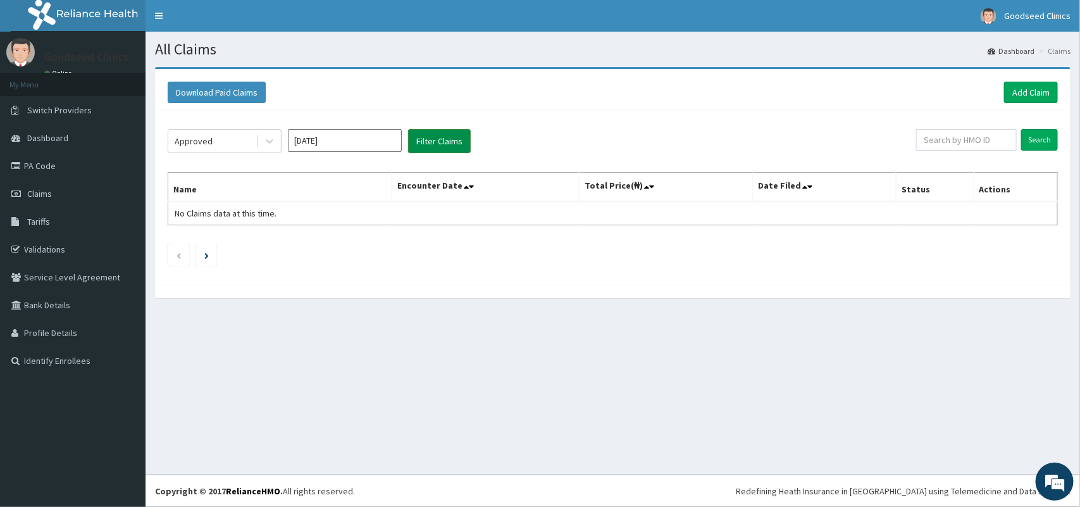
click at [429, 144] on button "Filter Claims" at bounding box center [439, 141] width 63 height 24
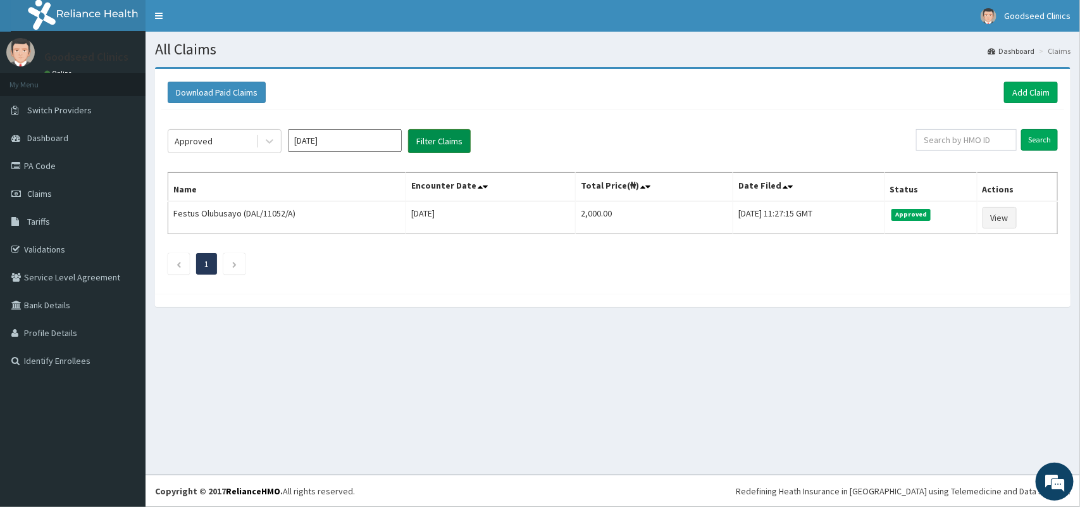
click at [429, 144] on button "Filter Claims" at bounding box center [439, 141] width 63 height 24
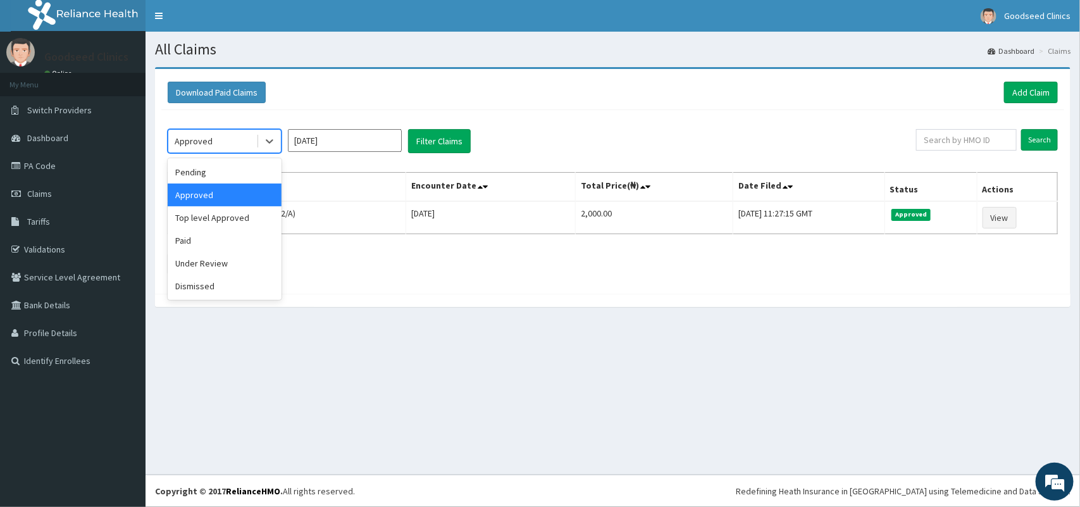
click at [238, 146] on div "Approved" at bounding box center [212, 141] width 88 height 20
click at [242, 216] on div "Top level Approved" at bounding box center [225, 217] width 114 height 23
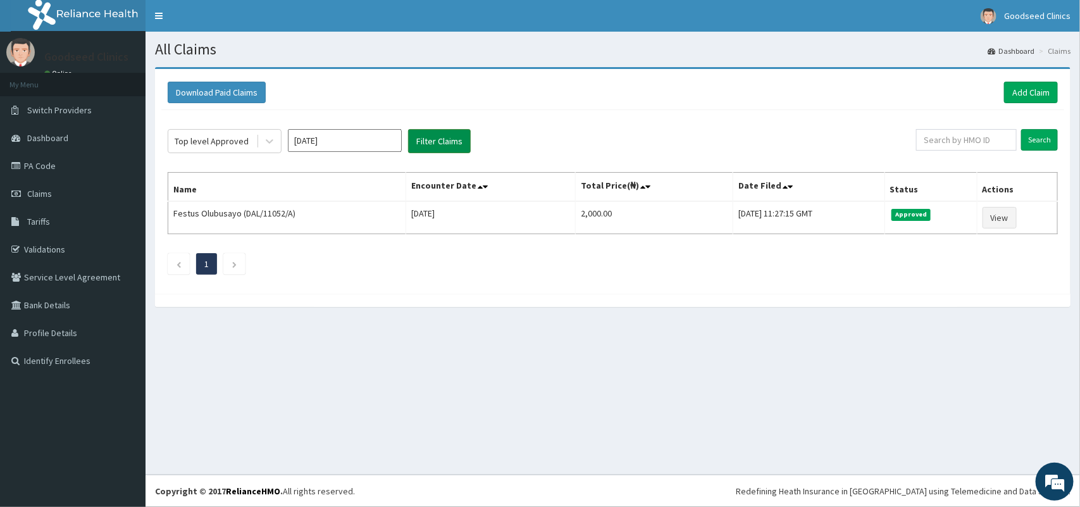
click at [425, 141] on button "Filter Claims" at bounding box center [439, 141] width 63 height 24
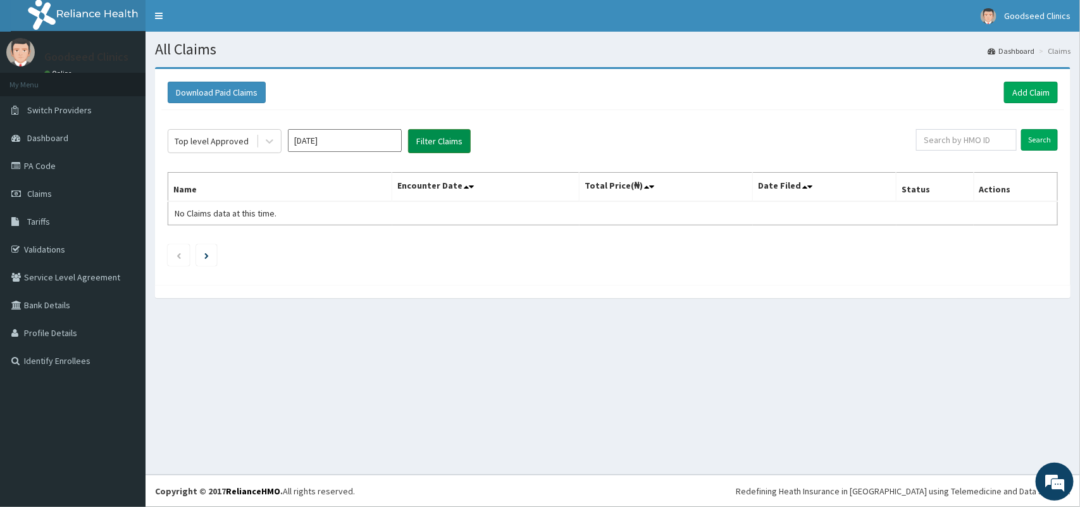
click at [425, 141] on button "Filter Claims" at bounding box center [439, 141] width 63 height 24
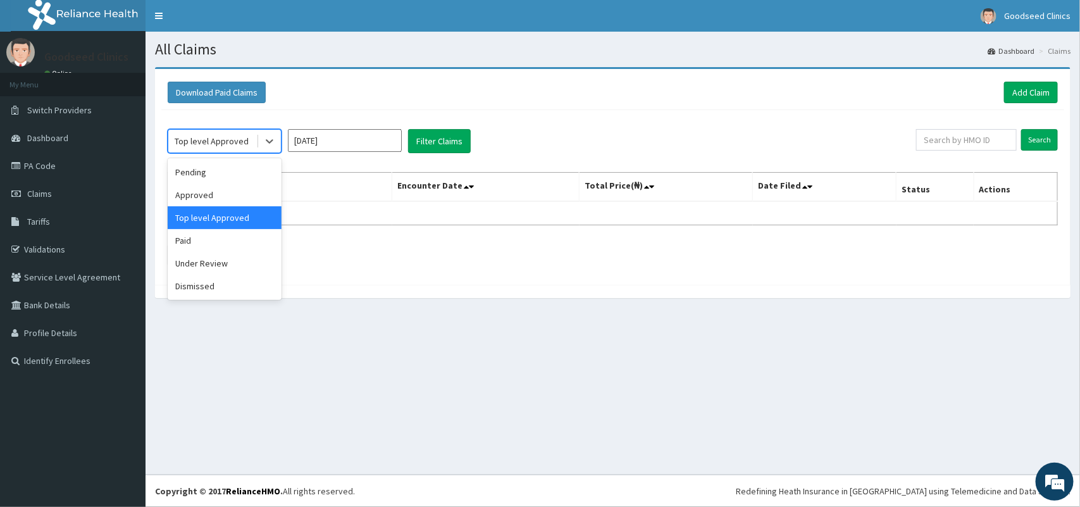
click at [228, 130] on div "Top level Approved" at bounding box center [225, 141] width 114 height 24
click at [227, 134] on div "Top level Approved" at bounding box center [212, 141] width 88 height 20
click at [225, 143] on div "Top level Approved" at bounding box center [212, 141] width 74 height 13
click at [184, 244] on div "Paid" at bounding box center [225, 240] width 114 height 23
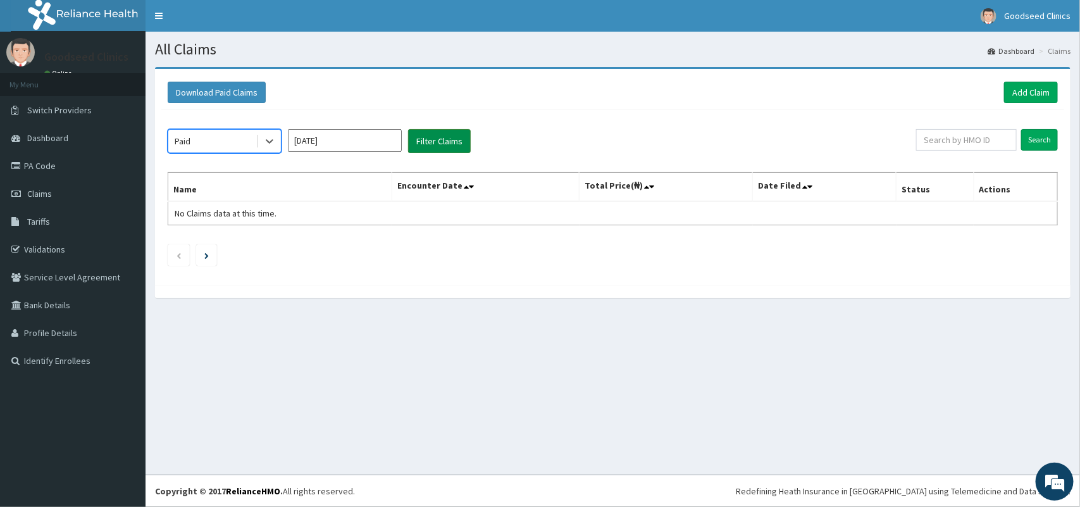
click at [440, 140] on button "Filter Claims" at bounding box center [439, 141] width 63 height 24
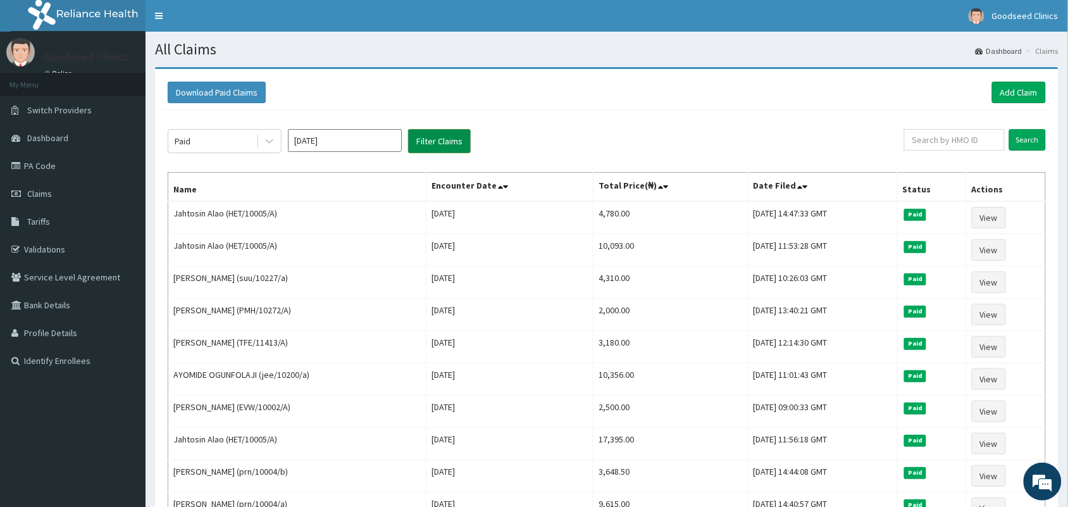
click at [440, 140] on button "Filter Claims" at bounding box center [439, 141] width 63 height 24
click at [235, 156] on div "Paid [DATE] Filter Claims Search Name Encounter Date Total Price(₦) Date Filed …" at bounding box center [606, 344] width 891 height 468
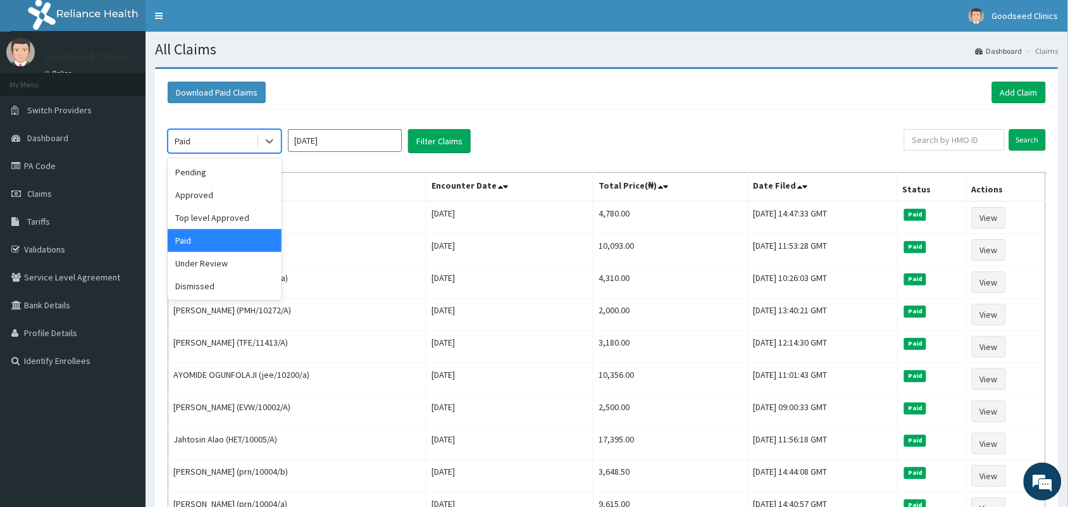
click at [251, 137] on div "Paid" at bounding box center [212, 141] width 88 height 20
click at [209, 263] on div "Under Review" at bounding box center [225, 263] width 114 height 23
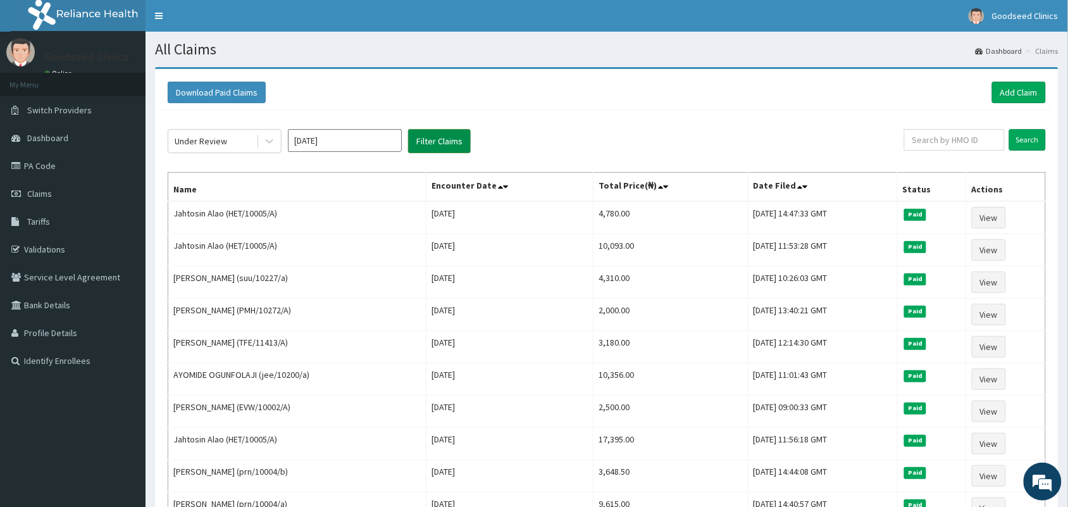
click at [449, 141] on button "Filter Claims" at bounding box center [439, 141] width 63 height 24
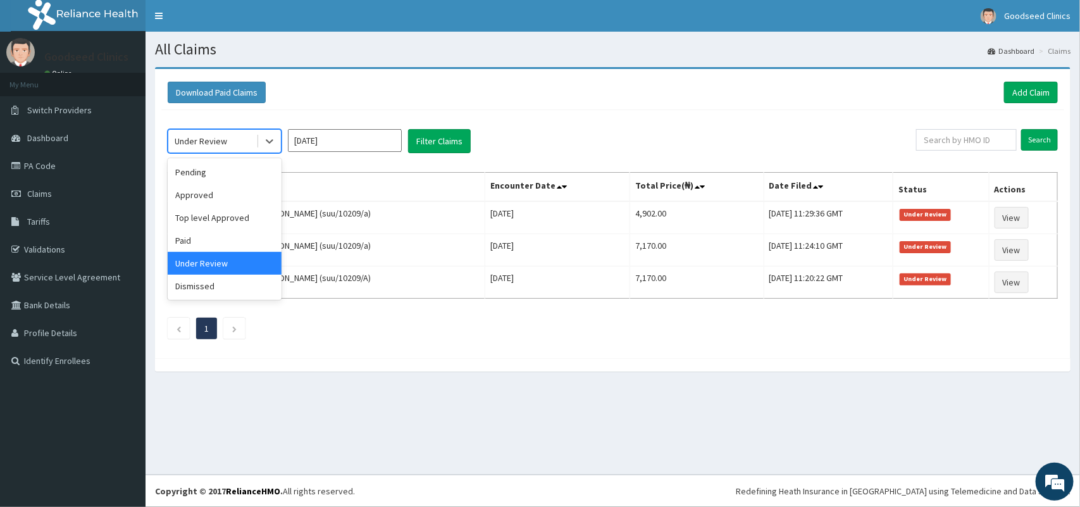
click at [245, 138] on div "Under Review" at bounding box center [212, 141] width 88 height 20
click at [204, 282] on div "Dismissed" at bounding box center [225, 286] width 114 height 23
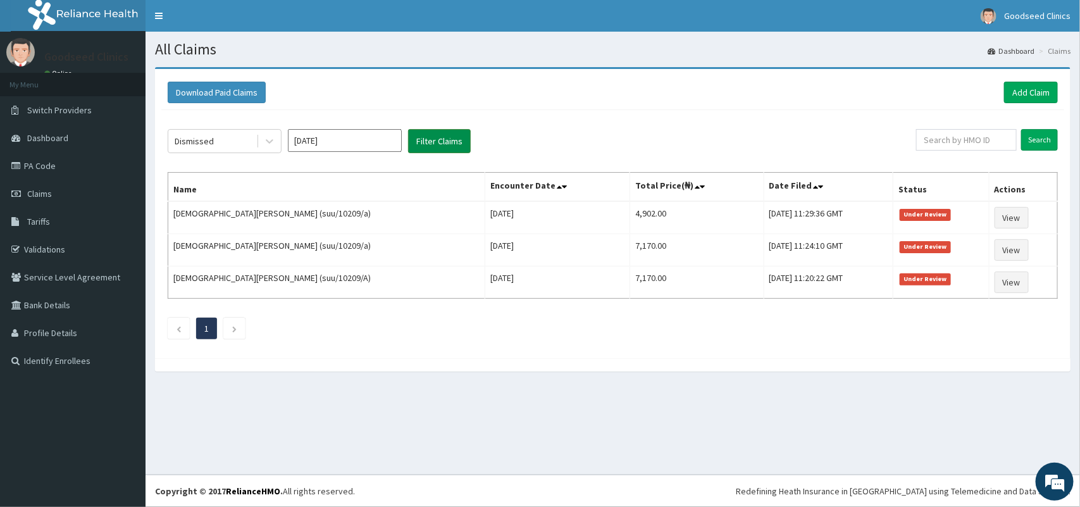
click at [457, 142] on button "Filter Claims" at bounding box center [439, 141] width 63 height 24
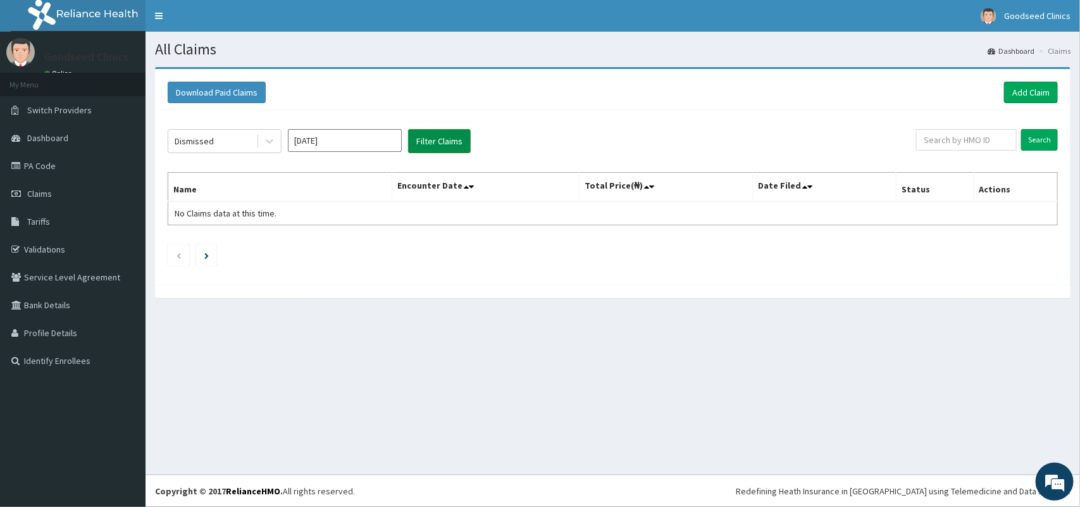
click at [457, 142] on button "Filter Claims" at bounding box center [439, 141] width 63 height 24
click at [236, 138] on div "Dismissed" at bounding box center [212, 141] width 88 height 20
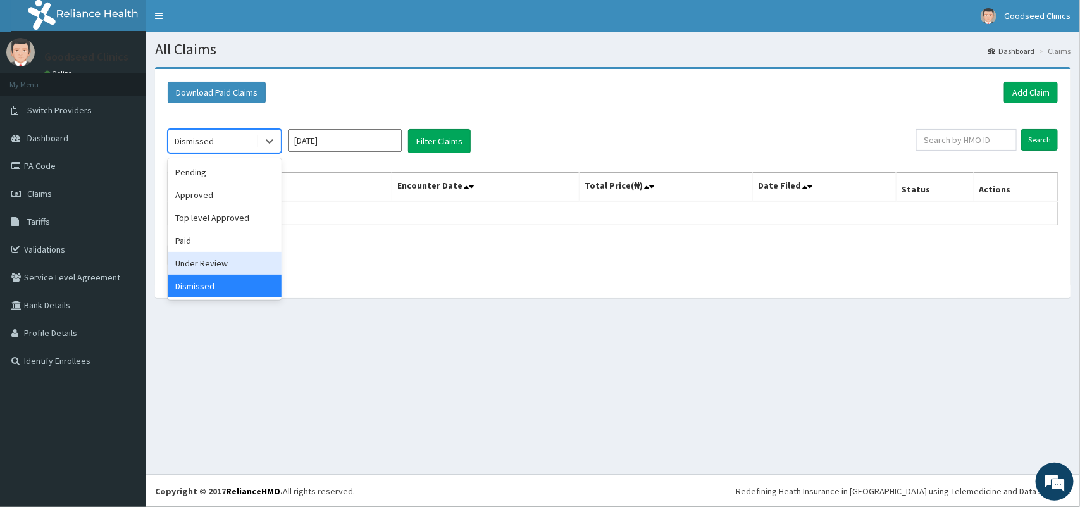
click at [206, 270] on div "Under Review" at bounding box center [225, 263] width 114 height 23
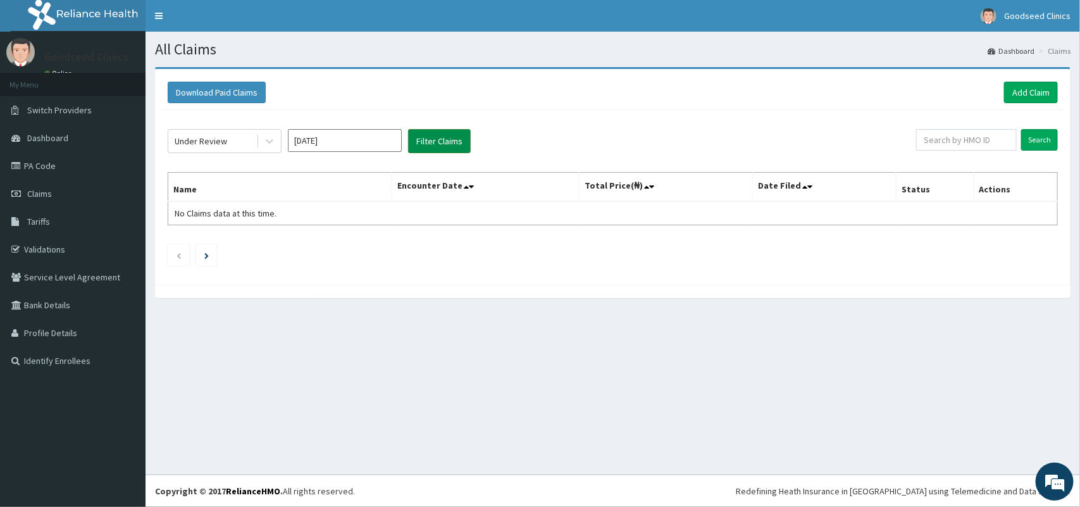
click at [413, 147] on button "Filter Claims" at bounding box center [439, 141] width 63 height 24
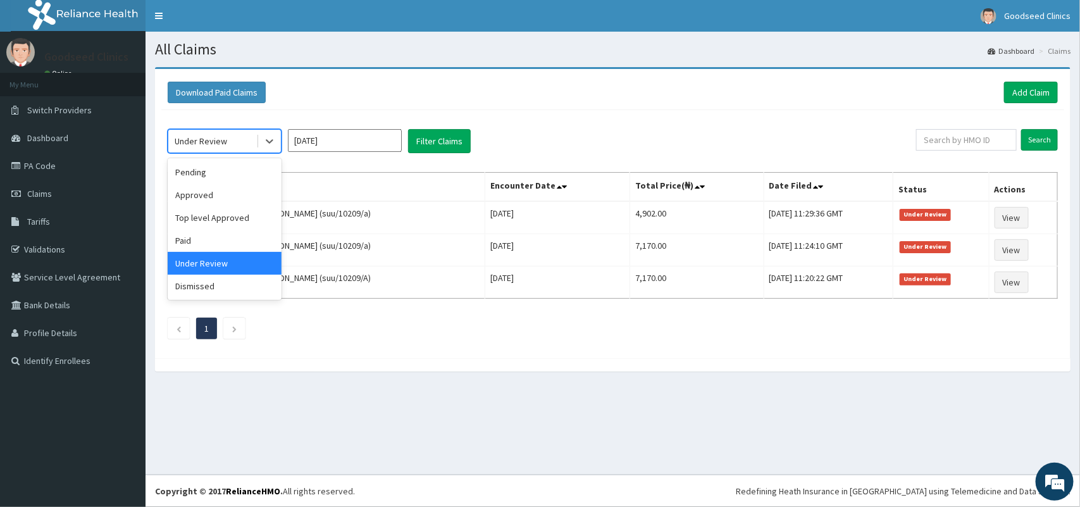
click at [223, 141] on div "Under Review" at bounding box center [201, 141] width 53 height 13
click at [191, 242] on div "Paid" at bounding box center [225, 240] width 114 height 23
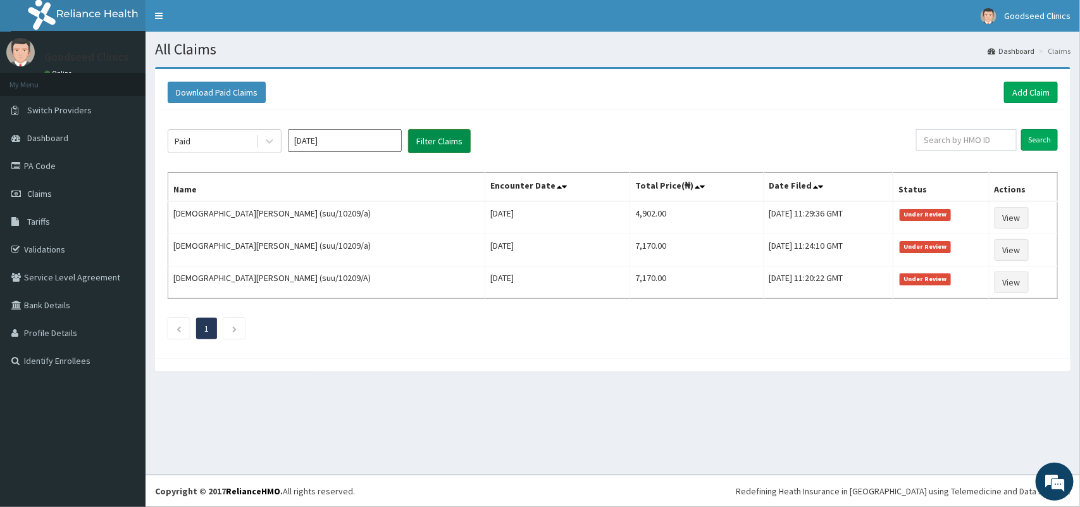
click at [415, 137] on button "Filter Claims" at bounding box center [439, 141] width 63 height 24
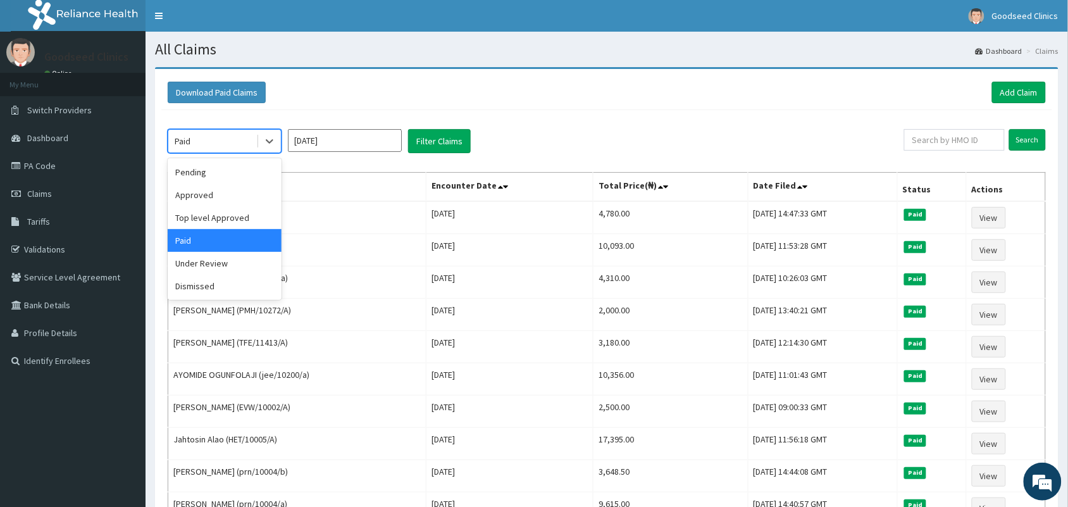
click at [247, 144] on div "Paid" at bounding box center [212, 141] width 88 height 20
click at [222, 213] on div "Top level Approved" at bounding box center [225, 217] width 114 height 23
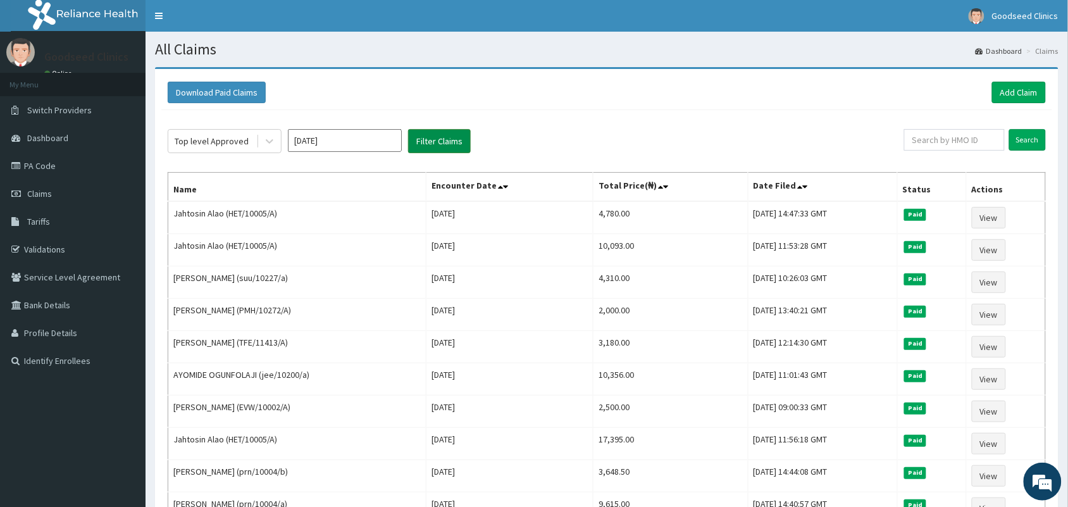
click at [415, 138] on button "Filter Claims" at bounding box center [439, 141] width 63 height 24
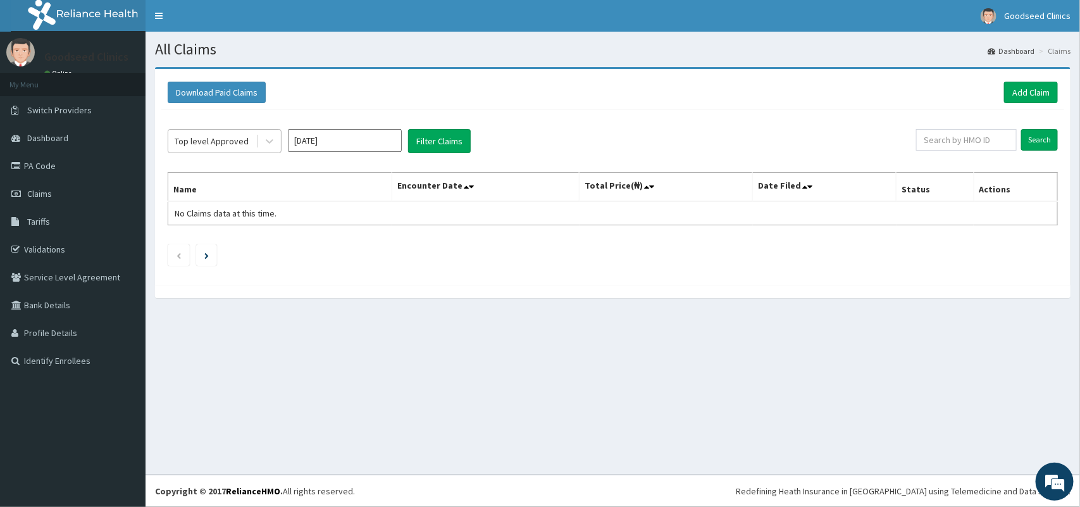
click at [220, 141] on div "Top level Approved" at bounding box center [212, 141] width 74 height 13
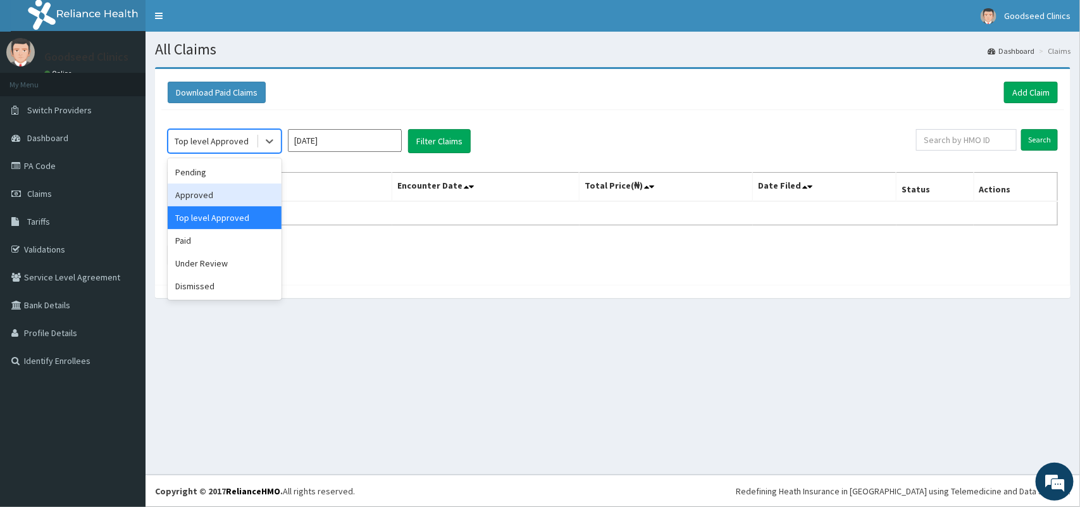
click at [218, 192] on div "Approved" at bounding box center [225, 195] width 114 height 23
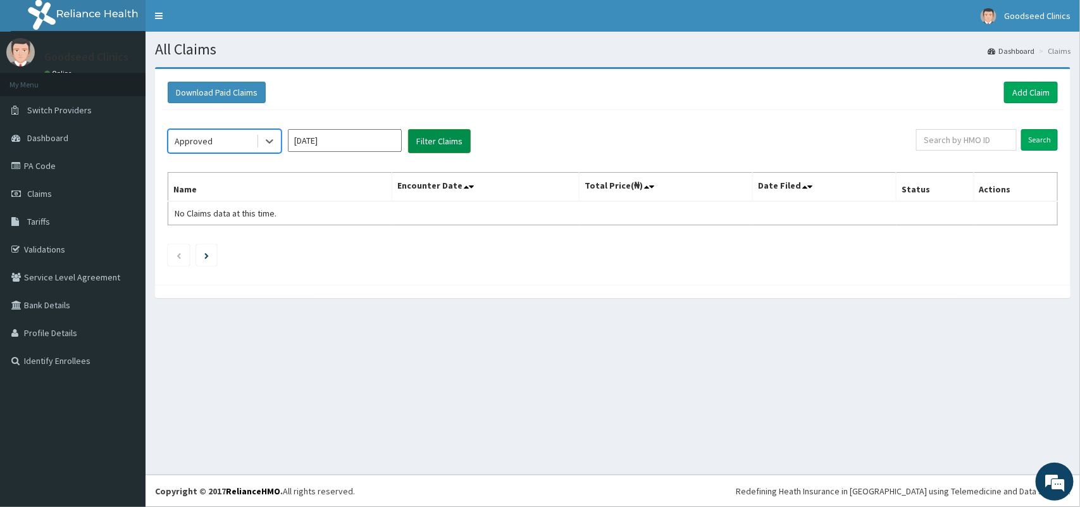
click at [421, 140] on button "Filter Claims" at bounding box center [439, 141] width 63 height 24
